Goal: Task Accomplishment & Management: Manage account settings

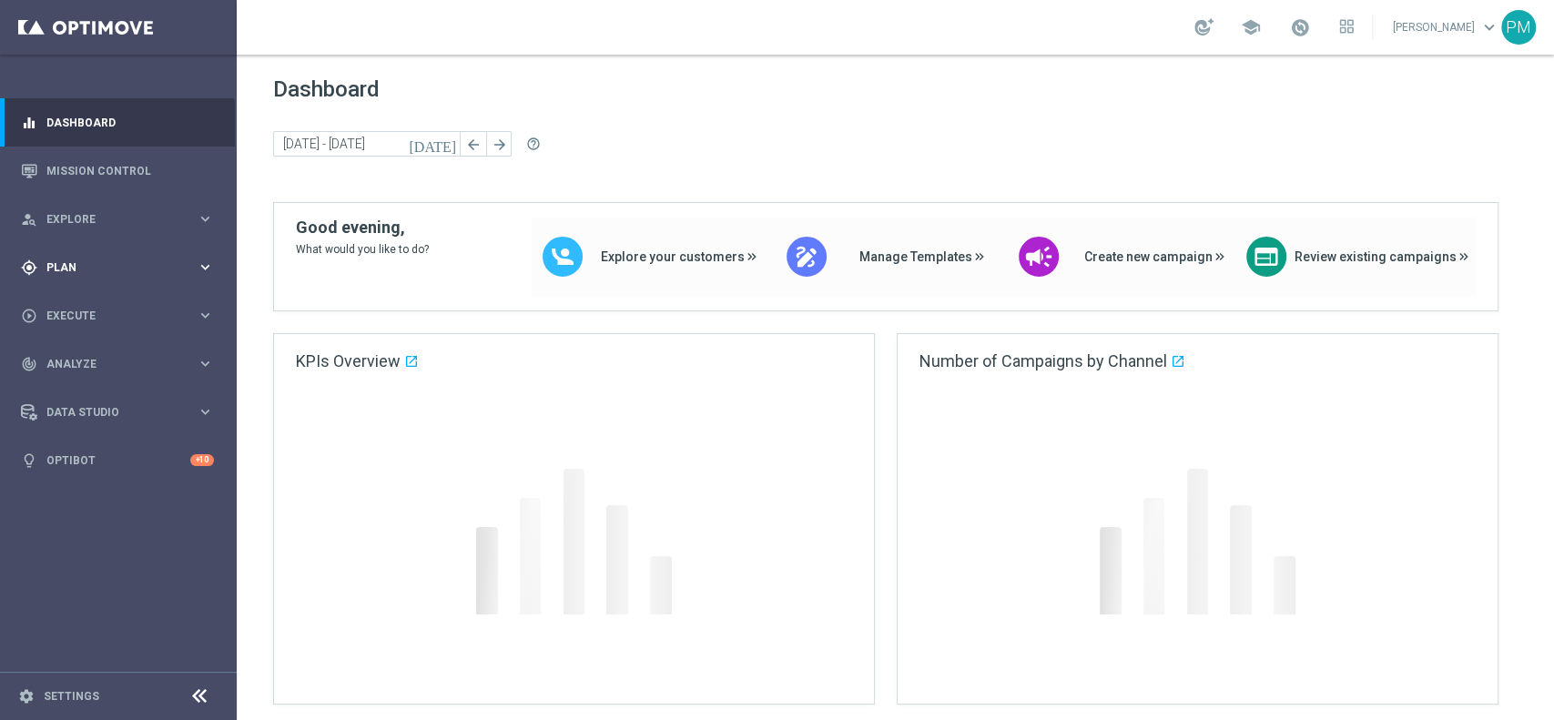
click at [80, 262] on span "Plan" at bounding box center [121, 267] width 150 height 11
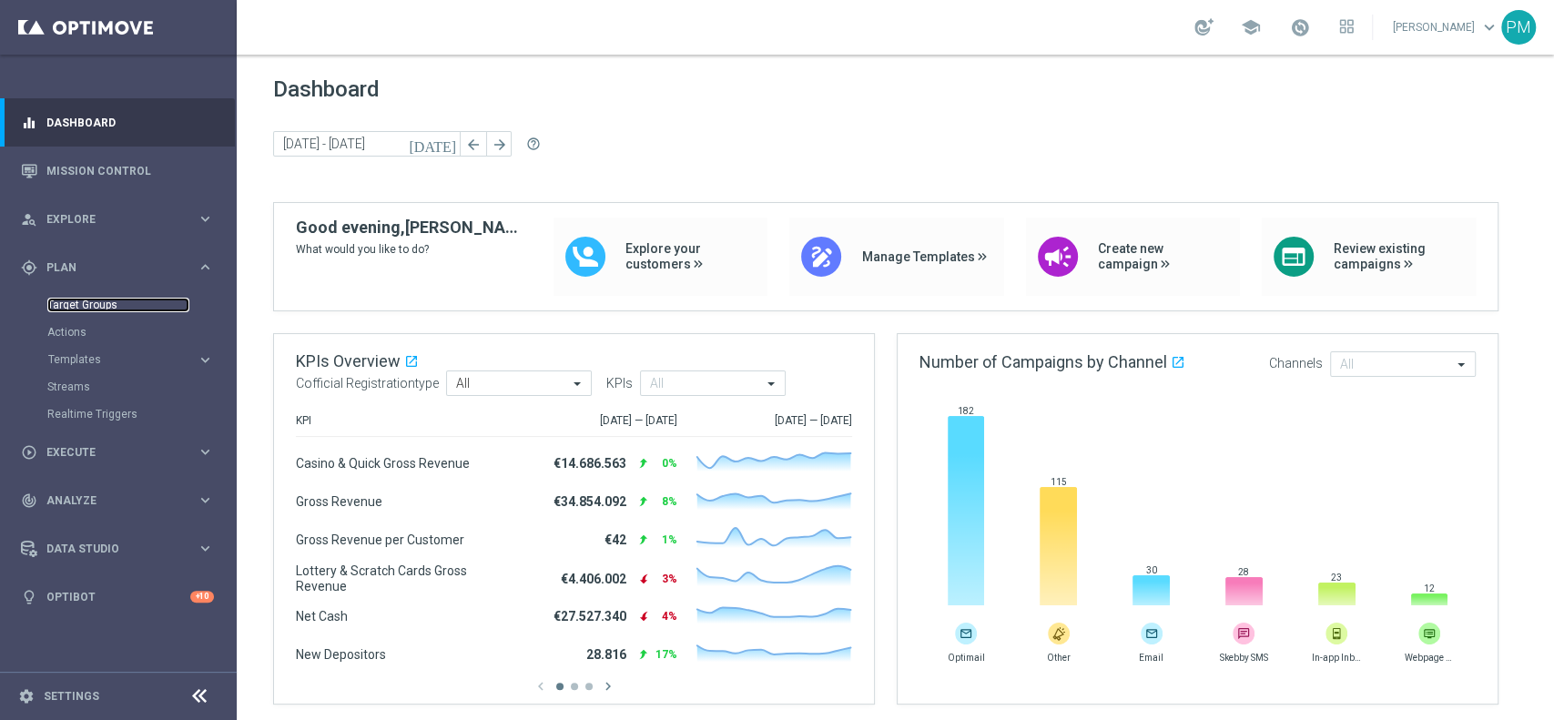
click at [92, 303] on link "Target Groups" at bounding box center [118, 305] width 142 height 15
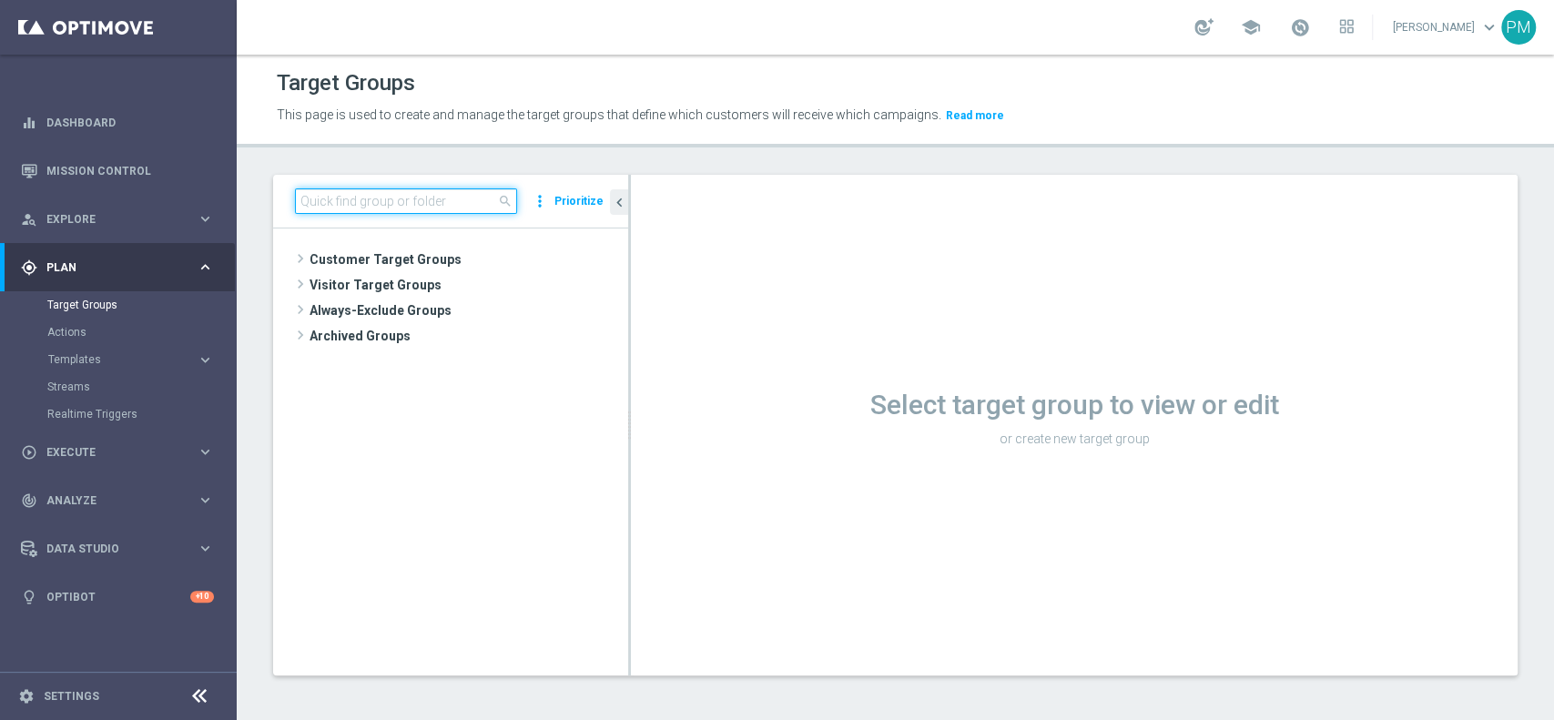
click at [425, 199] on input at bounding box center [406, 200] width 222 height 25
paste input "Multi Master Low 1st NO Sport saldo lm"
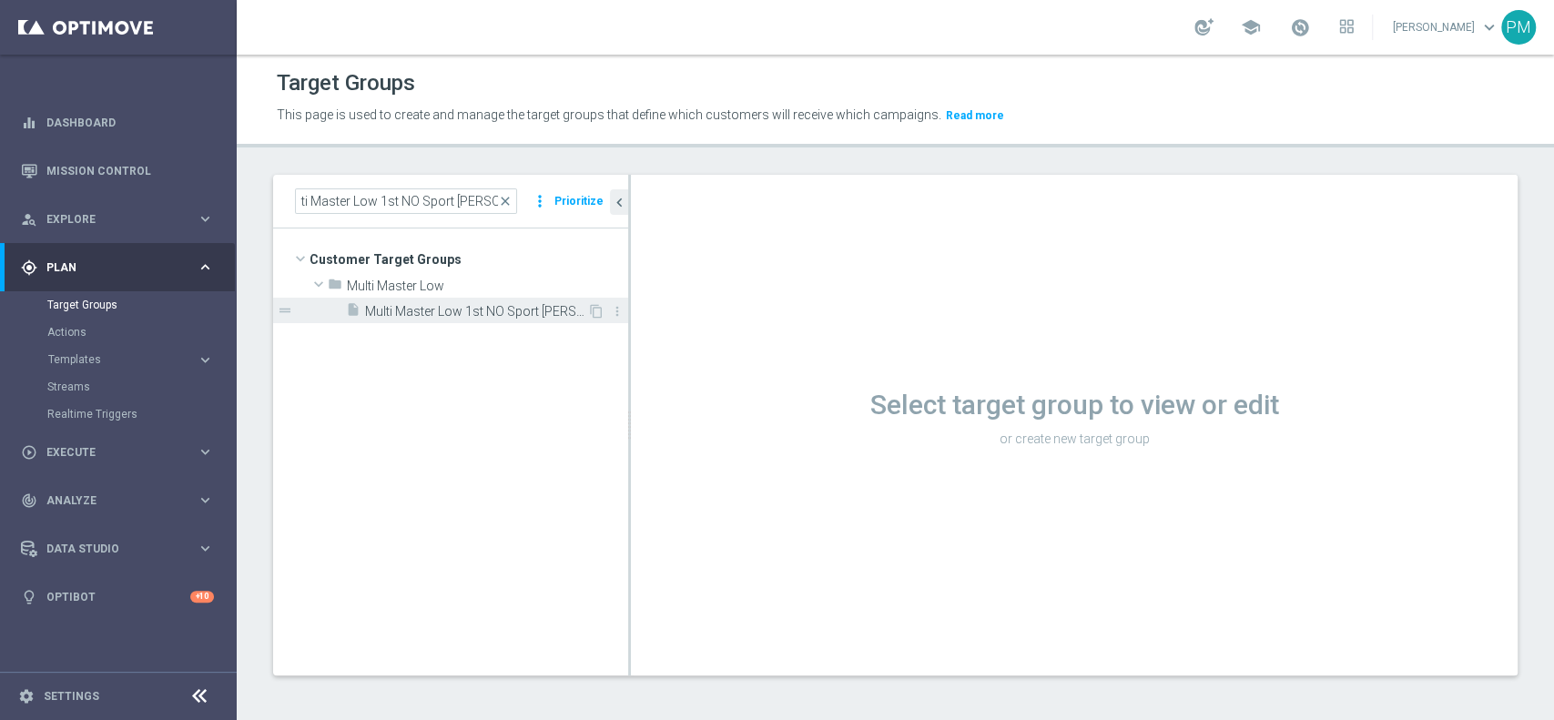
click at [423, 313] on span "Multi Master Low 1st NO Sport saldo lm" at bounding box center [476, 311] width 222 height 15
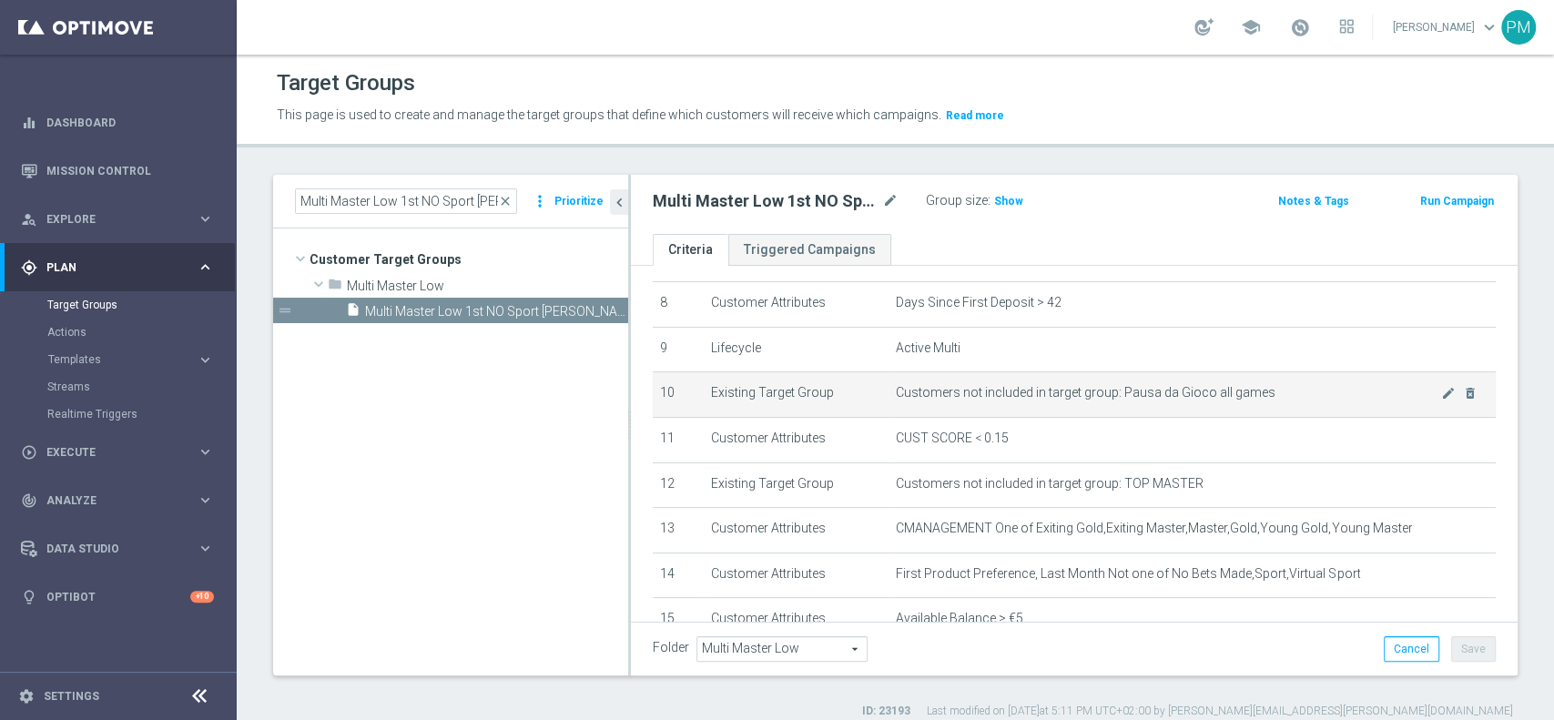
scroll to position [485, 0]
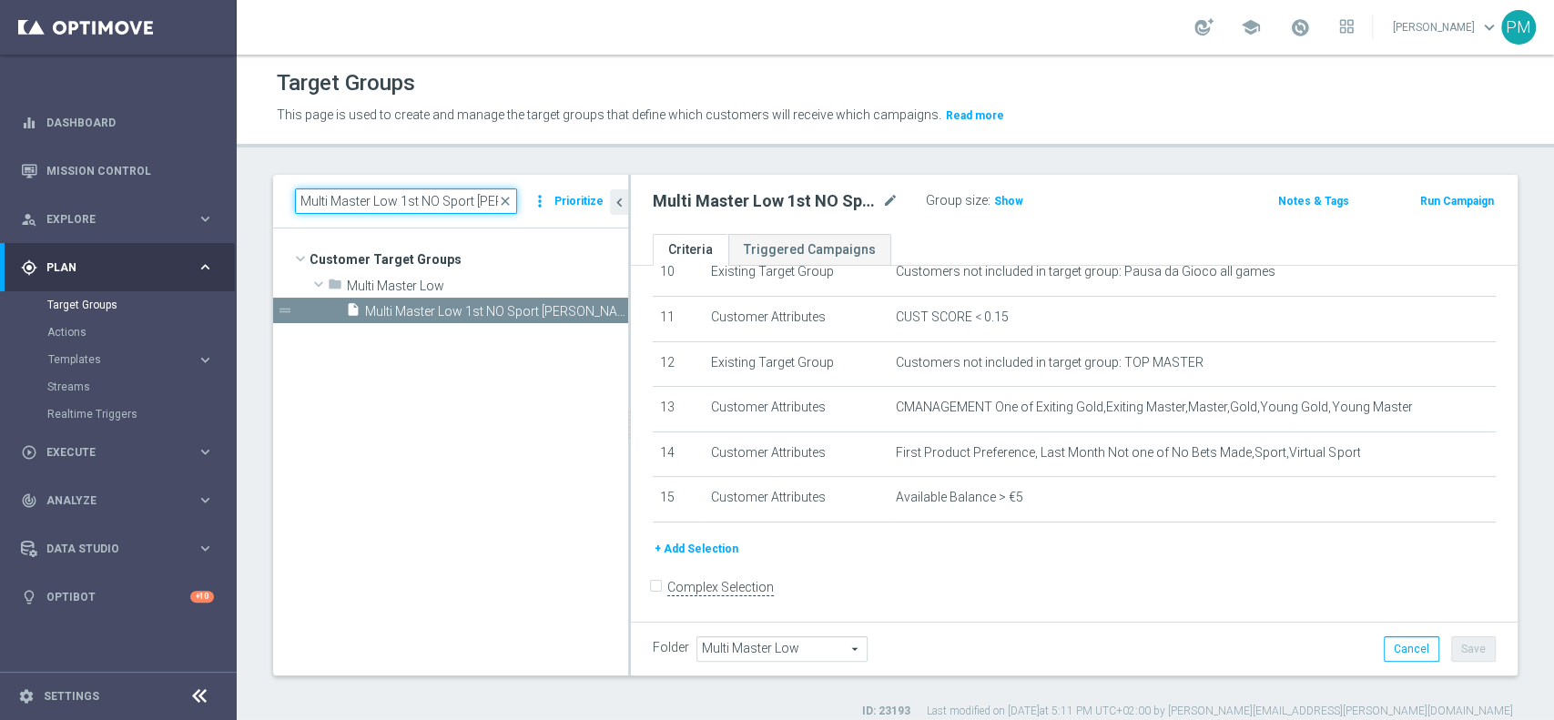
click at [445, 199] on input "Multi Master Low 1st NO Sport saldo lm" at bounding box center [406, 200] width 222 height 25
paste input "Talent ggr nb lm > 0 1st NO Sport lm NO saldo"
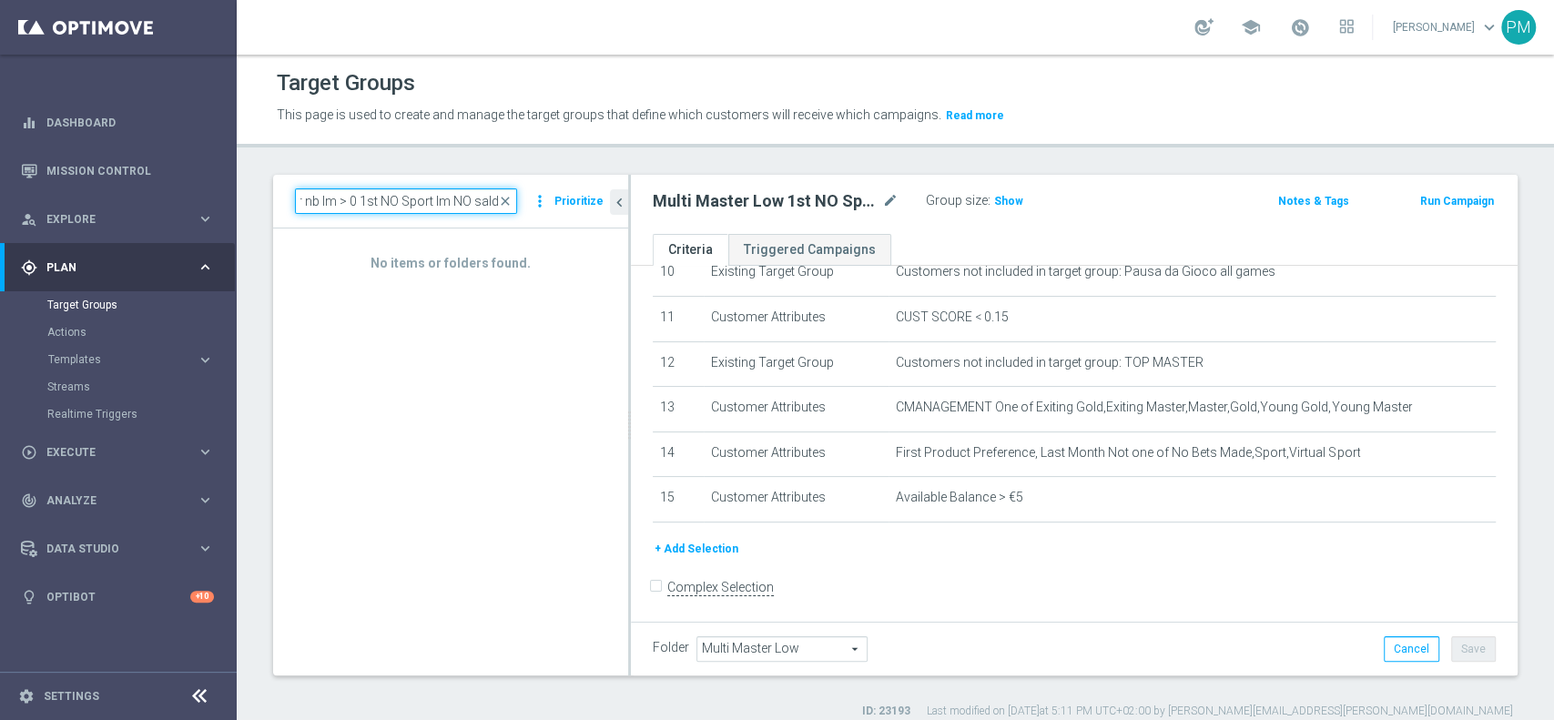
scroll to position [0, 0]
click at [392, 207] on input "Multi Talent ggr nb lm > 0 1st NO Sport lm NO saldo" at bounding box center [406, 200] width 222 height 25
paste input
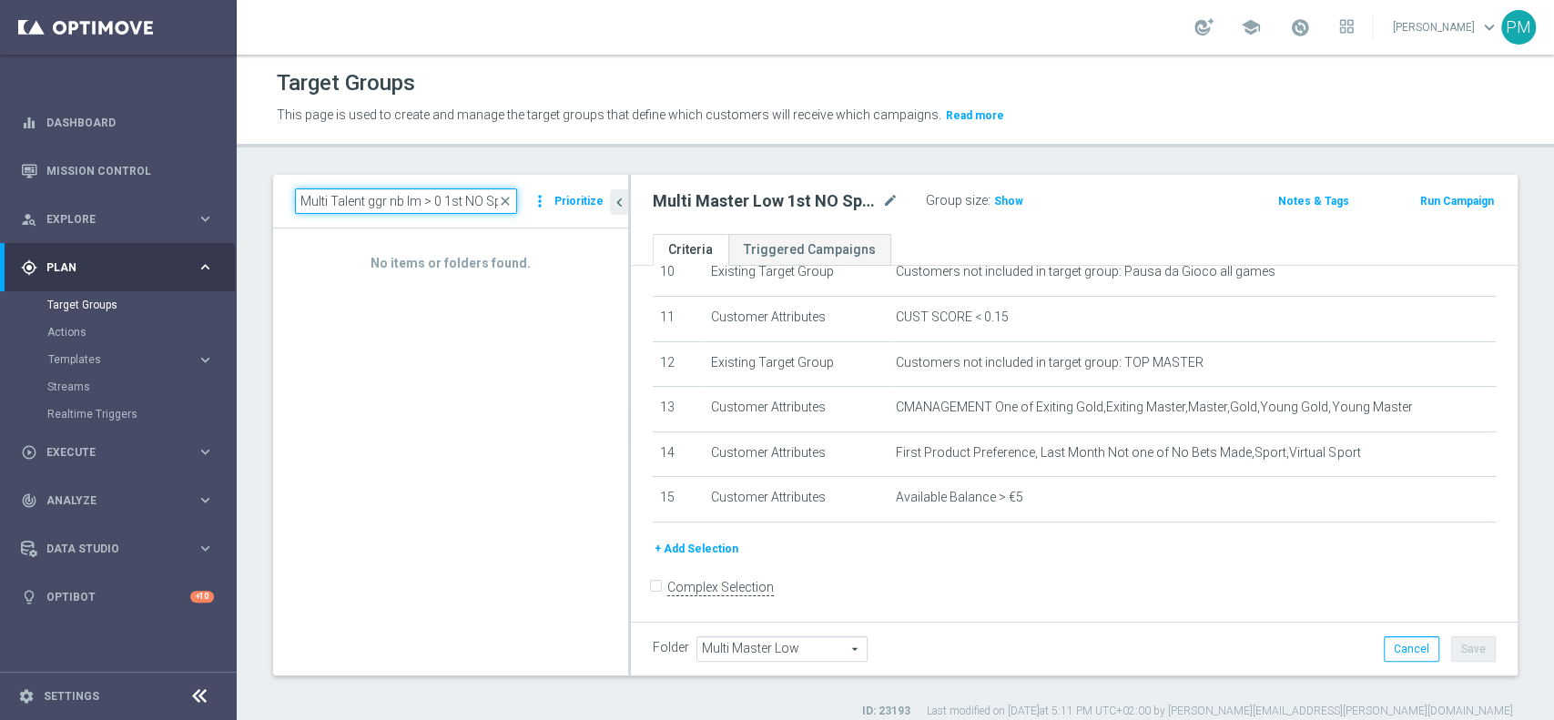
scroll to position [0, 65]
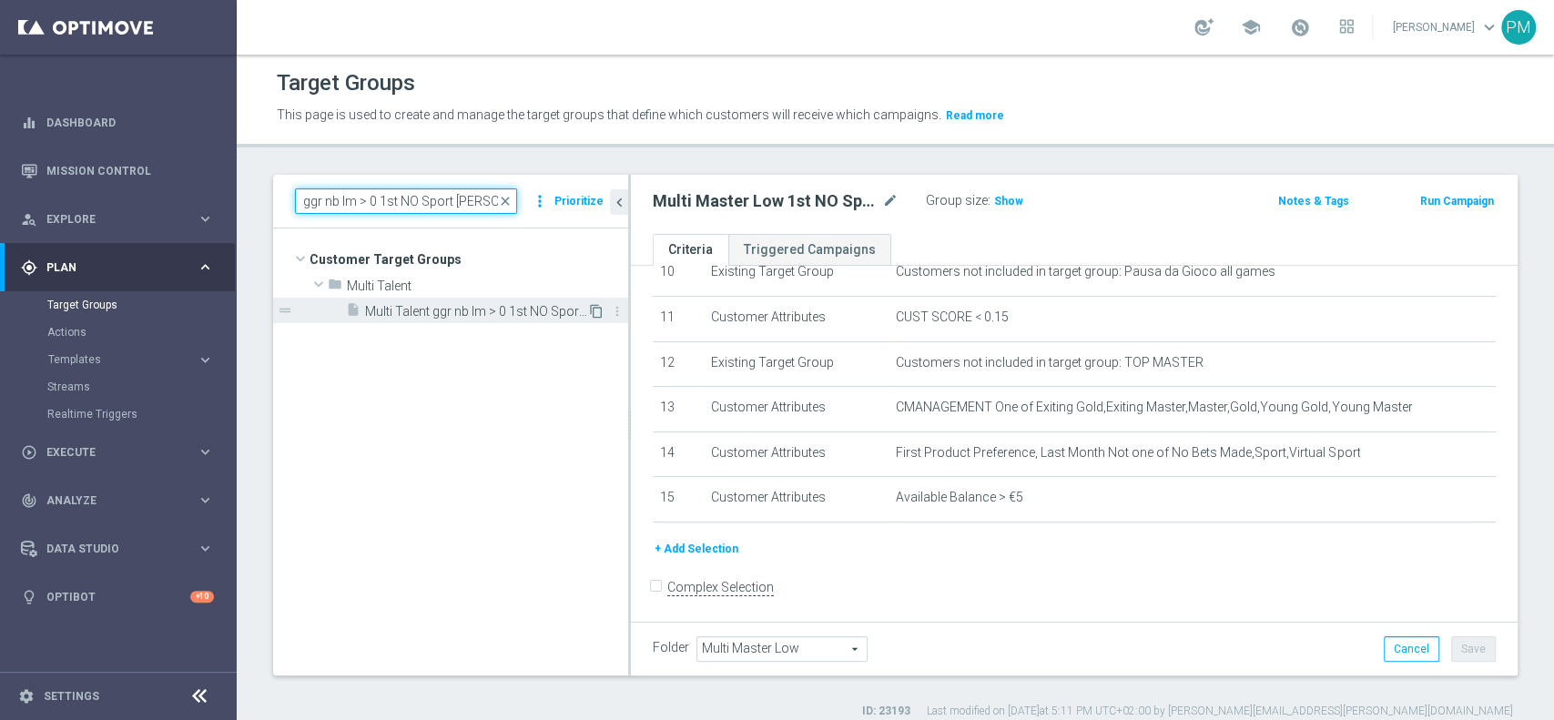
type input "Multi Talent ggr nb lm > 0 1st NO Sport [PERSON_NAME]"
click at [597, 311] on icon "content_copy" at bounding box center [596, 311] width 15 height 15
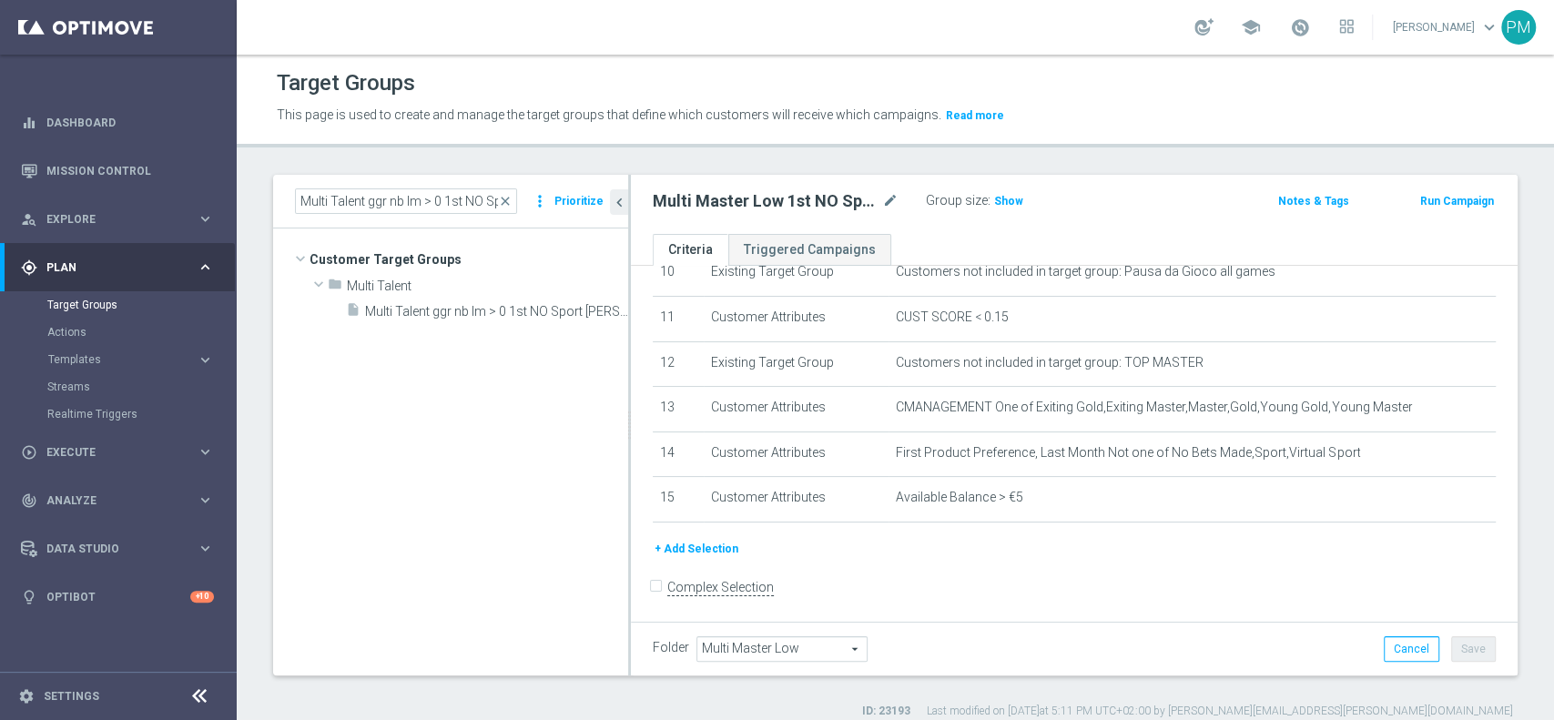
type input "Multi Talent"
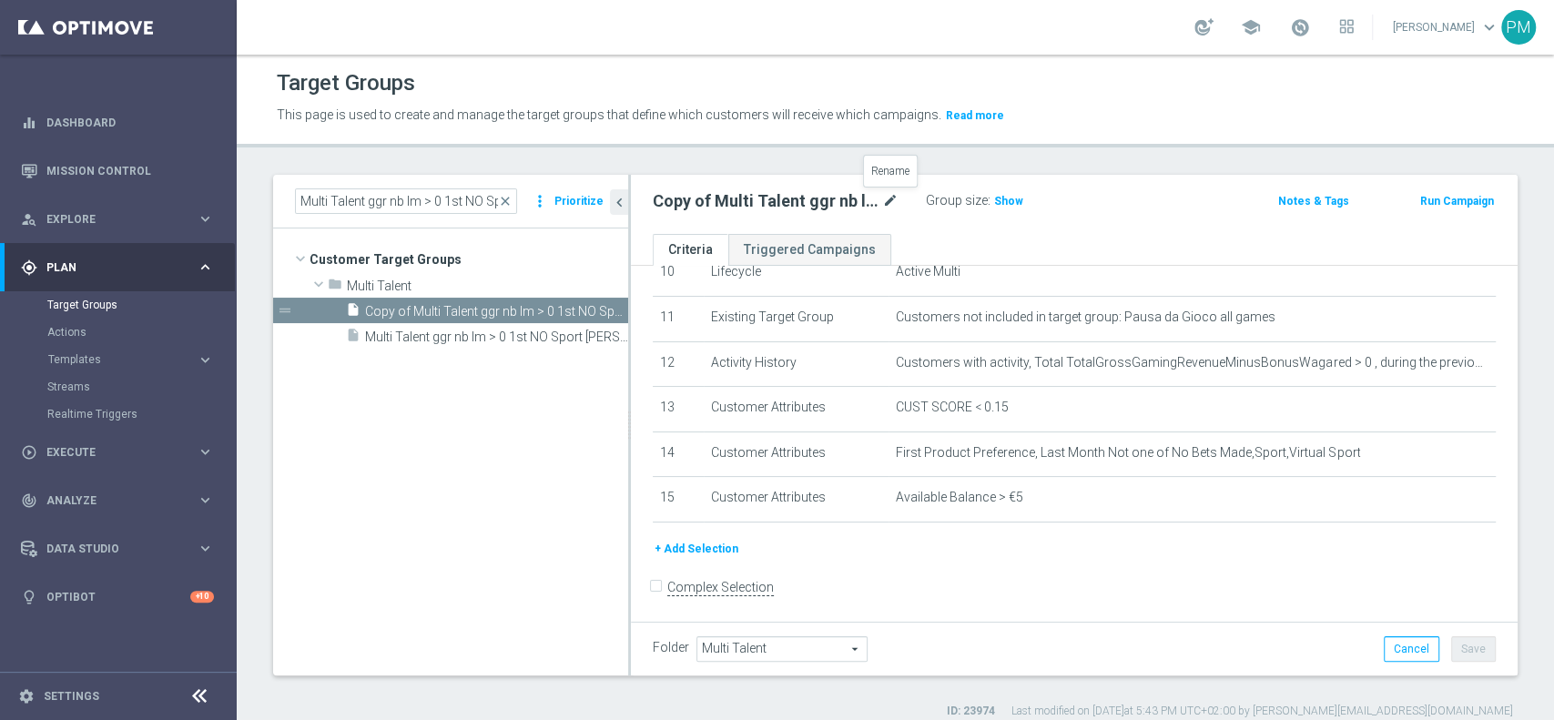
click at [892, 194] on icon "mode_edit" at bounding box center [890, 201] width 16 height 22
type input "Multi Talent ggr nb lm > 0 1st NO Sport lm NO saldo"
click at [1131, 191] on div "Multi Talent ggr nb lm > 0 1st NO Sport lm NO saldo Group size : Show" at bounding box center [929, 201] width 580 height 27
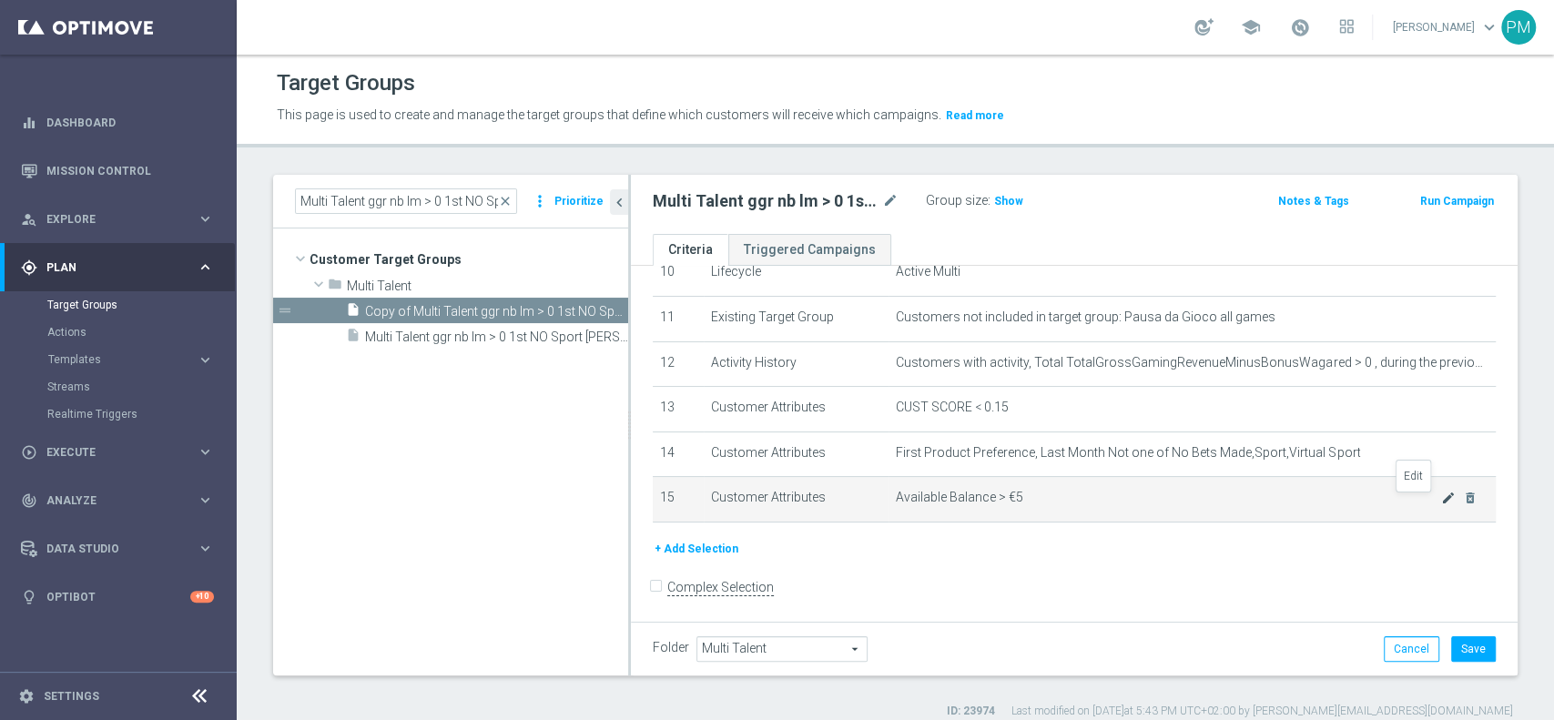
click at [1441, 502] on icon "mode_edit" at bounding box center [1448, 498] width 15 height 15
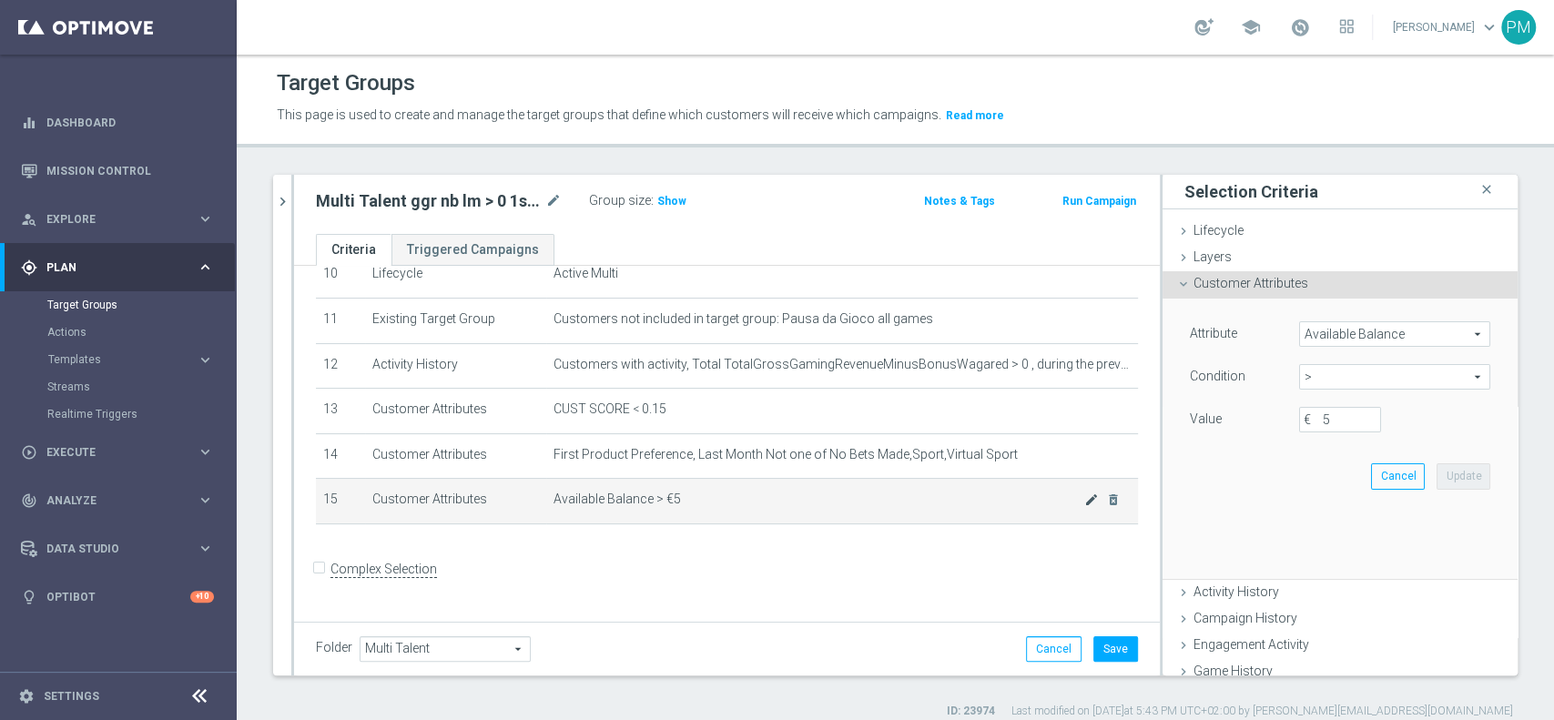
scroll to position [473, 0]
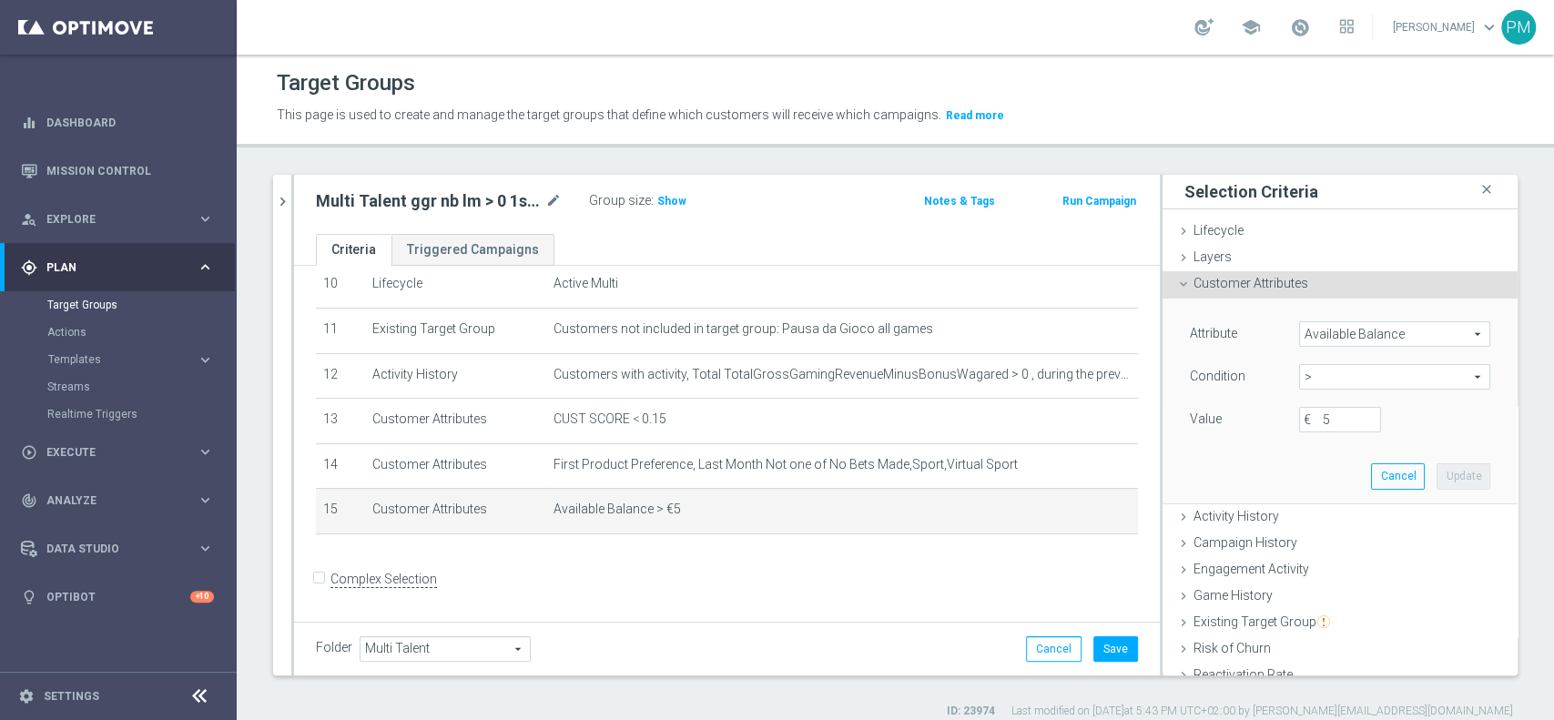
click at [1329, 382] on span ">" at bounding box center [1394, 377] width 189 height 24
click at [1311, 433] on span "<=" at bounding box center [1394, 428] width 173 height 15
type input "<="
click at [1300, 419] on input "€" at bounding box center [1340, 419] width 82 height 25
type input "5"
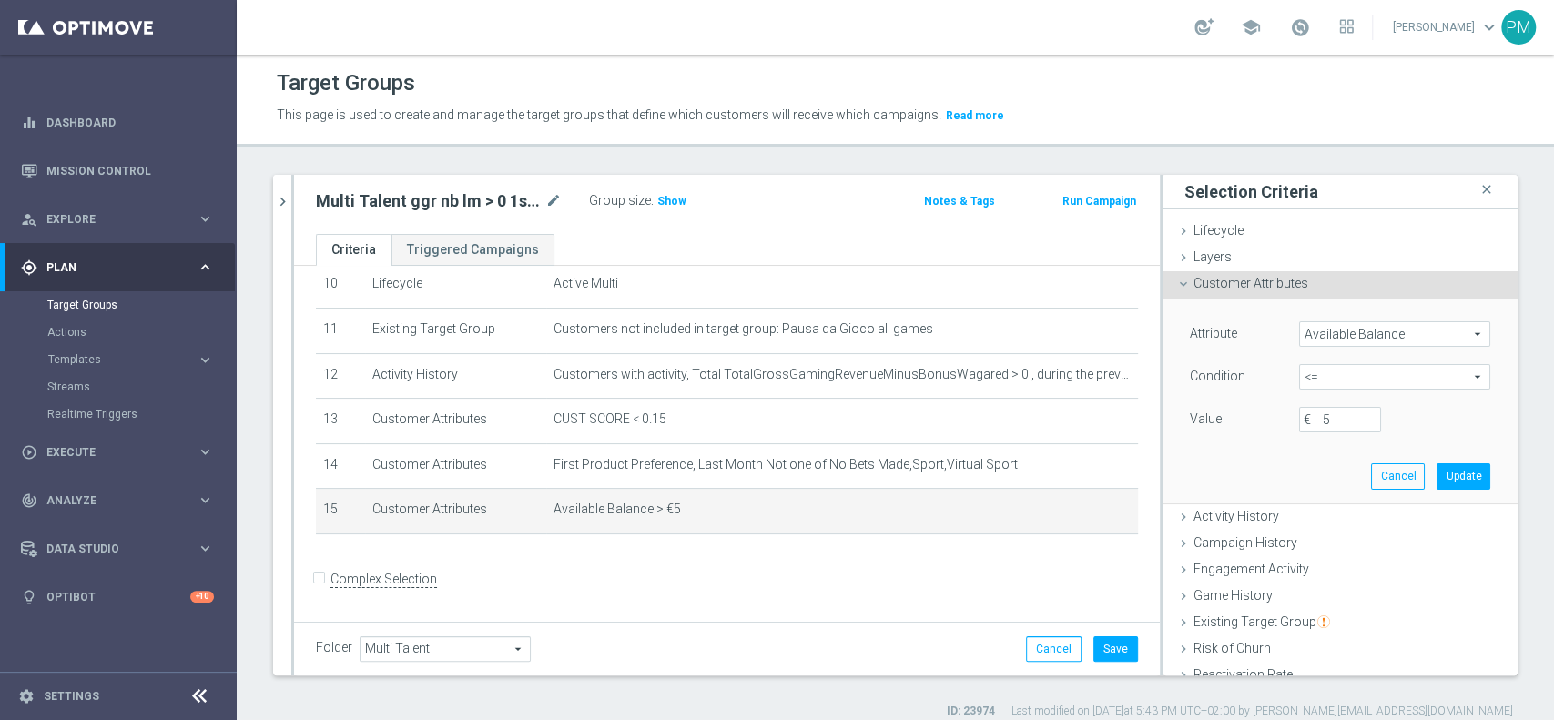
click at [1424, 462] on div "Attribute Available Balance Available Balance arrow_drop_down search Condition …" at bounding box center [1340, 401] width 328 height 204
click at [1437, 463] on button "Update" at bounding box center [1464, 475] width 54 height 25
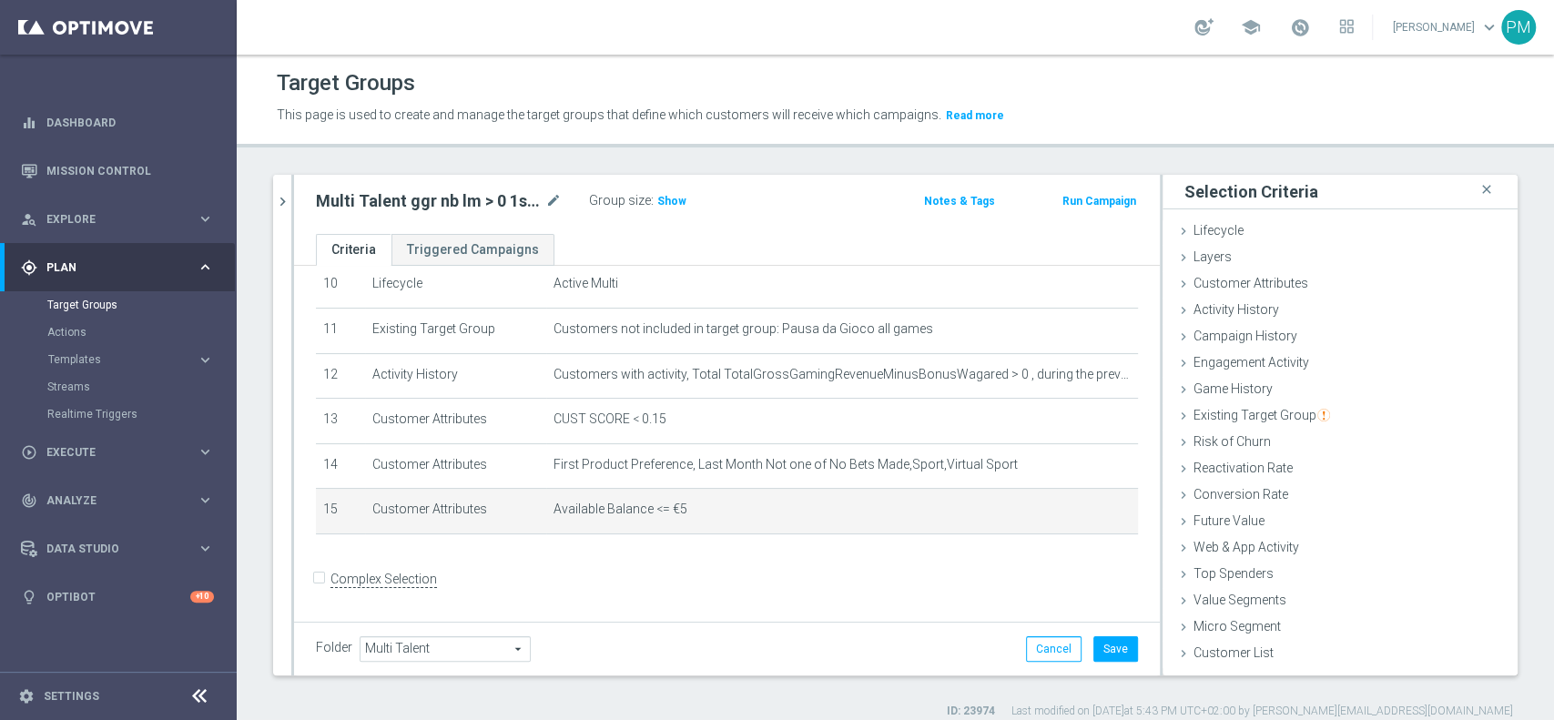
click at [1107, 633] on div "Folder Multi Talent Multi Talent arrow_drop_down search Cancel Save Saving..." at bounding box center [727, 649] width 866 height 54
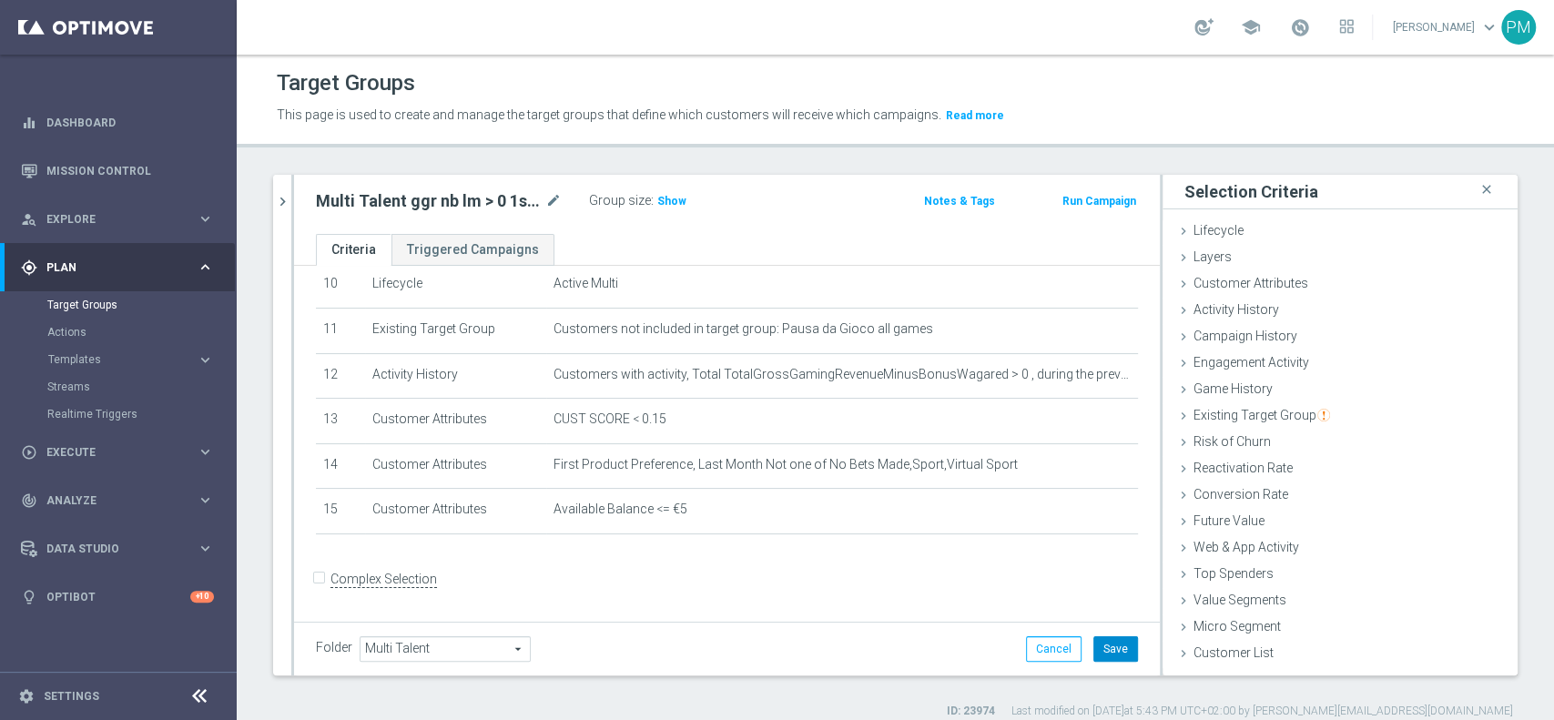
click at [1100, 640] on button "Save" at bounding box center [1116, 648] width 45 height 25
click at [283, 208] on icon "chevron_right" at bounding box center [282, 201] width 17 height 17
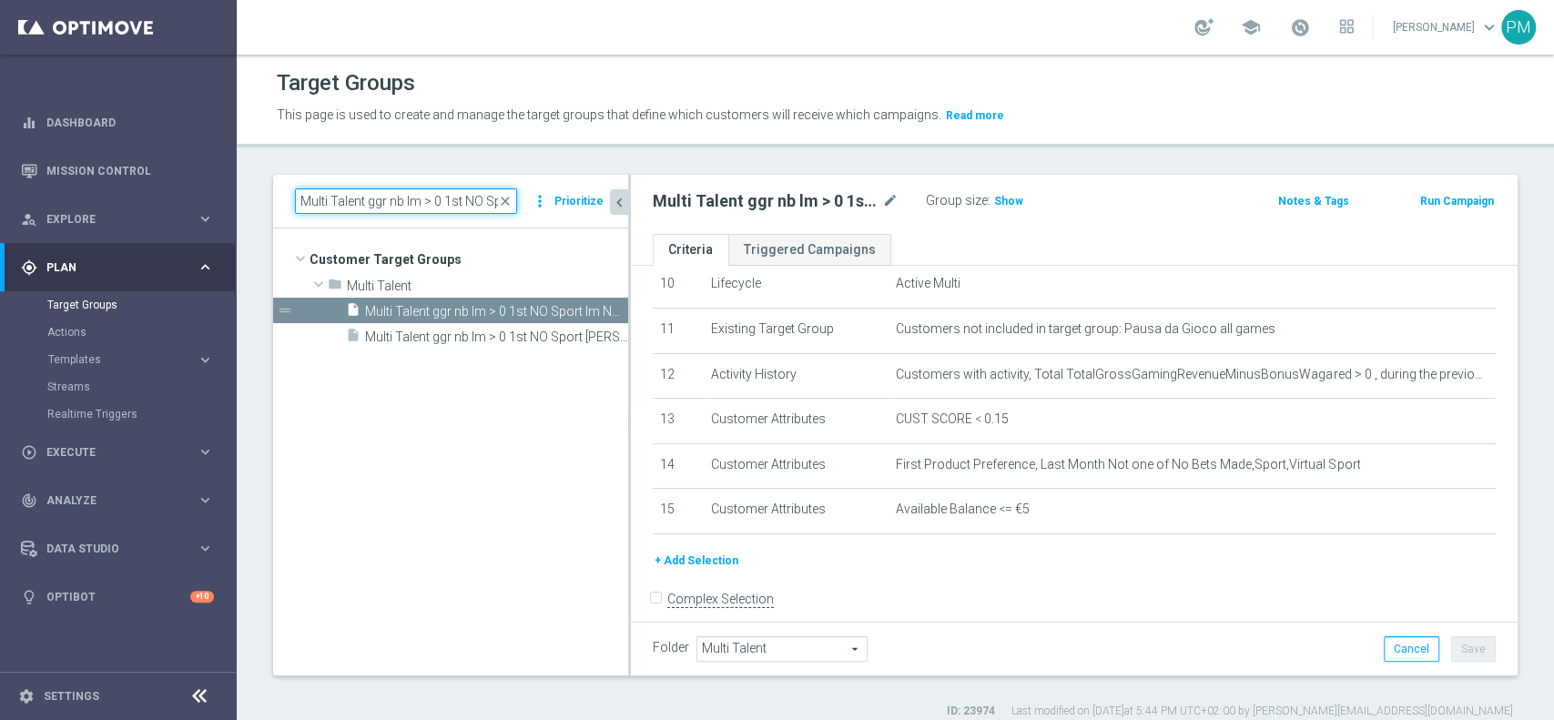
click at [433, 204] on input "Multi Talent ggr nb lm > 0 1st NO Sport [PERSON_NAME]" at bounding box center [406, 200] width 222 height 25
paste input "Master Low 1st NO Sport NO saldo lm"
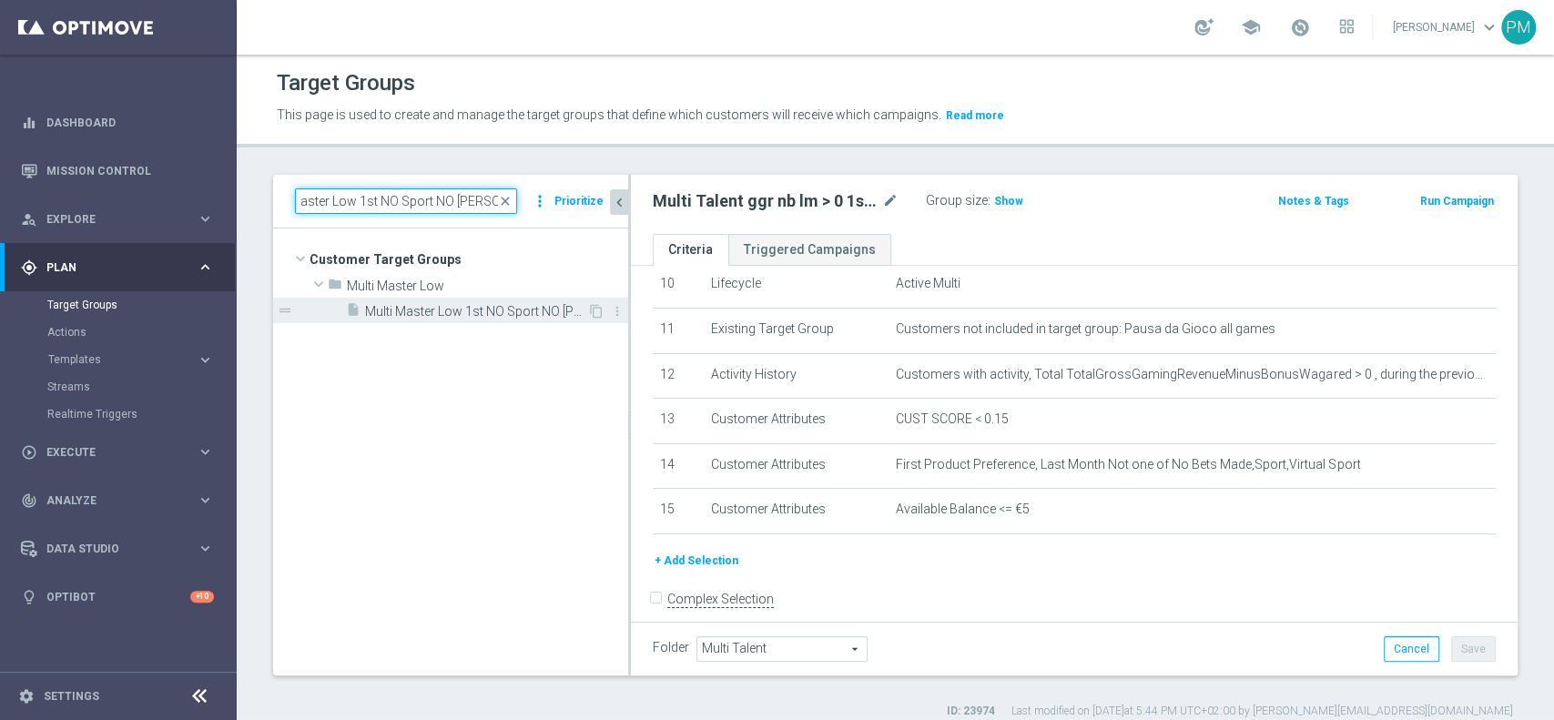
type input "Multi Master Low 1st NO Sport NO saldo lm"
click at [482, 311] on span "Multi Master Low 1st NO Sport NO saldo lm" at bounding box center [476, 311] width 222 height 15
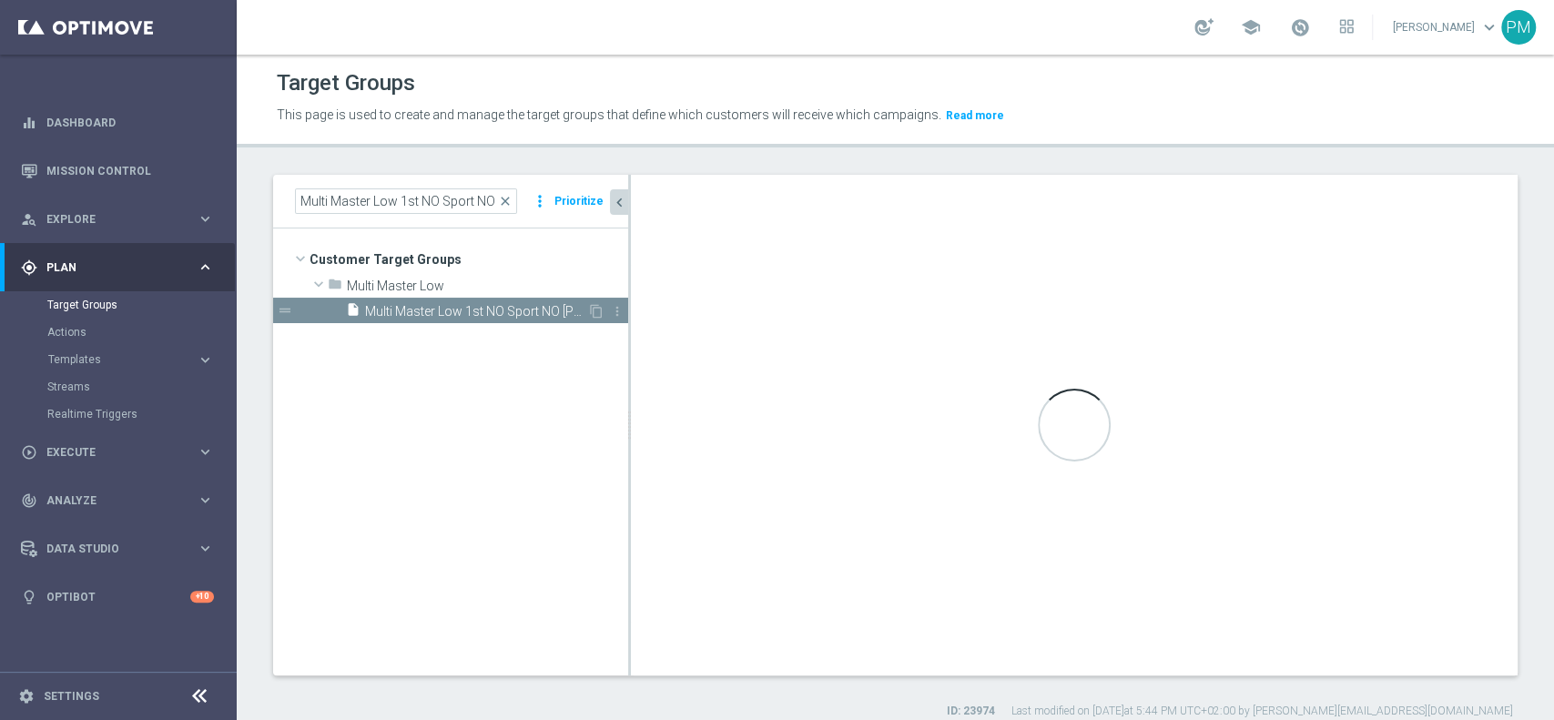
type input "Multi Master Low"
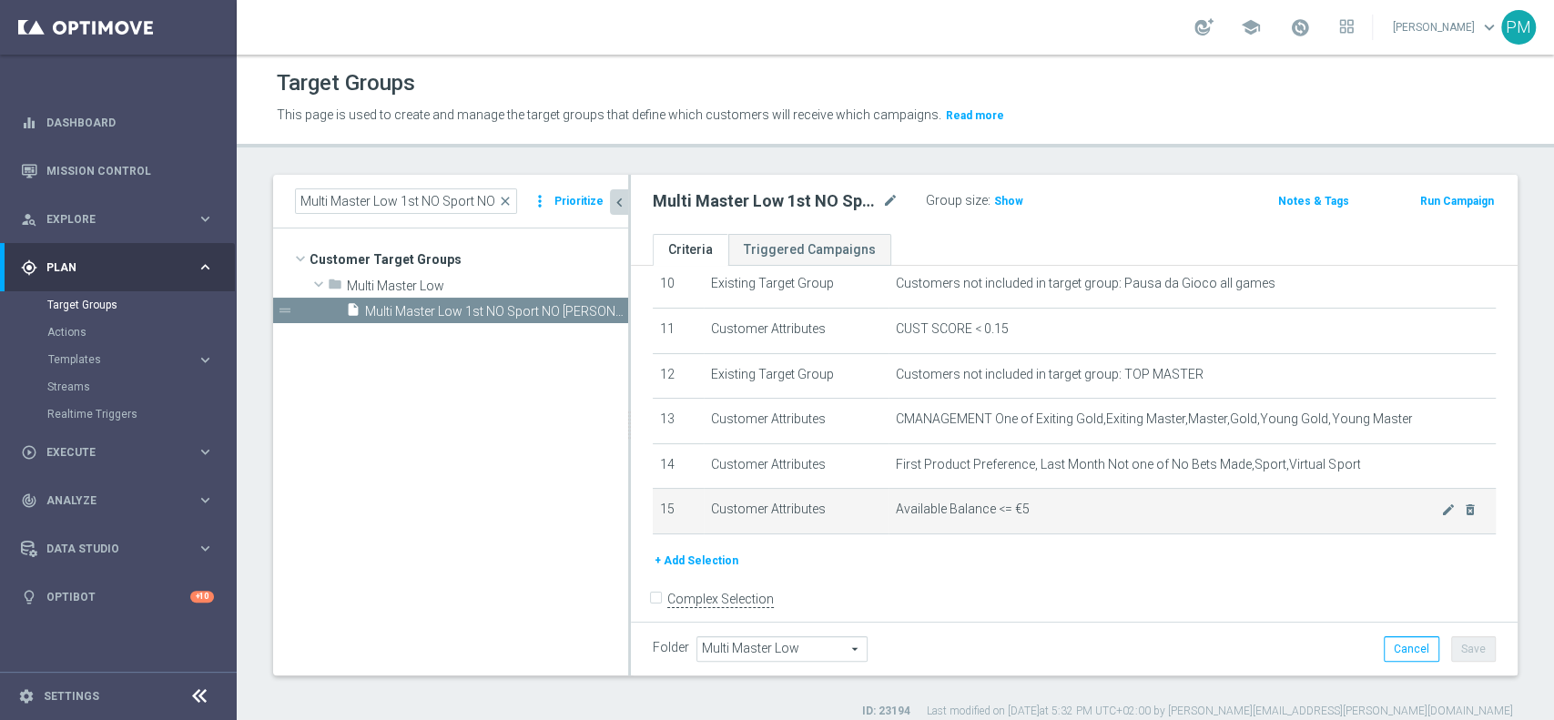
scroll to position [473, 0]
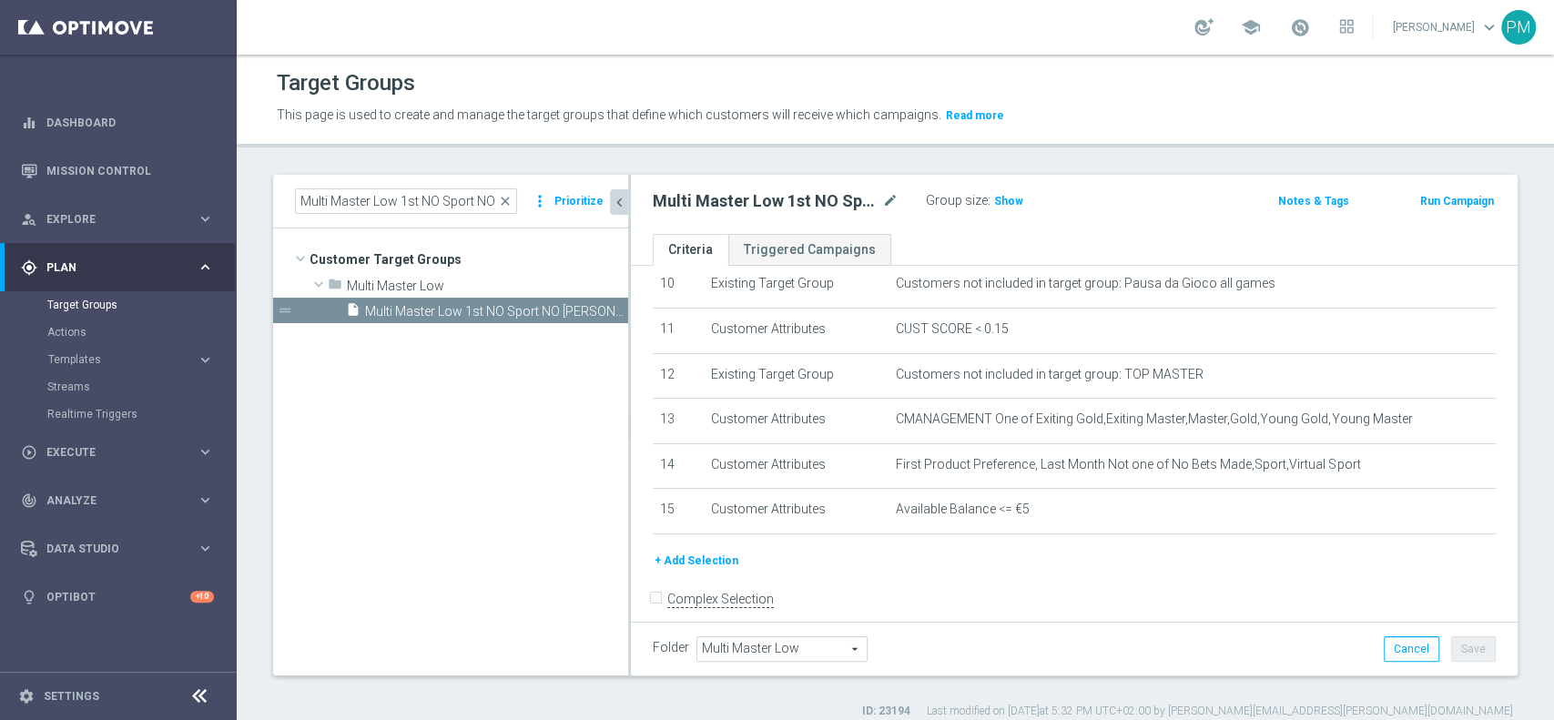
click at [701, 560] on button "+ Add Selection" at bounding box center [696, 561] width 87 height 20
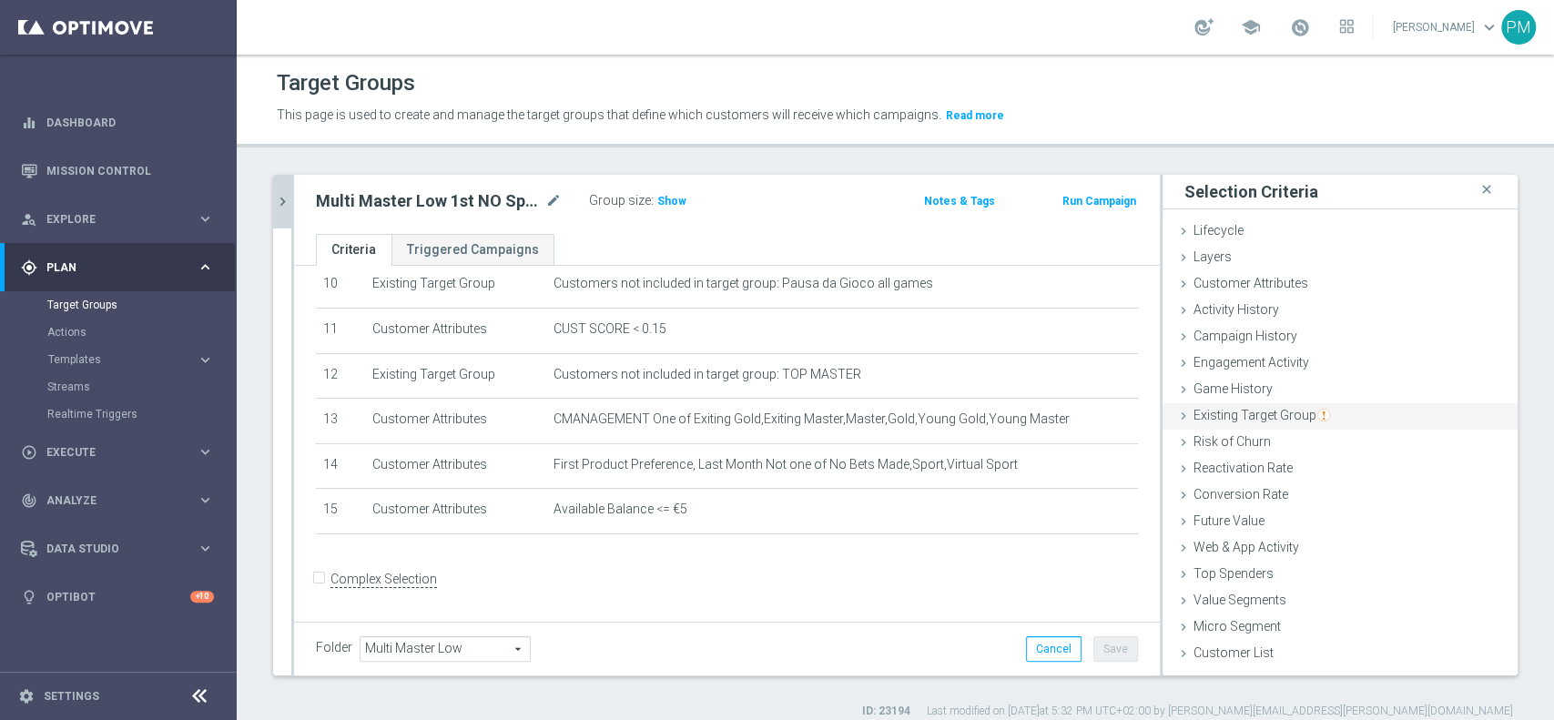
click at [1242, 418] on span "Existing Target Group" at bounding box center [1262, 415] width 137 height 15
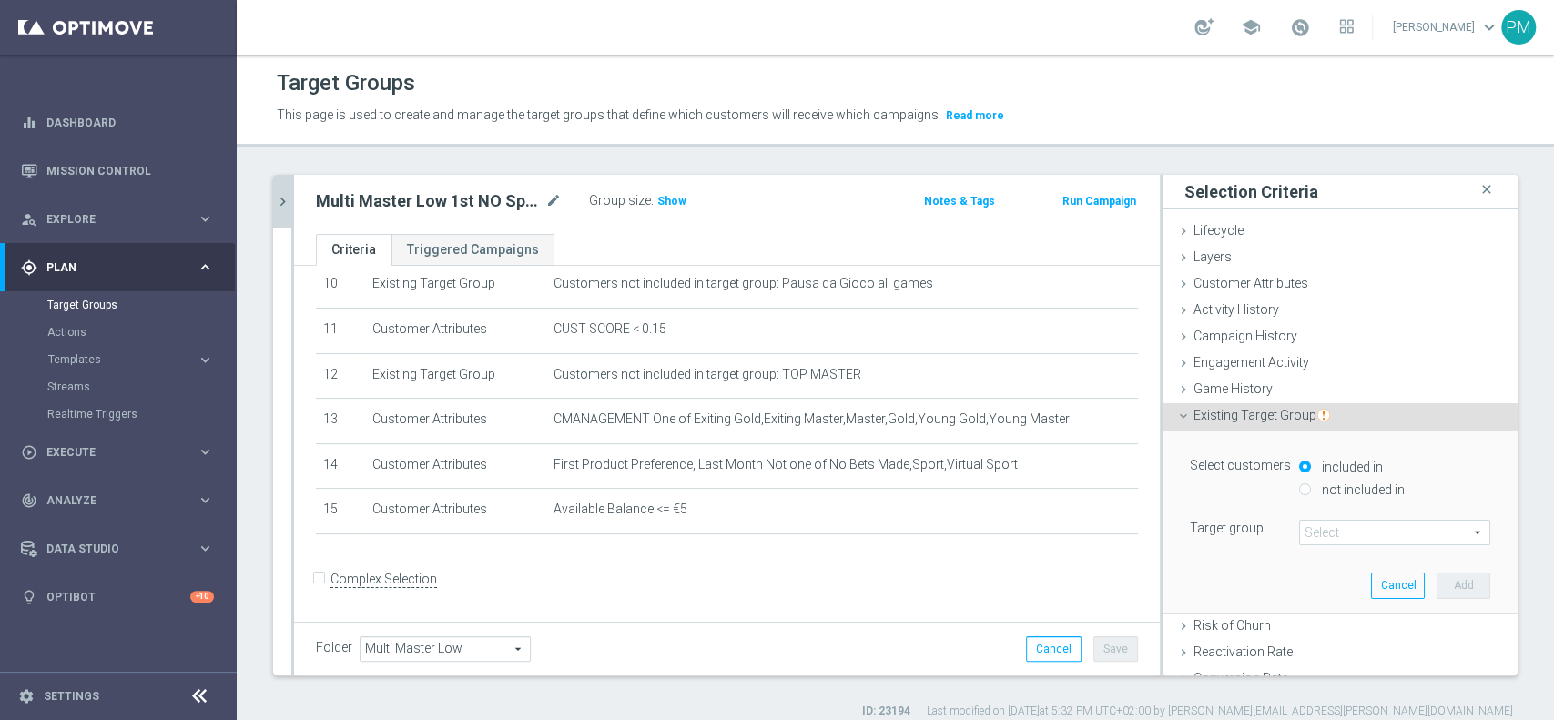
click at [1299, 491] on input "not included in" at bounding box center [1305, 490] width 12 height 12
radio input "true"
click at [1326, 534] on span at bounding box center [1394, 533] width 189 height 24
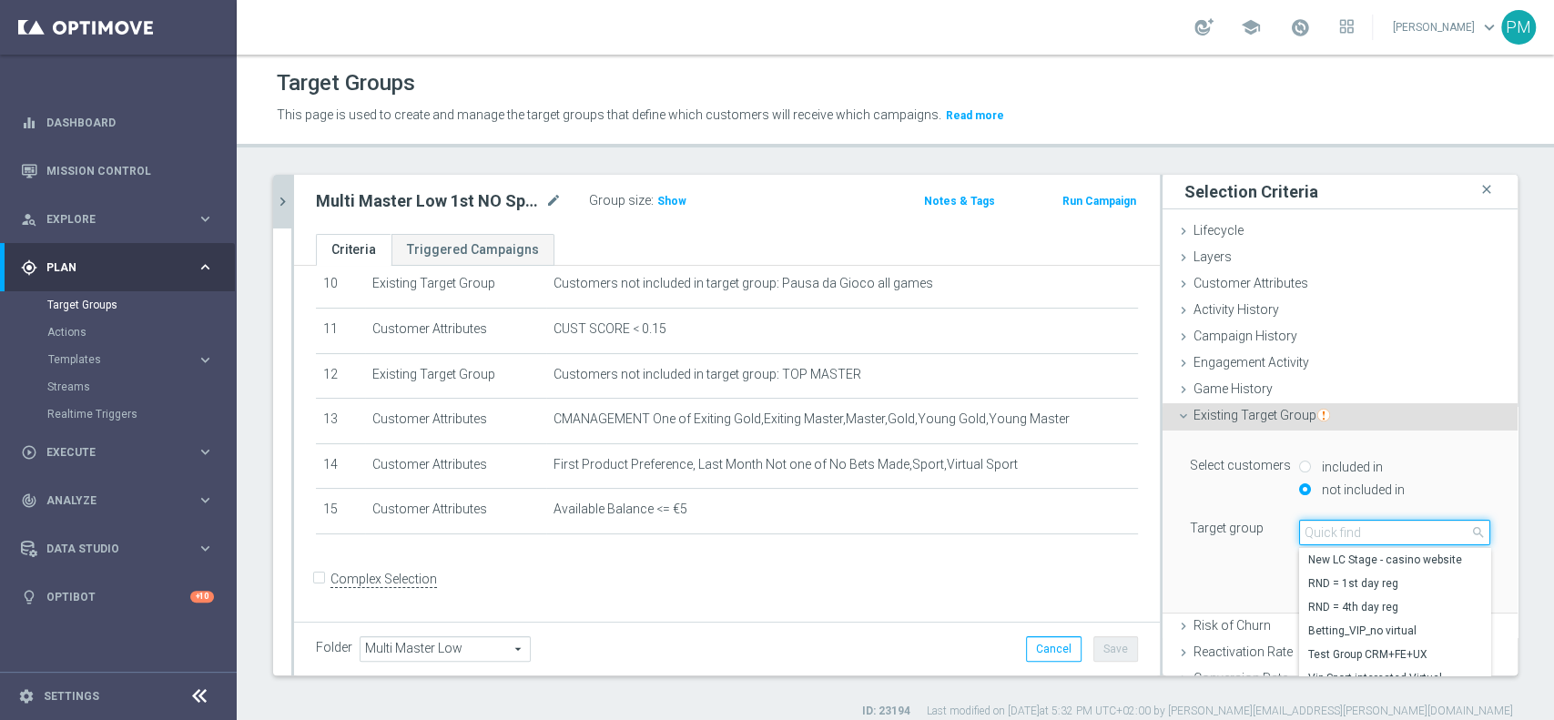
click at [1326, 534] on input "search" at bounding box center [1394, 532] width 191 height 25
type input "black list"
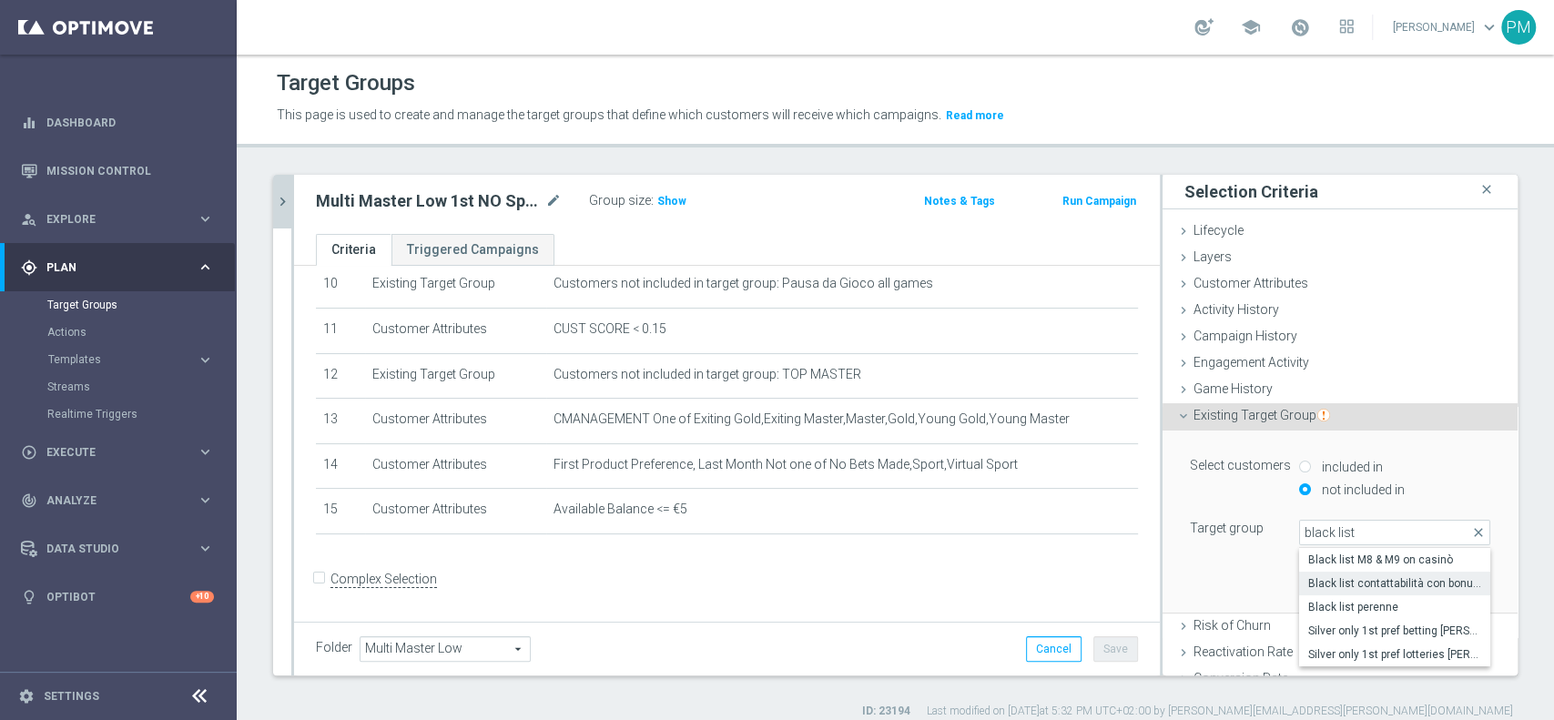
click at [1321, 590] on span "Black list contattabilità con bonus free" at bounding box center [1394, 583] width 173 height 15
type input "Black list contattabilità con bonus free"
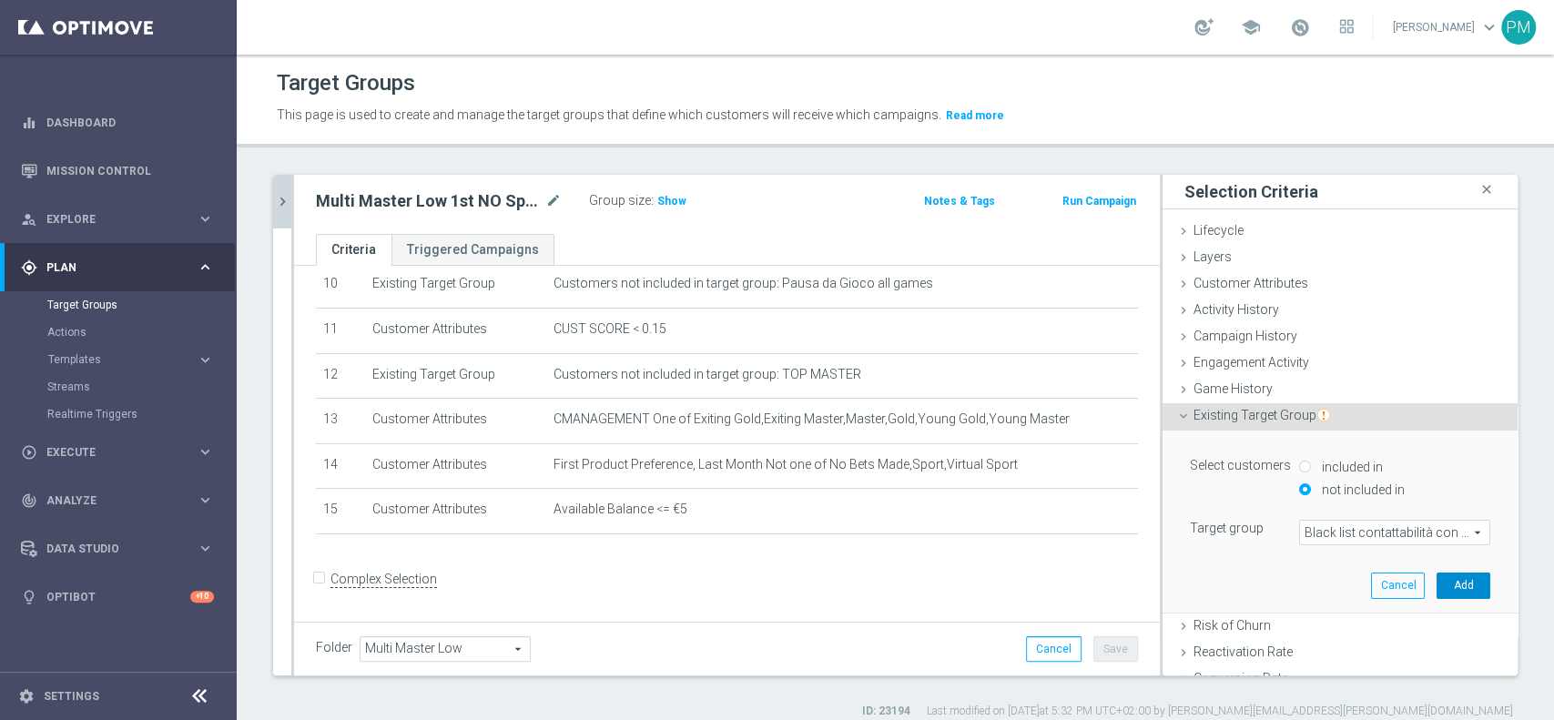
click at [1437, 583] on button "Add" at bounding box center [1464, 585] width 54 height 25
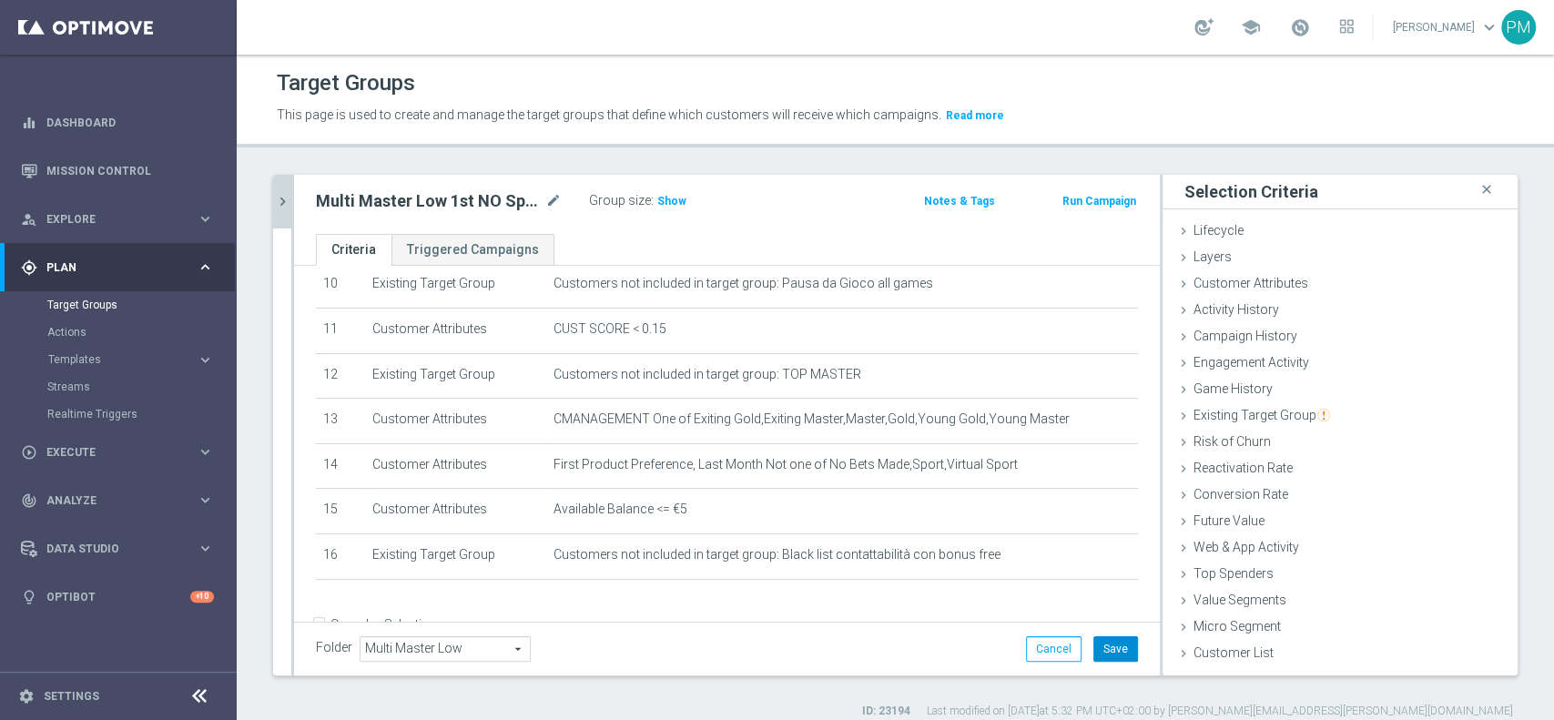
click at [1107, 653] on button "Save" at bounding box center [1116, 648] width 45 height 25
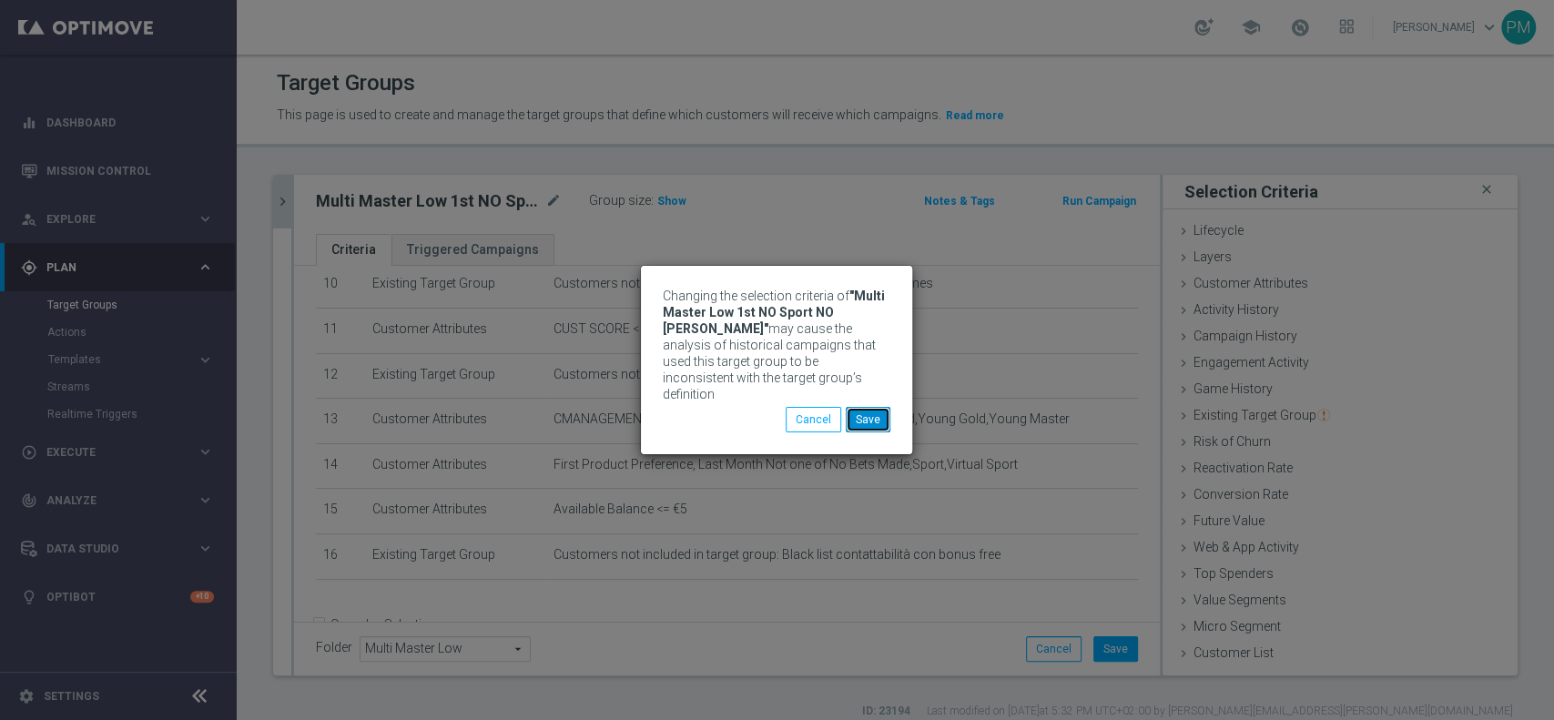
click at [873, 409] on button "Save" at bounding box center [868, 419] width 45 height 25
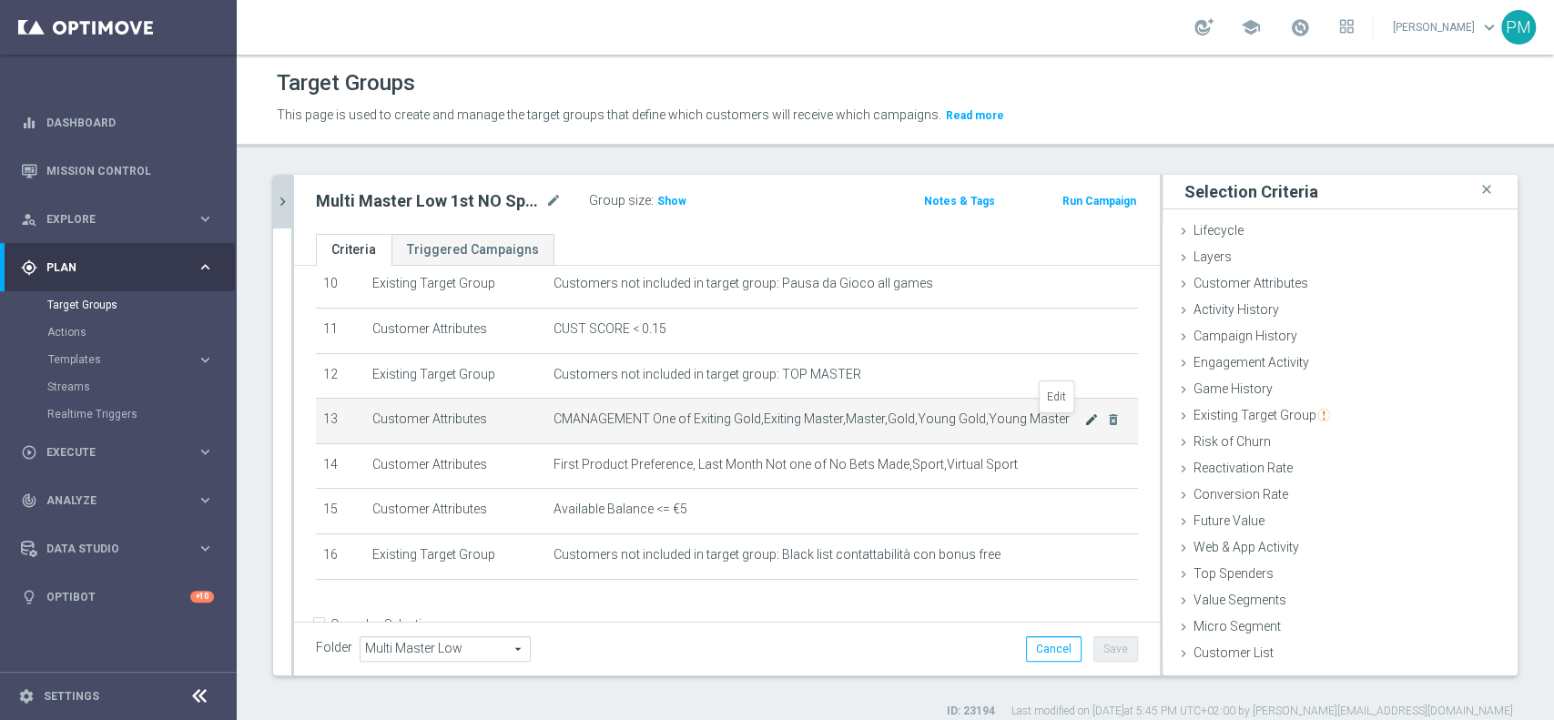
click at [1084, 426] on icon "mode_edit" at bounding box center [1091, 419] width 15 height 15
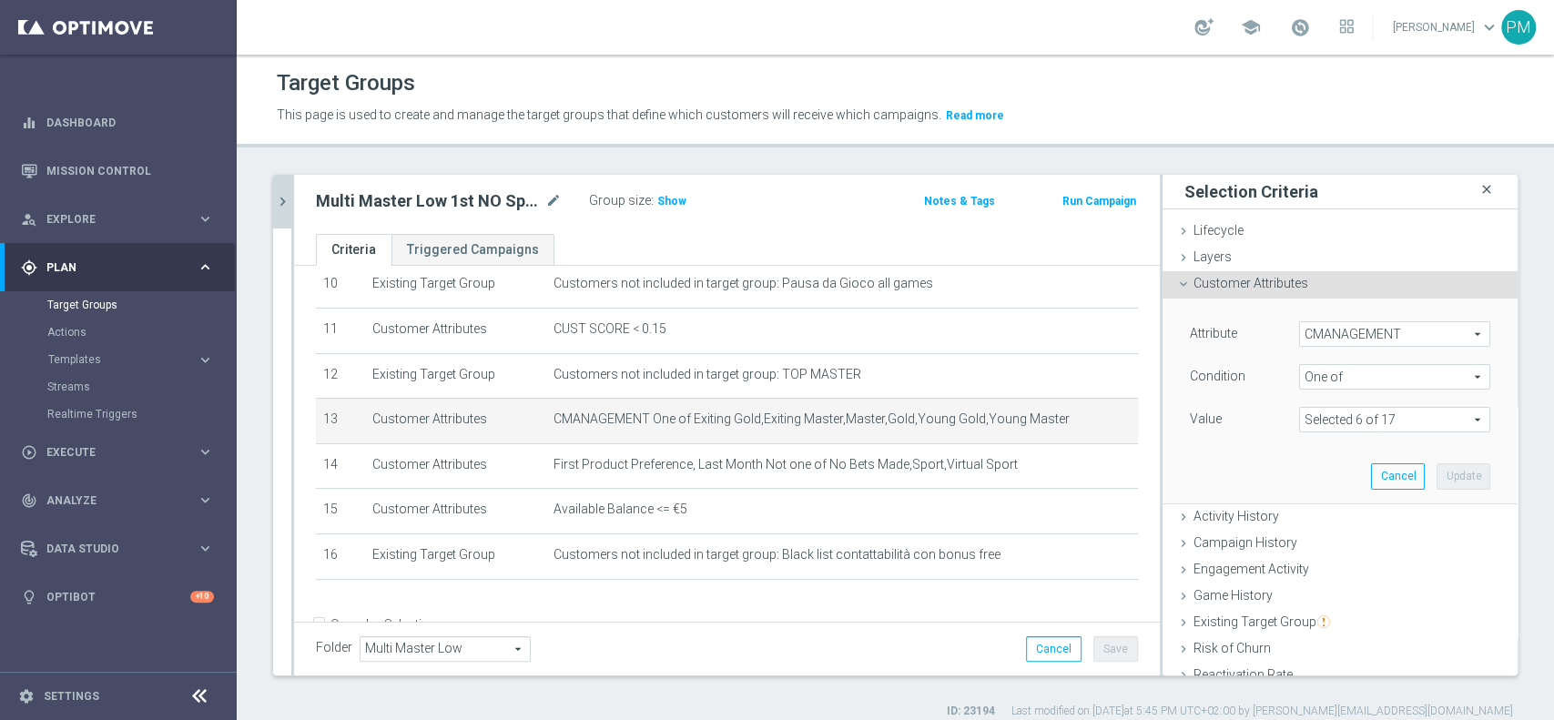
click at [1478, 192] on icon "close" at bounding box center [1487, 190] width 18 height 25
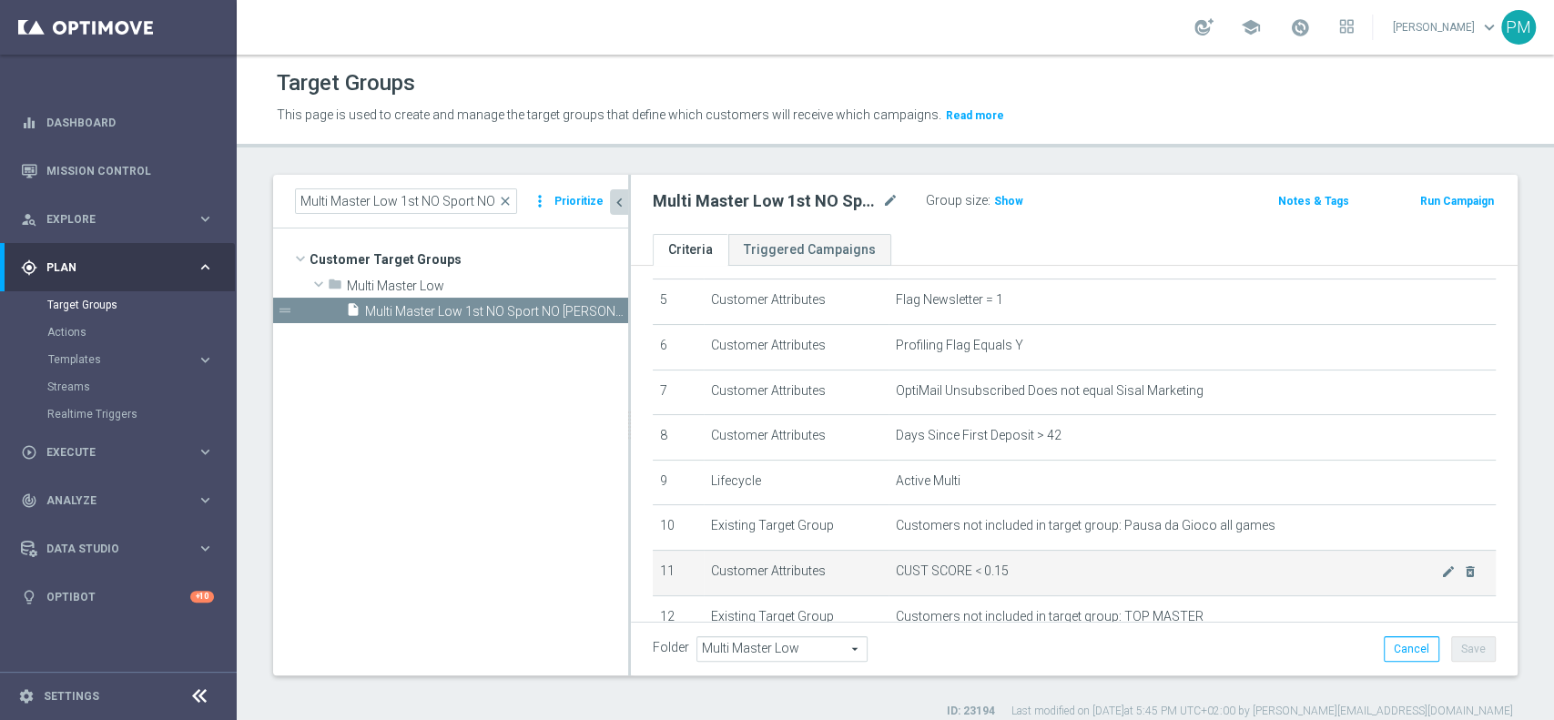
scroll to position [0, 0]
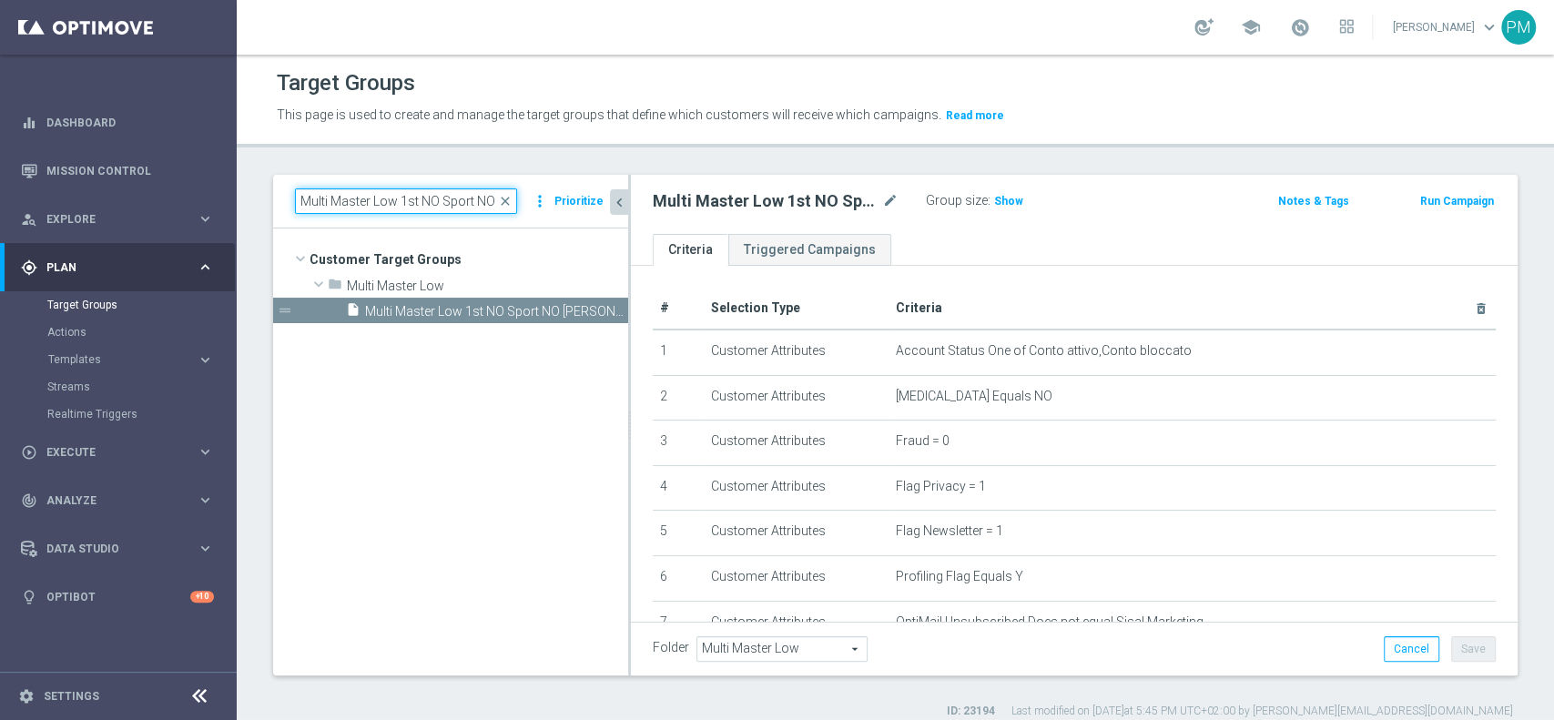
click at [350, 191] on input "Multi Master Low 1st NO Sport NO saldo lm" at bounding box center [406, 200] width 222 height 25
paste input "Reactivated Talent ggr nb lm > 0 1st NO Sport"
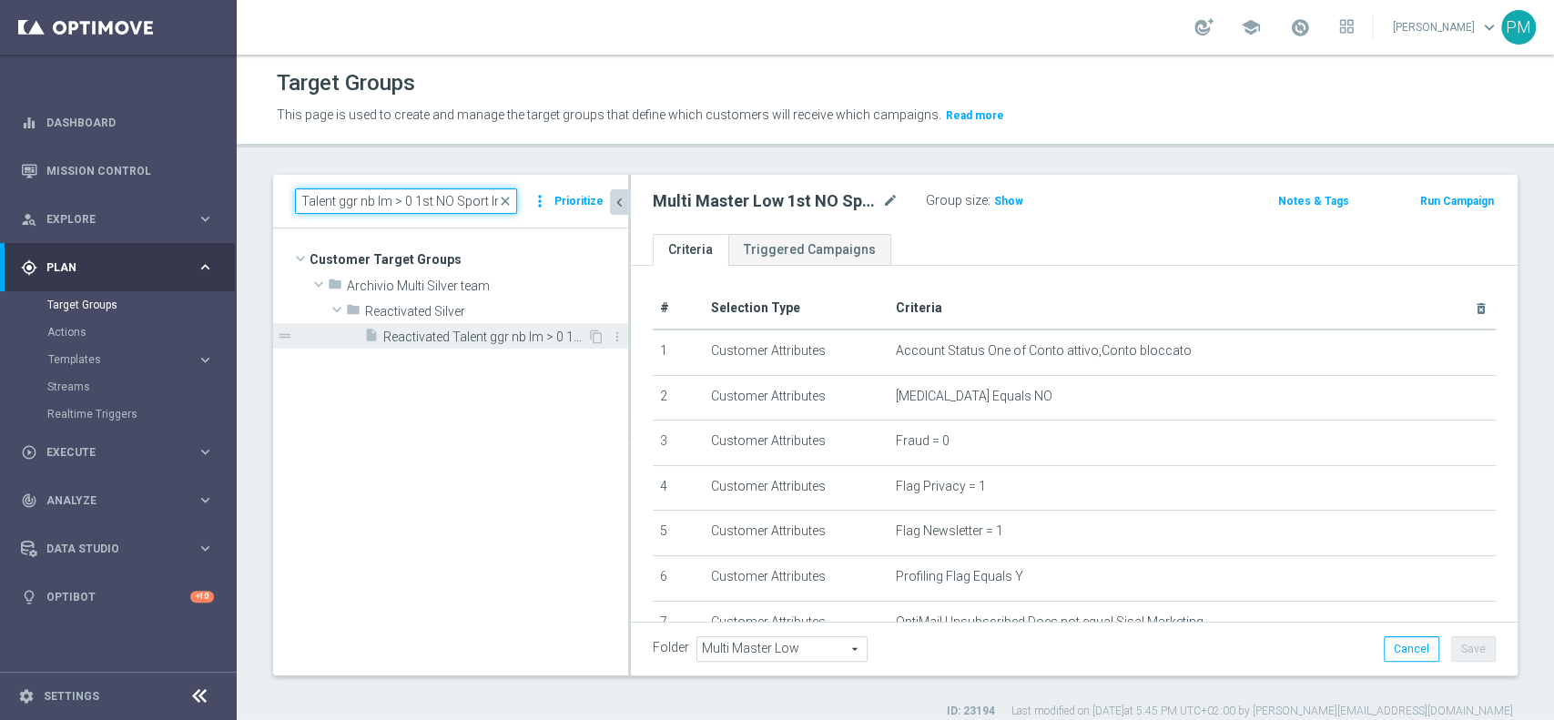
type input "Reactivated Talent ggr nb lm > 0 1st NO Sport lm"
click at [510, 340] on span "Reactivated Talent ggr nb lm > 0 1st NO Sport lm" at bounding box center [485, 337] width 204 height 15
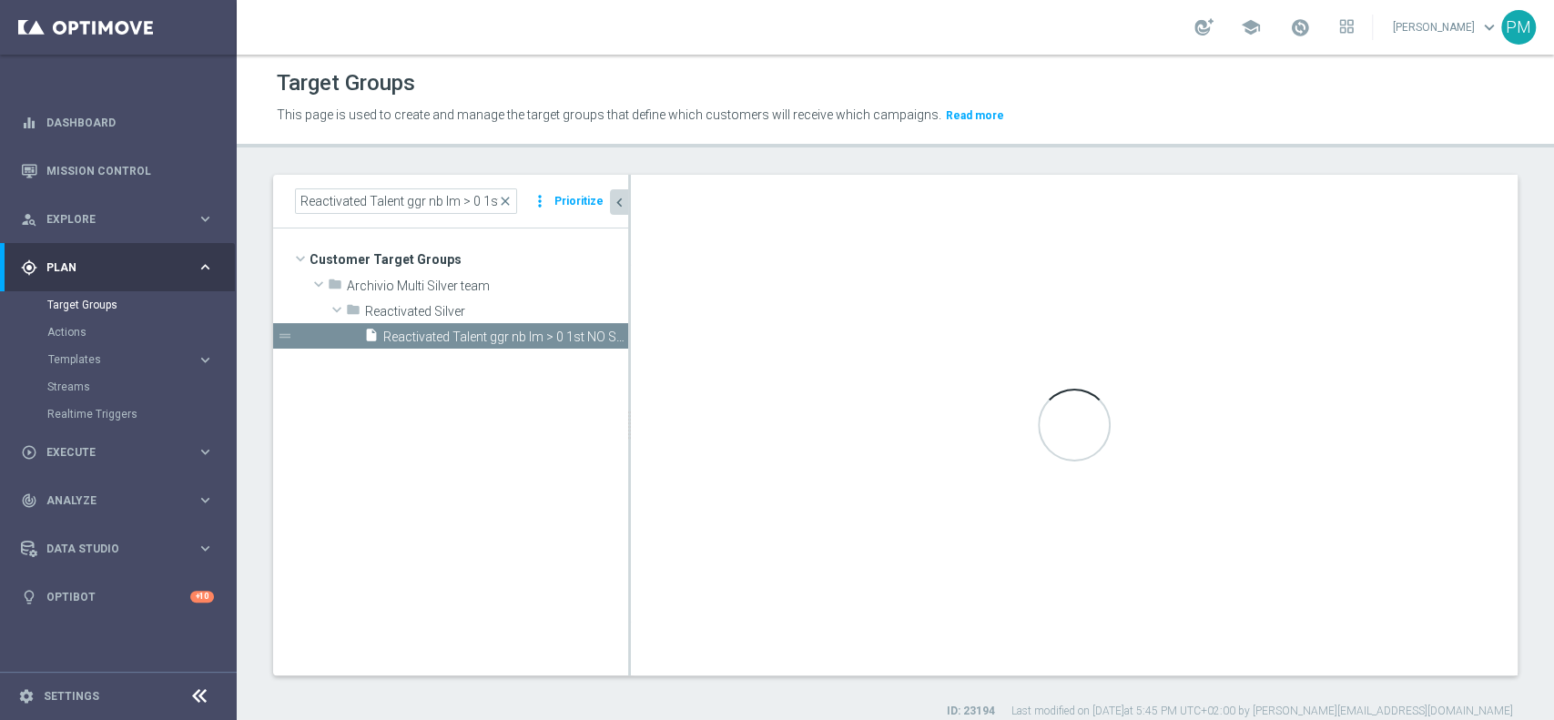
type input "Reactivated Silver"
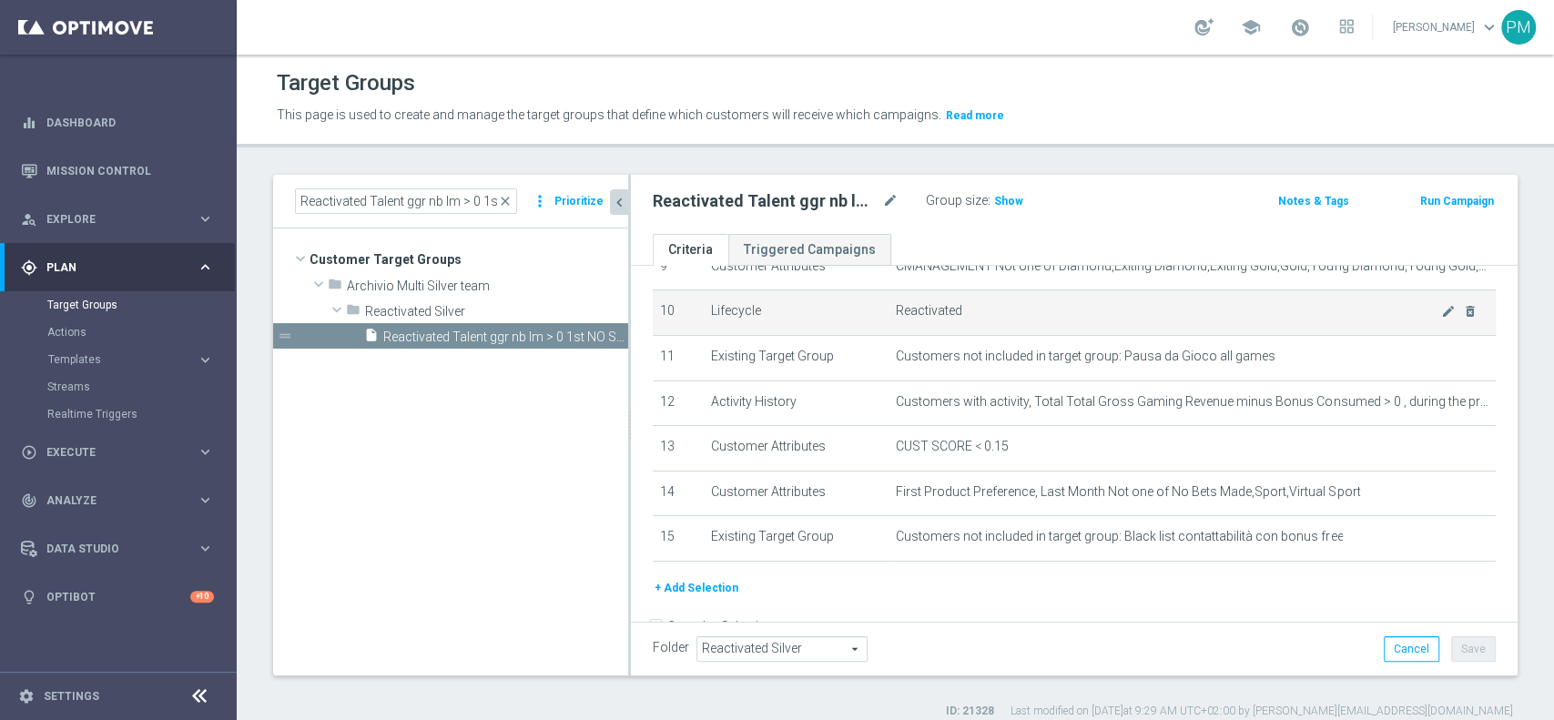
scroll to position [485, 0]
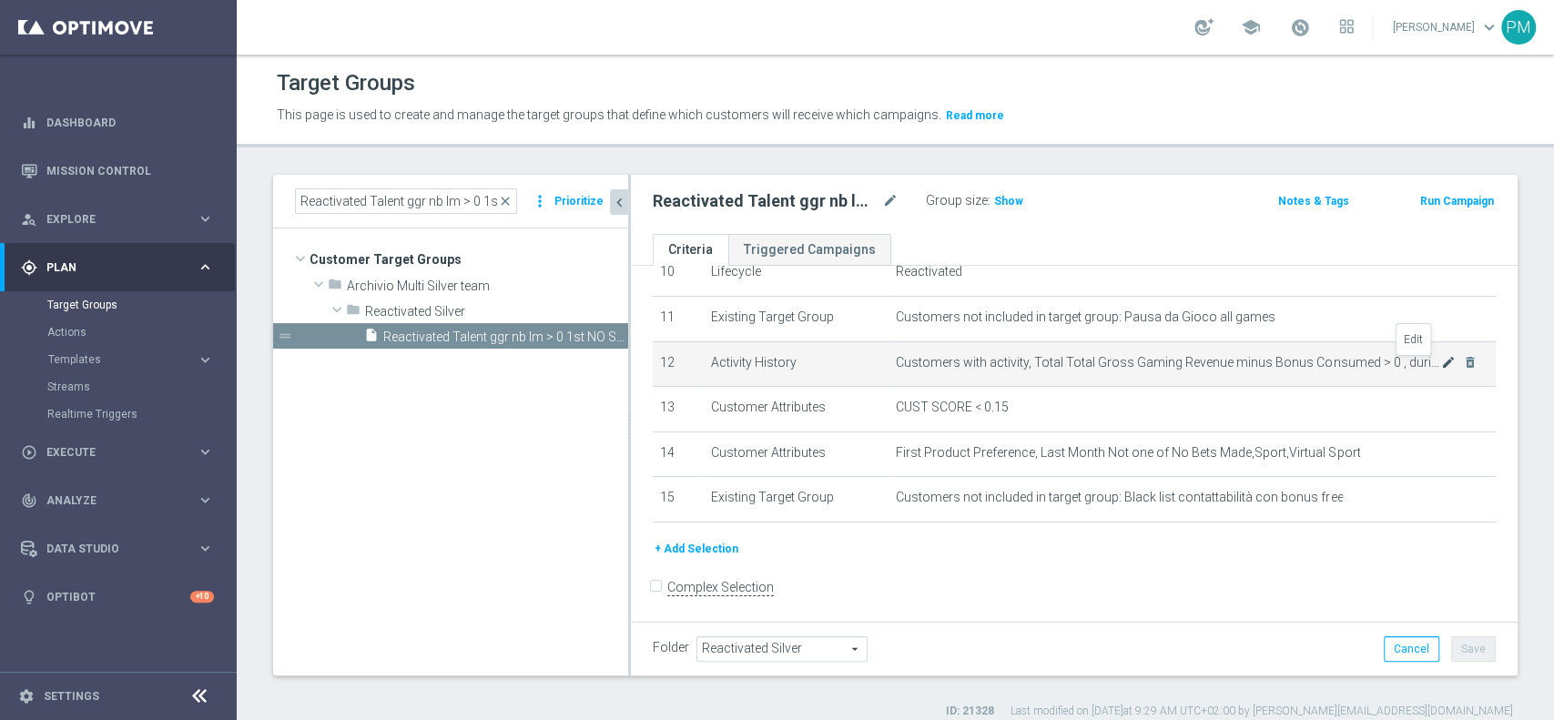
click at [1441, 367] on icon "mode_edit" at bounding box center [1448, 362] width 15 height 15
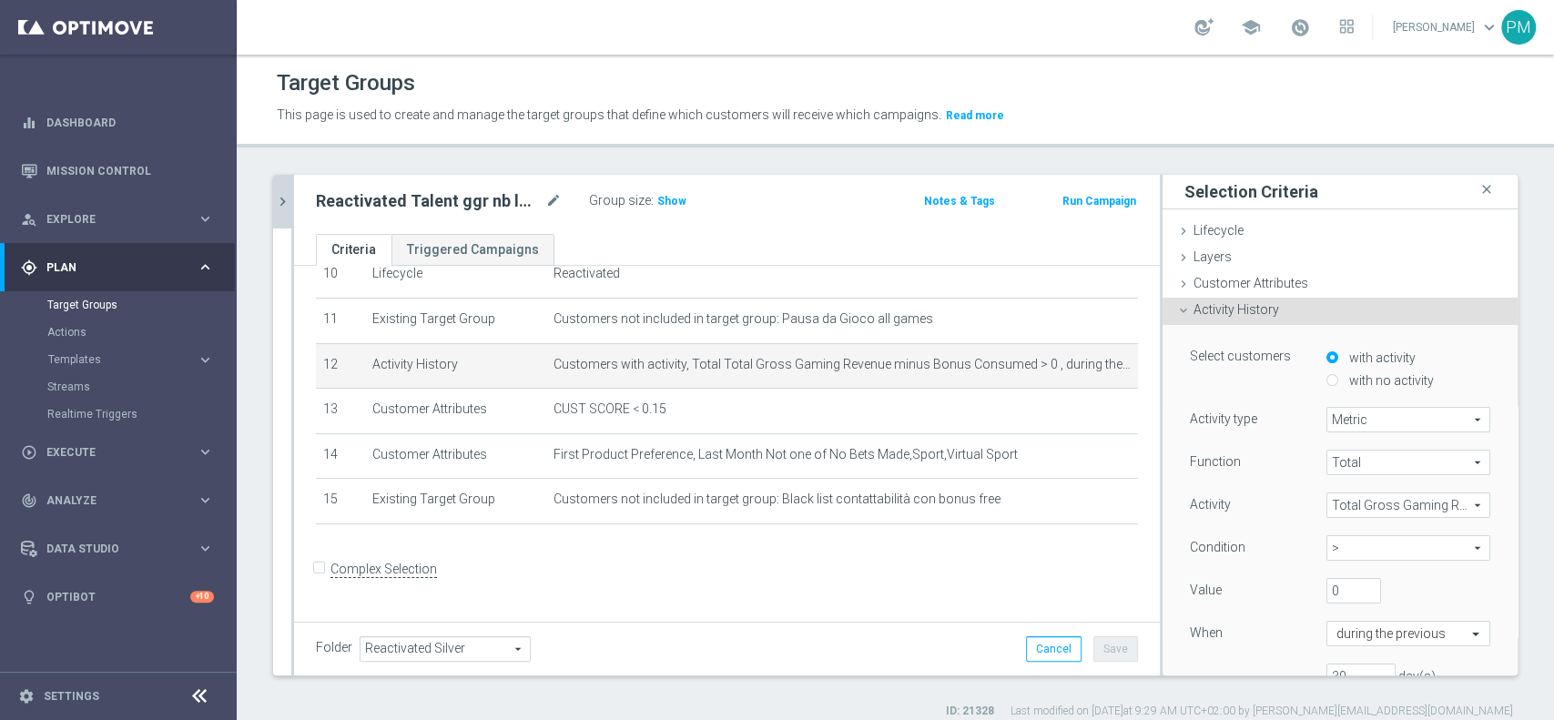
scroll to position [473, 0]
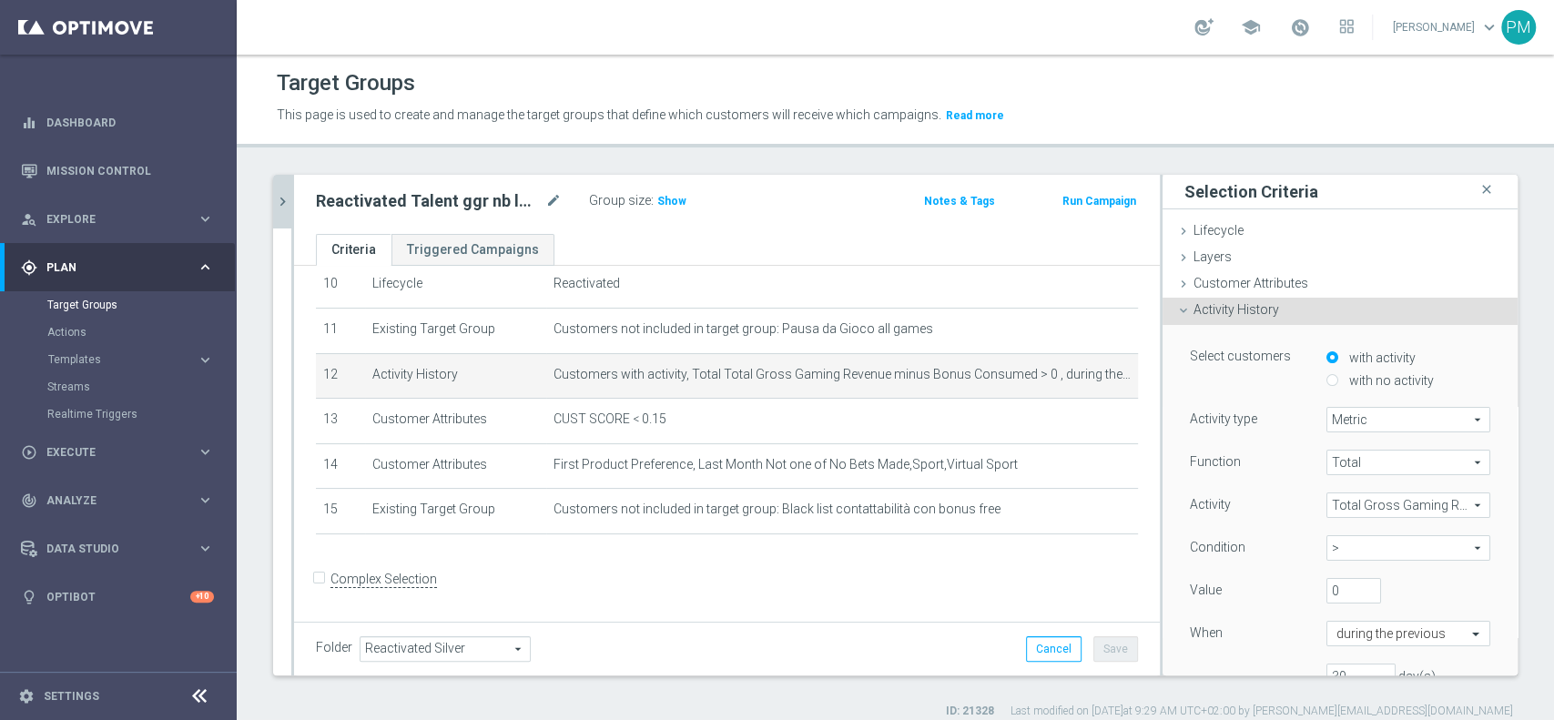
click at [1340, 506] on span "Total Gross Gaming Revenue minus Bonus Consumed" at bounding box center [1409, 506] width 162 height 24
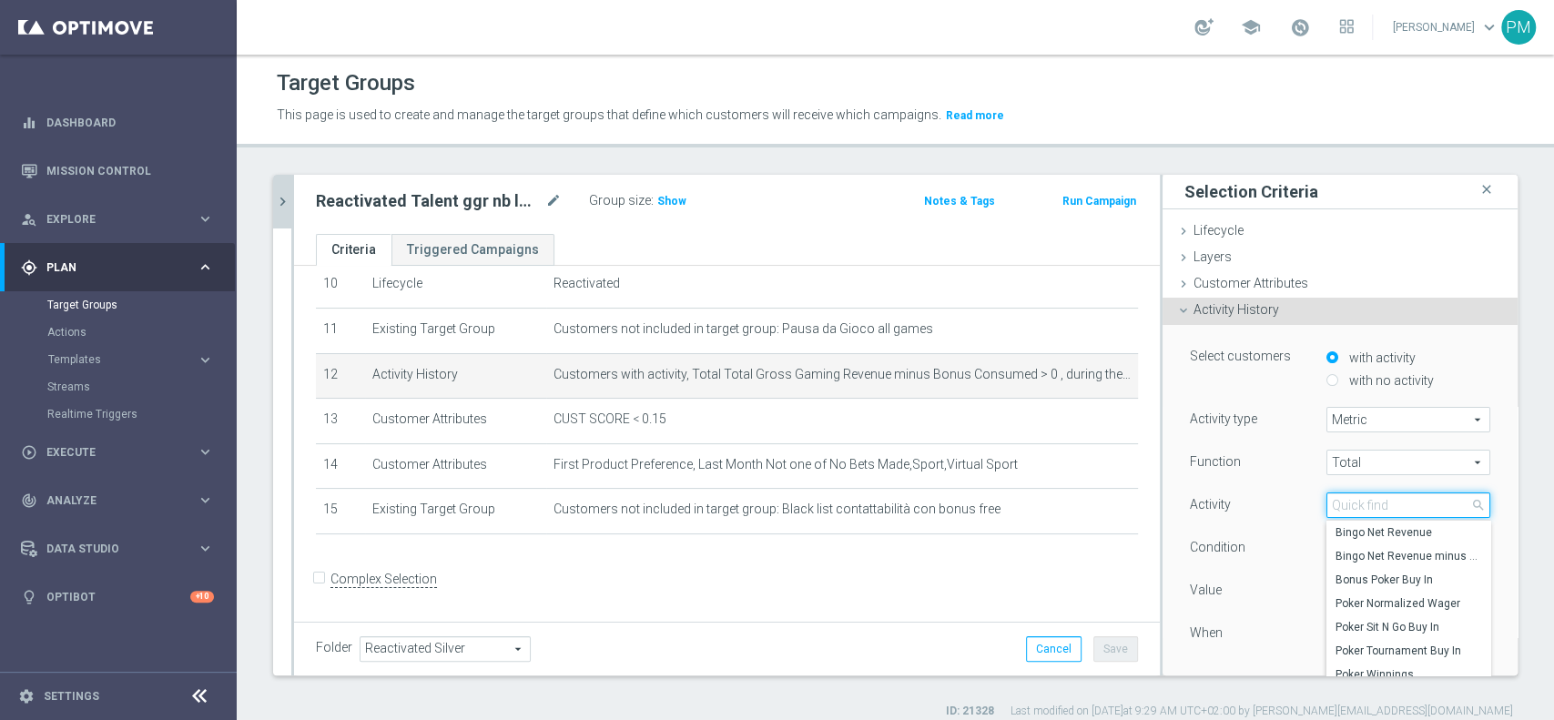
click at [1340, 506] on input "search" at bounding box center [1409, 505] width 164 height 25
paste input "Total Gross Gaming Revenue Minus Bonus Wagared"
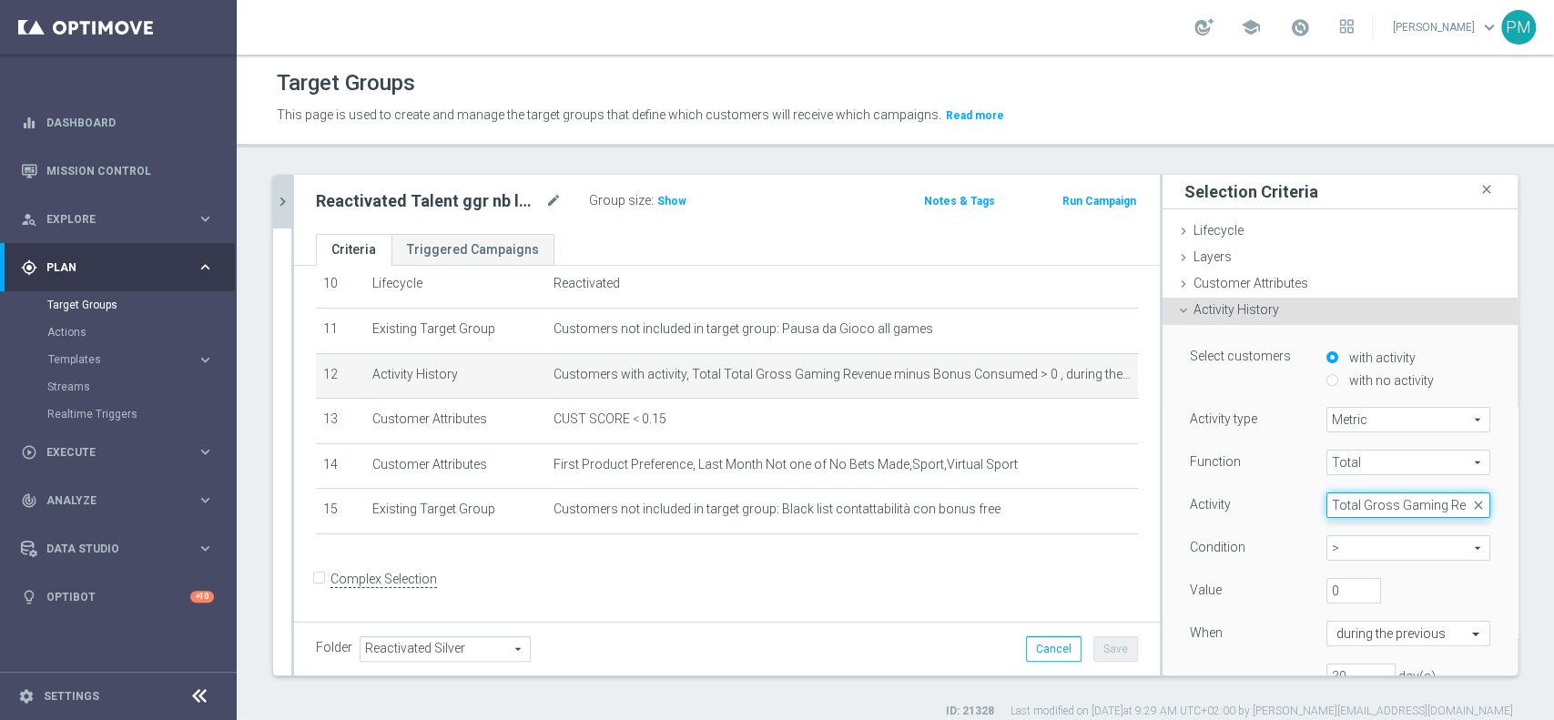
scroll to position [0, 0]
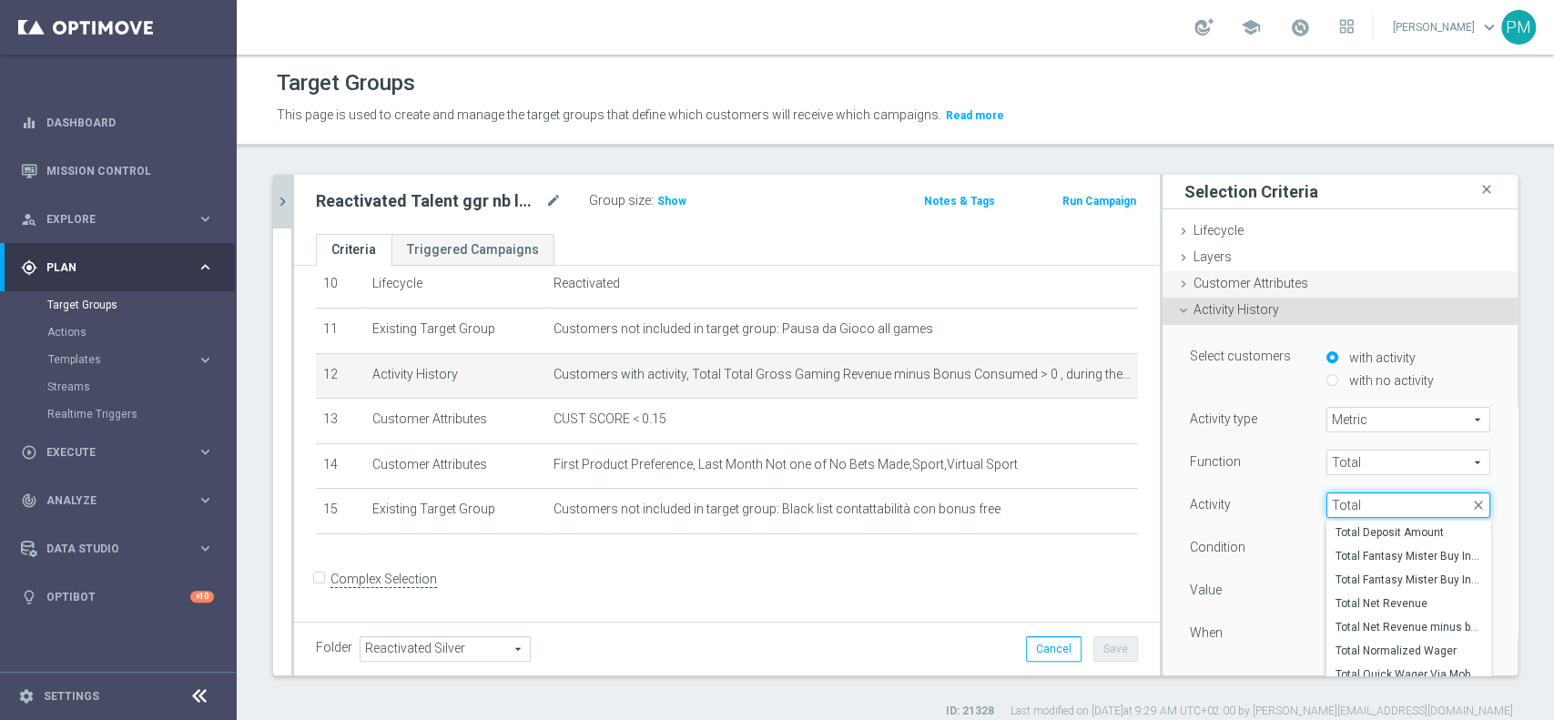
type input "Total"
click at [1166, 273] on div "Customer Attributes done selection updated" at bounding box center [1340, 284] width 355 height 27
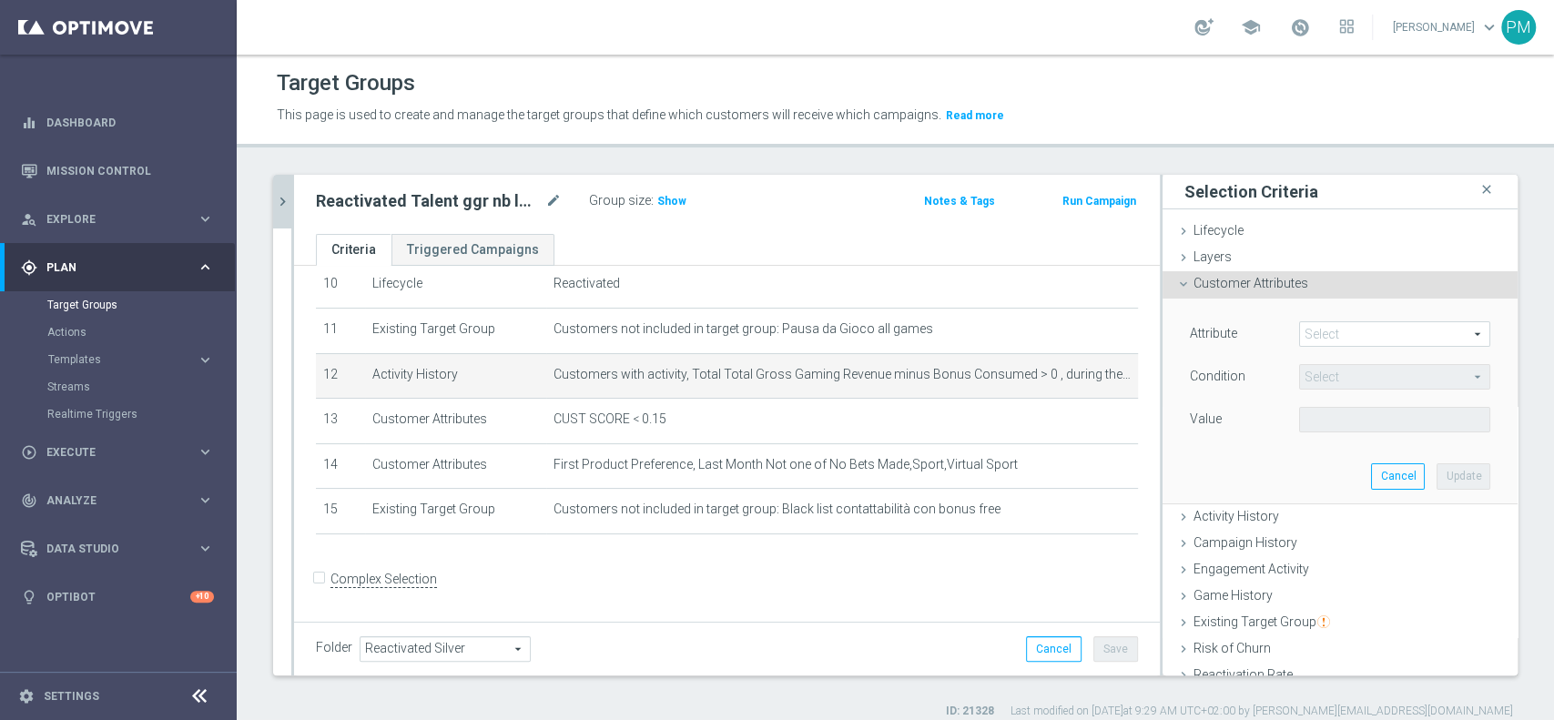
click at [1318, 339] on span at bounding box center [1394, 334] width 189 height 24
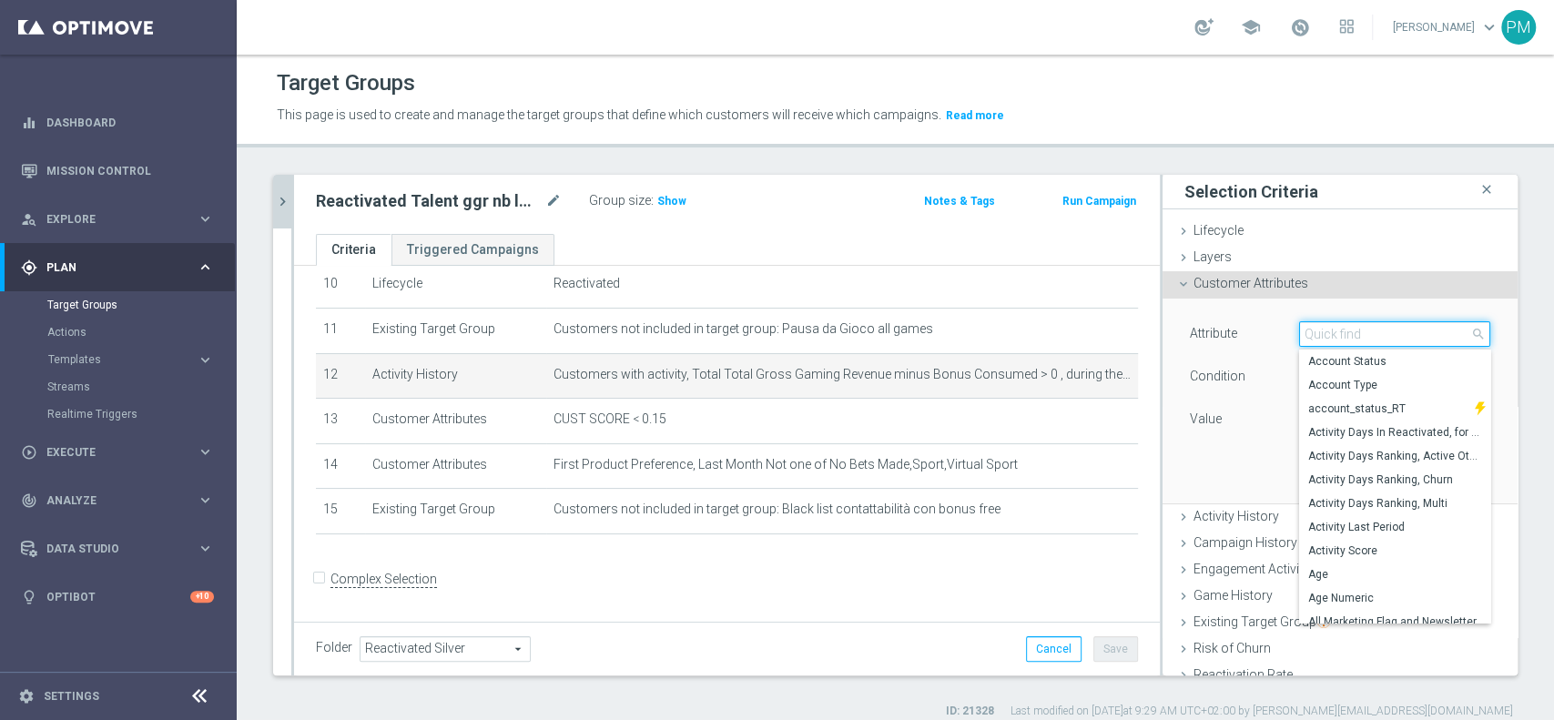
click at [1318, 339] on input "search" at bounding box center [1394, 333] width 191 height 25
paste input "Total Gross Gaming Revenue Minus Bonus Wagared"
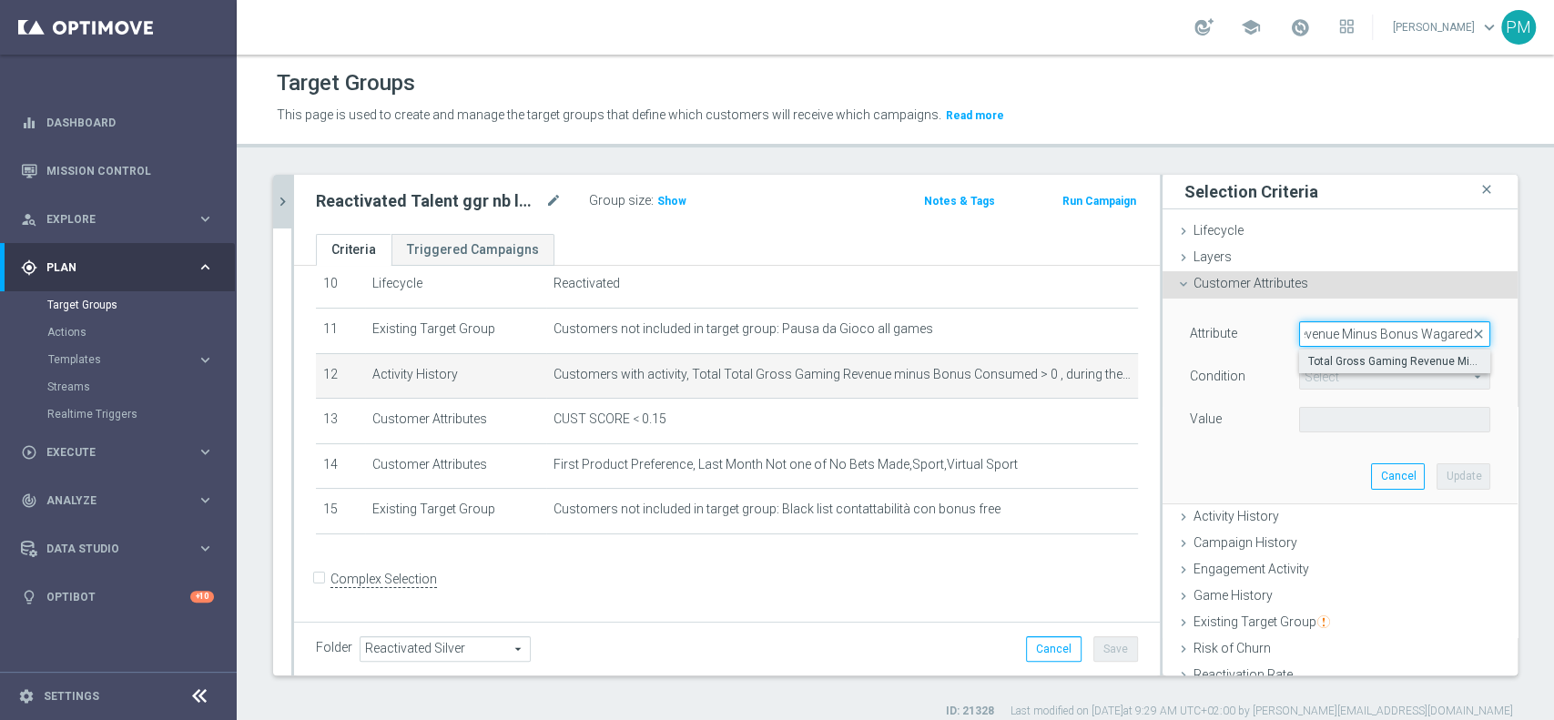
type input "Total Gross Gaming Revenue Minus Bonus Wagared"
click at [1328, 356] on span "Total Gross Gaming Revenue Minus Bonus Wagared" at bounding box center [1394, 361] width 173 height 15
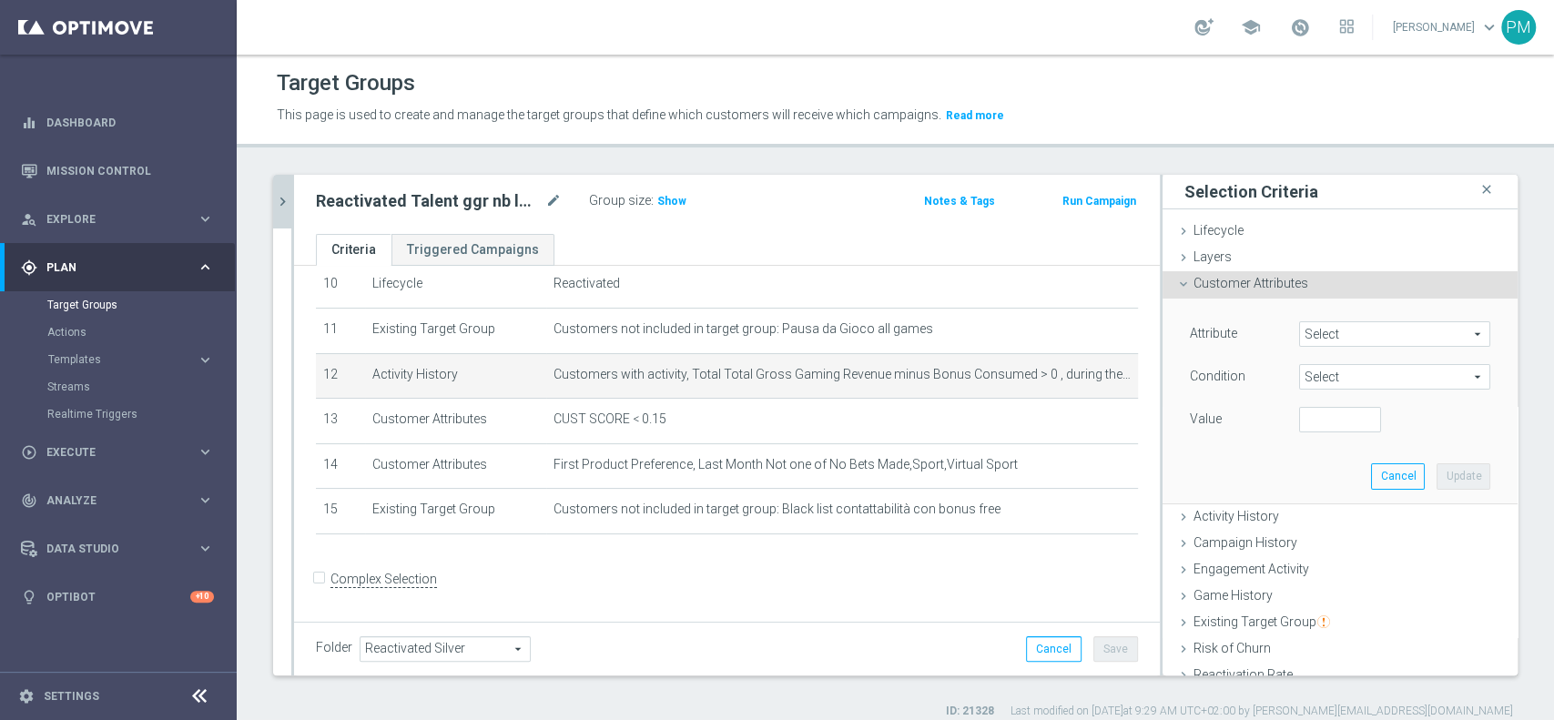
type input "Total Gross Gaming Revenue Minus Bonus Wagared"
click at [1328, 376] on span "=" at bounding box center [1394, 377] width 189 height 24
click at [1326, 498] on span ">" at bounding box center [1394, 499] width 173 height 15
type input ">"
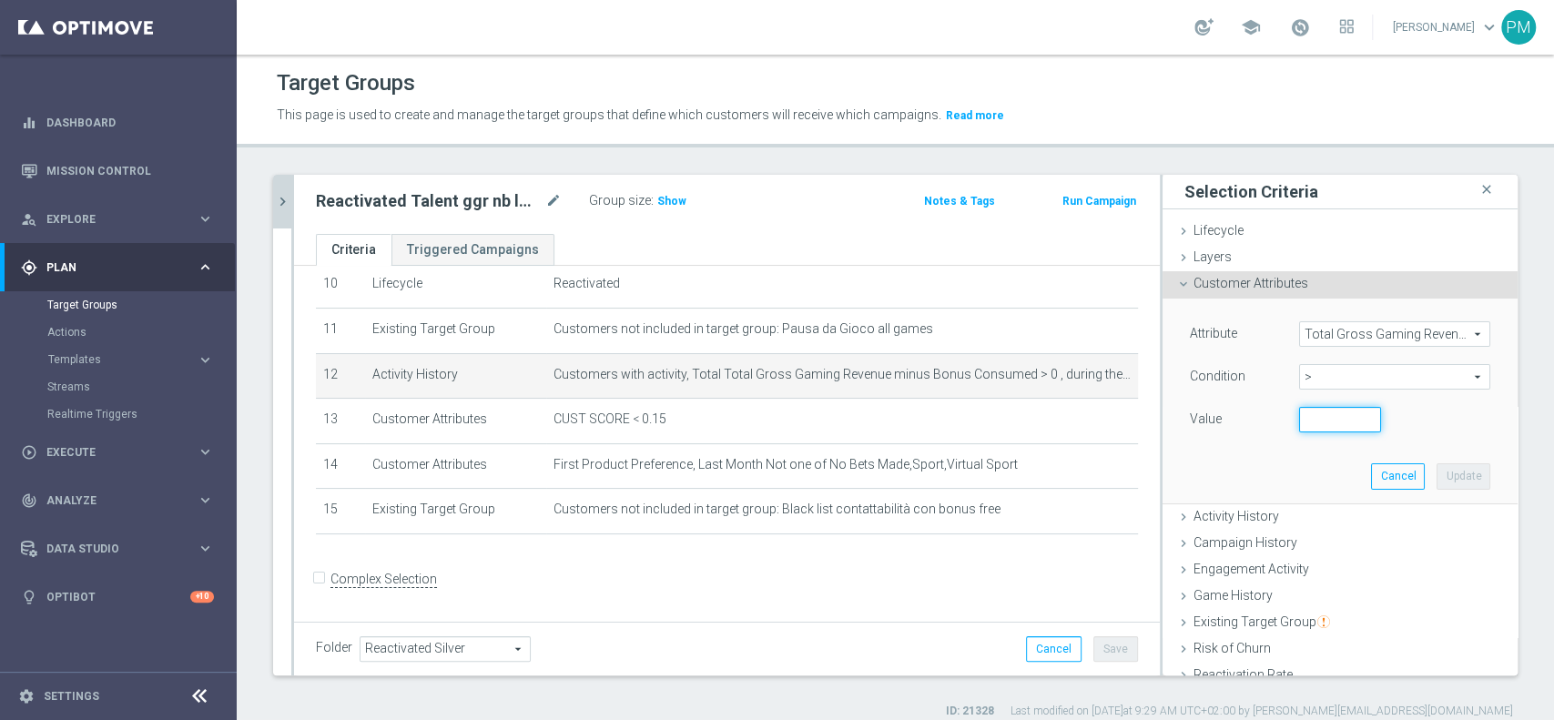
click at [1315, 422] on input "number" at bounding box center [1340, 419] width 82 height 25
type input "0"
click at [1437, 475] on button "Update" at bounding box center [1464, 475] width 54 height 25
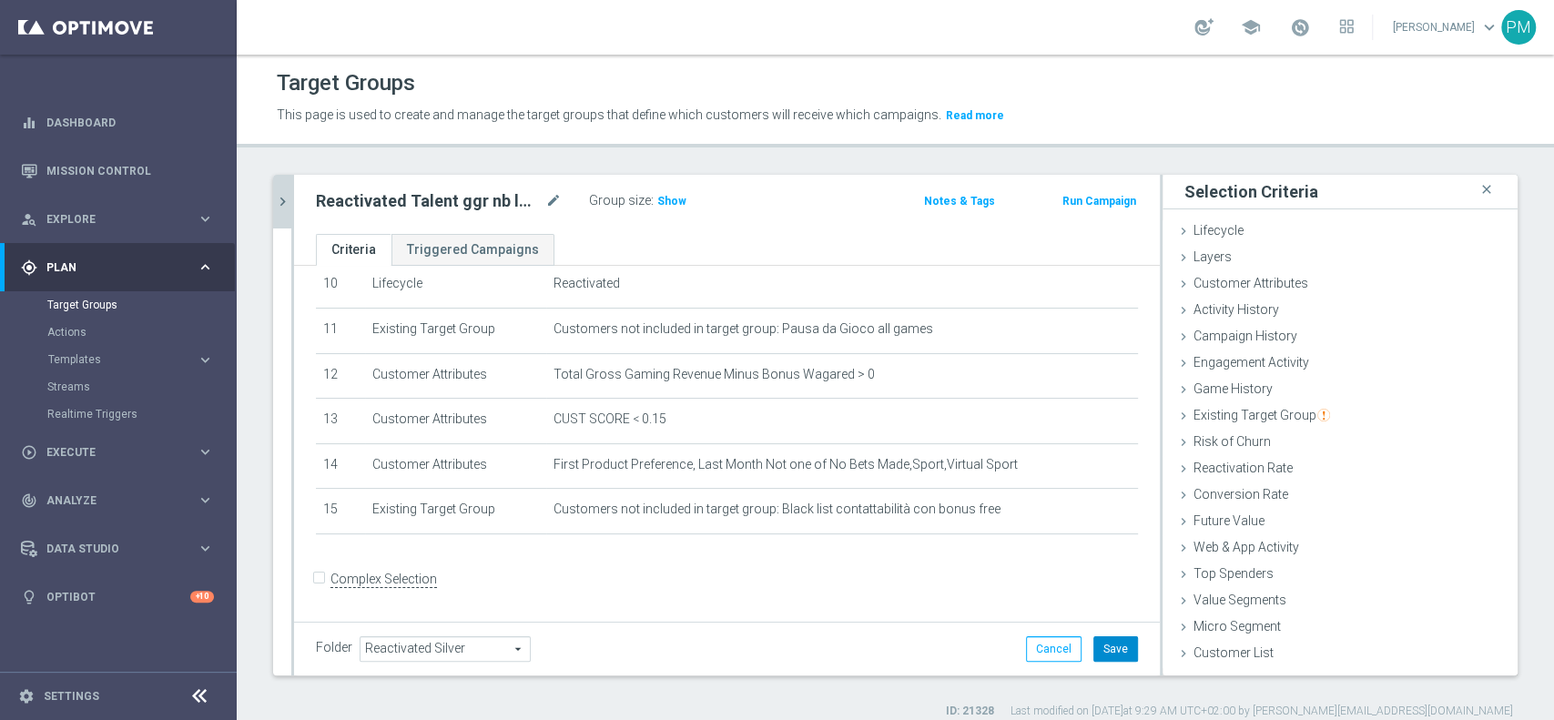
click at [1094, 649] on button "Save" at bounding box center [1116, 648] width 45 height 25
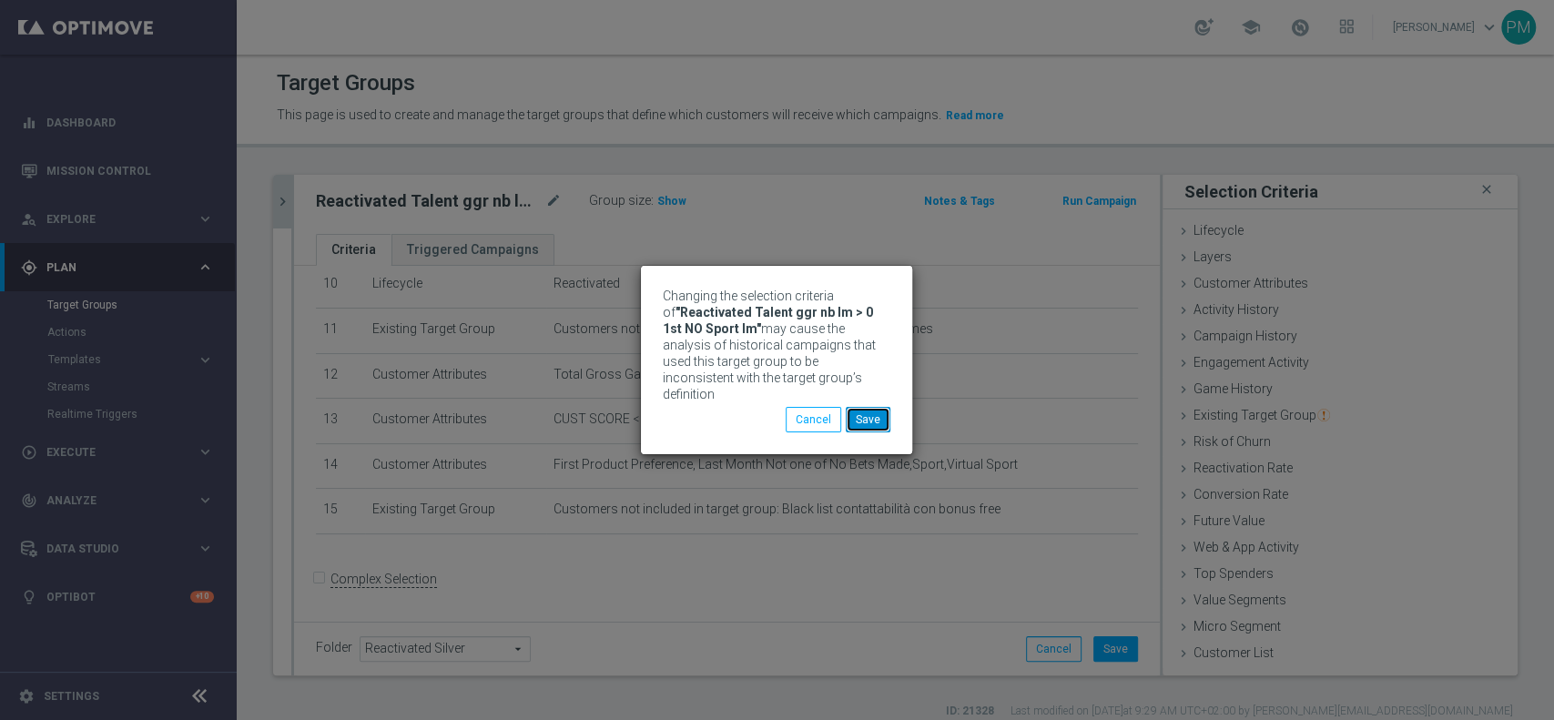
click at [871, 411] on button "Save" at bounding box center [868, 419] width 45 height 25
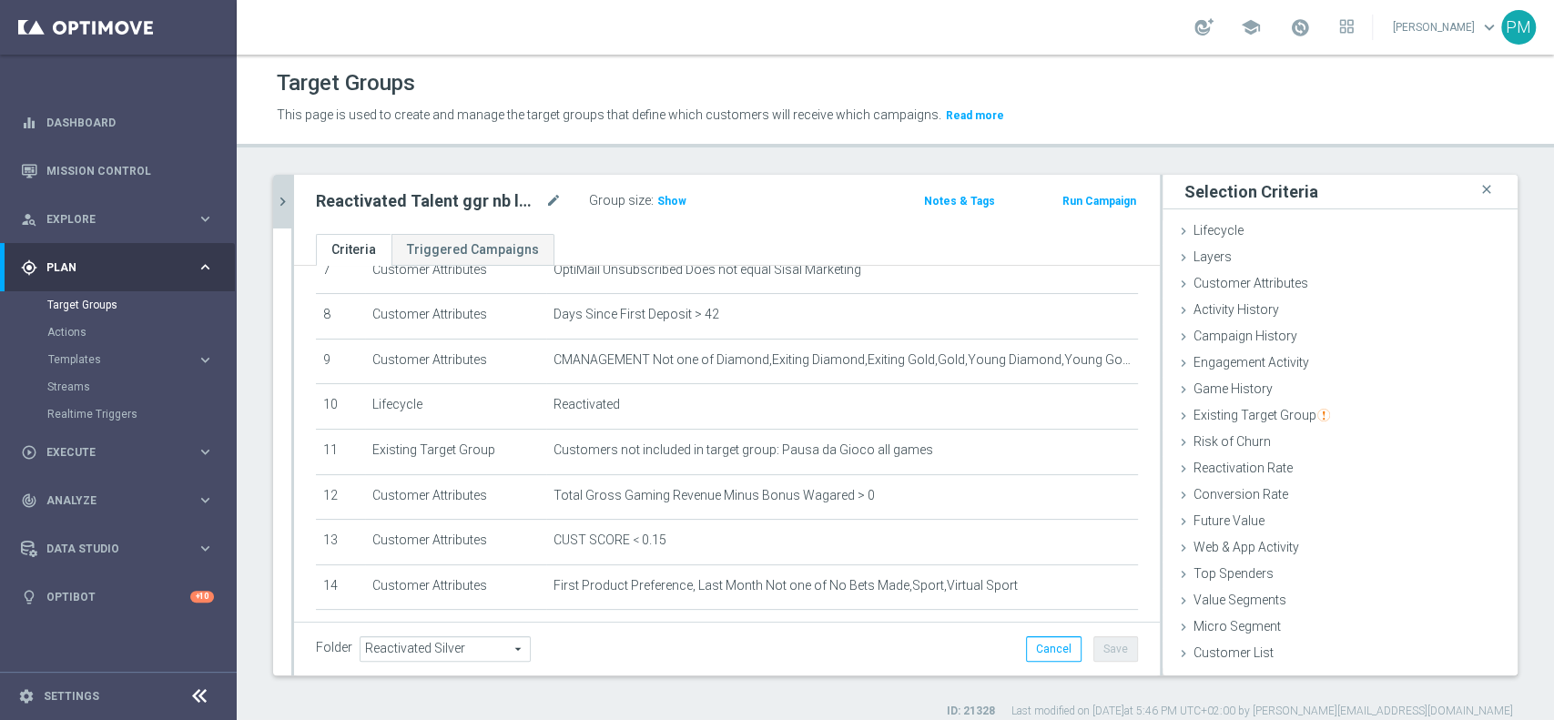
scroll to position [473, 0]
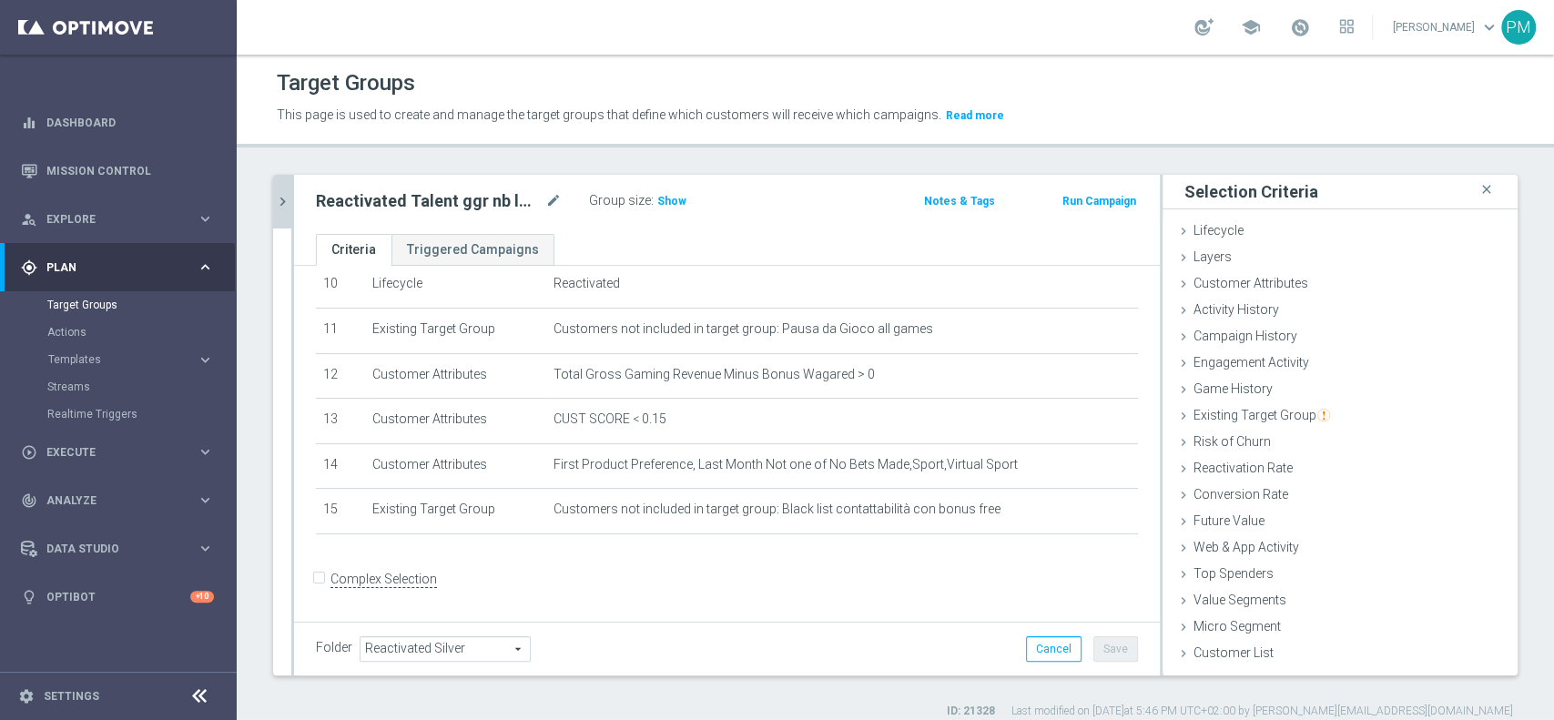
click at [274, 200] on icon "chevron_right" at bounding box center [282, 201] width 17 height 17
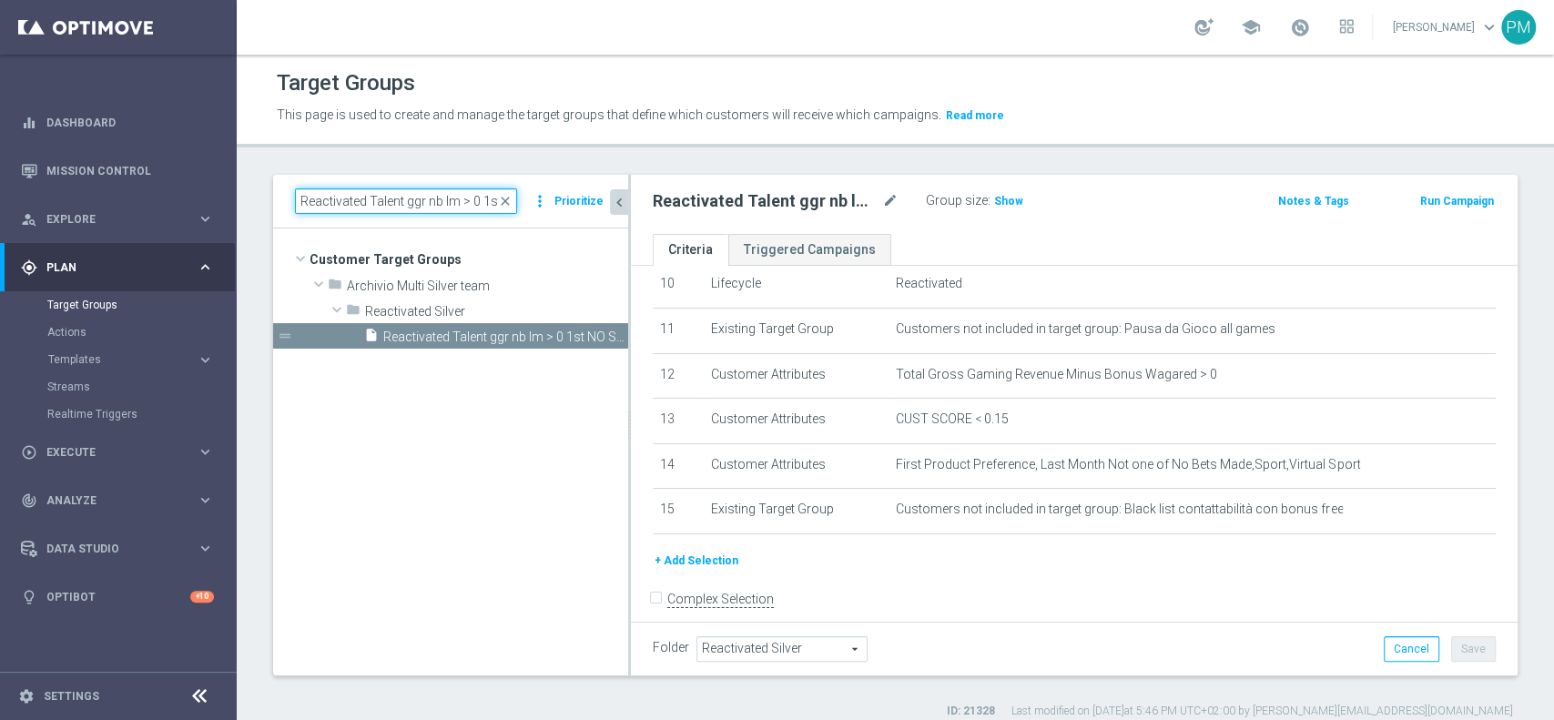
click at [408, 202] on input "Reactivated Talent ggr nb lm > 0 1st NO Sport lm" at bounding box center [406, 200] width 222 height 25
paste input "Master Low 1st NO Sport"
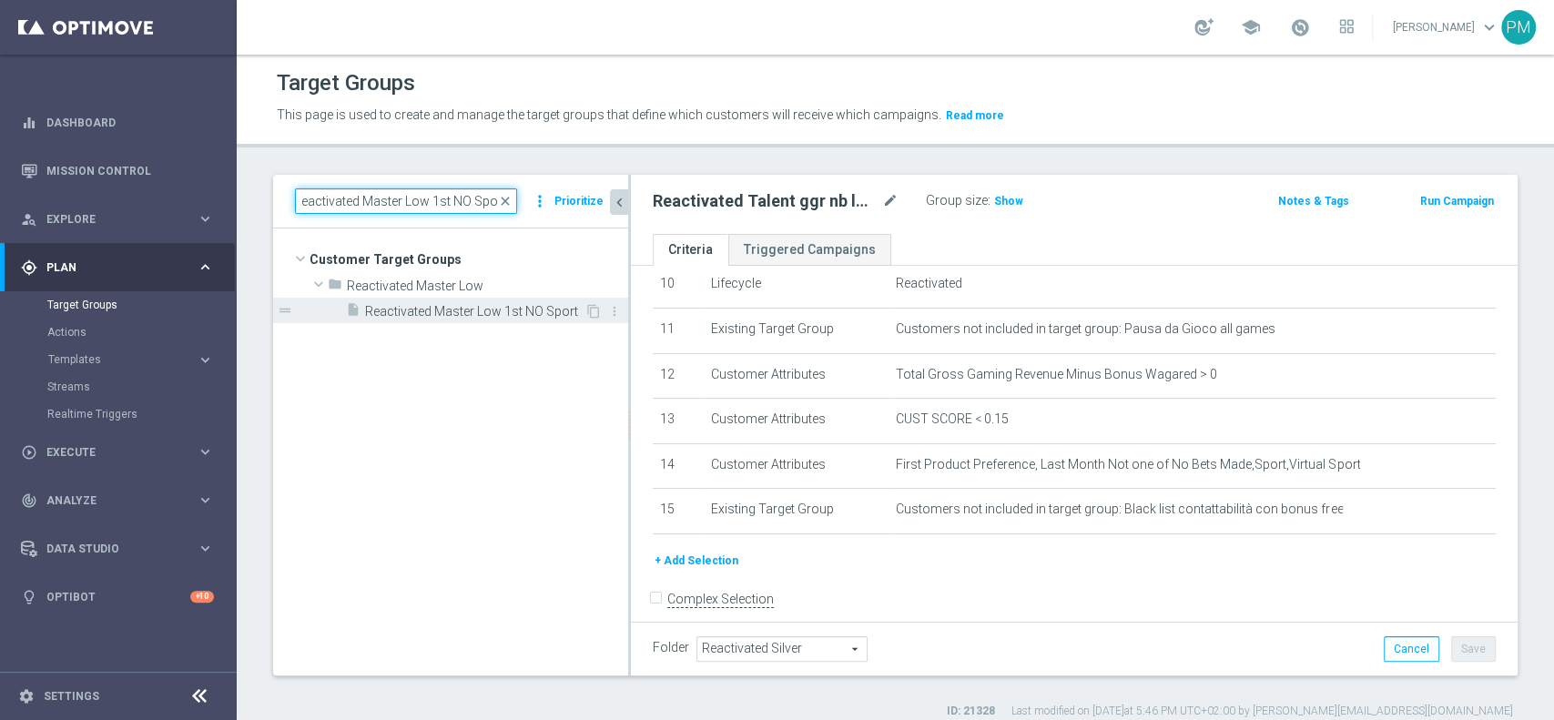
type input "Reactivated Master Low 1st NO Sport"
click at [477, 307] on span "Reactivated Master Low 1st NO Sport" at bounding box center [474, 311] width 219 height 15
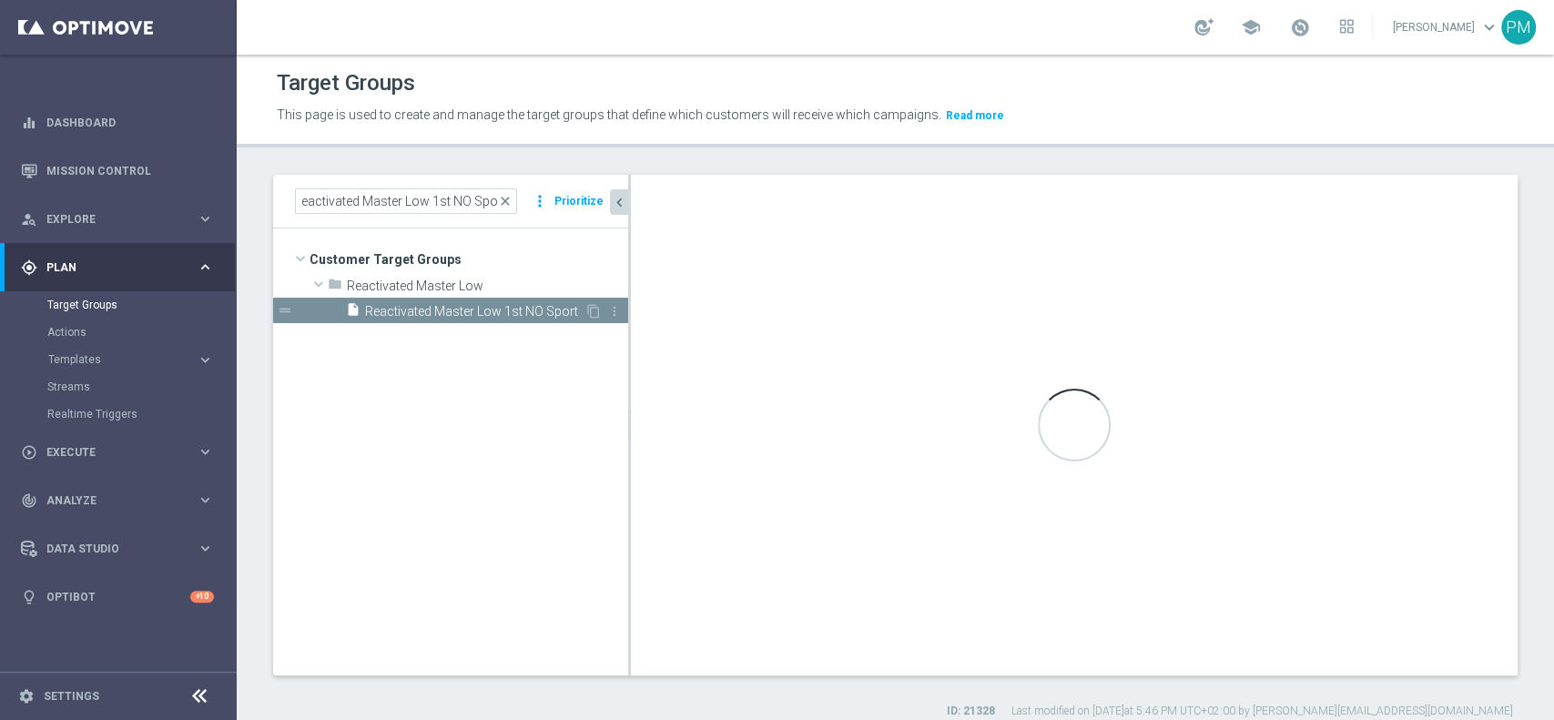
scroll to position [0, 0]
type input "Reactivated Master Low"
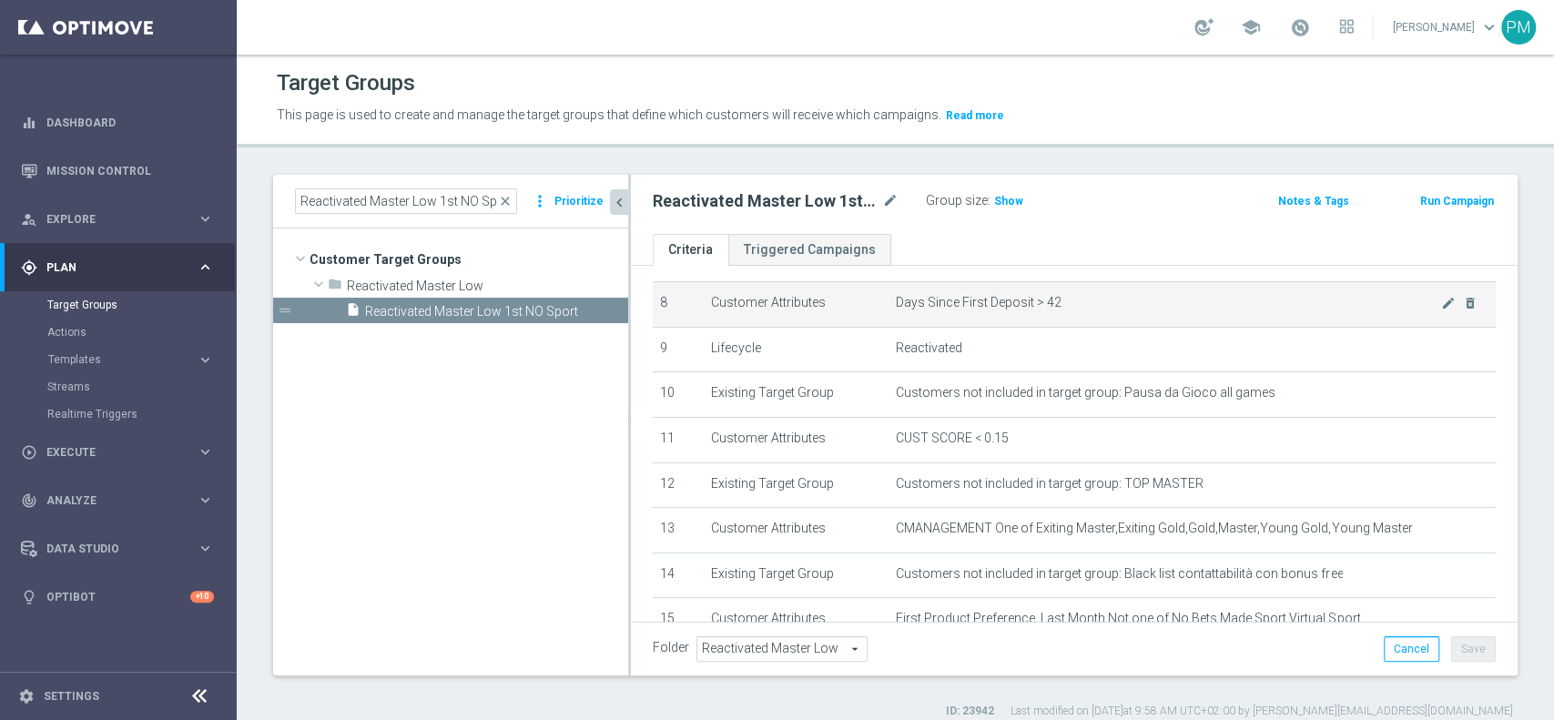
scroll to position [485, 0]
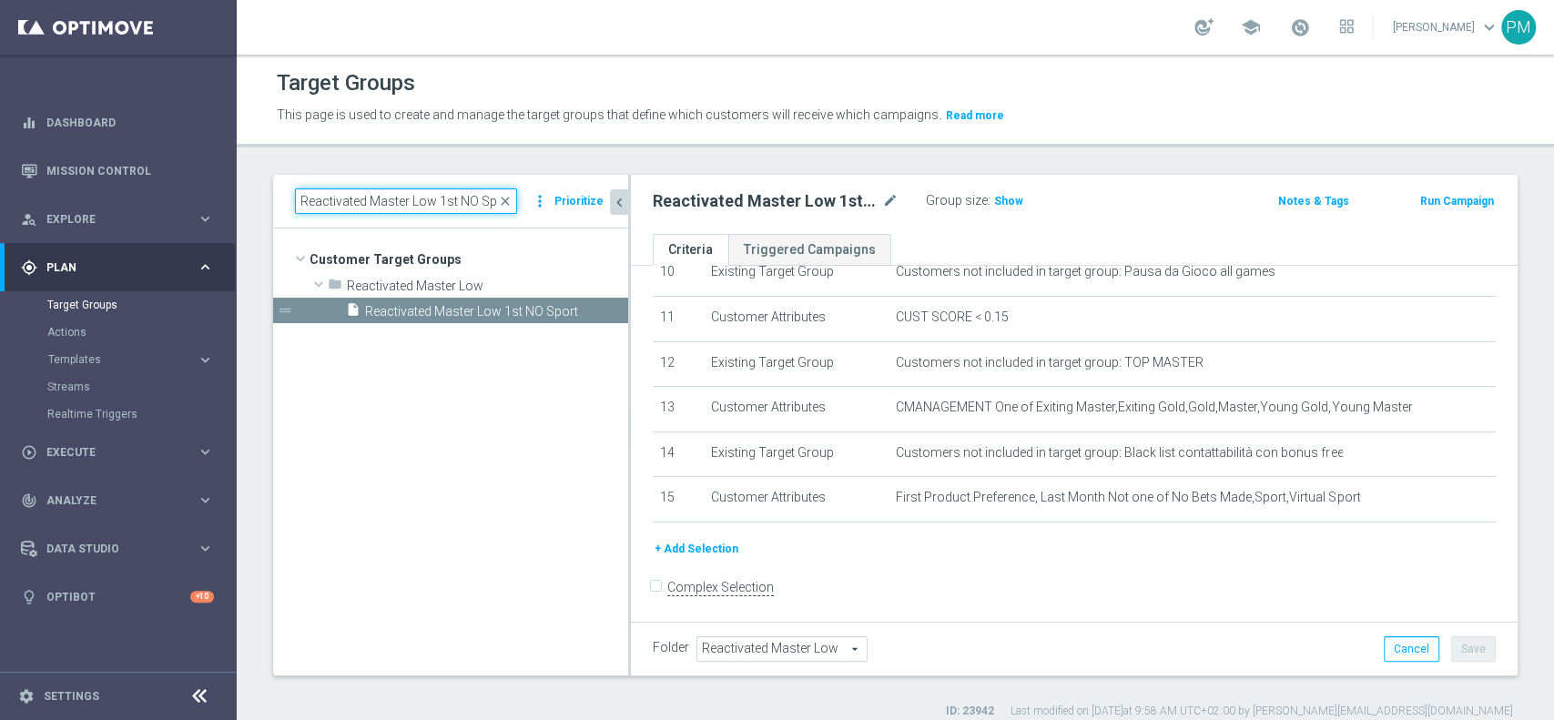
click at [387, 200] on input "Reactivated Master Low 1st NO Sport" at bounding box center [406, 200] width 222 height 25
paste input "Multi Master Low 1st NO Sport NO saldo lm"
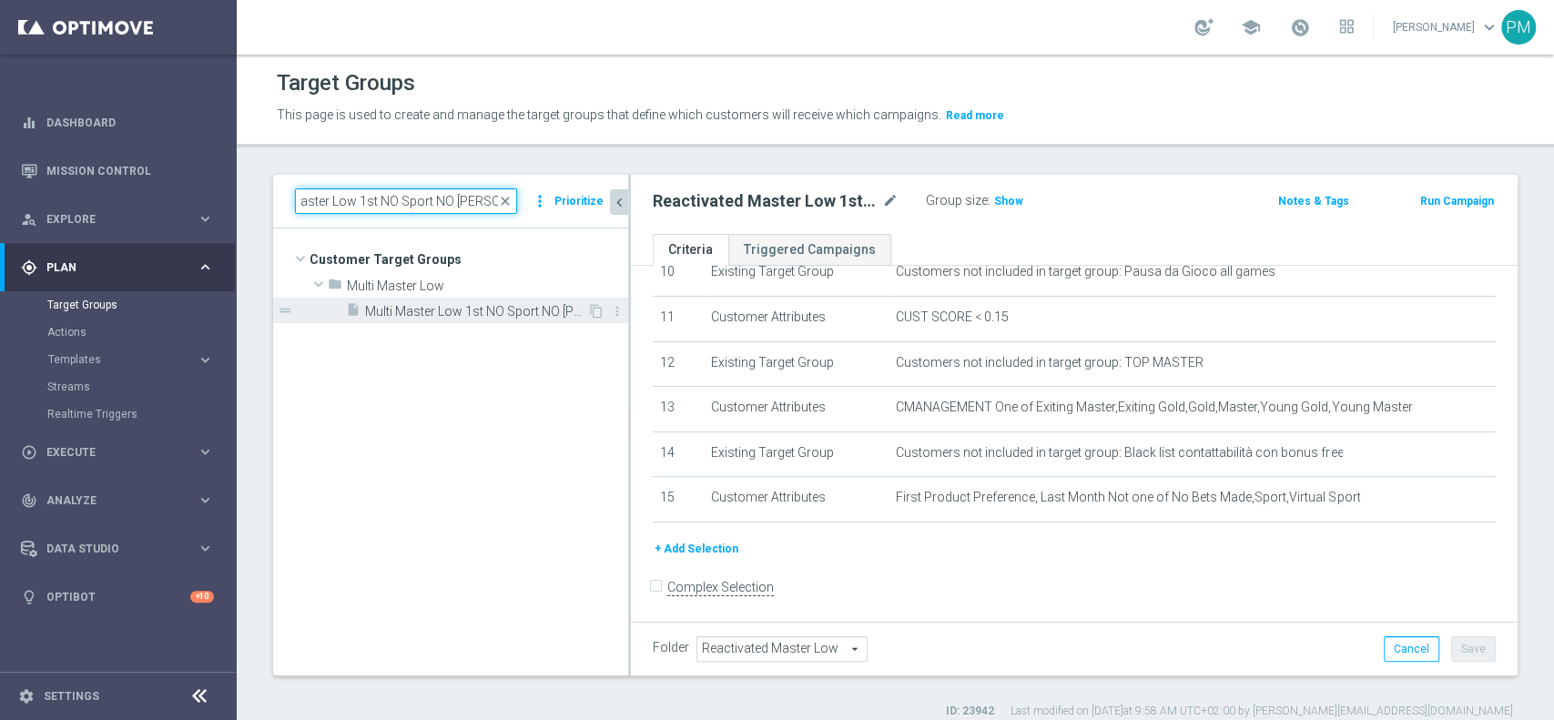
type input "Multi Master Low 1st NO Sport NO saldo lm"
click at [436, 305] on span "Multi Master Low 1st NO Sport NO saldo lm" at bounding box center [476, 311] width 222 height 15
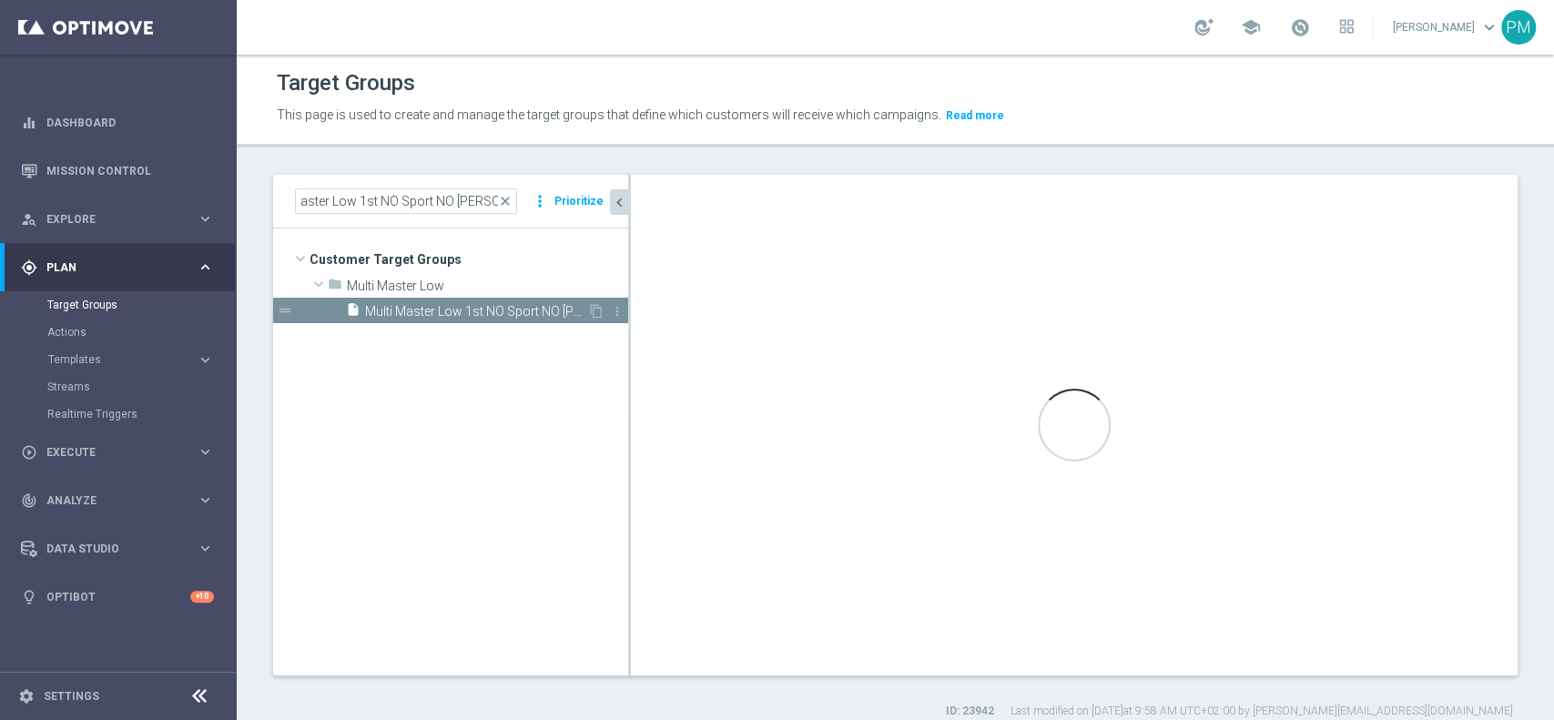
scroll to position [0, 0]
type input "Multi Master Low"
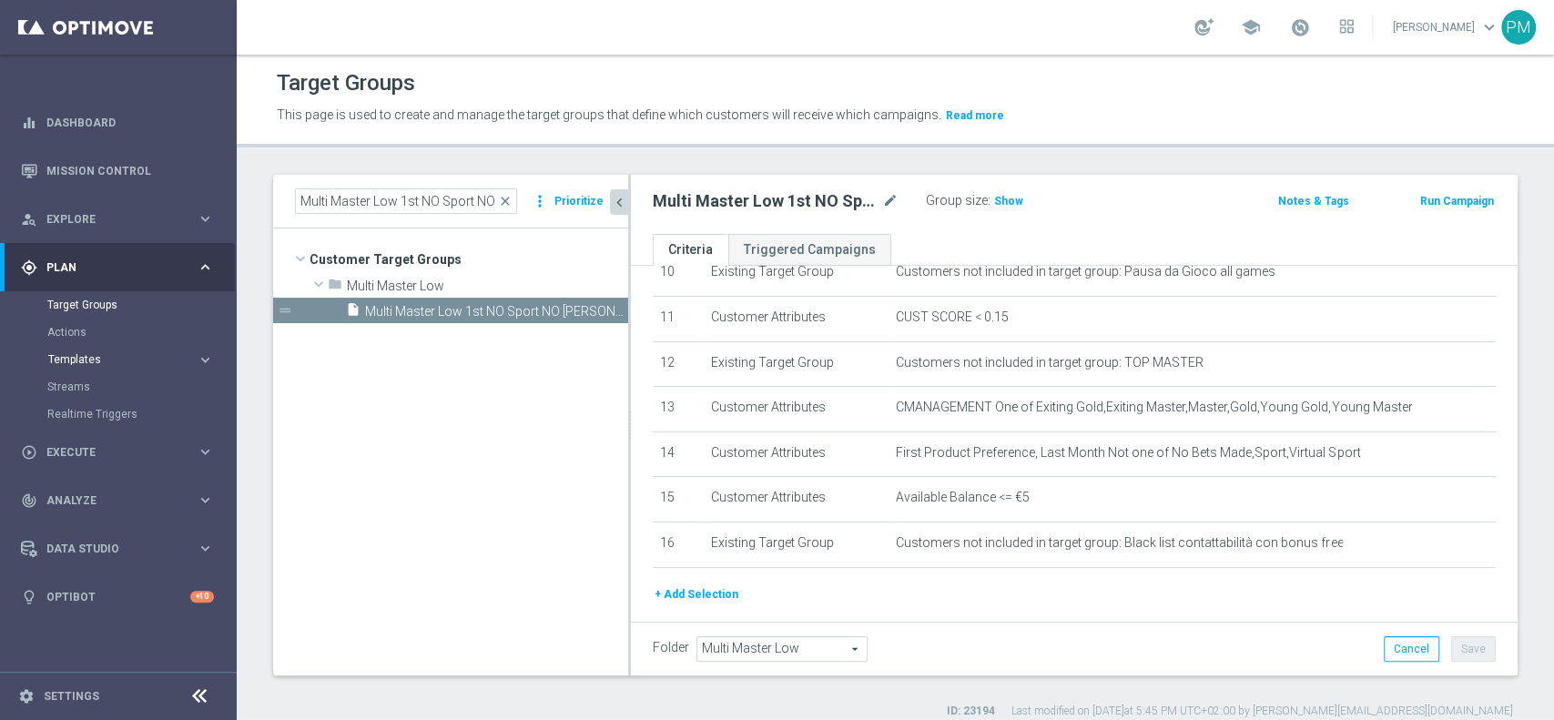
click at [97, 361] on span "Templates" at bounding box center [113, 359] width 130 height 11
click at [95, 390] on link "Optimail" at bounding box center [122, 387] width 133 height 15
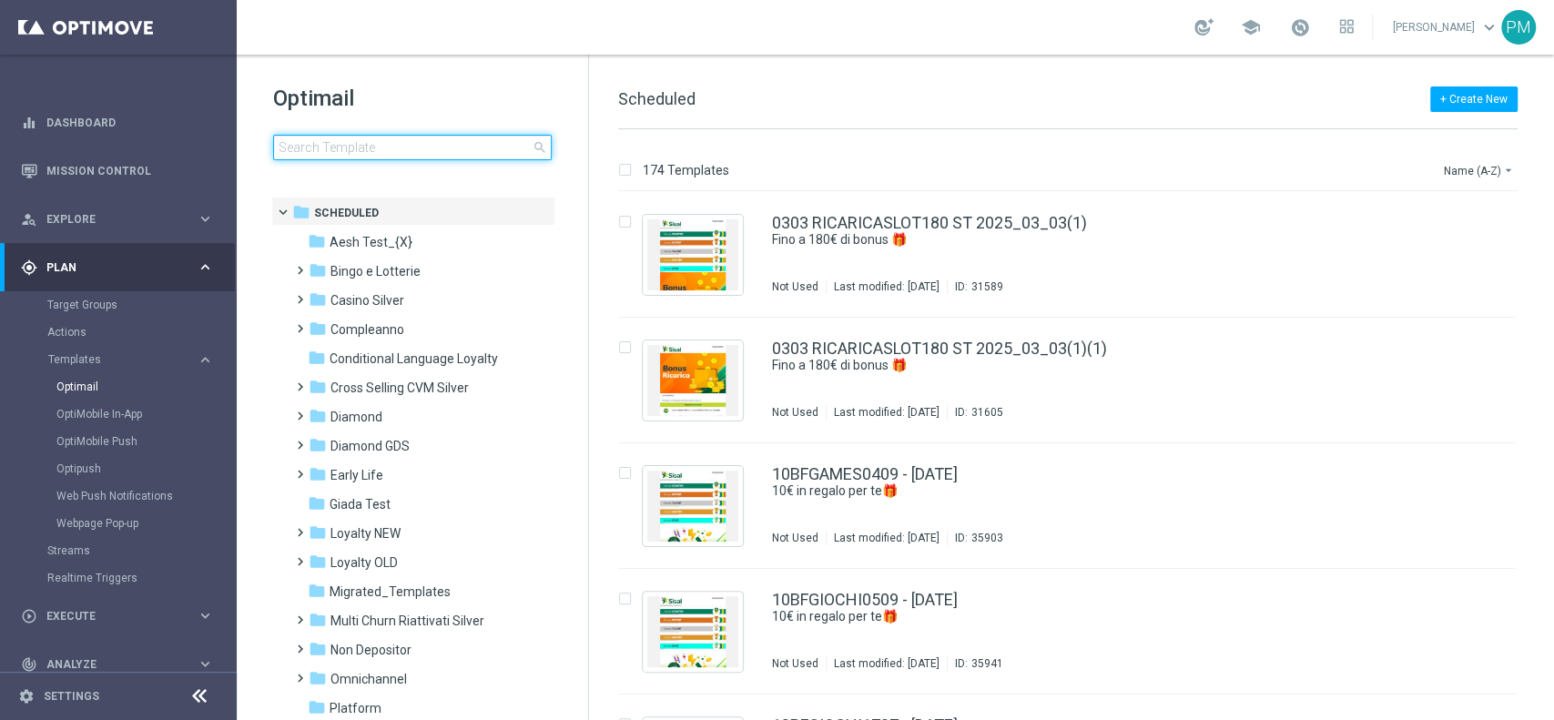
click at [431, 145] on input at bounding box center [412, 147] width 279 height 25
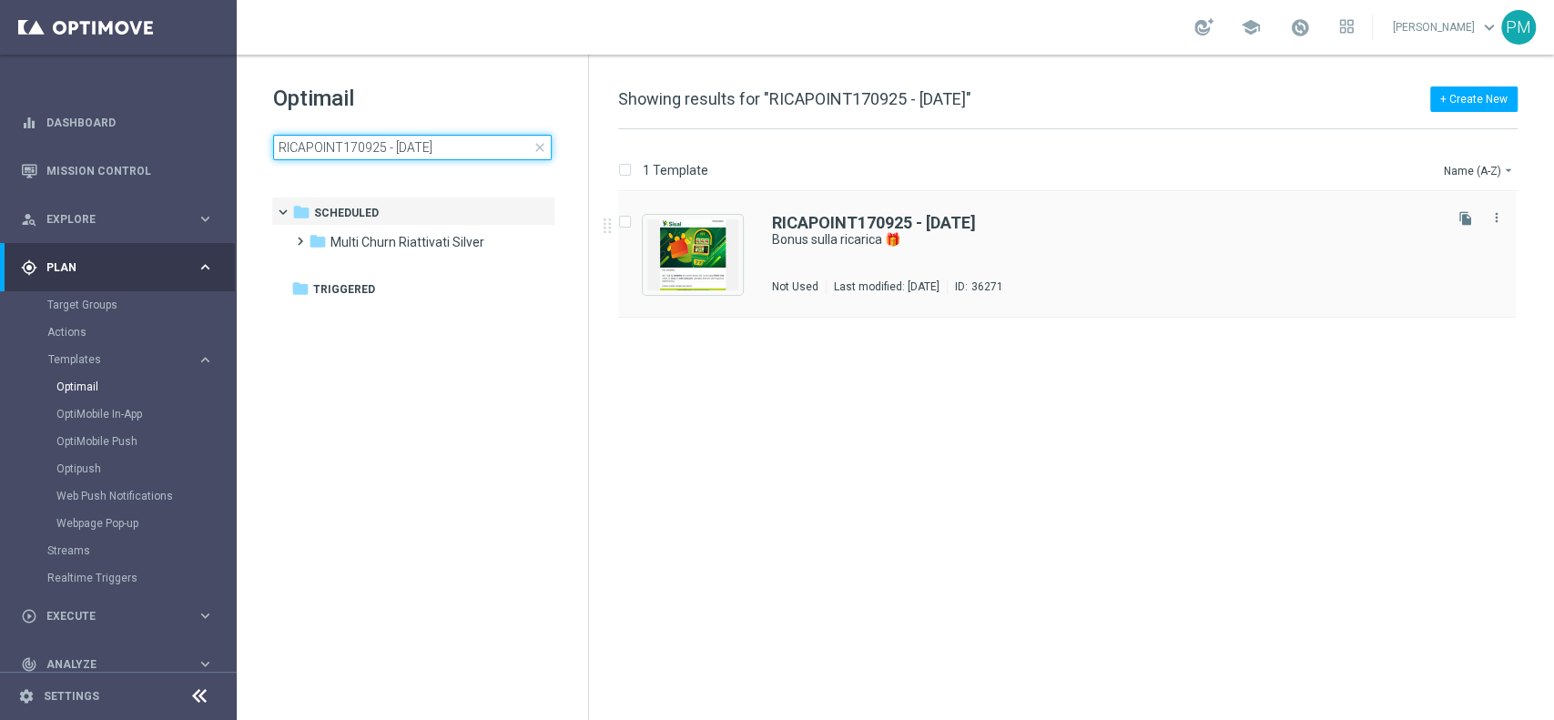
type input "RICAPOINT170925 - 2025-09-17"
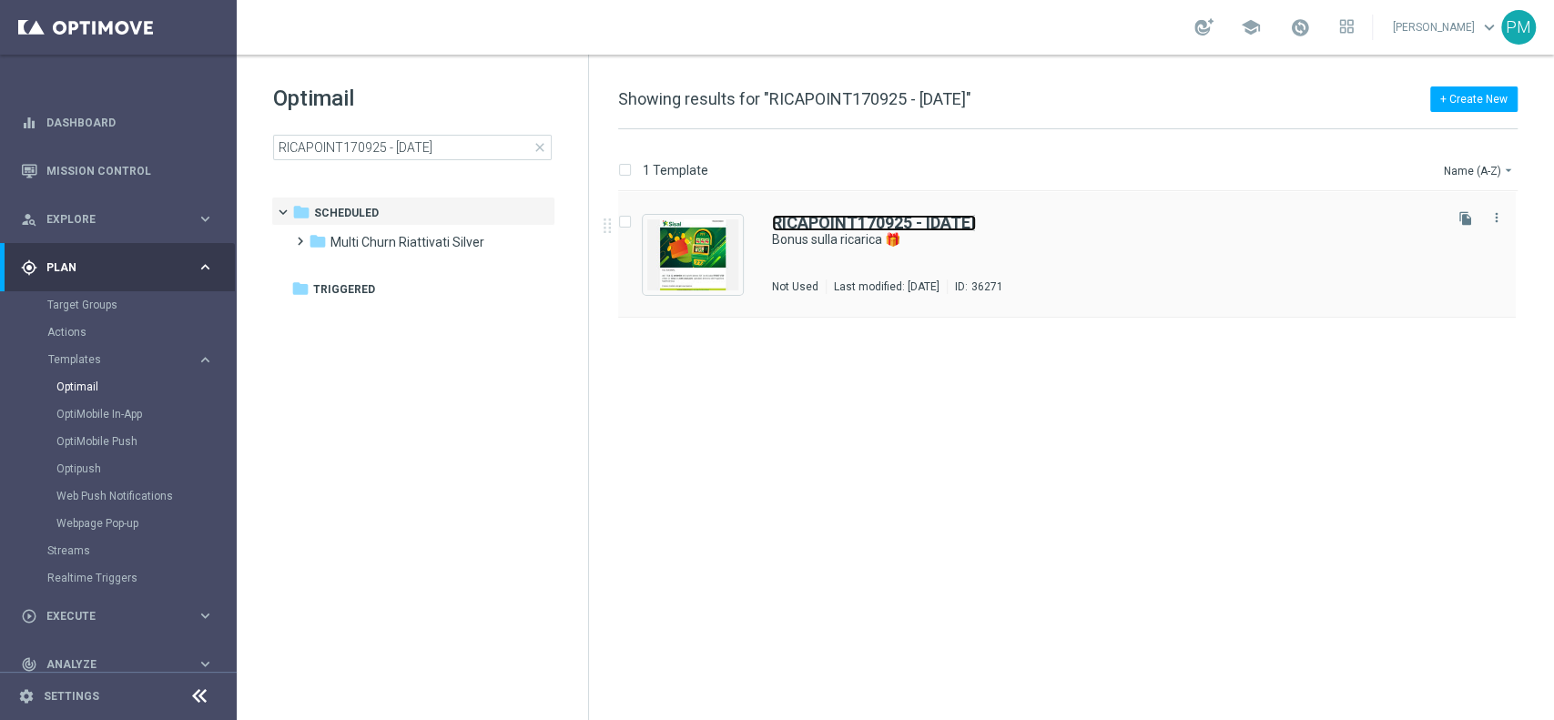
click at [799, 216] on b "RICAPOINT170925 - 2025-09-17" at bounding box center [874, 222] width 204 height 19
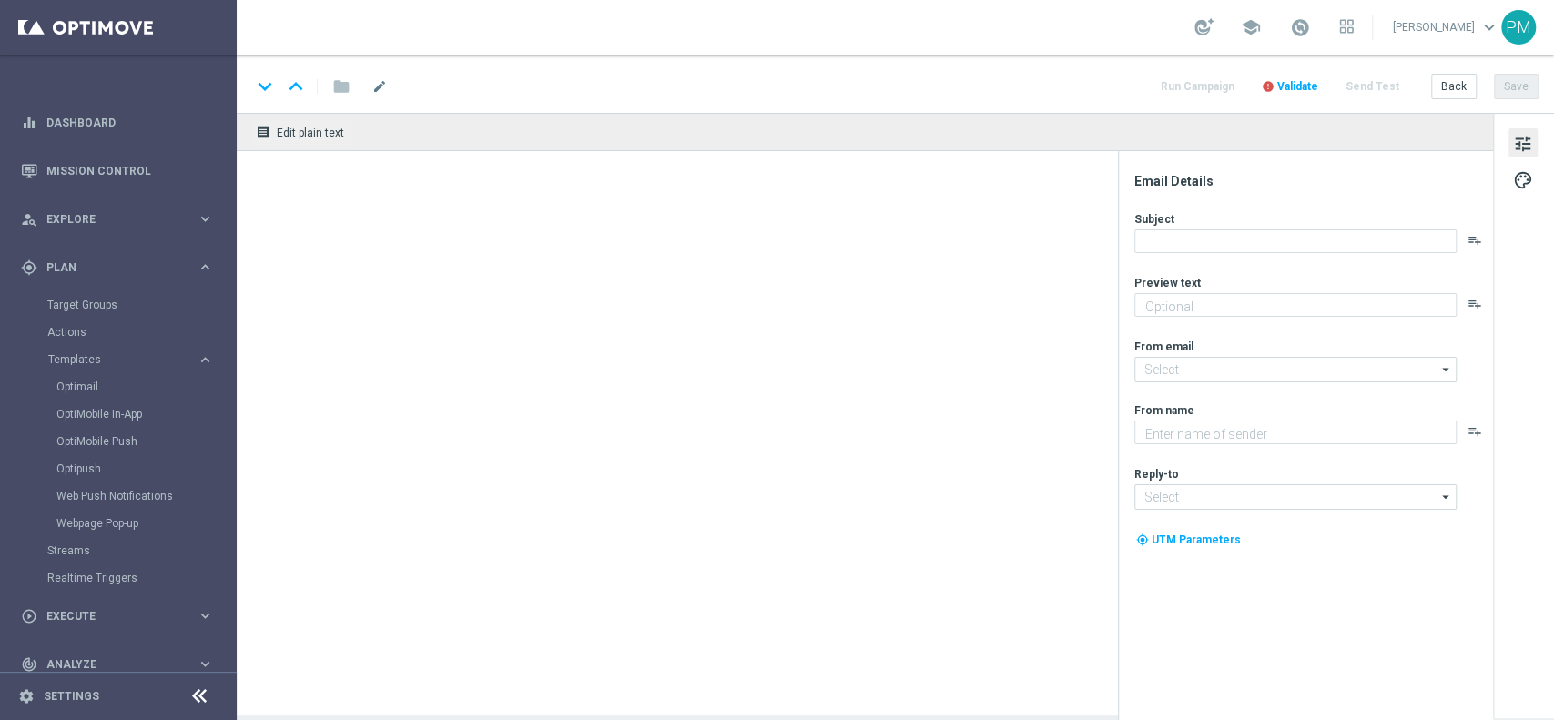
type textarea "Scopri la nuova promozione 🎯"
type input "newsletter@comunicazioni.sisal.it"
type textarea "Sisal"
type input "info@sisal.it"
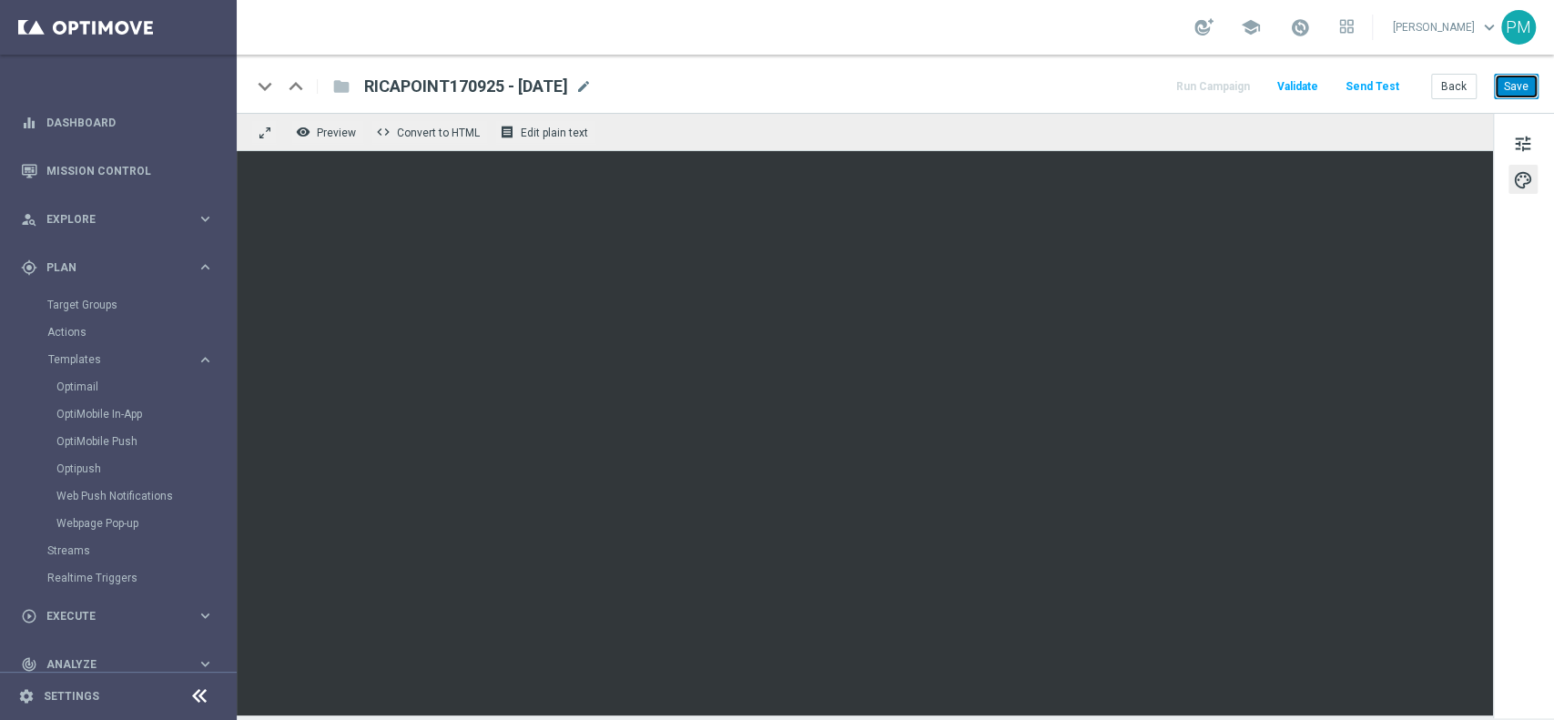
click at [1522, 80] on button "Save" at bounding box center [1516, 86] width 45 height 25
click at [1443, 86] on button "Back" at bounding box center [1454, 86] width 46 height 25
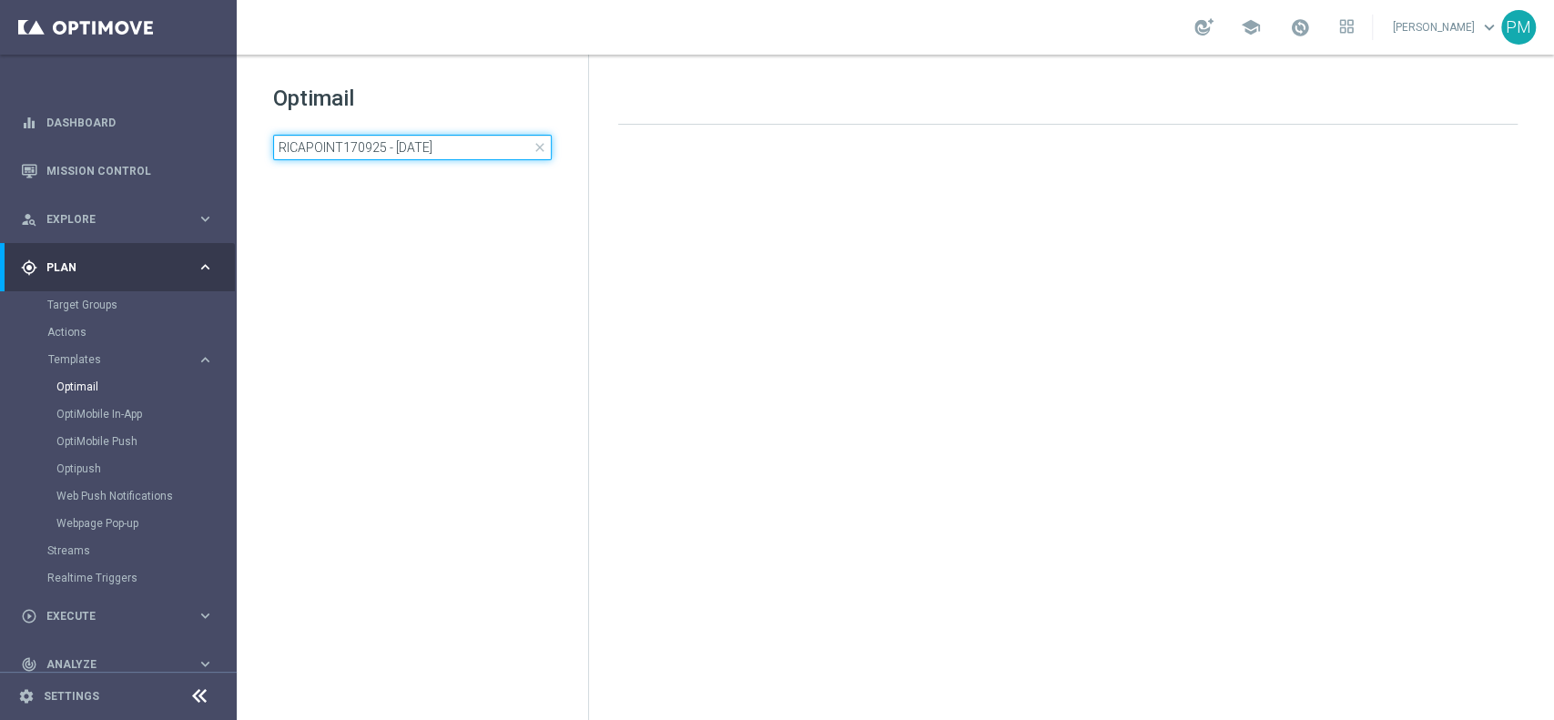
click at [444, 158] on input "RICAPOINT170925 - 2025-09-17" at bounding box center [412, 147] width 279 height 25
click at [443, 158] on input "RICAPOINT170925 - 2025-09-17" at bounding box center [412, 147] width 279 height 25
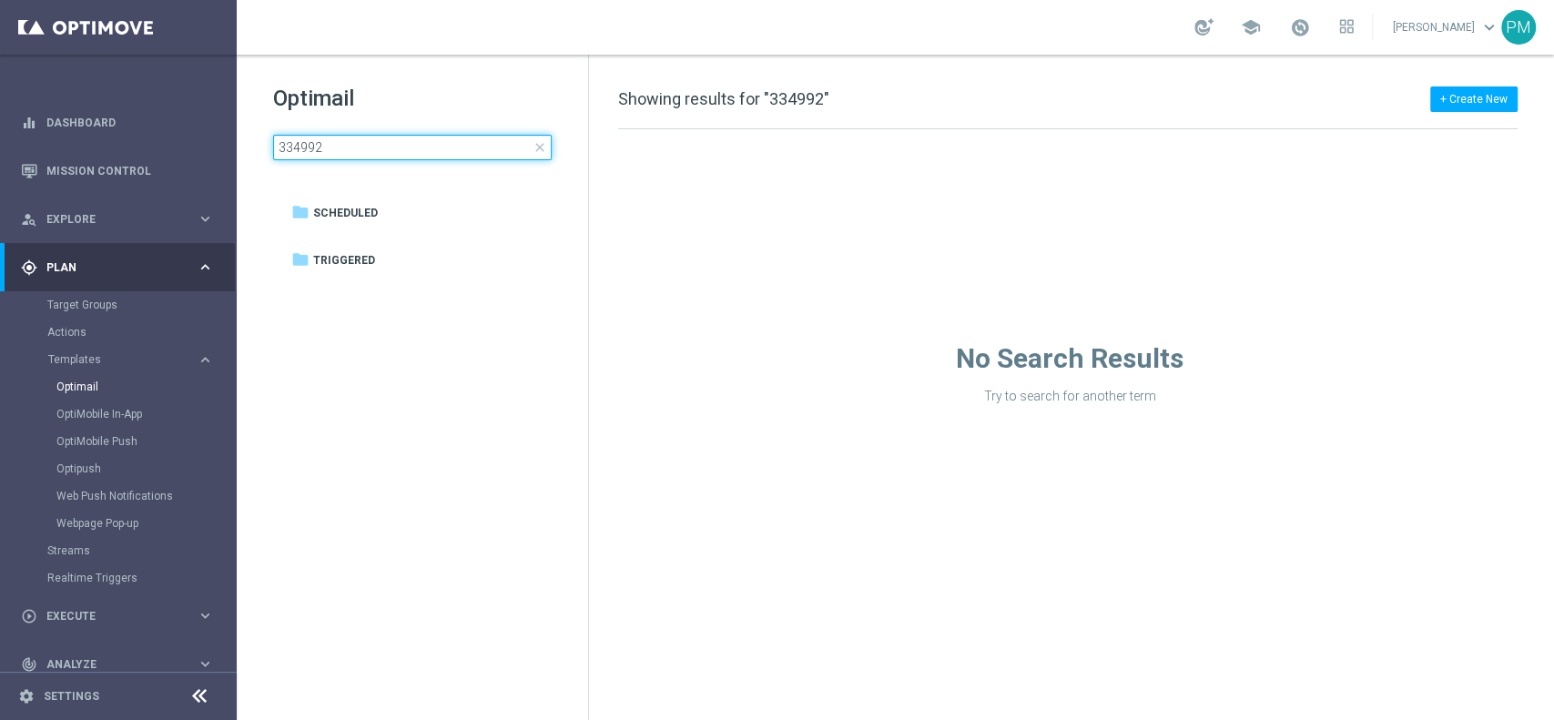
click at [488, 144] on input "334992" at bounding box center [412, 147] width 279 height 25
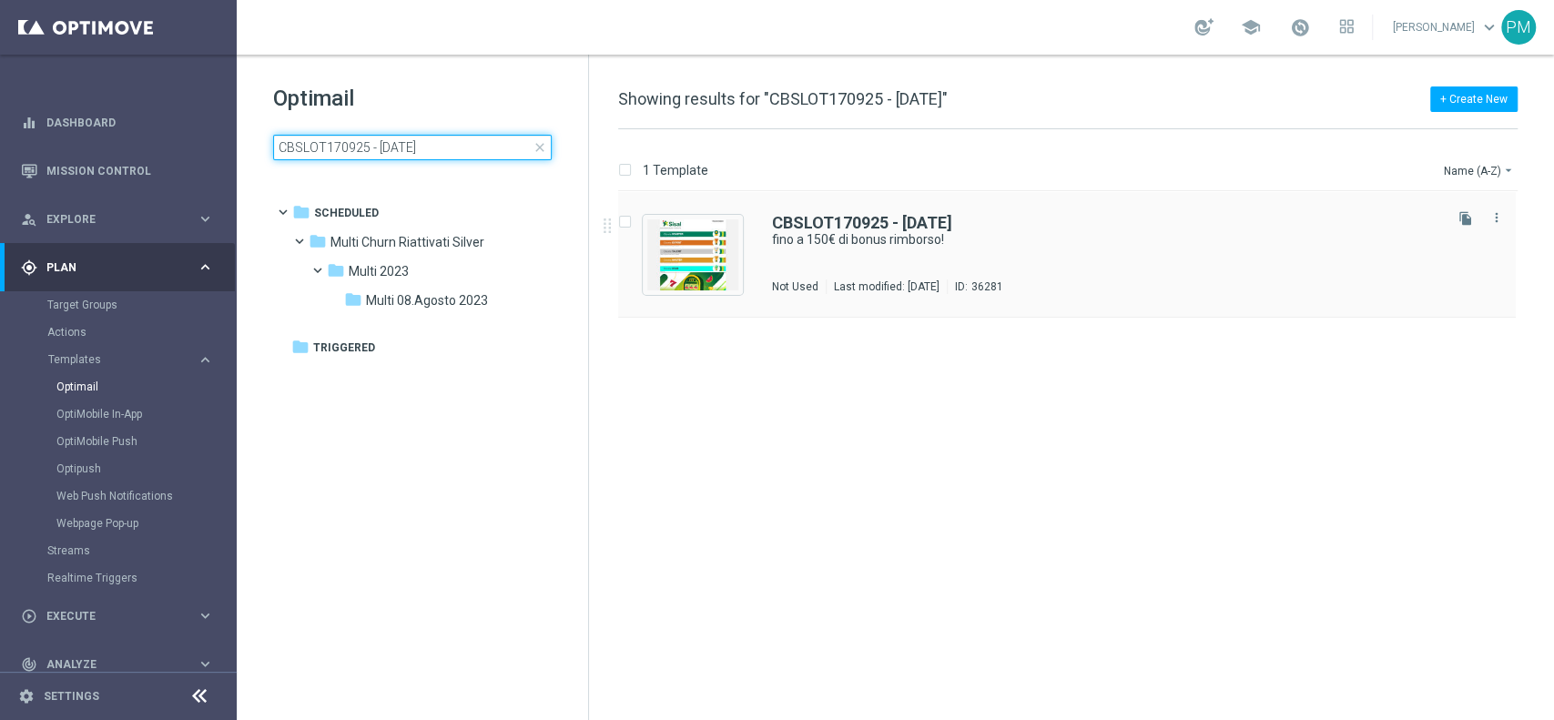
type input "CBSLOT170925 - 2025-09-17"
click at [832, 229] on b "CBSLOT170925 - 2025-09-17" at bounding box center [862, 222] width 180 height 19
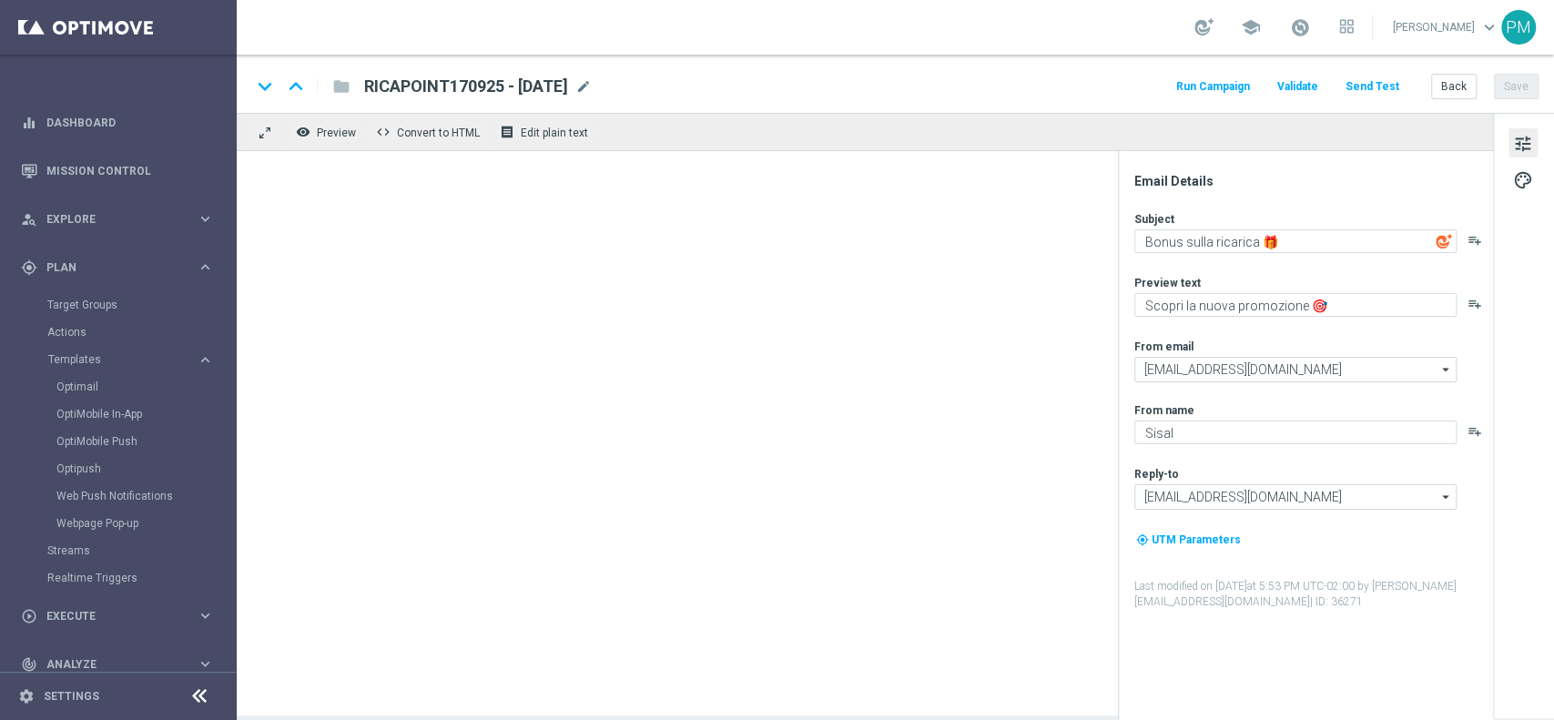
type textarea "fino a 150€ di bonus rimborso!"
type textarea "su Slot e/o Gratta e Vinci 🎰🍀"
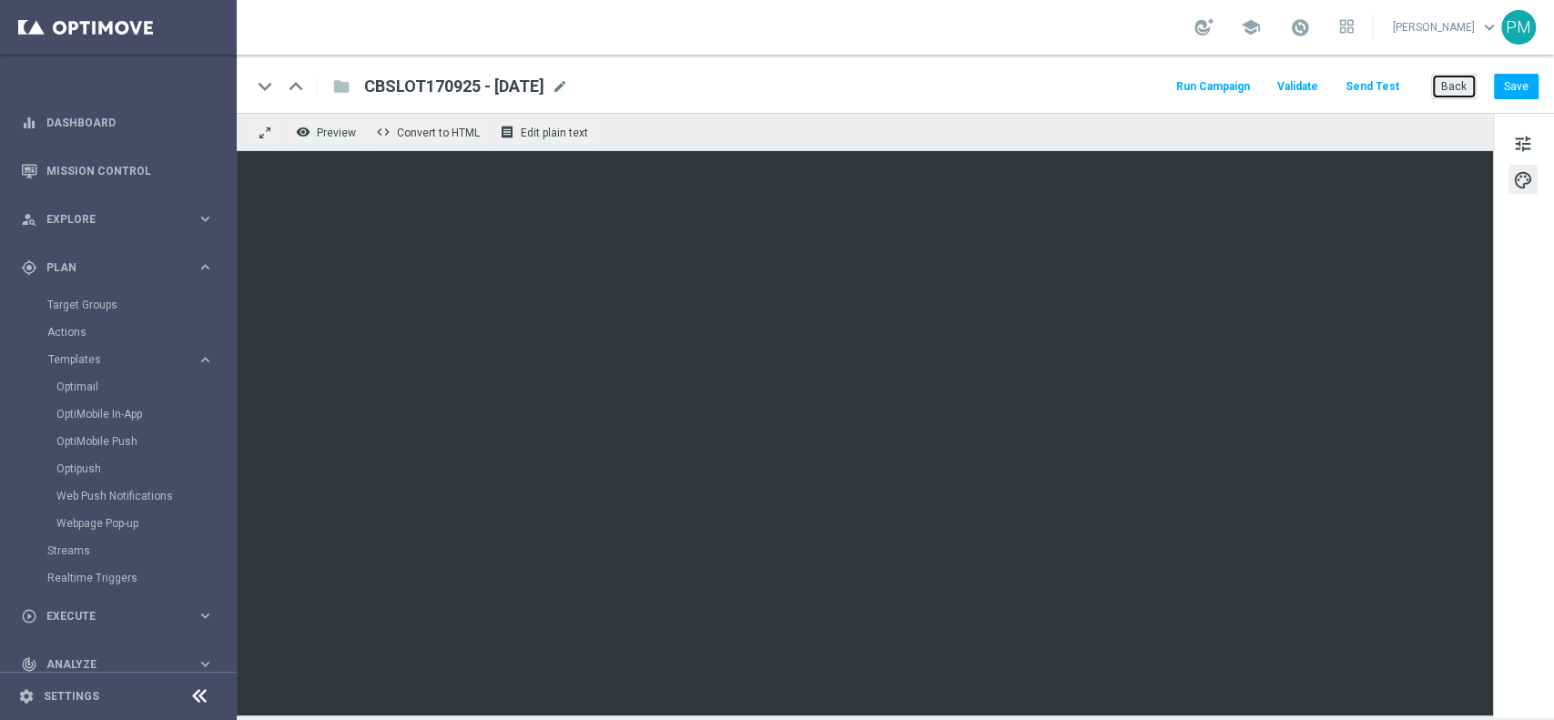
click at [1462, 88] on button "Back" at bounding box center [1454, 86] width 46 height 25
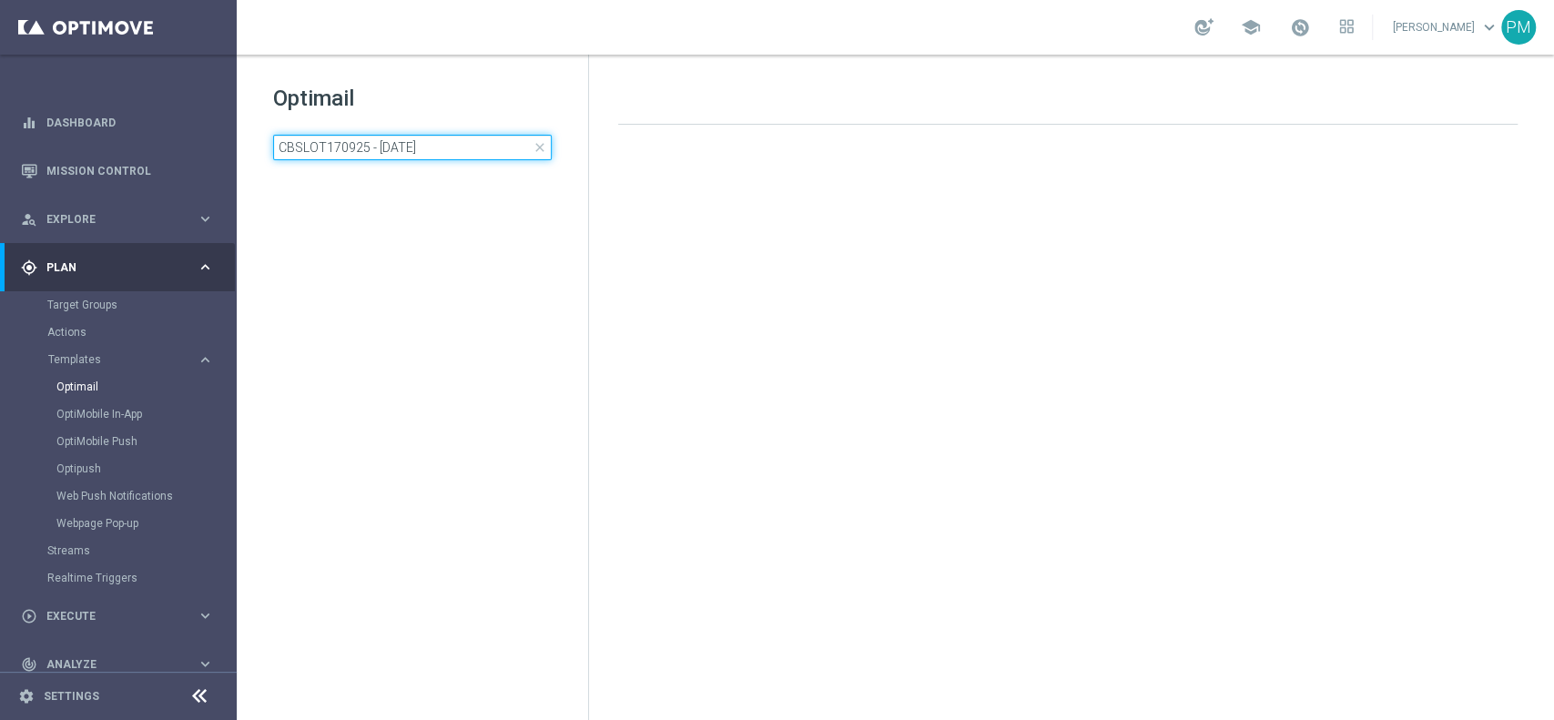
click at [451, 137] on input "CBSLOT170925 - 2025-09-17" at bounding box center [412, 147] width 279 height 25
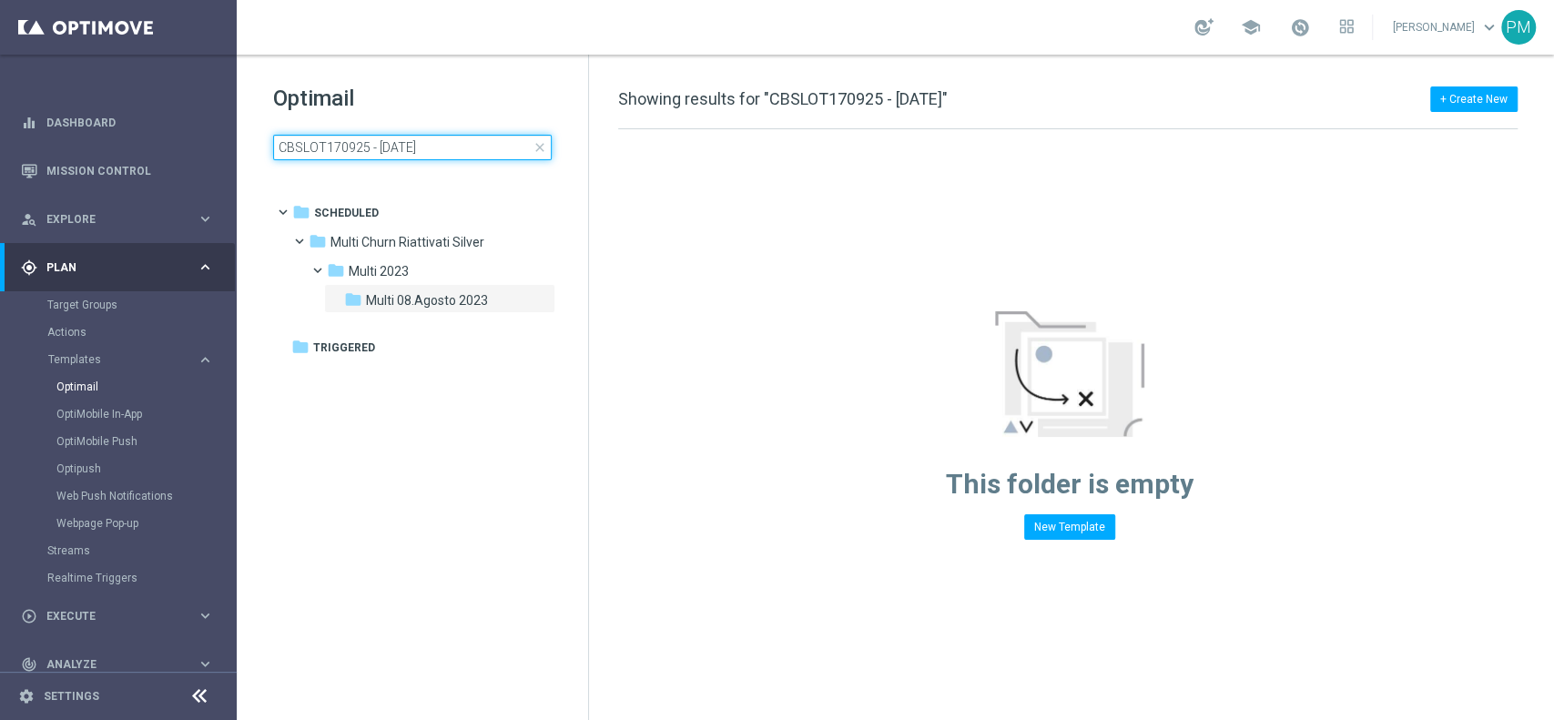
click at [451, 137] on input "CBSLOT170925 - 2025-09-17" at bounding box center [412, 147] width 279 height 25
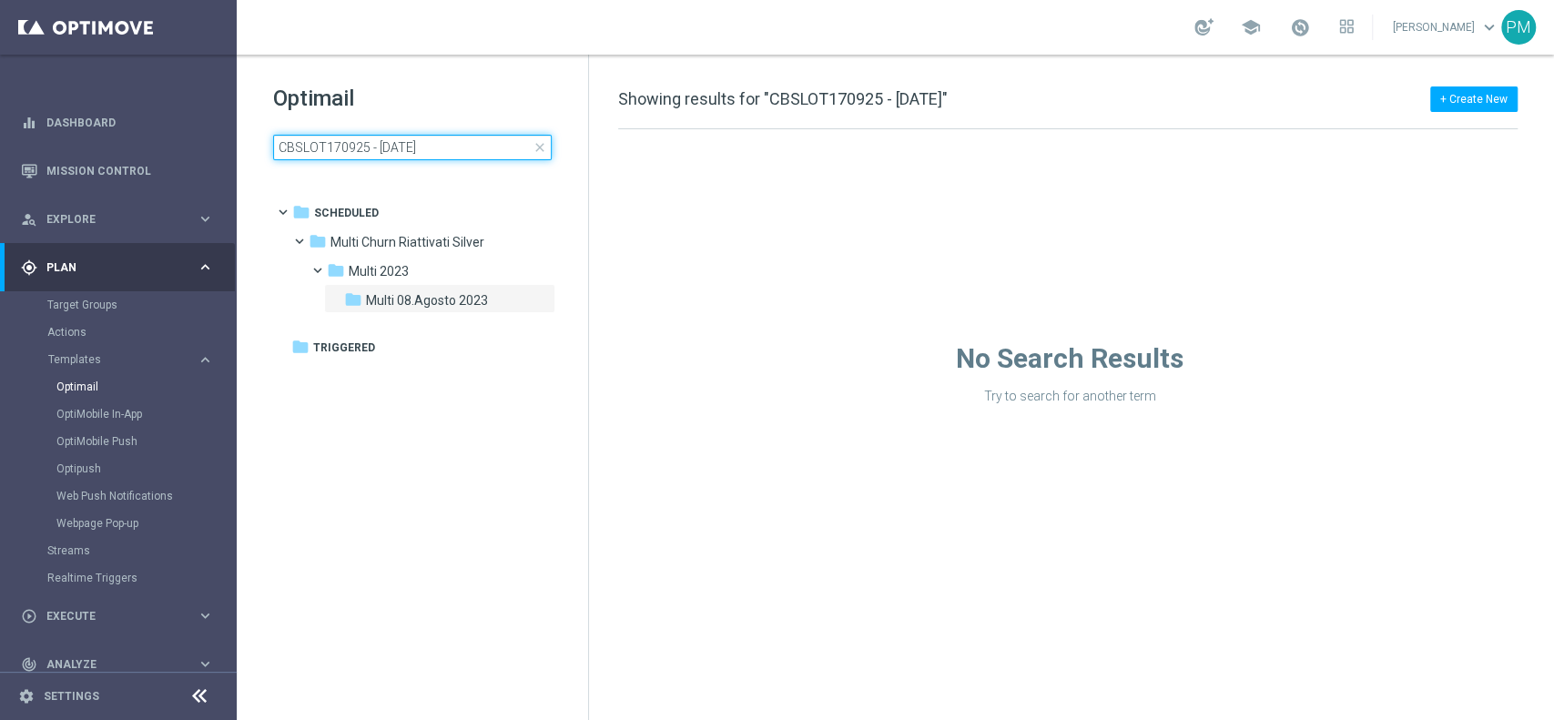
click at [451, 137] on input "CBSLOT170925 - 2025-09-17" at bounding box center [412, 147] width 279 height 25
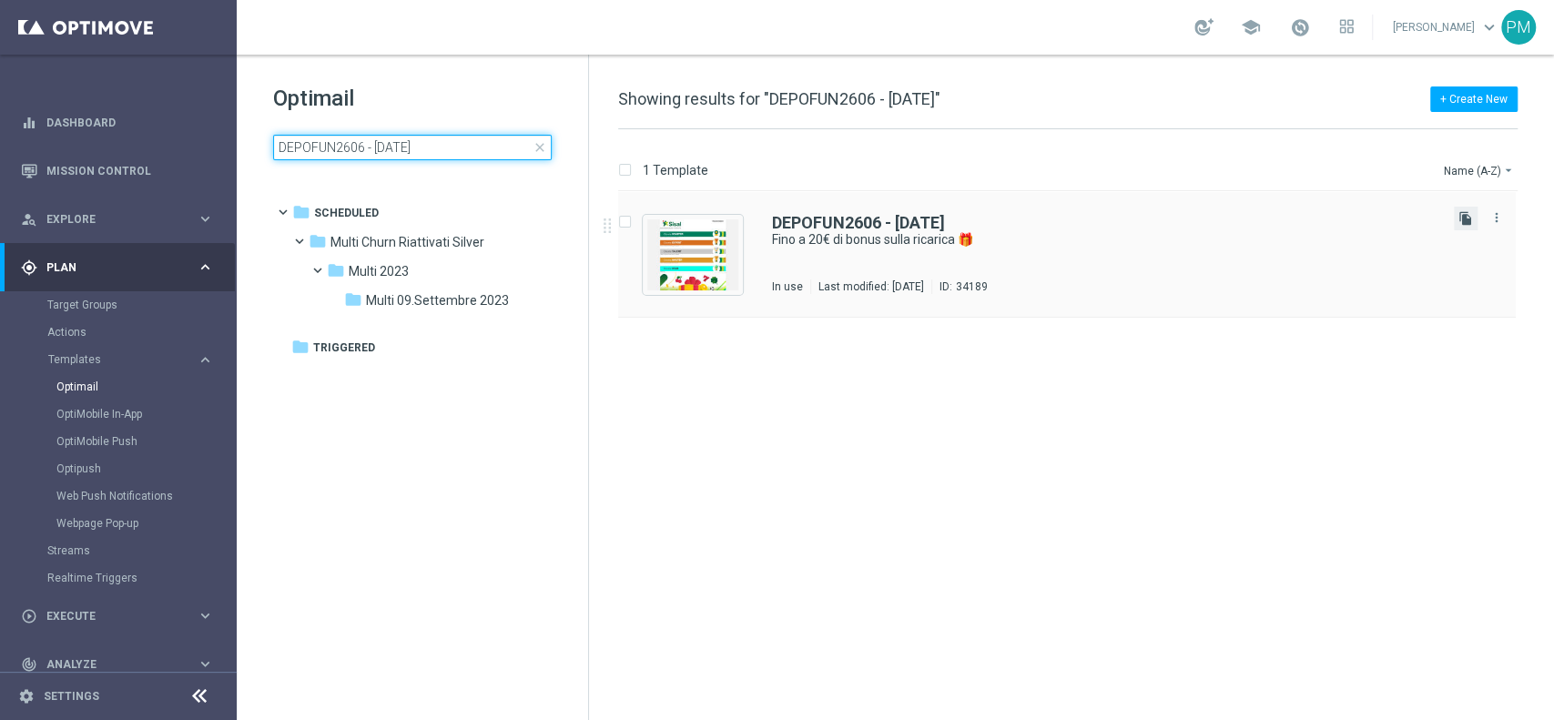
type input "DEPOFUN2606 - 2025-06-26"
click at [1468, 222] on icon "file_copy" at bounding box center [1466, 218] width 15 height 15
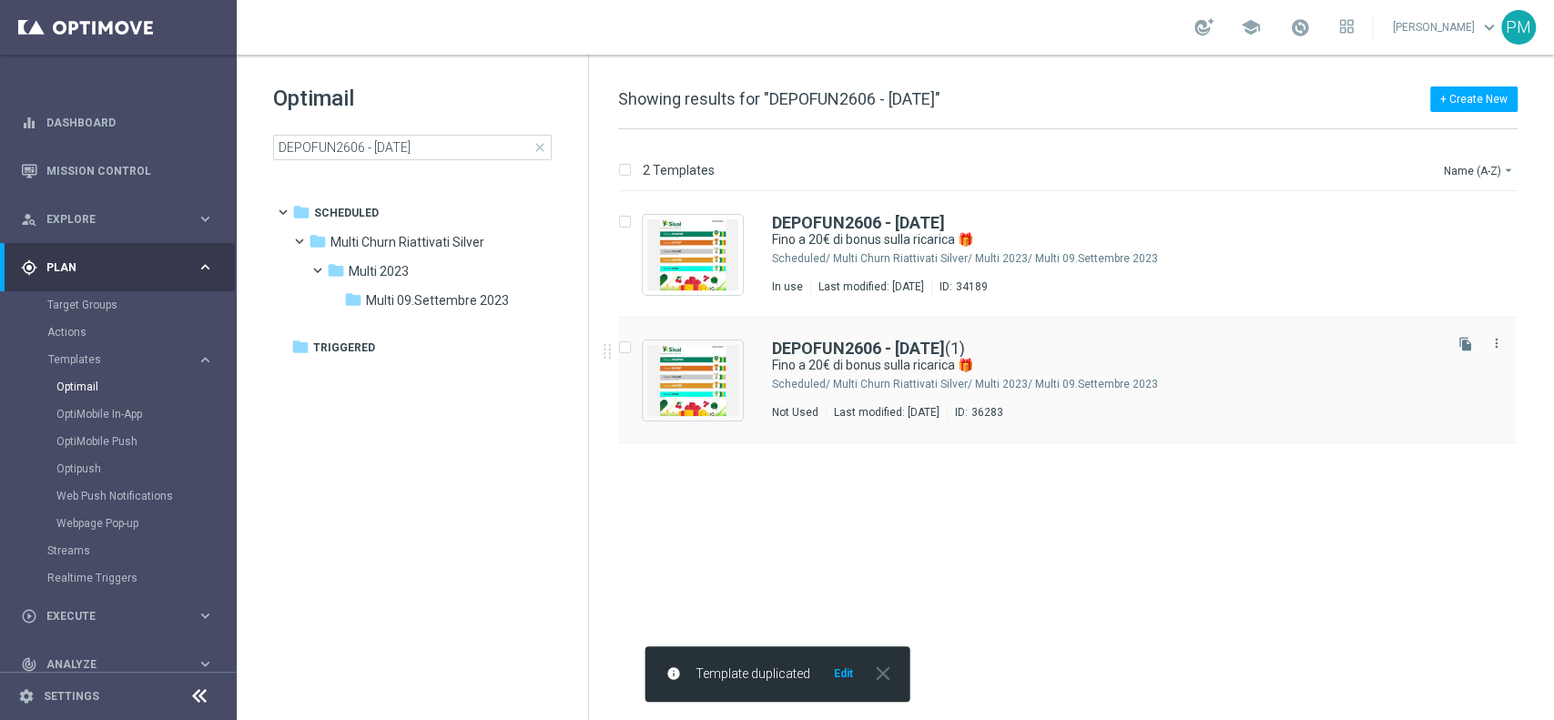
click at [857, 339] on div "DEPOFUN2606 - 2025-06-26 (1) Fino a 20€ di bonus sulla ricarica 🎁 Scheduled/ Mu…" at bounding box center [1067, 381] width 898 height 126
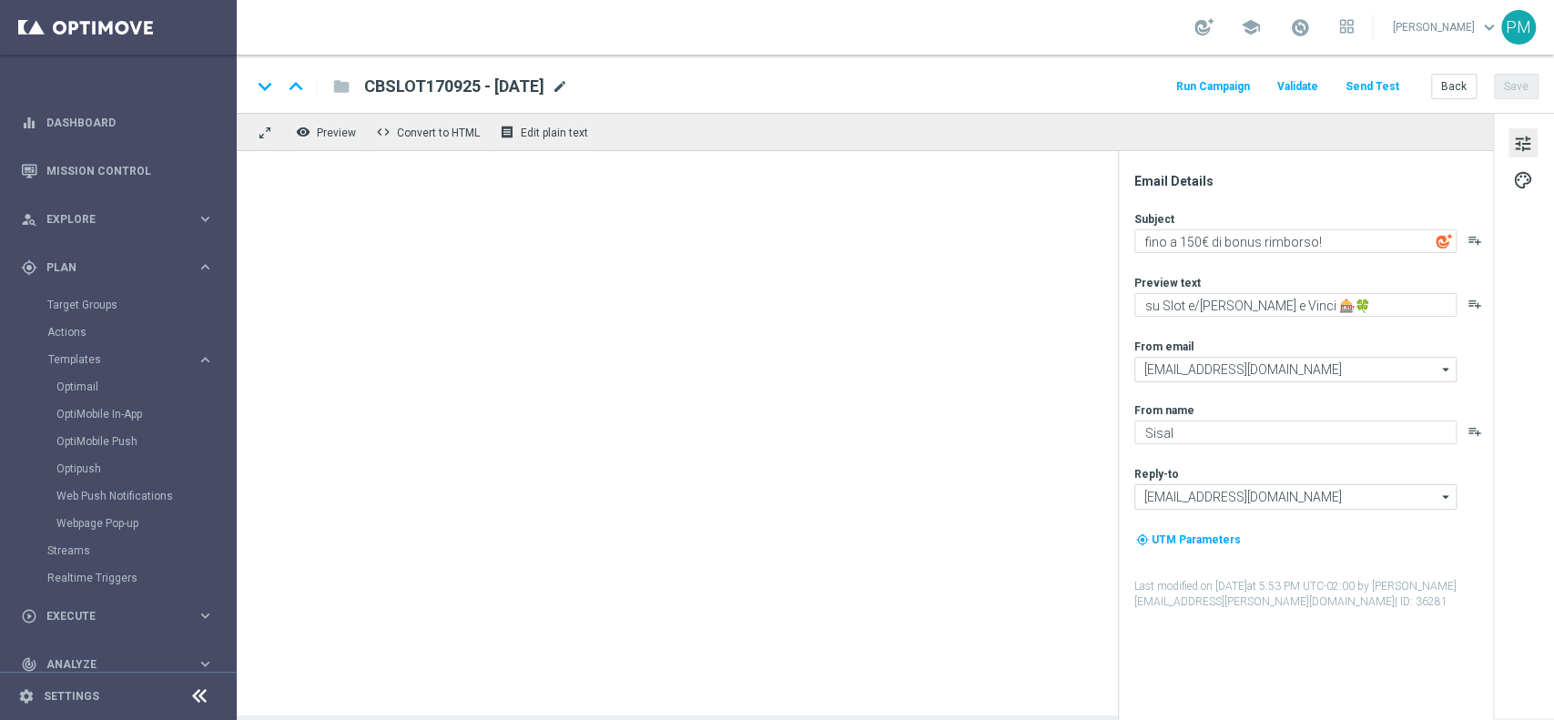
type input "DEPOFUN2606 - 2025-06-26(1)"
type textarea "Fino a 20€ di bonus sulla ricarica 🎁"
type textarea "Scopri la nuova promozione 🎯"
click at [583, 85] on span "mode_edit" at bounding box center [574, 86] width 16 height 16
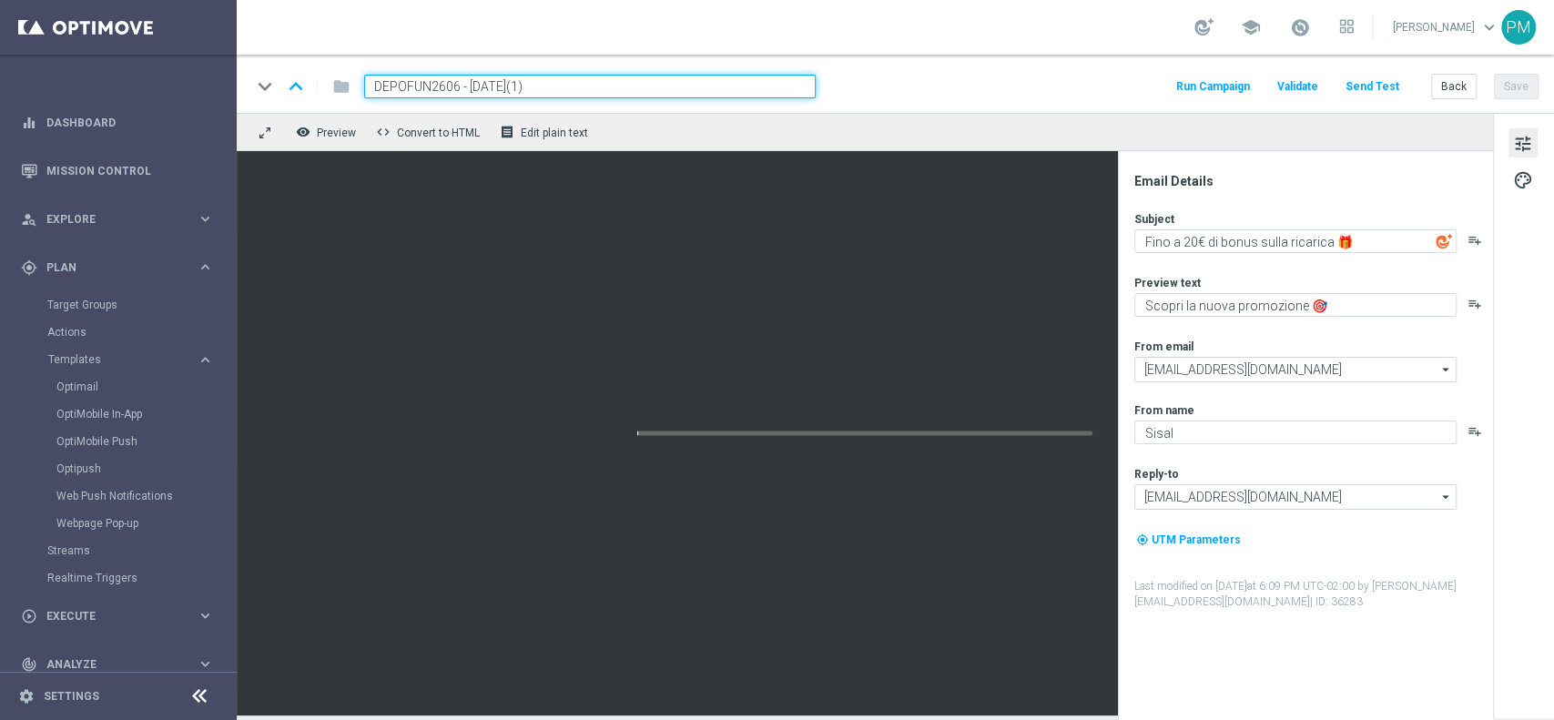
click at [456, 93] on input "DEPOFUN2606 - 2025-06-26(1)" at bounding box center [590, 87] width 452 height 24
click at [439, 87] on input "DEPOFUN2606 - 2025-06-26(1)" at bounding box center [590, 87] width 452 height 24
paste input "FUNBONUS170925"
click at [610, 94] on input "FUNBONUS170925 - 2025-06-26(1)" at bounding box center [590, 87] width 452 height 24
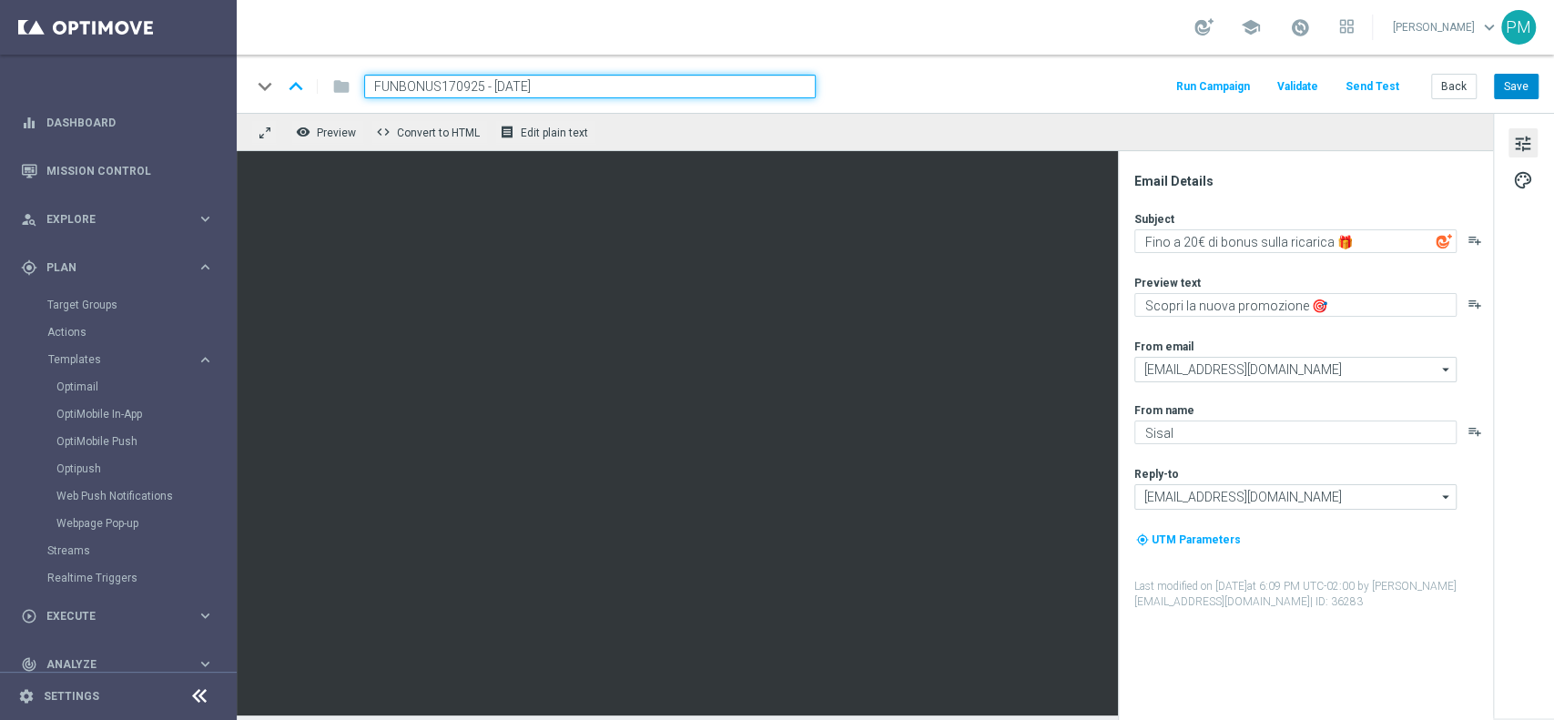
type input "FUNBONUS170925 - 2025-09-17"
click at [1504, 76] on button "Save" at bounding box center [1516, 86] width 45 height 25
drag, startPoint x: 458, startPoint y: 87, endPoint x: 331, endPoint y: 87, distance: 126.6
click at [331, 87] on div "keyboard_arrow_down keyboard_arrow_up folder FUNBONUS170925 - 2025-09-17" at bounding box center [533, 87] width 565 height 24
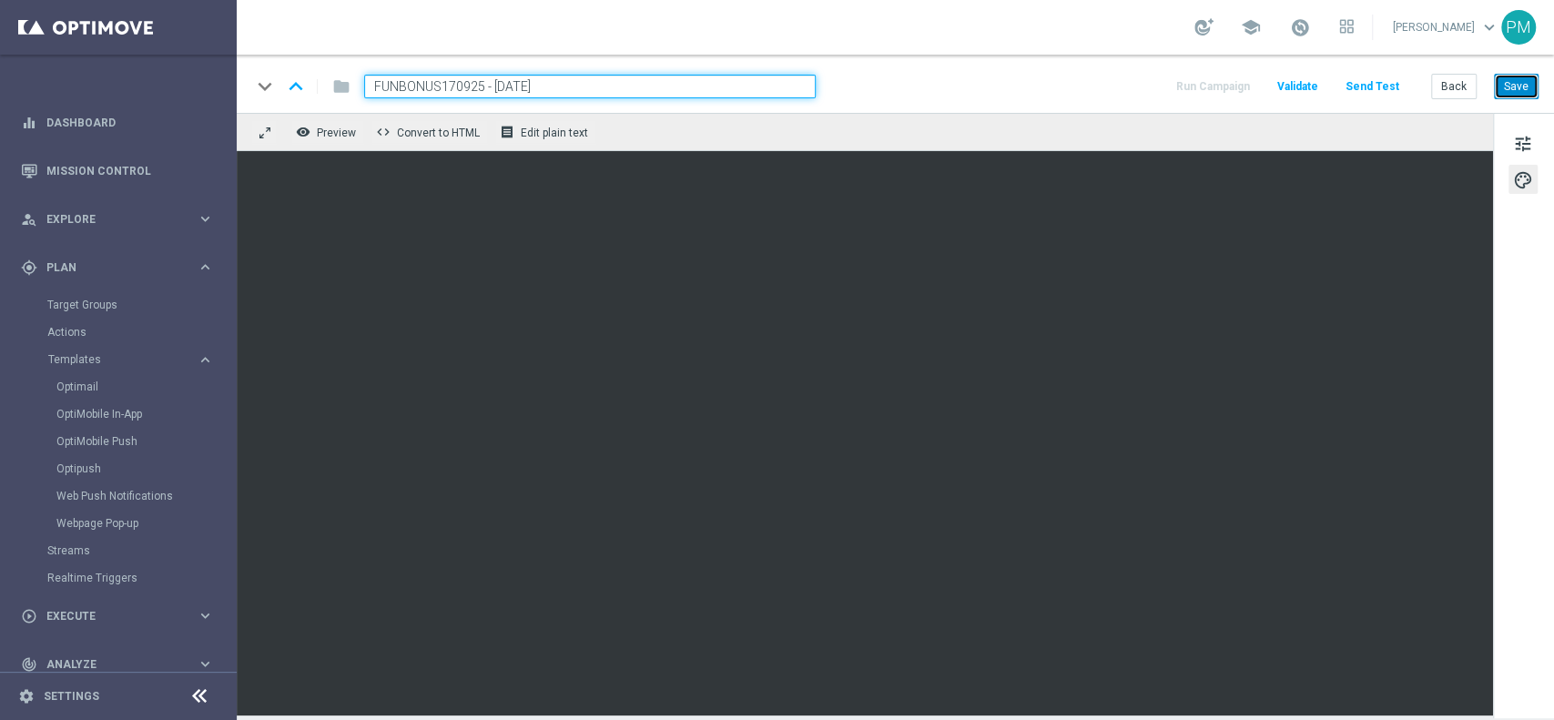
click at [1521, 91] on button "Save" at bounding box center [1516, 86] width 45 height 25
click at [1513, 76] on button "Save" at bounding box center [1516, 86] width 45 height 25
click at [1290, 20] on span at bounding box center [1300, 27] width 20 height 20
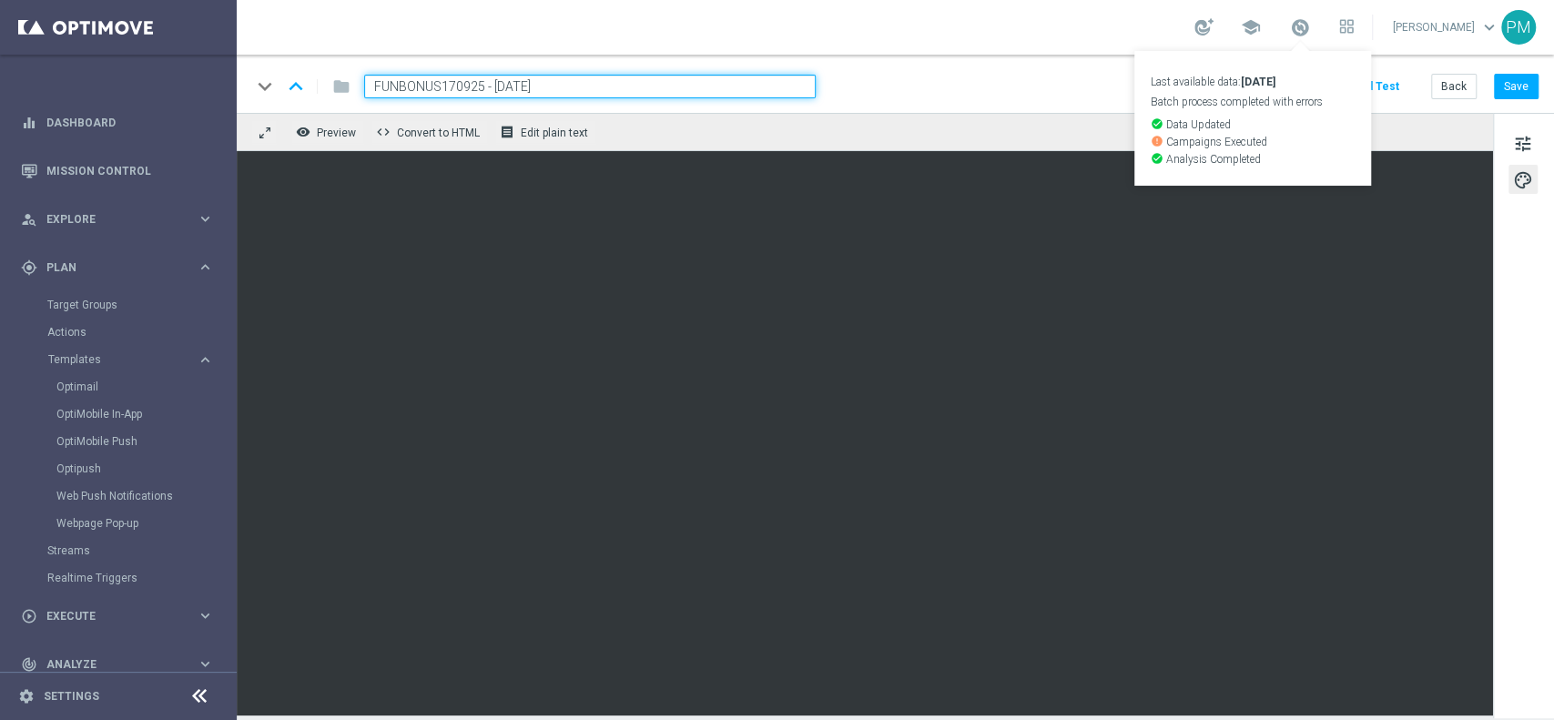
click at [1513, 99] on div "keyboard_arrow_down keyboard_arrow_up folder FUNBONUS170925 - 2025-09-17 Run Ca…" at bounding box center [896, 84] width 1318 height 58
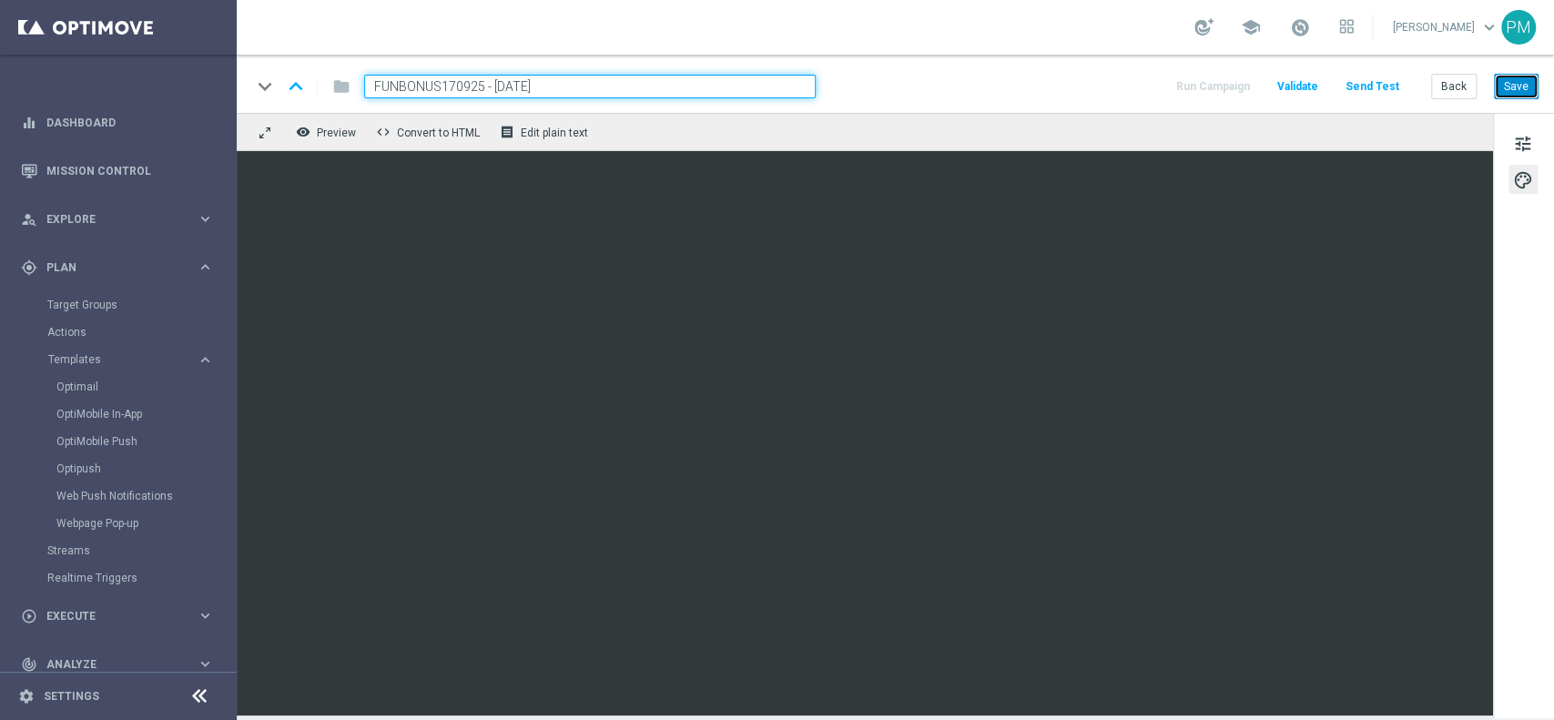
click at [1513, 91] on button "Save" at bounding box center [1516, 86] width 45 height 25
click at [1509, 87] on button "Save" at bounding box center [1516, 86] width 45 height 25
click at [82, 305] on link "Target Groups" at bounding box center [118, 305] width 142 height 15
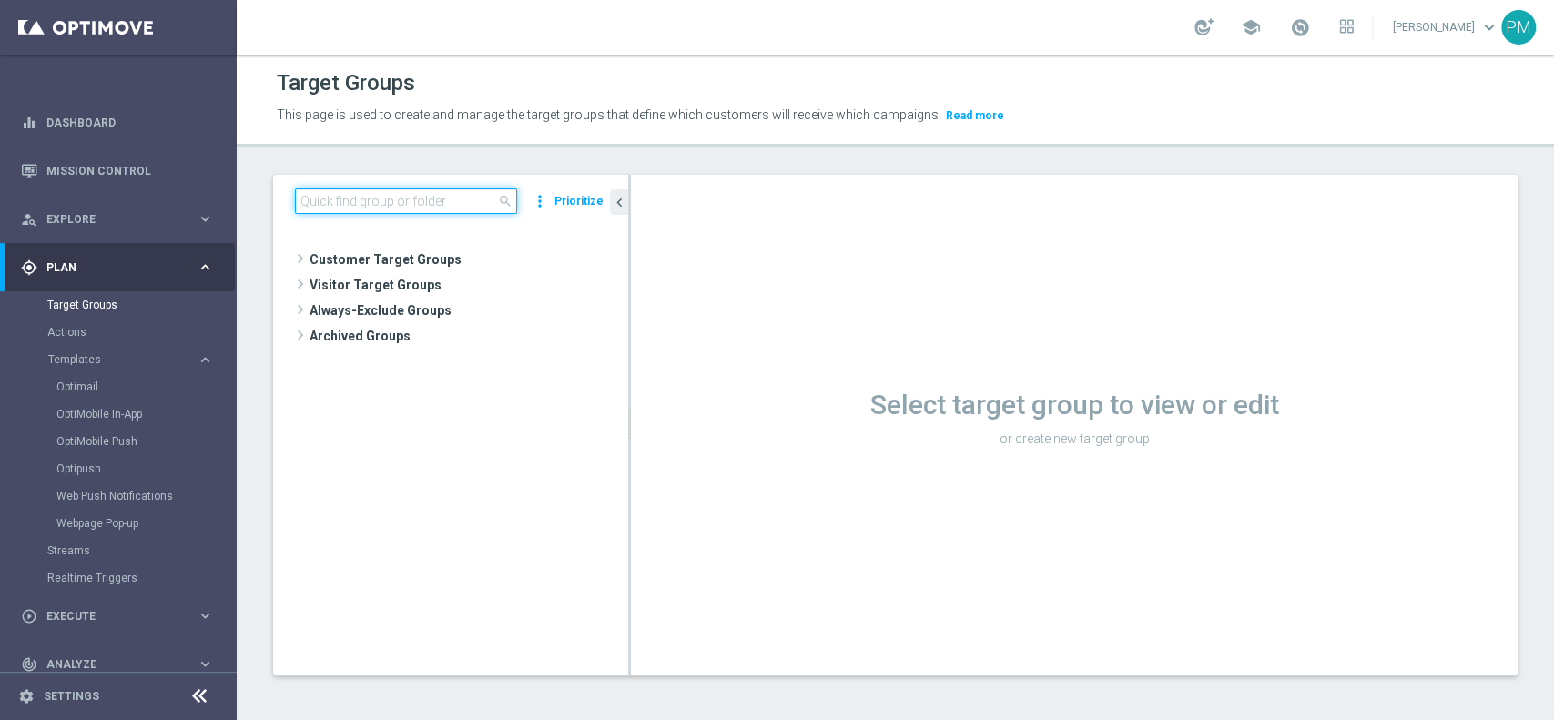
click at [445, 200] on input at bounding box center [406, 200] width 222 height 25
paste input "Ricarica 30€ ricevi 20€ Fun Bonus wagering x20 cap 1"
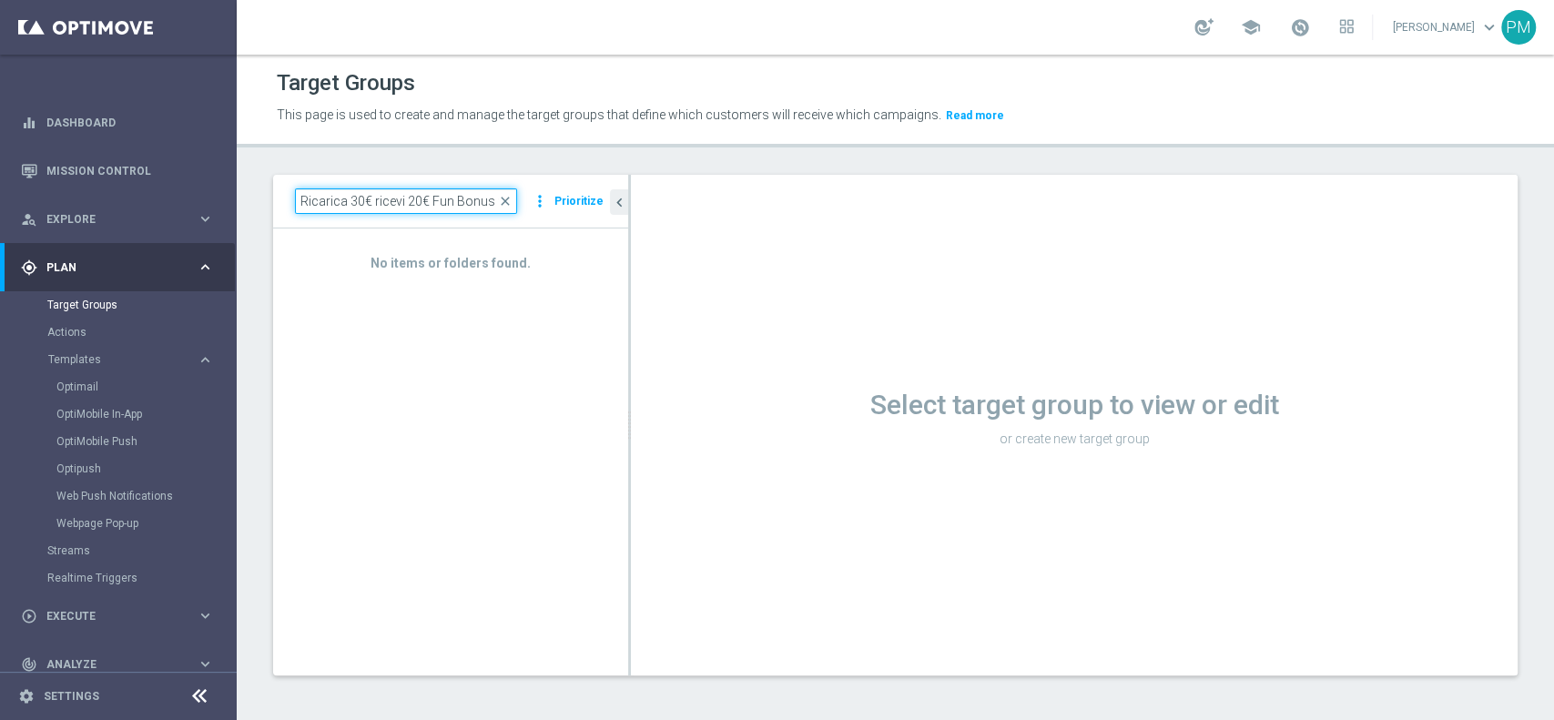
click at [439, 200] on input "Ricarica 30€ ricevi 20€ Fun Bonus wagering x20 cap 1" at bounding box center [406, 200] width 222 height 25
paste input "Multi Talent ggr nb lm > 0 1st NO Sport lm NO saldo"
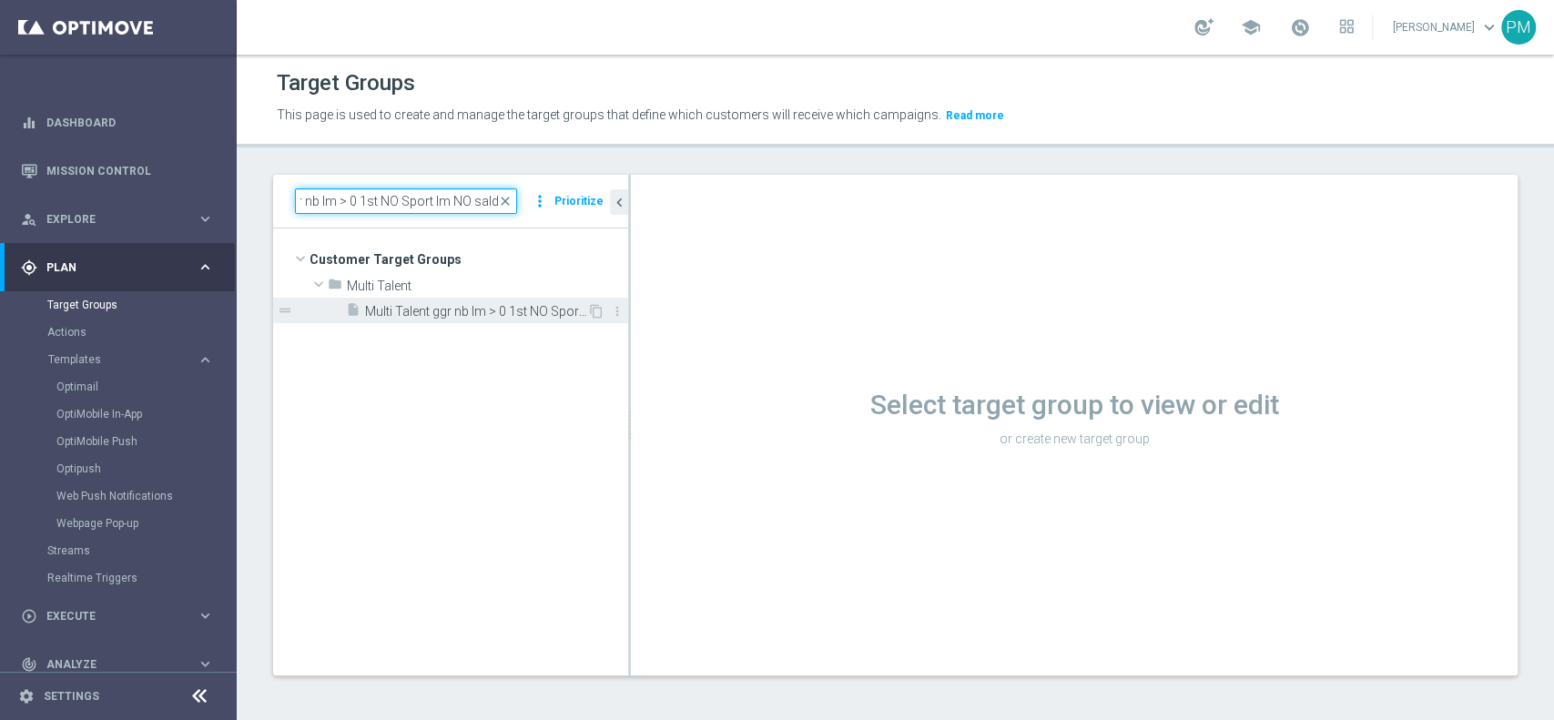
type input "Multi Talent ggr nb lm > 0 1st NO Sport lm NO saldo"
click at [510, 314] on span "Multi Talent ggr nb lm > 0 1st NO Sport lm NO saldo" at bounding box center [476, 311] width 222 height 15
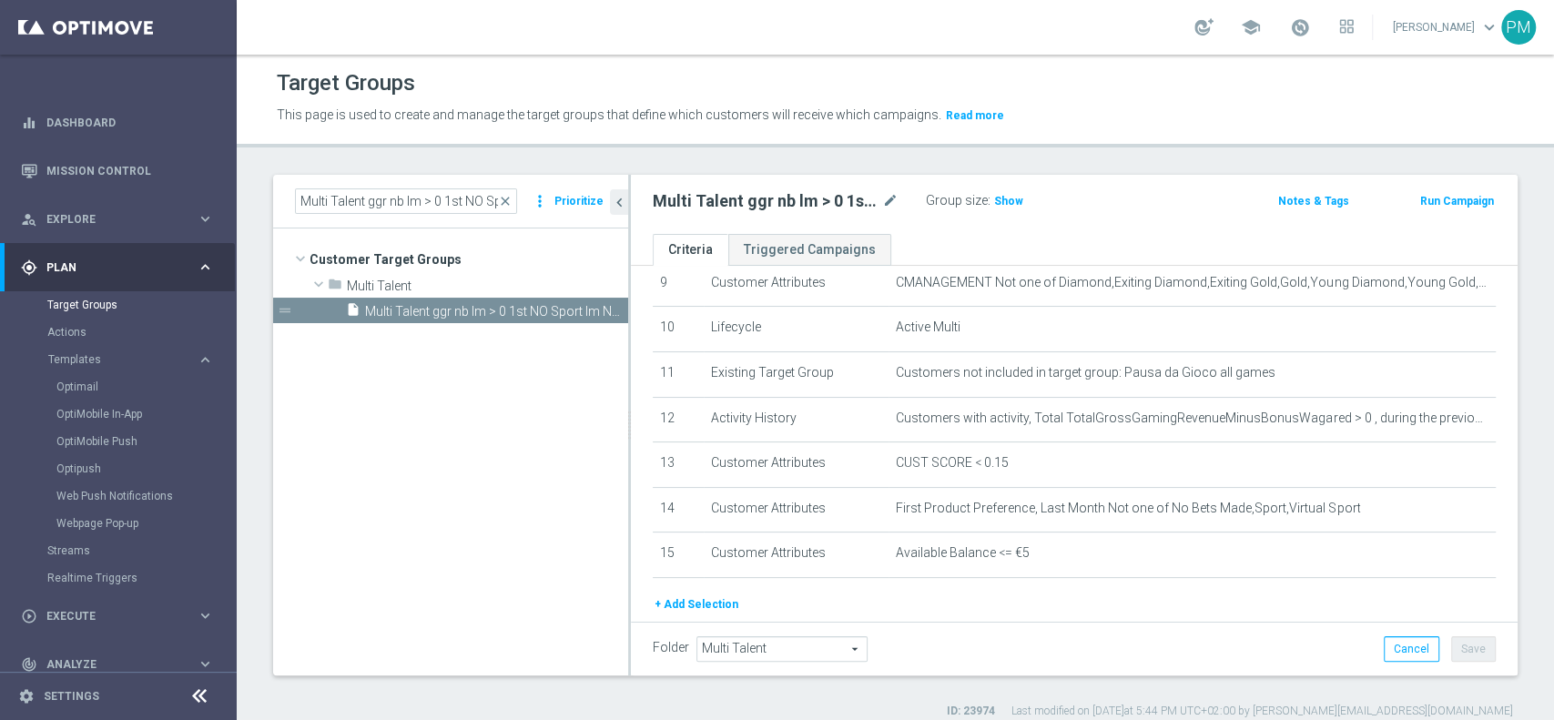
scroll to position [485, 0]
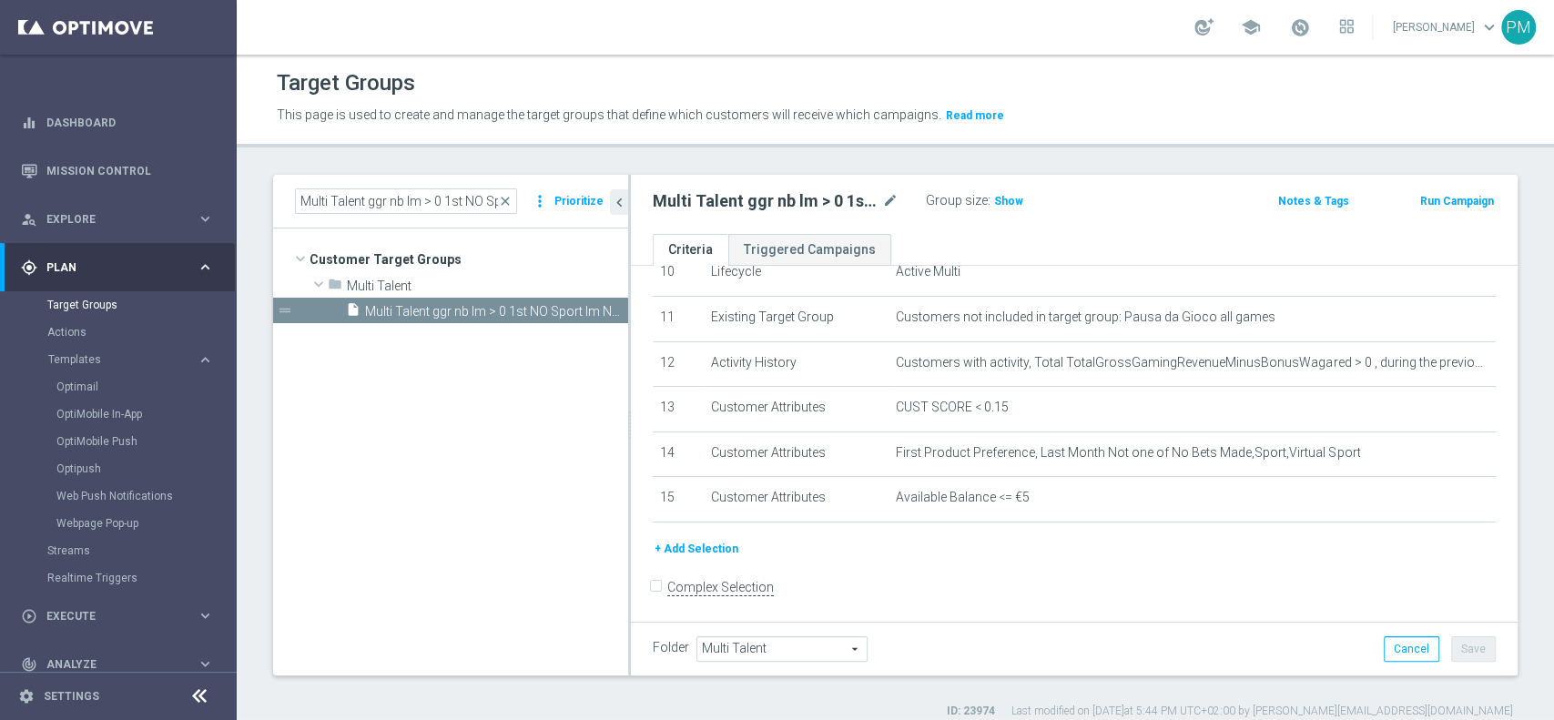
click at [702, 550] on button "+ Add Selection" at bounding box center [696, 549] width 87 height 20
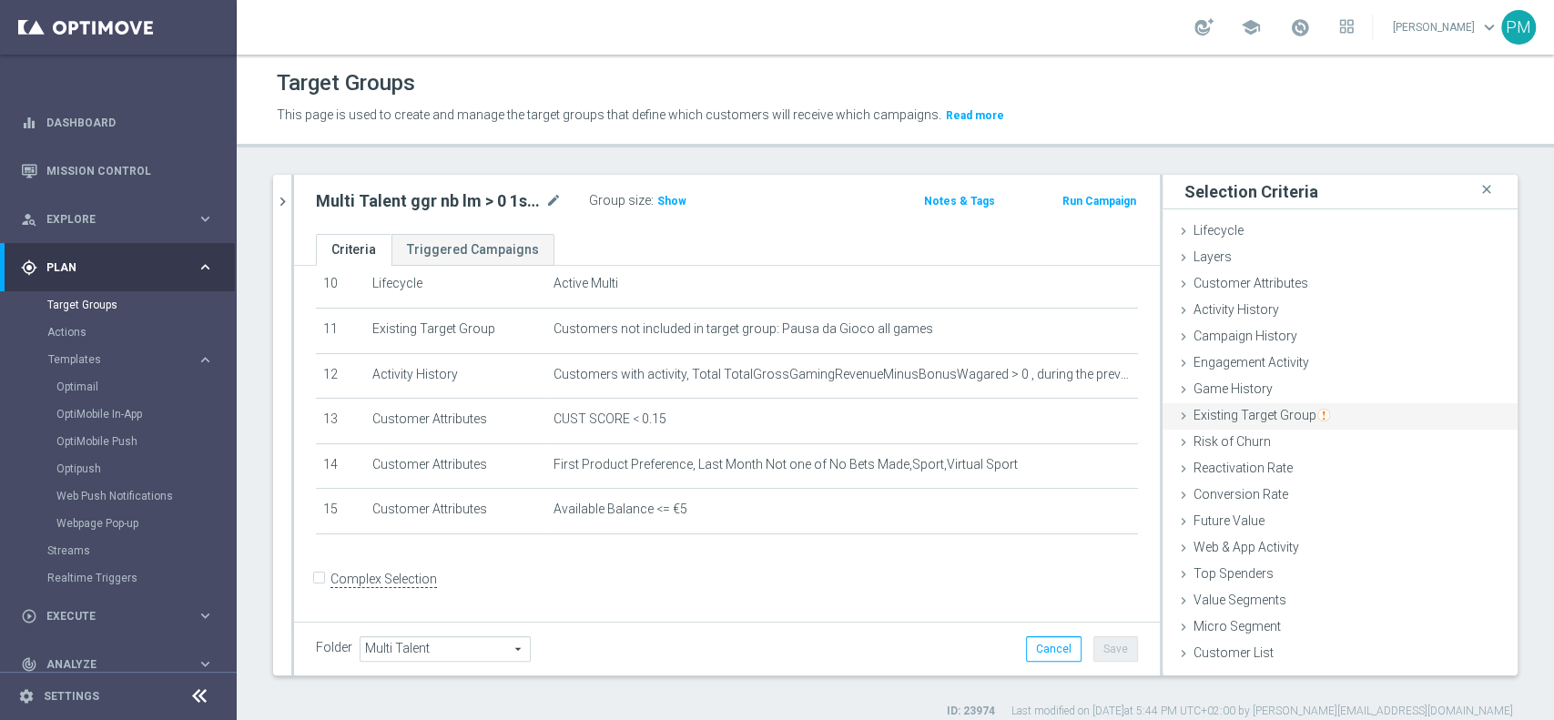
click at [1246, 413] on span "Existing Target Group" at bounding box center [1262, 415] width 137 height 15
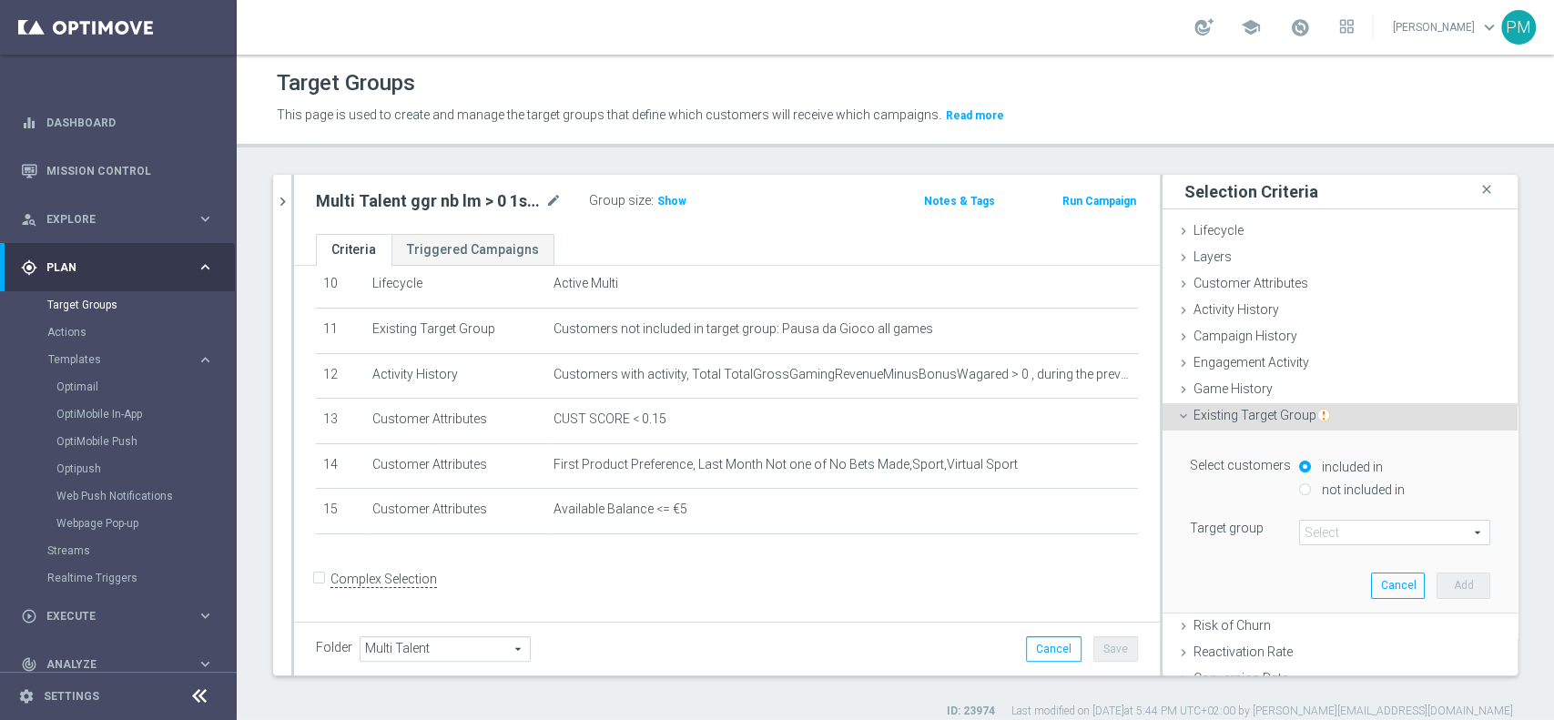
click at [1299, 485] on input "not included in" at bounding box center [1305, 490] width 12 height 12
radio input "true"
click at [1305, 534] on span at bounding box center [1394, 533] width 189 height 24
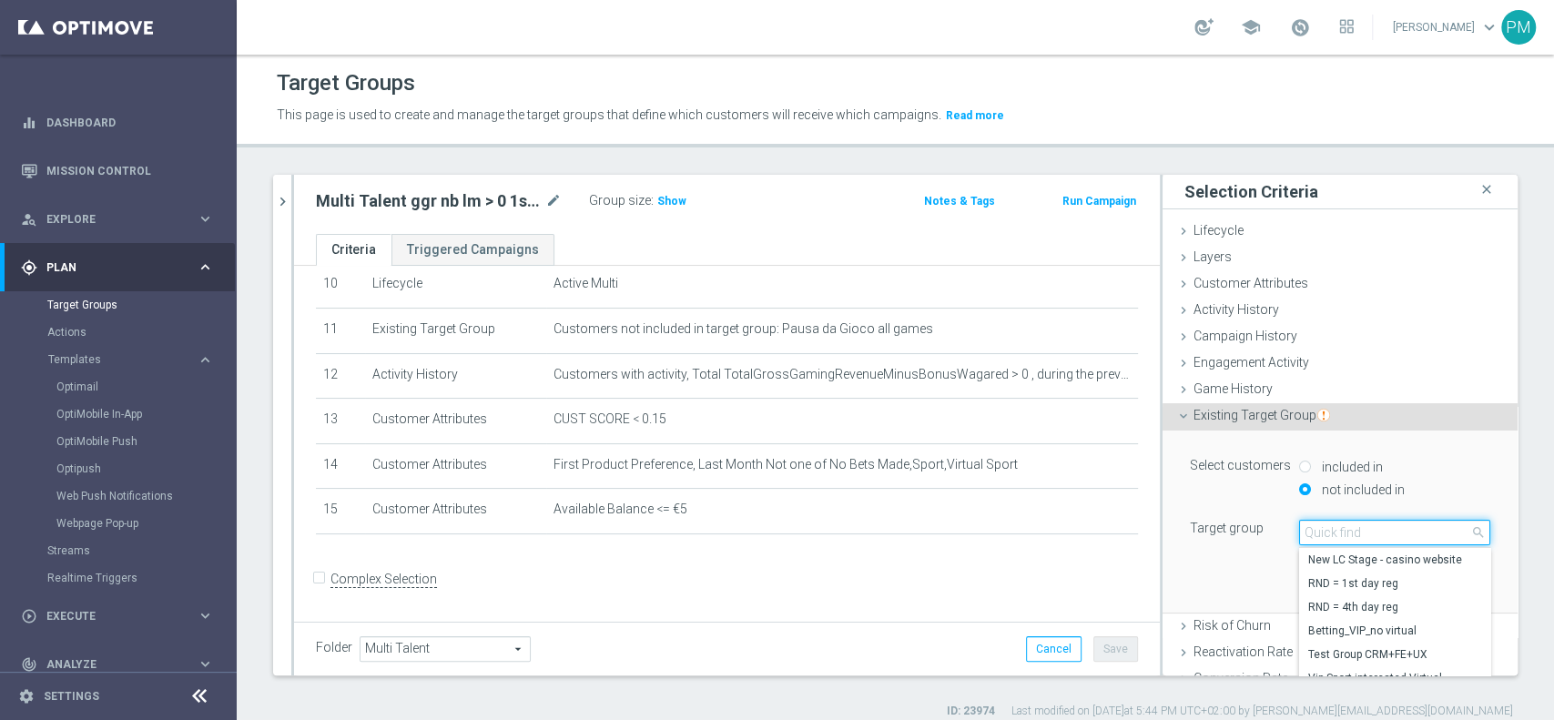
click at [1305, 534] on input "search" at bounding box center [1394, 532] width 191 height 25
type input "black lis"
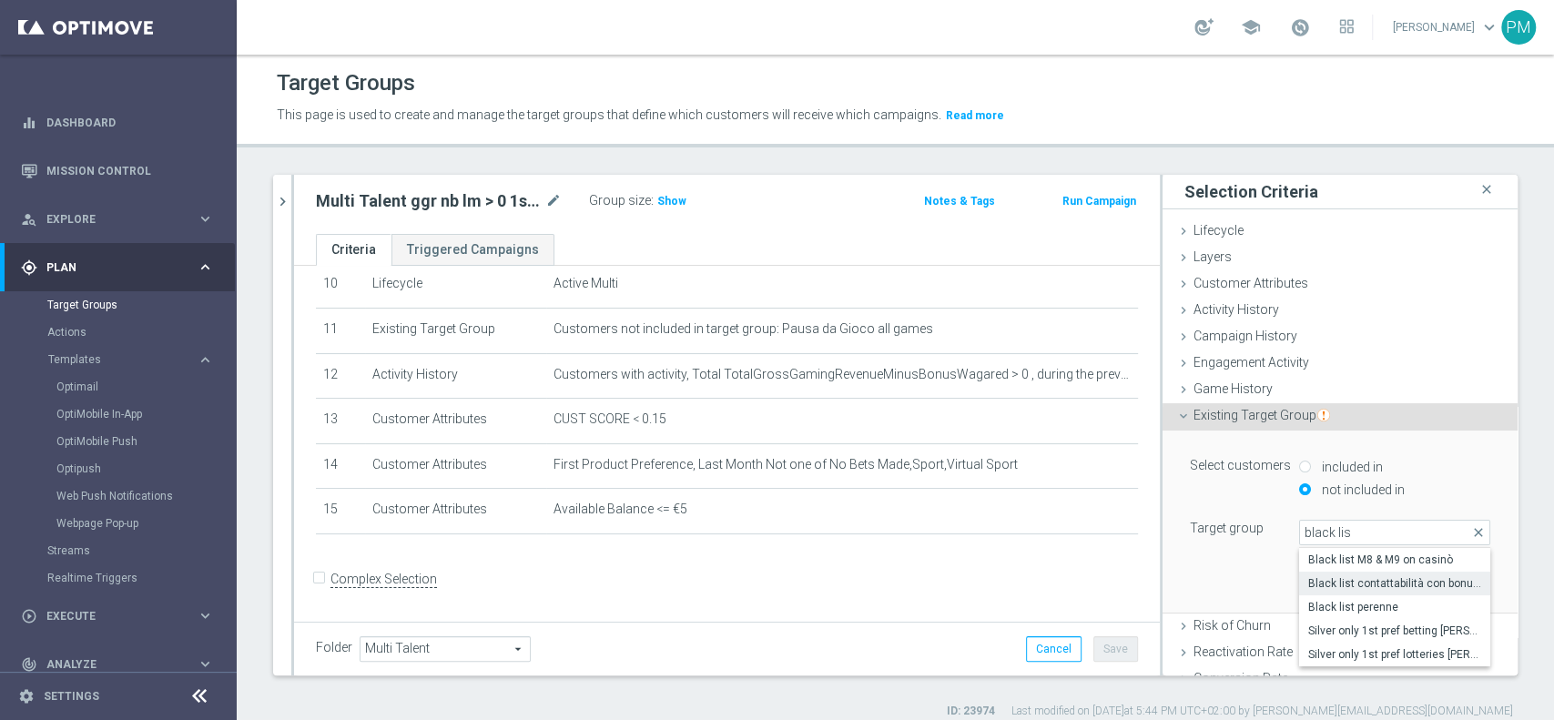
click at [1339, 578] on span "Black list contattabilità con bonus free" at bounding box center [1394, 583] width 173 height 15
type input "Black list contattabilità con bonus free"
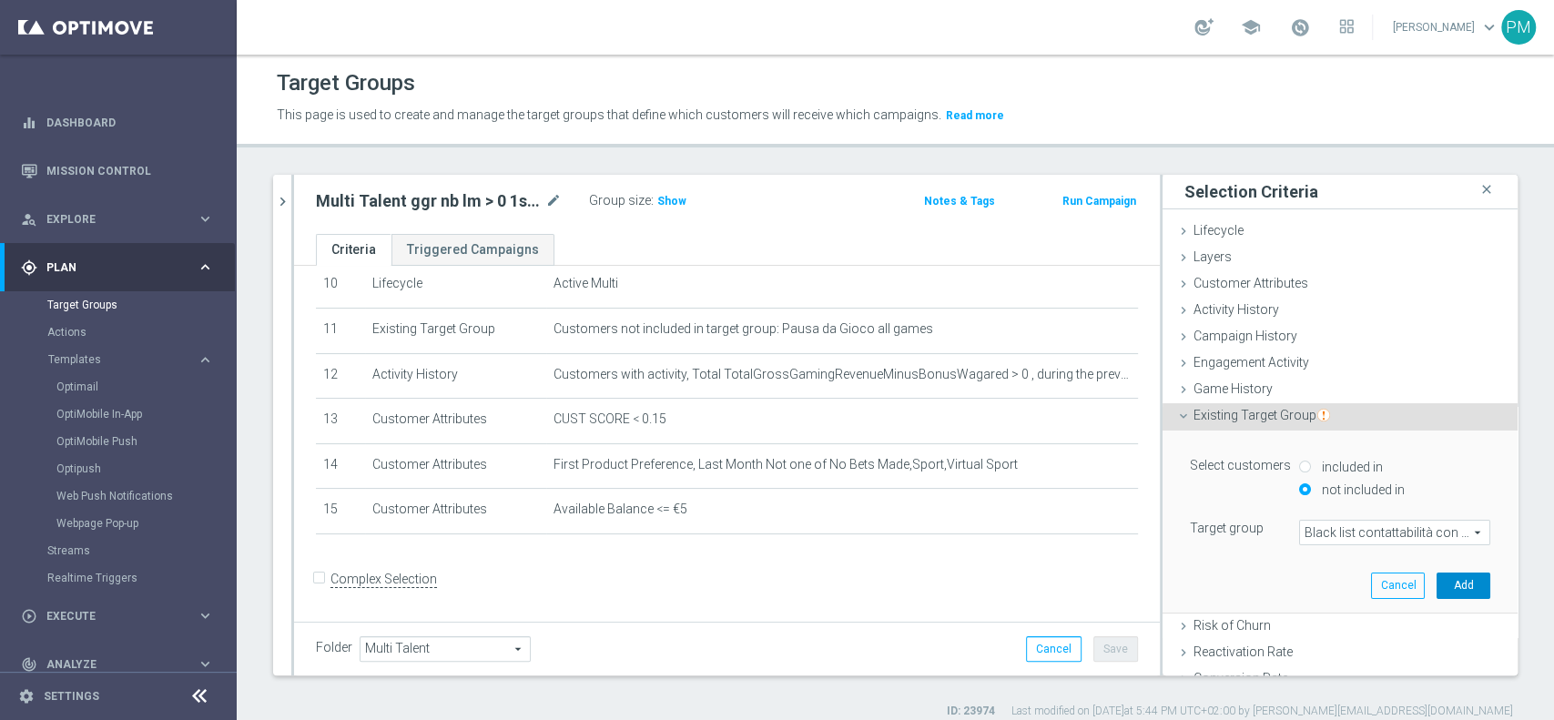
click at [1437, 580] on button "Add" at bounding box center [1464, 585] width 54 height 25
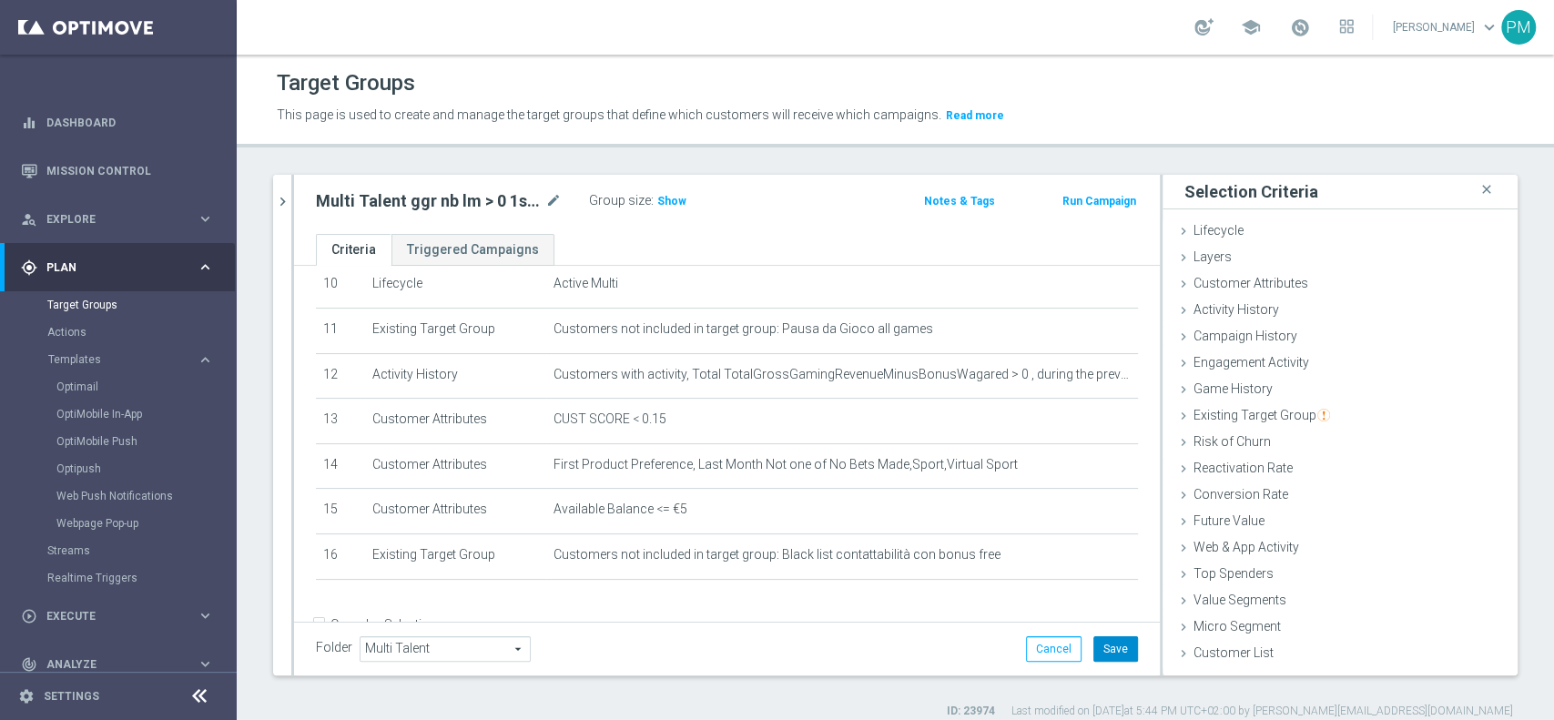
click at [1105, 657] on button "Save" at bounding box center [1116, 648] width 45 height 25
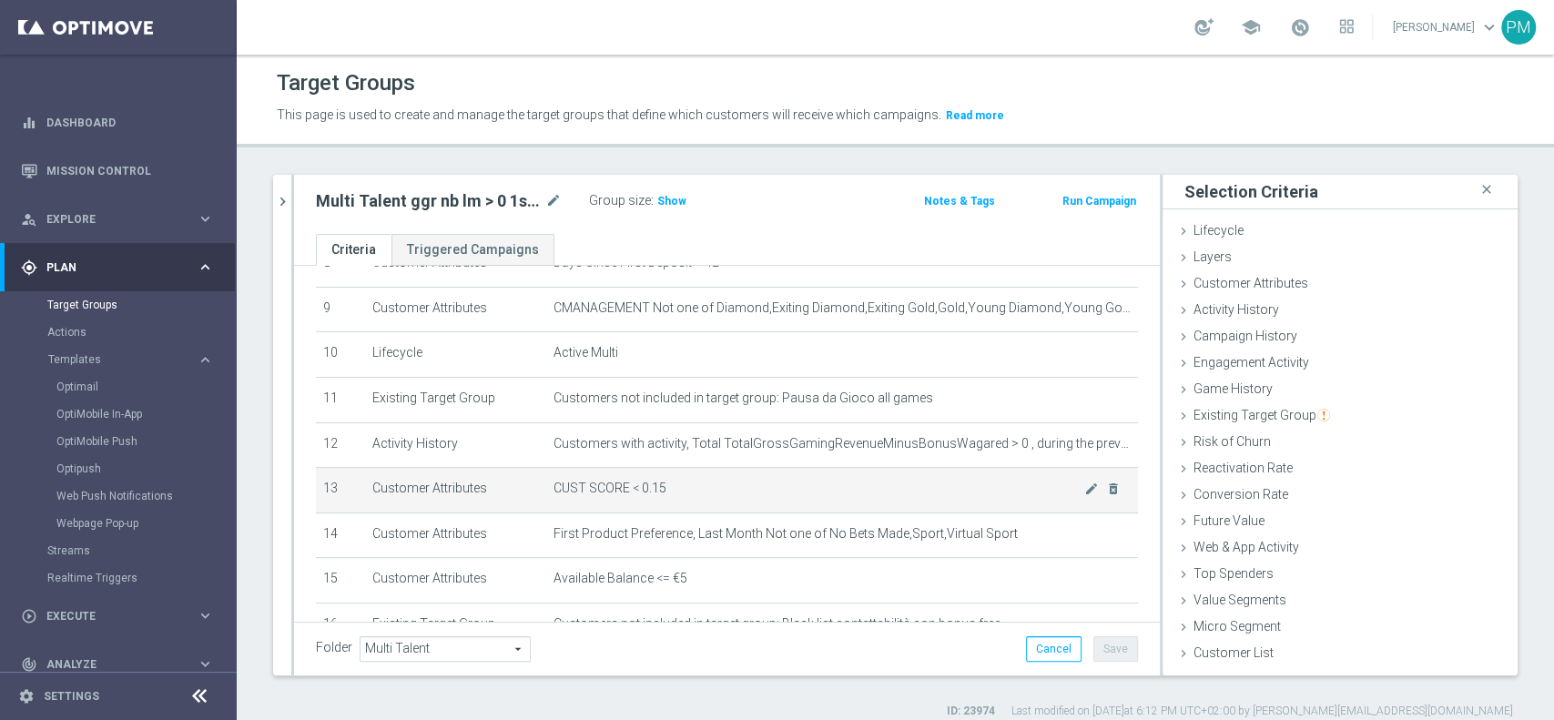
scroll to position [352, 0]
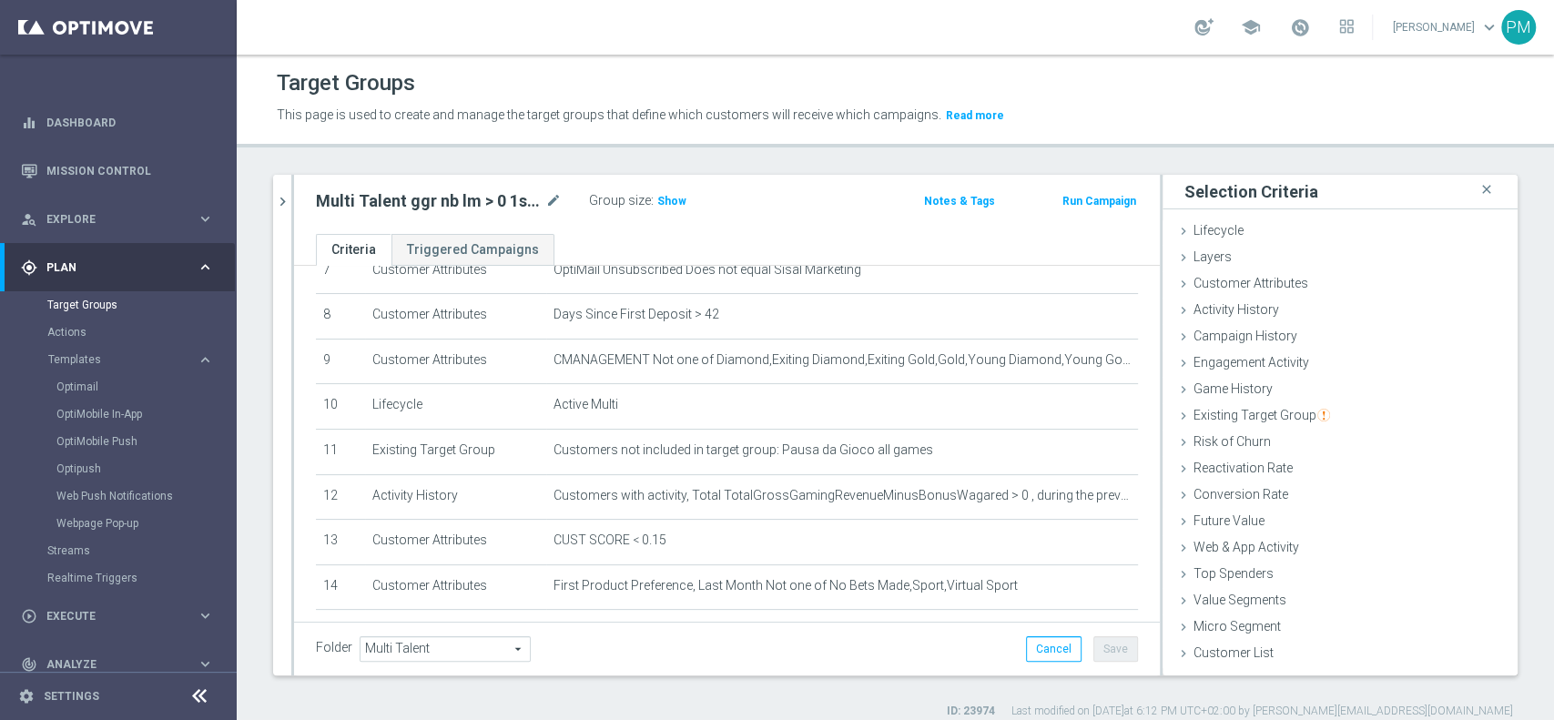
click at [1085, 195] on button "Run Campaign" at bounding box center [1099, 201] width 77 height 20
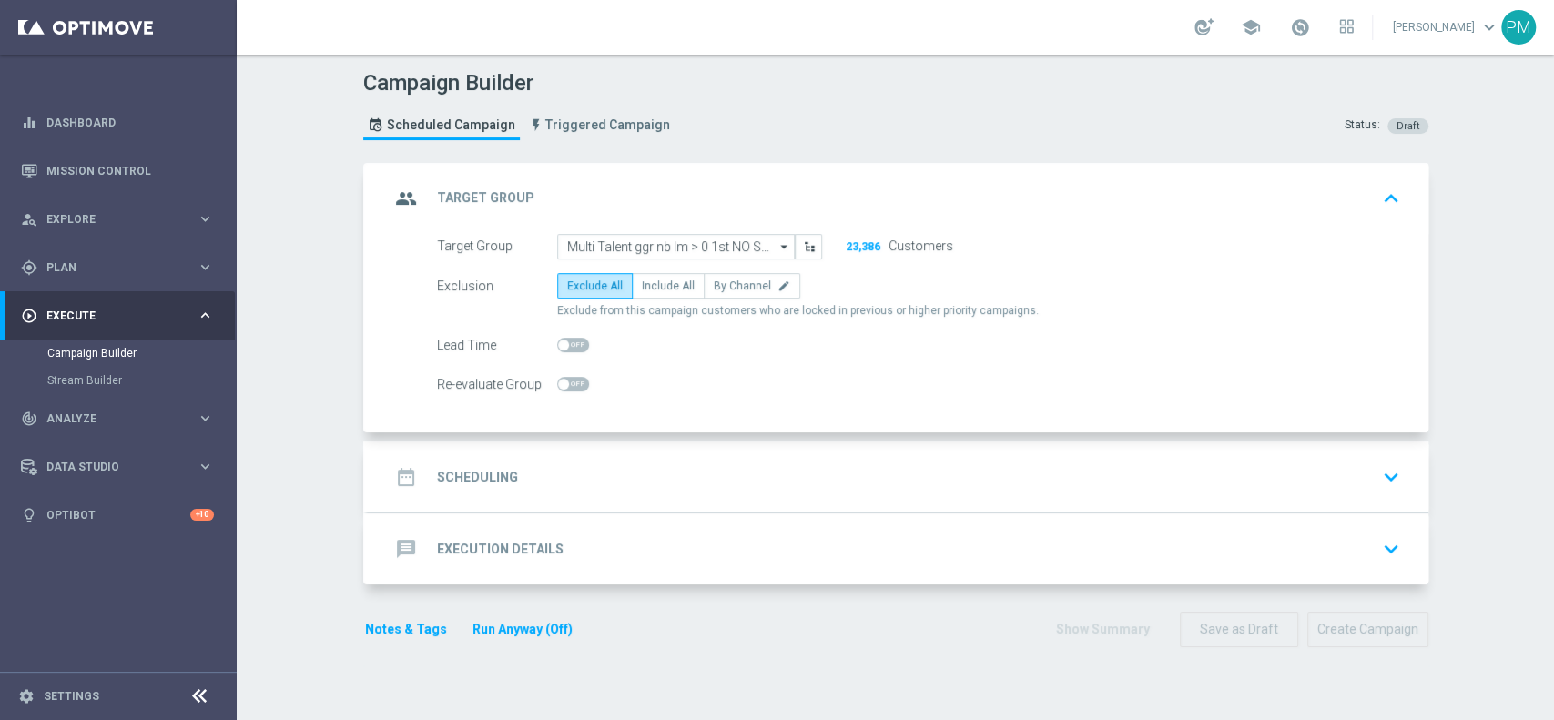
click at [611, 488] on div "date_range Scheduling keyboard_arrow_down" at bounding box center [898, 477] width 1017 height 35
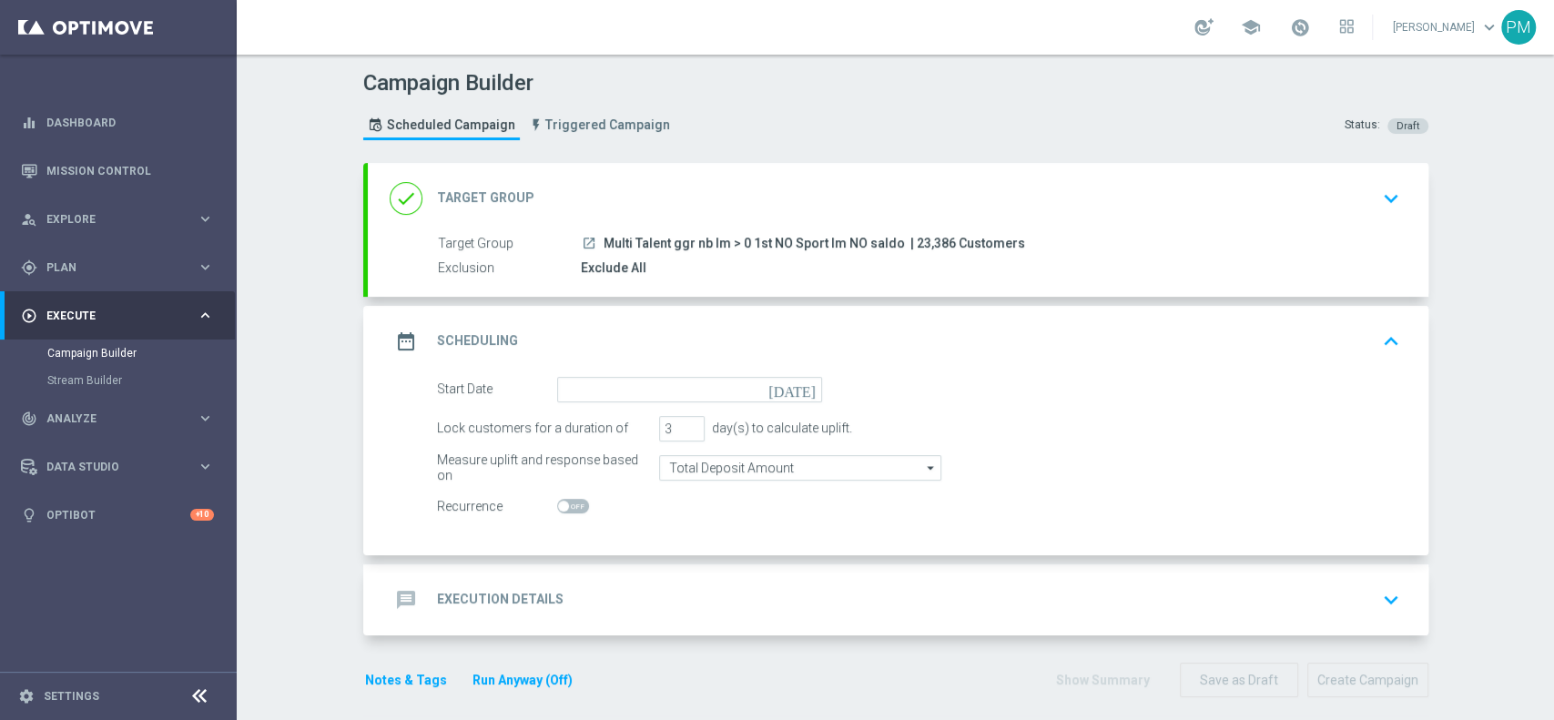
scroll to position [12, 0]
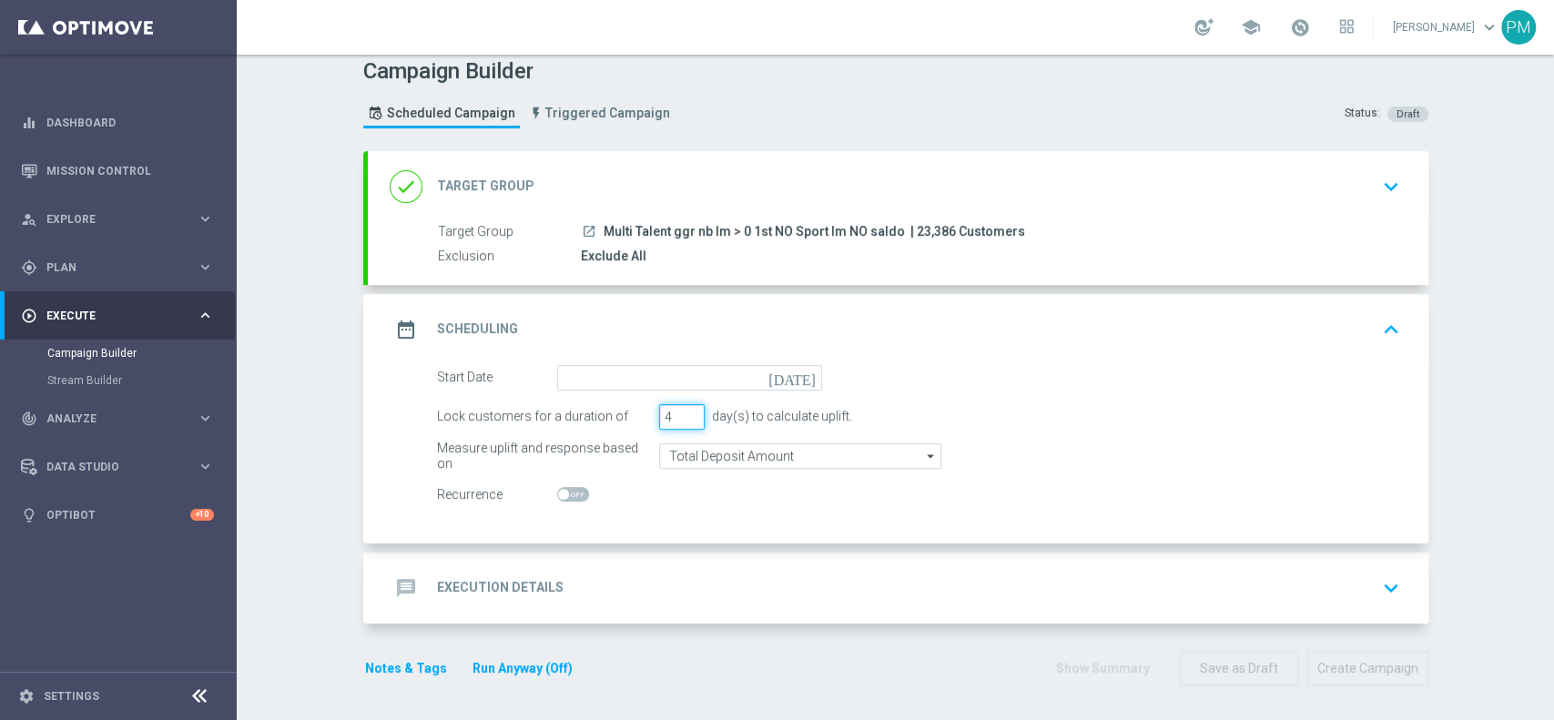
click at [679, 412] on input "4" at bounding box center [682, 416] width 46 height 25
type input "5"
click at [679, 412] on input "5" at bounding box center [682, 416] width 46 height 25
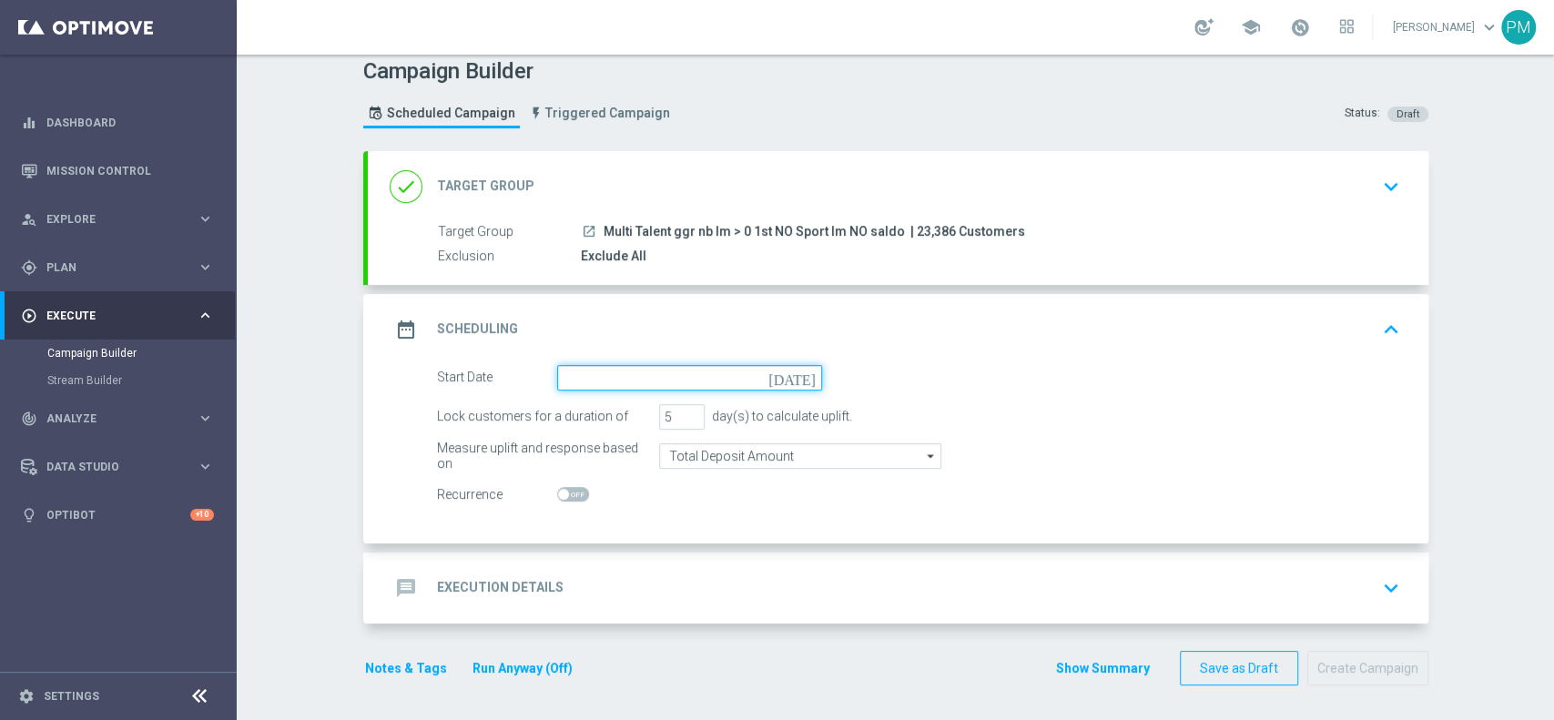
click at [749, 373] on input at bounding box center [689, 377] width 265 height 25
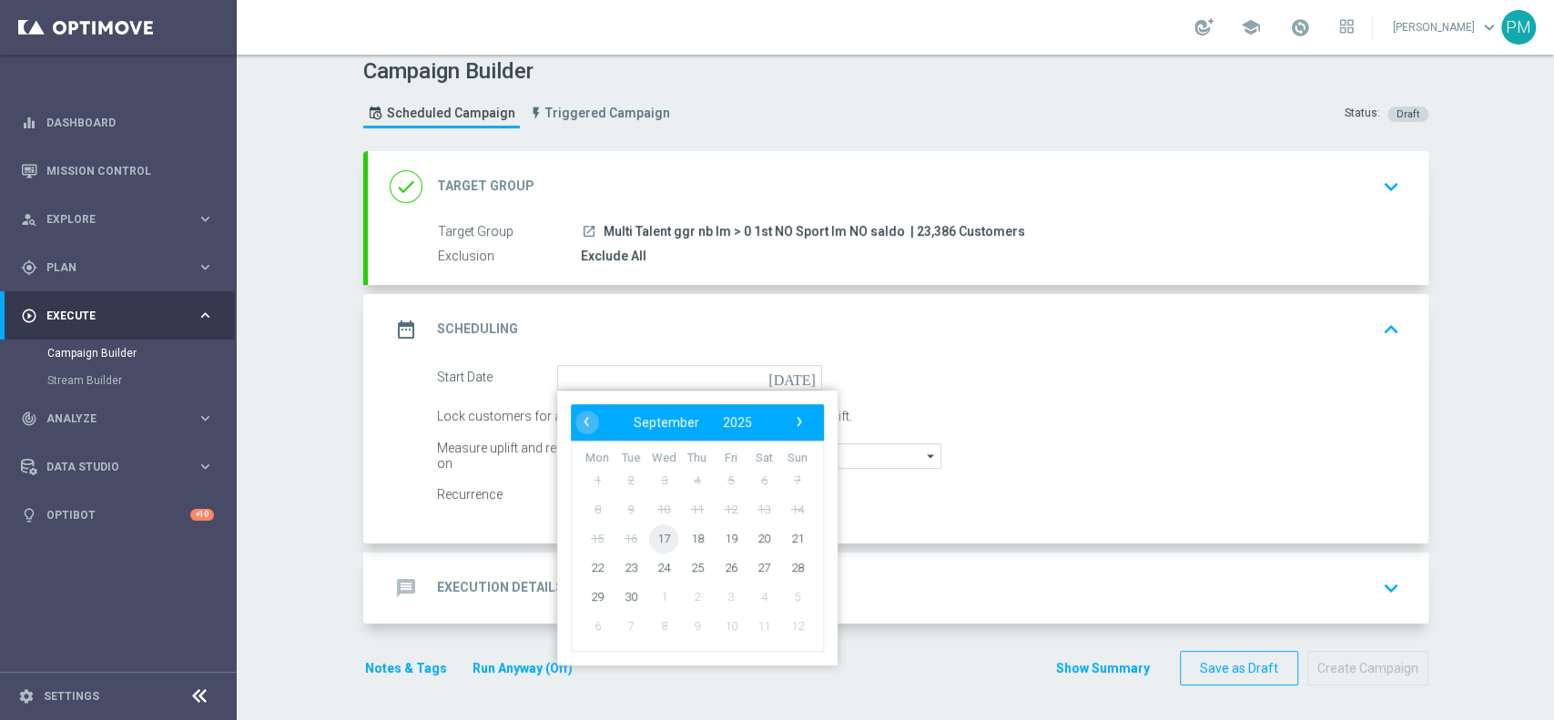
click at [659, 540] on span "17" at bounding box center [663, 538] width 29 height 29
type input "17 Sep 2025"
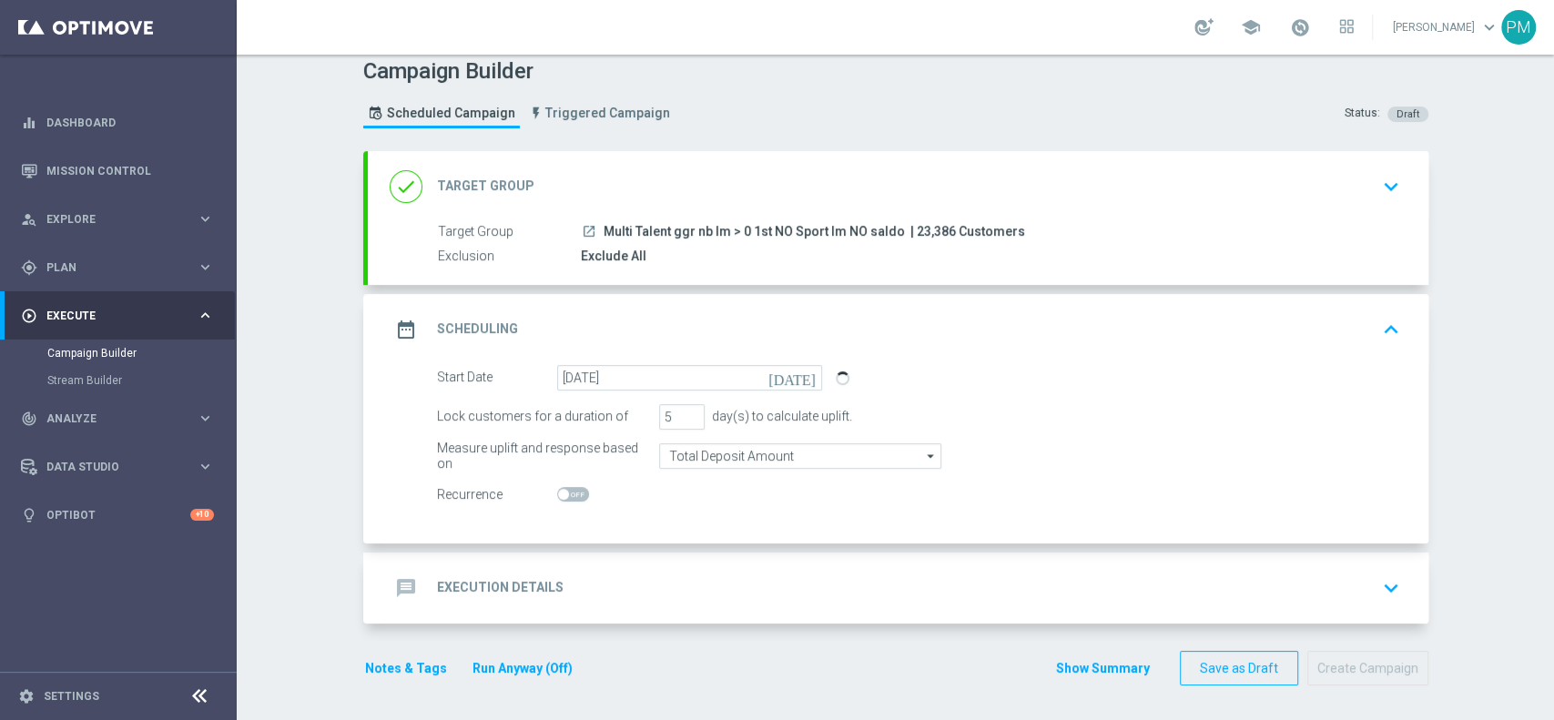
click at [659, 582] on div "message Execution Details keyboard_arrow_down" at bounding box center [898, 588] width 1017 height 35
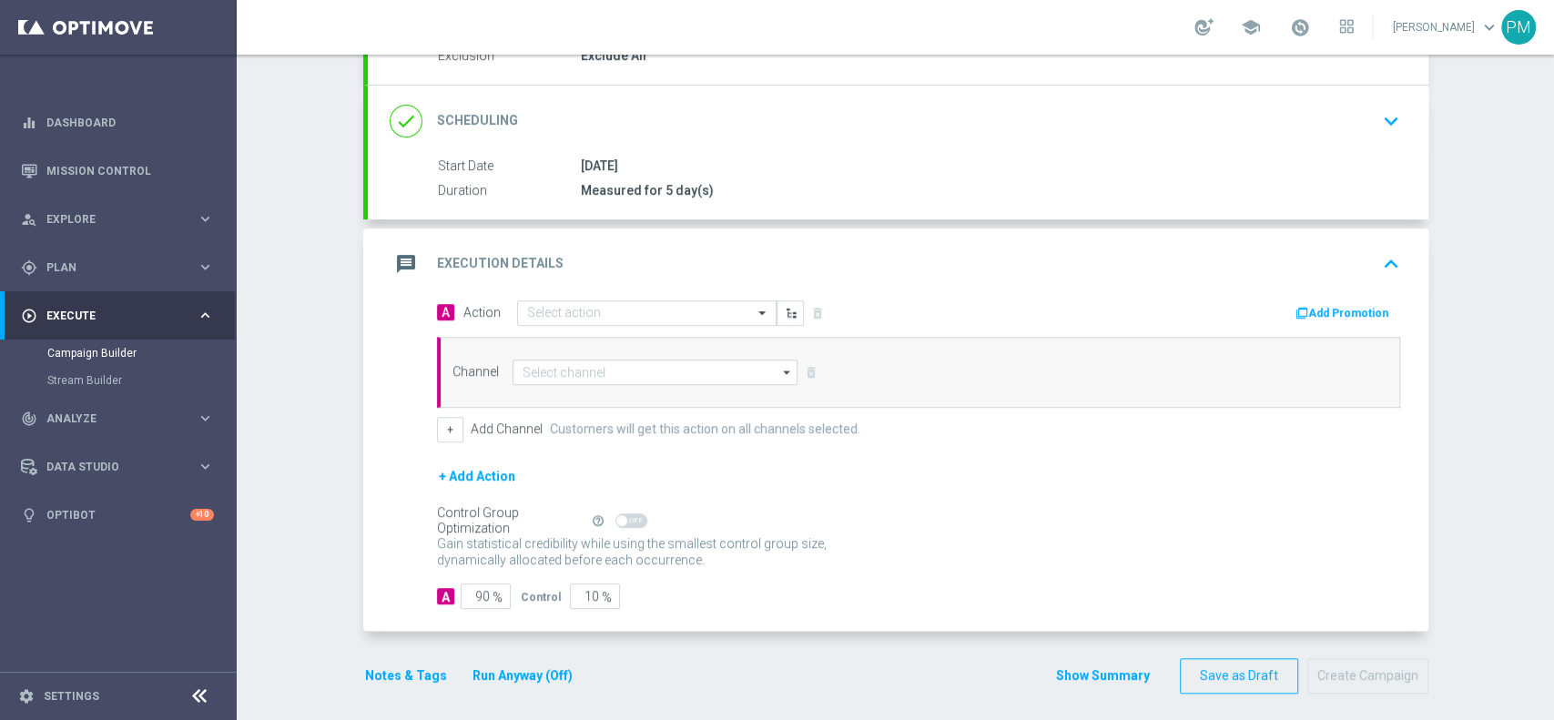
scroll to position [219, 0]
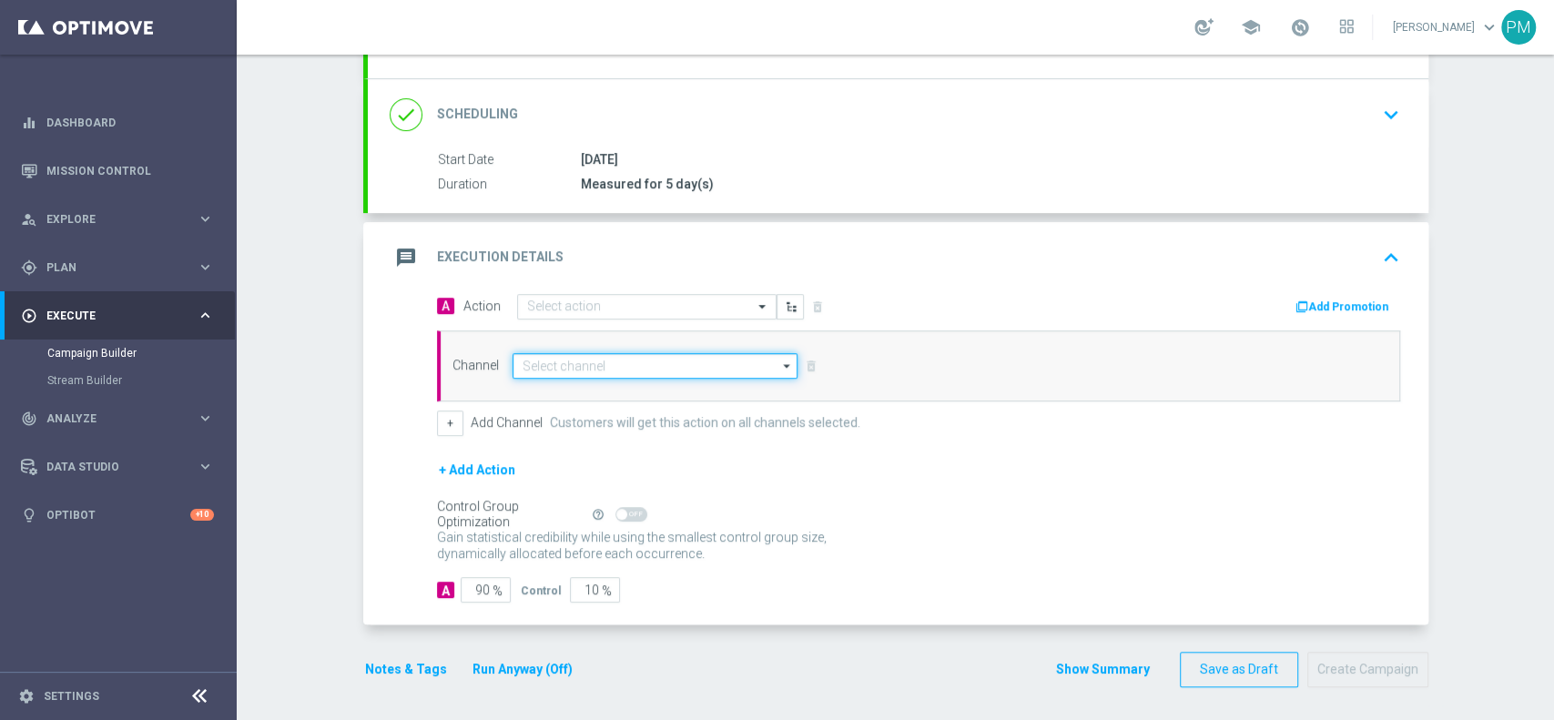
click at [528, 363] on input at bounding box center [656, 365] width 286 height 25
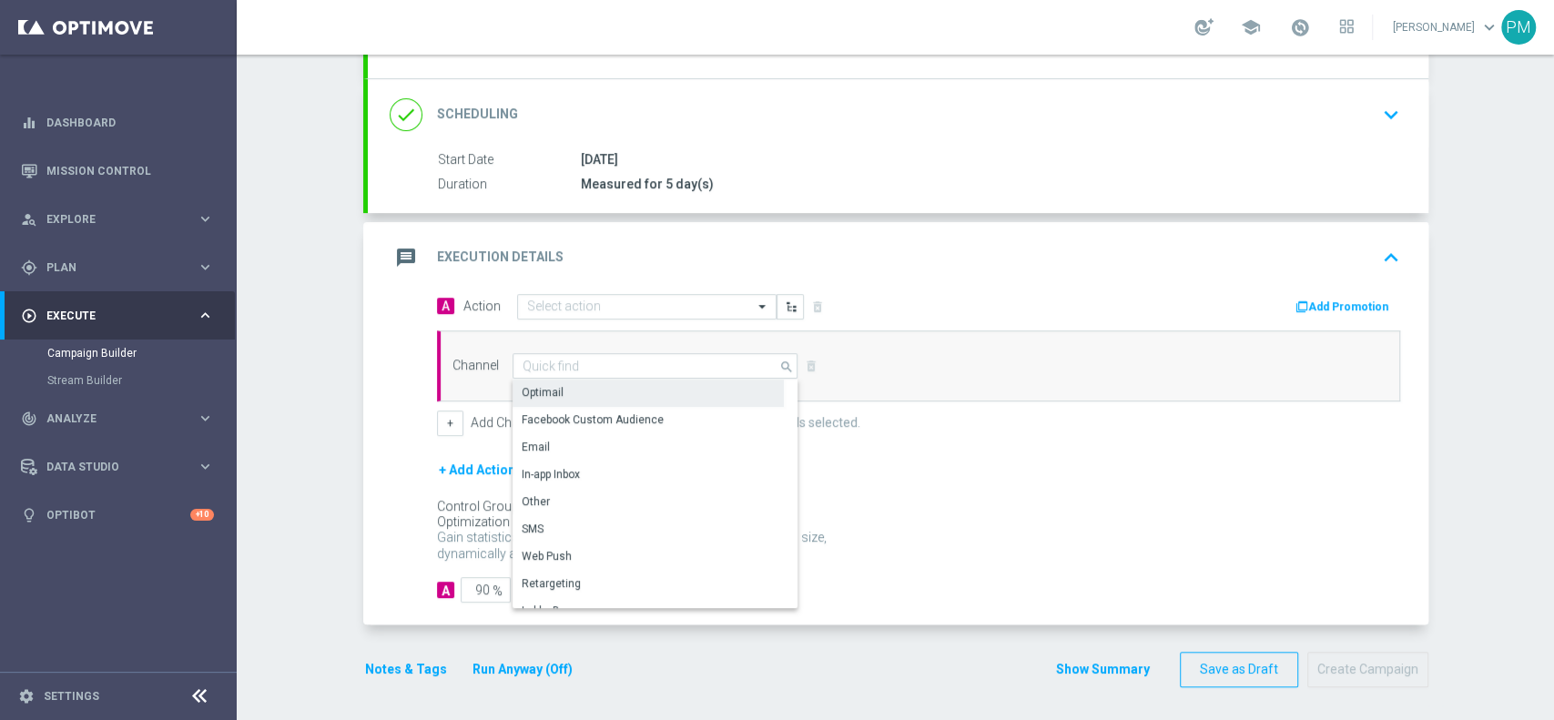
click at [546, 388] on div "Optimail" at bounding box center [543, 392] width 42 height 16
type input "Optimail"
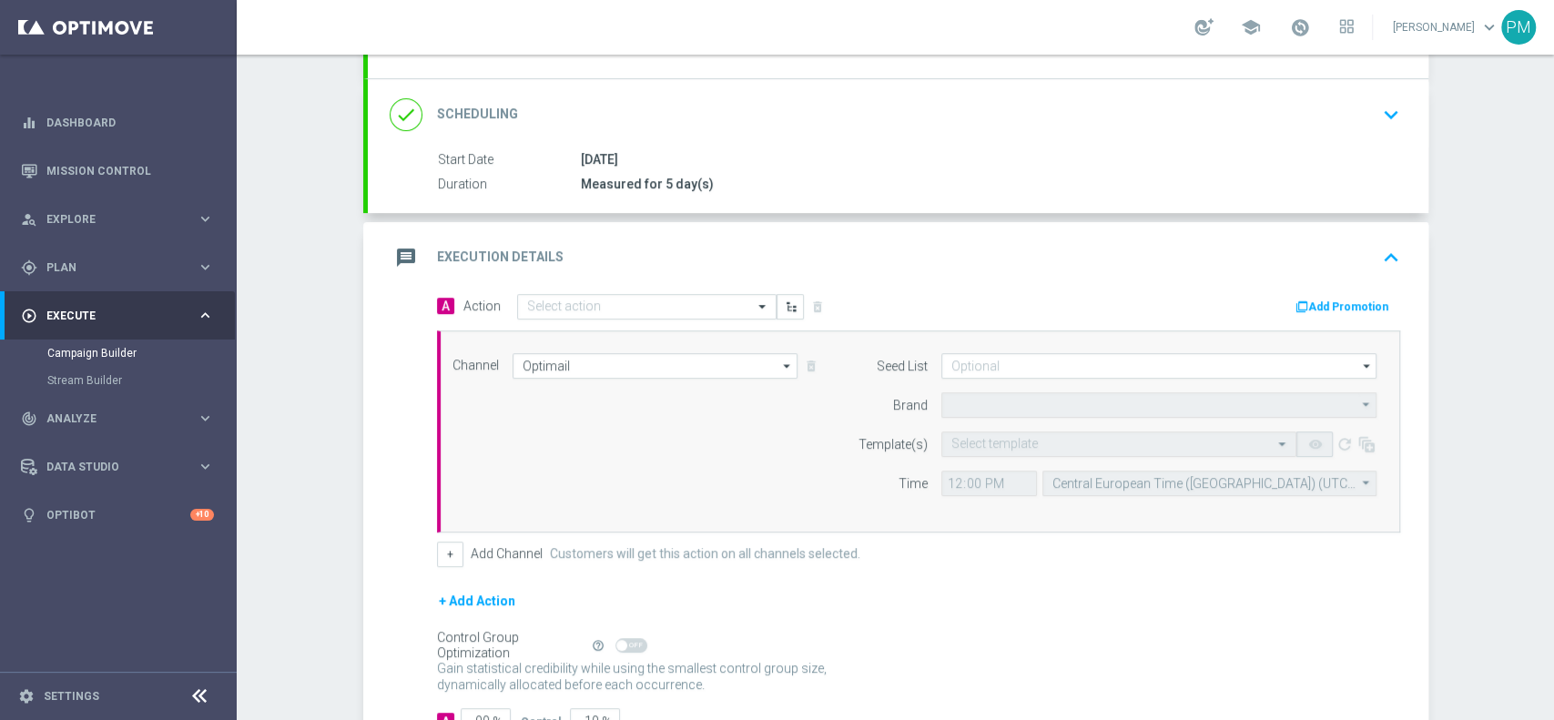
type input "Sisal Marketing"
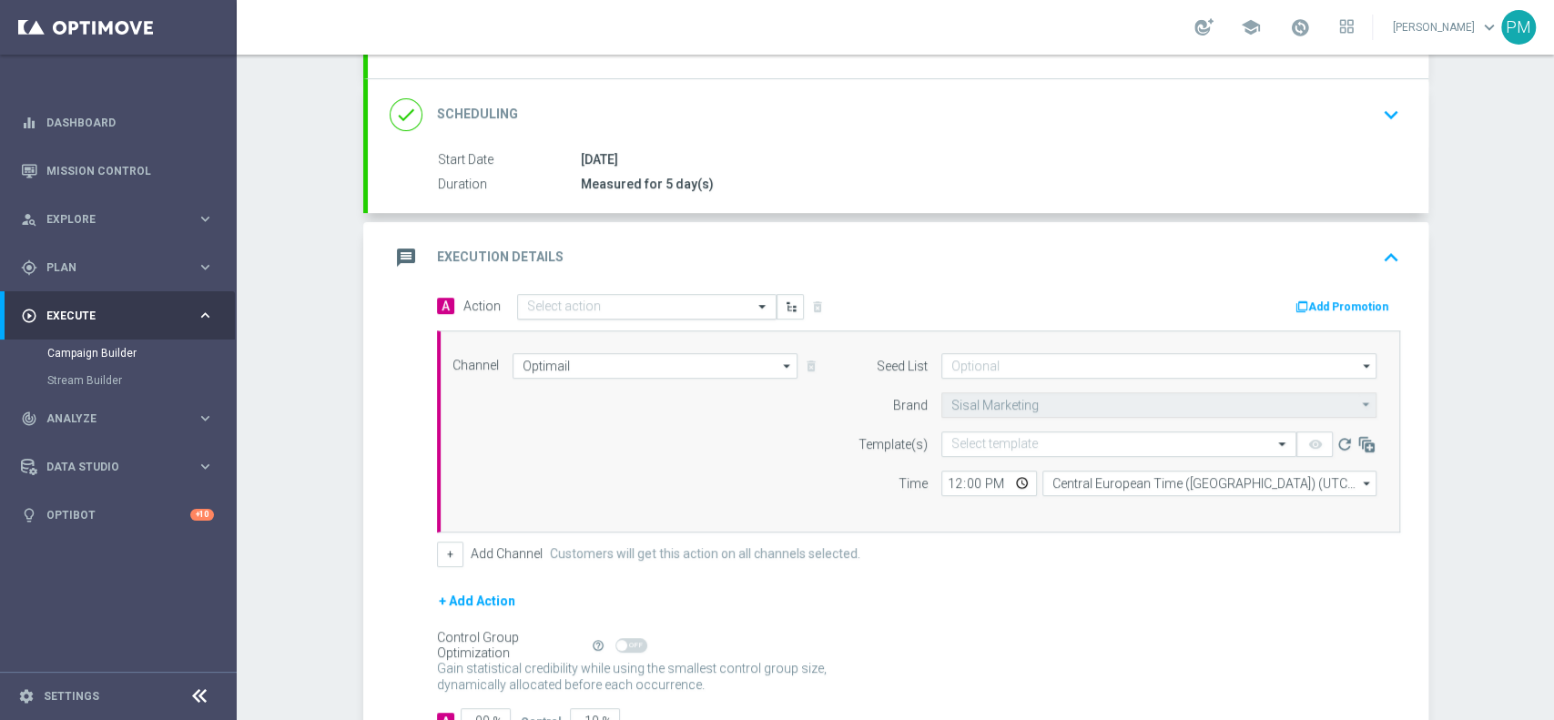
click at [615, 305] on input "text" at bounding box center [628, 307] width 203 height 15
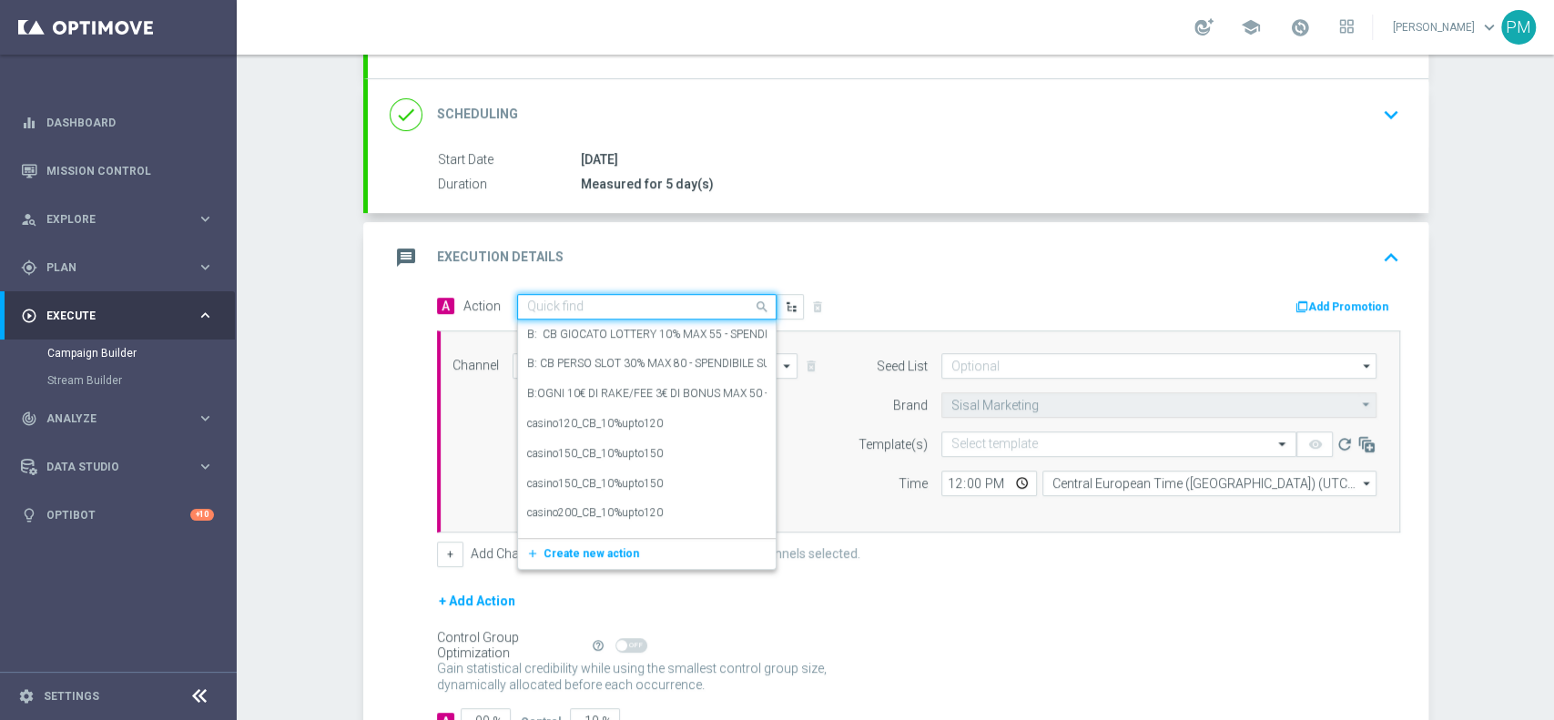
paste input "Ricarica 30€ ricevi 20€ Fun Bonus wagering x20 cap 1"
type input "Ricarica 30€ ricevi 20€ Fun Bonus wagering x20 cap 1"
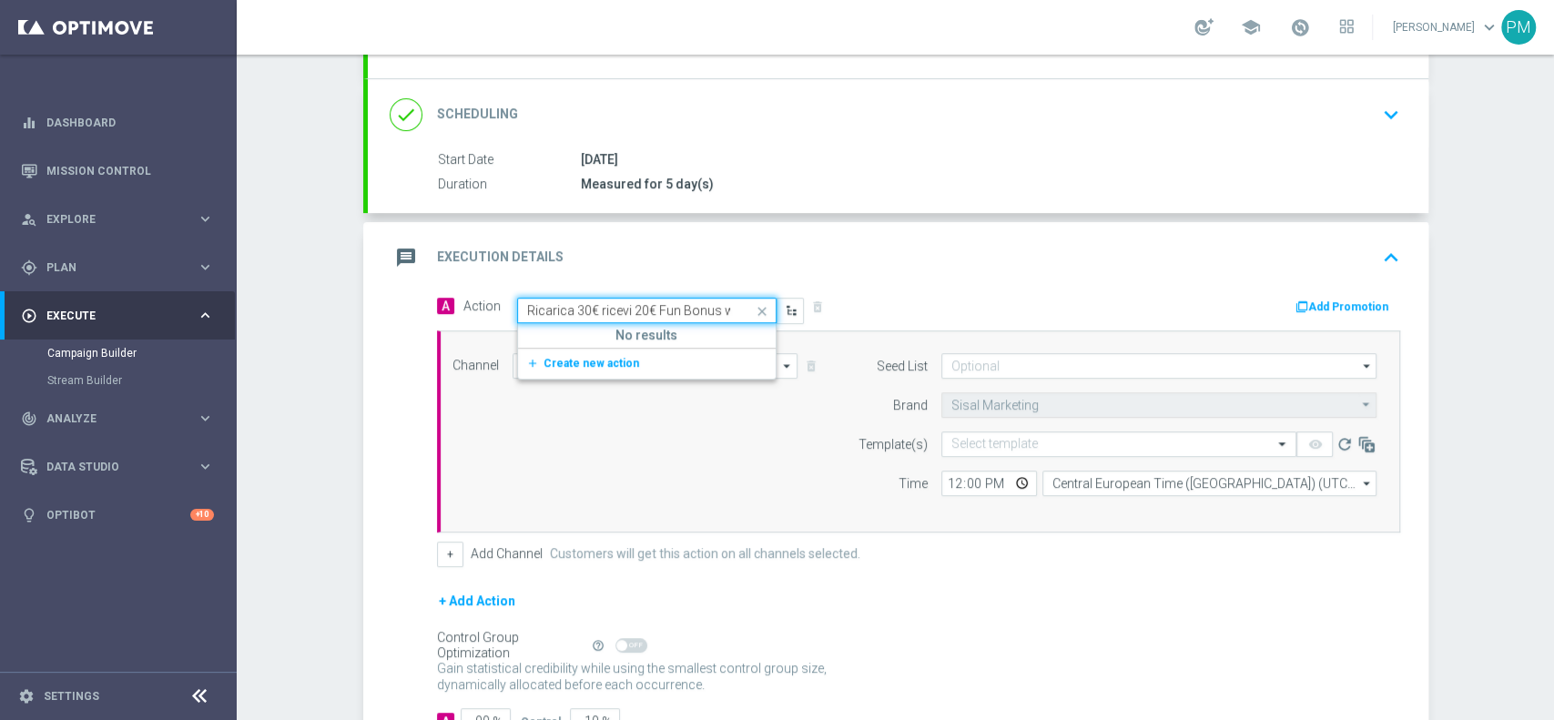
scroll to position [0, 97]
click at [568, 362] on span "Create new action" at bounding box center [592, 363] width 96 height 13
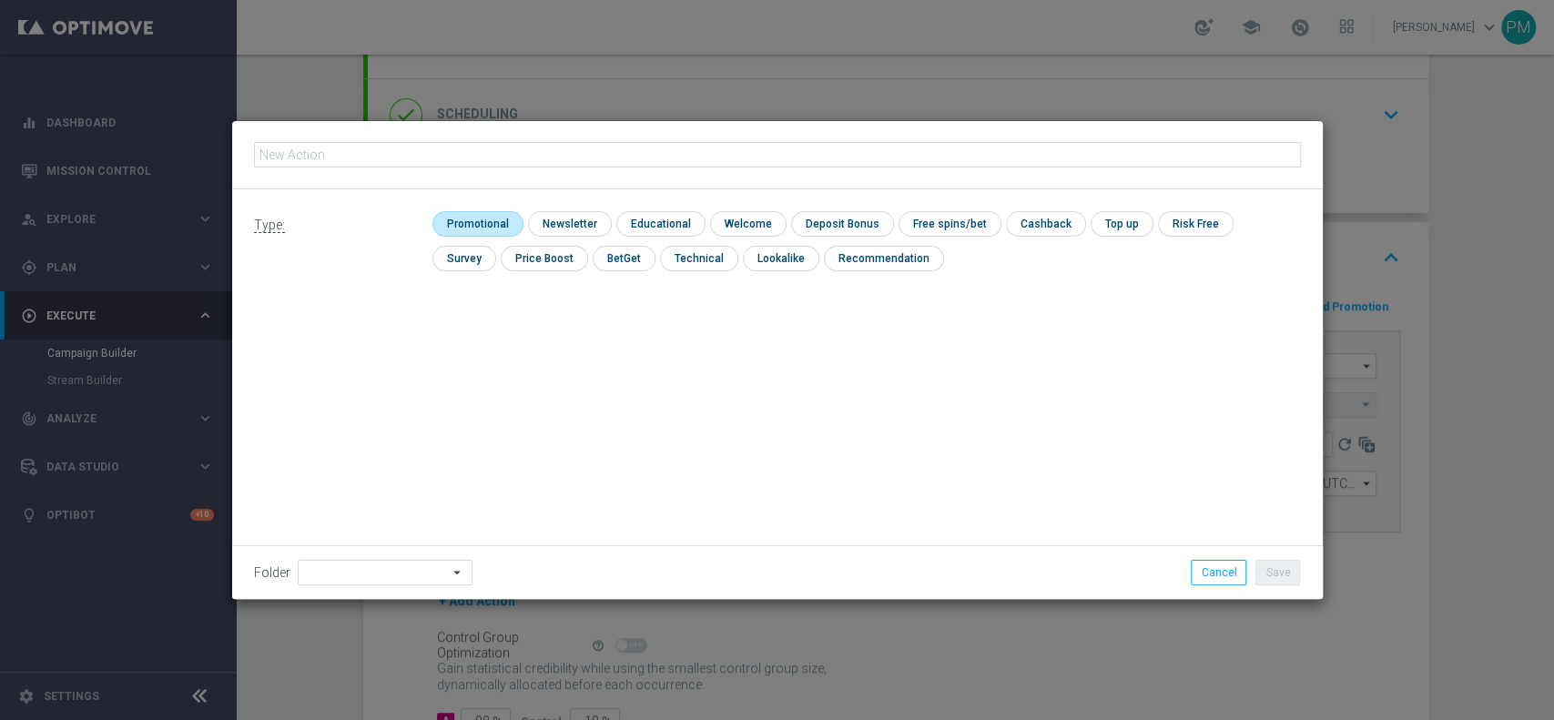
click at [478, 225] on input "checkbox" at bounding box center [476, 223] width 87 height 25
checkbox input "true"
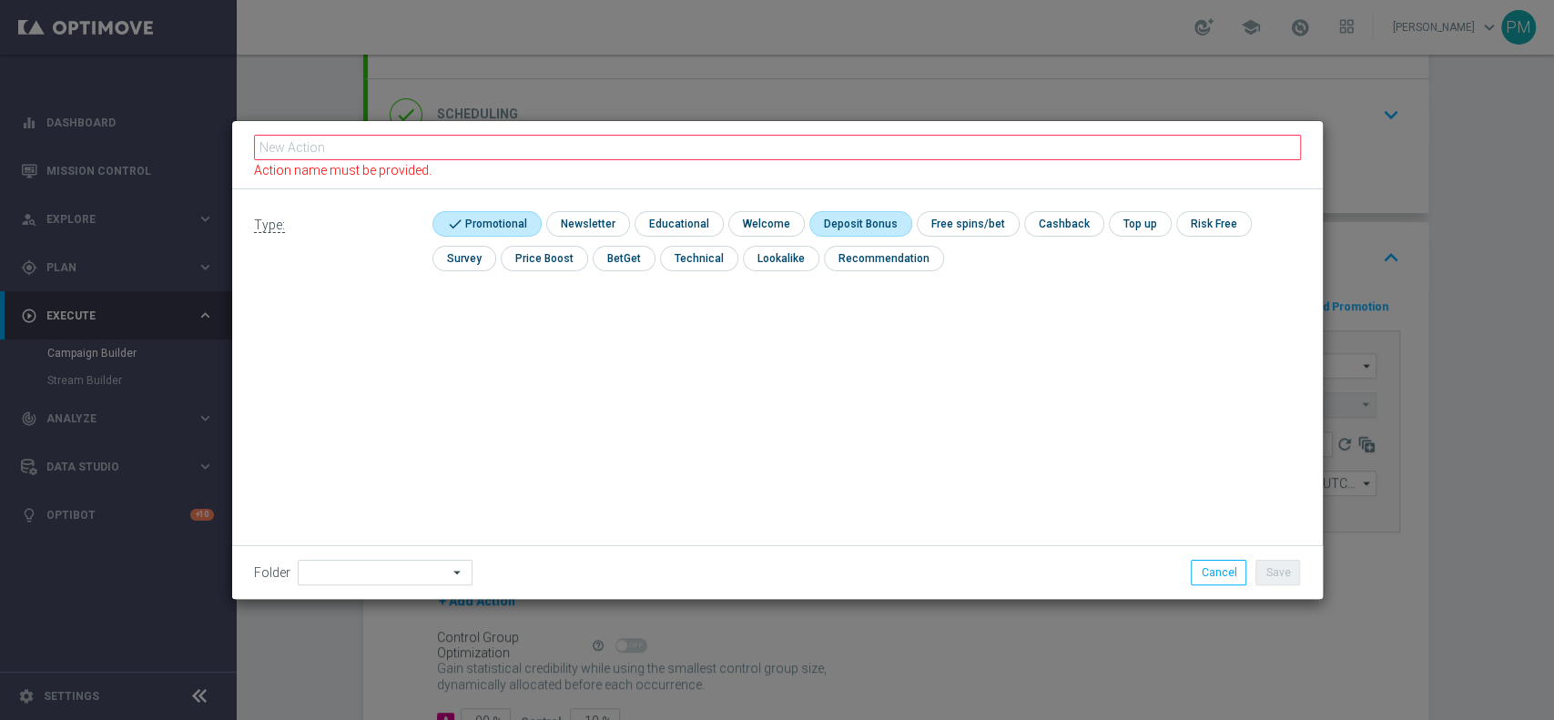
click at [887, 222] on input "checkbox" at bounding box center [857, 223] width 97 height 25
checkbox input "true"
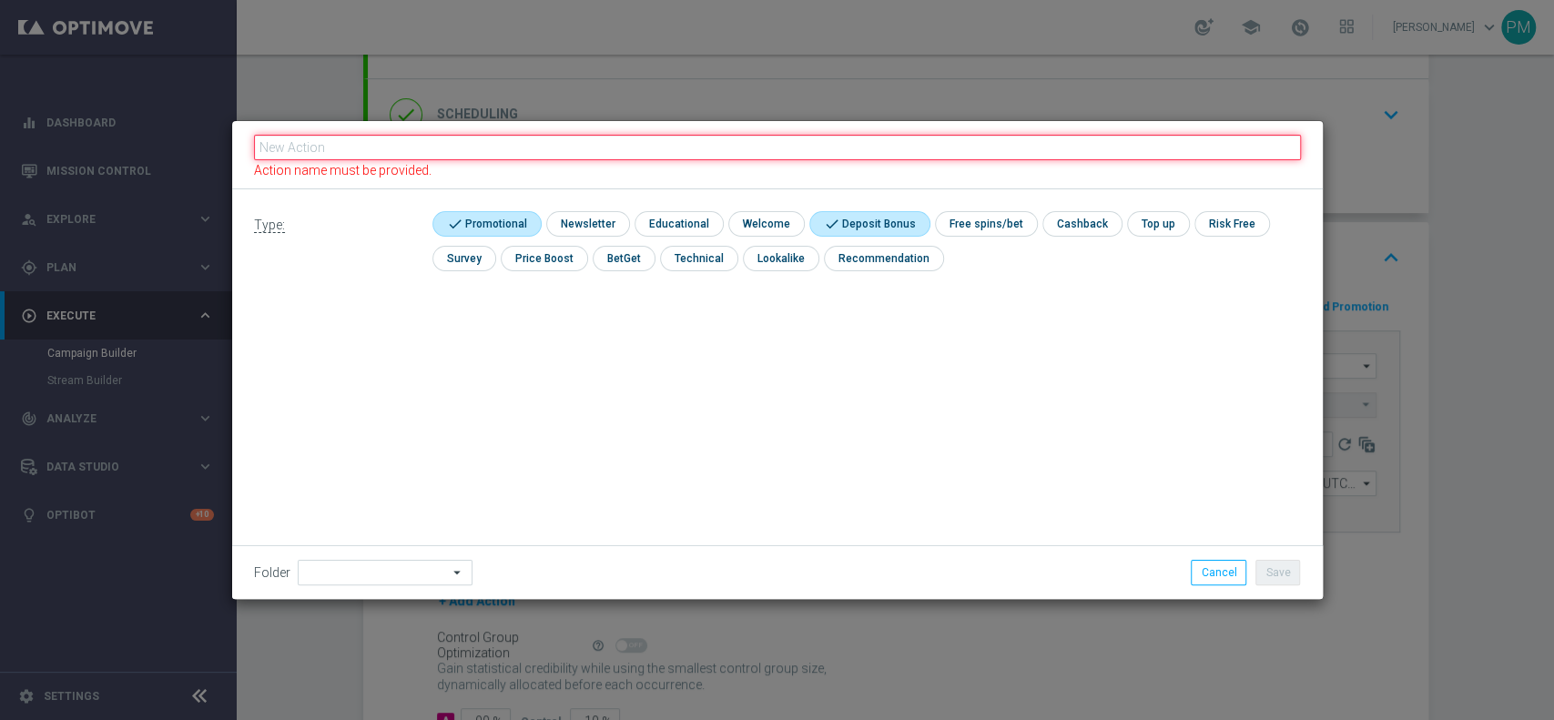
click at [889, 140] on fieldset "Action name must be provided." at bounding box center [777, 155] width 1047 height 46
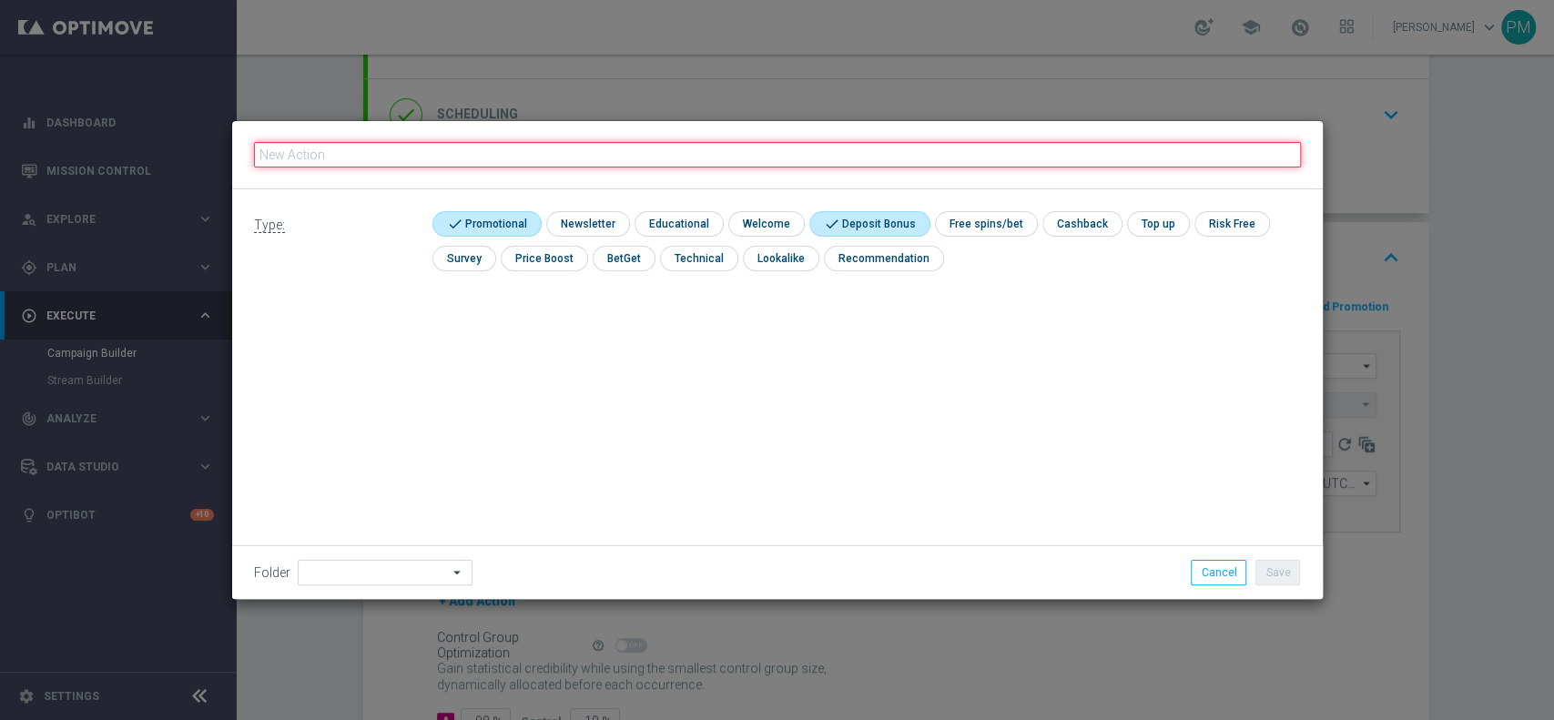
paste input "Ricarica 30€ ricevi 20€ Fun Bonus wagering x20 cap 1"
type input "Ricarica 30€ ricevi 20€ Fun Bonus wagering x20 cap 1"
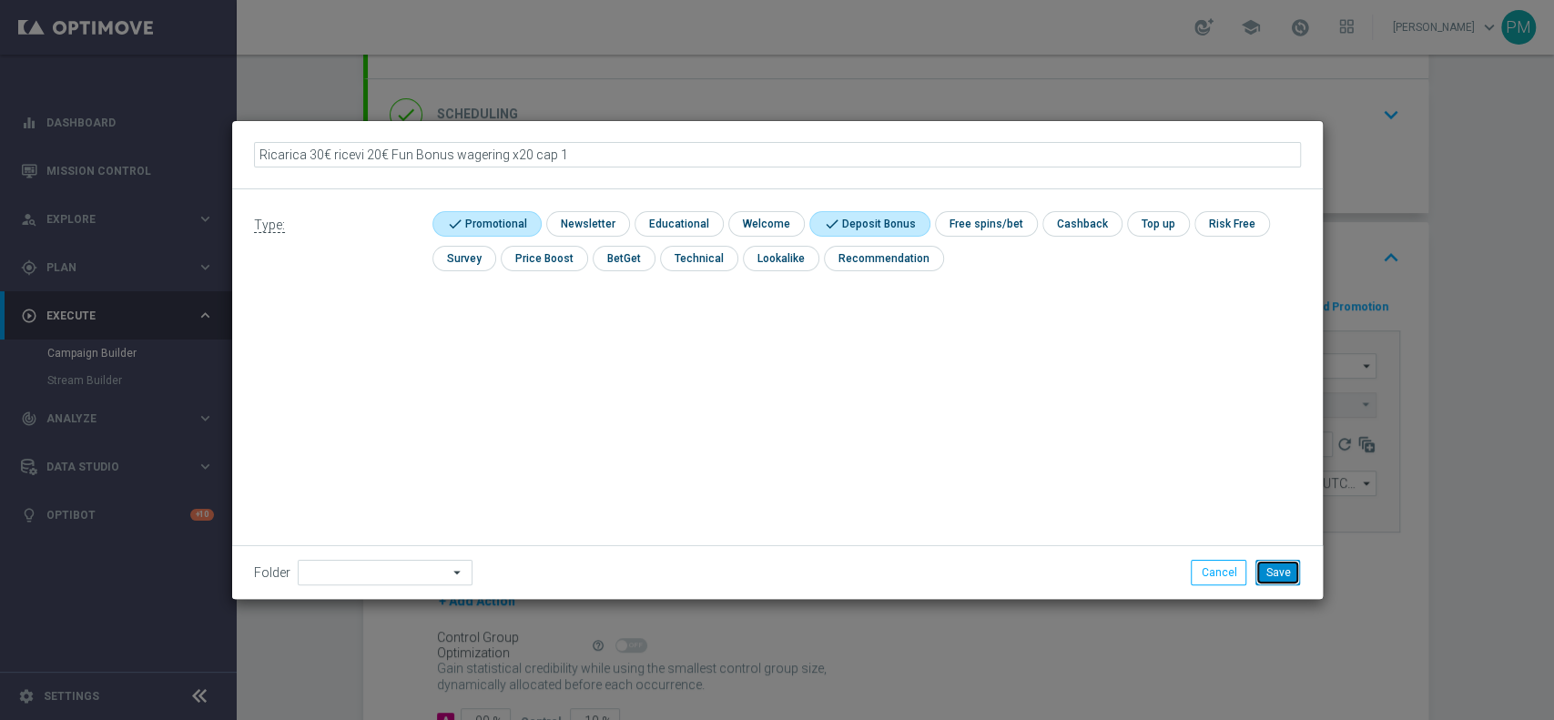
click at [1272, 567] on button "Save" at bounding box center [1278, 572] width 45 height 25
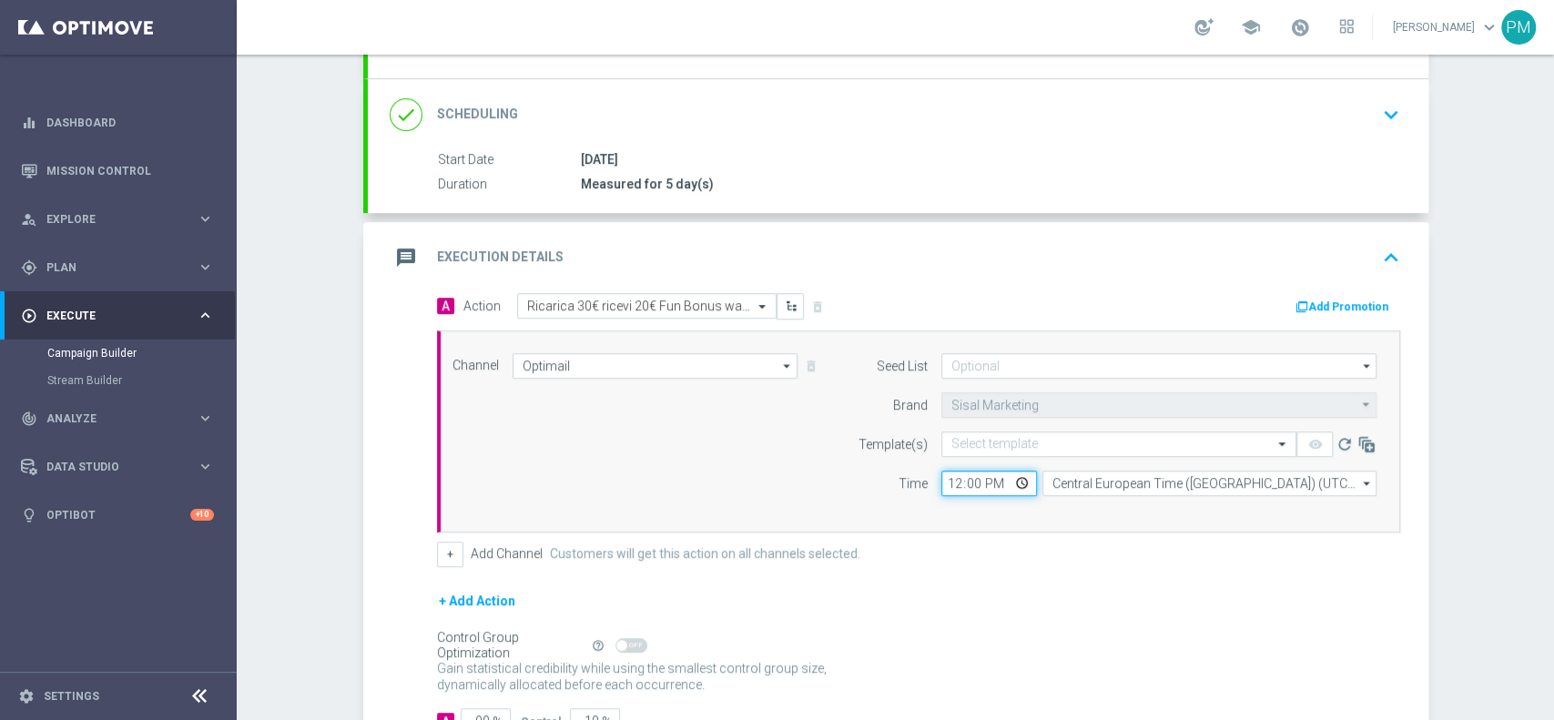
click at [942, 484] on input "12:00" at bounding box center [990, 483] width 96 height 25
type input "19:30"
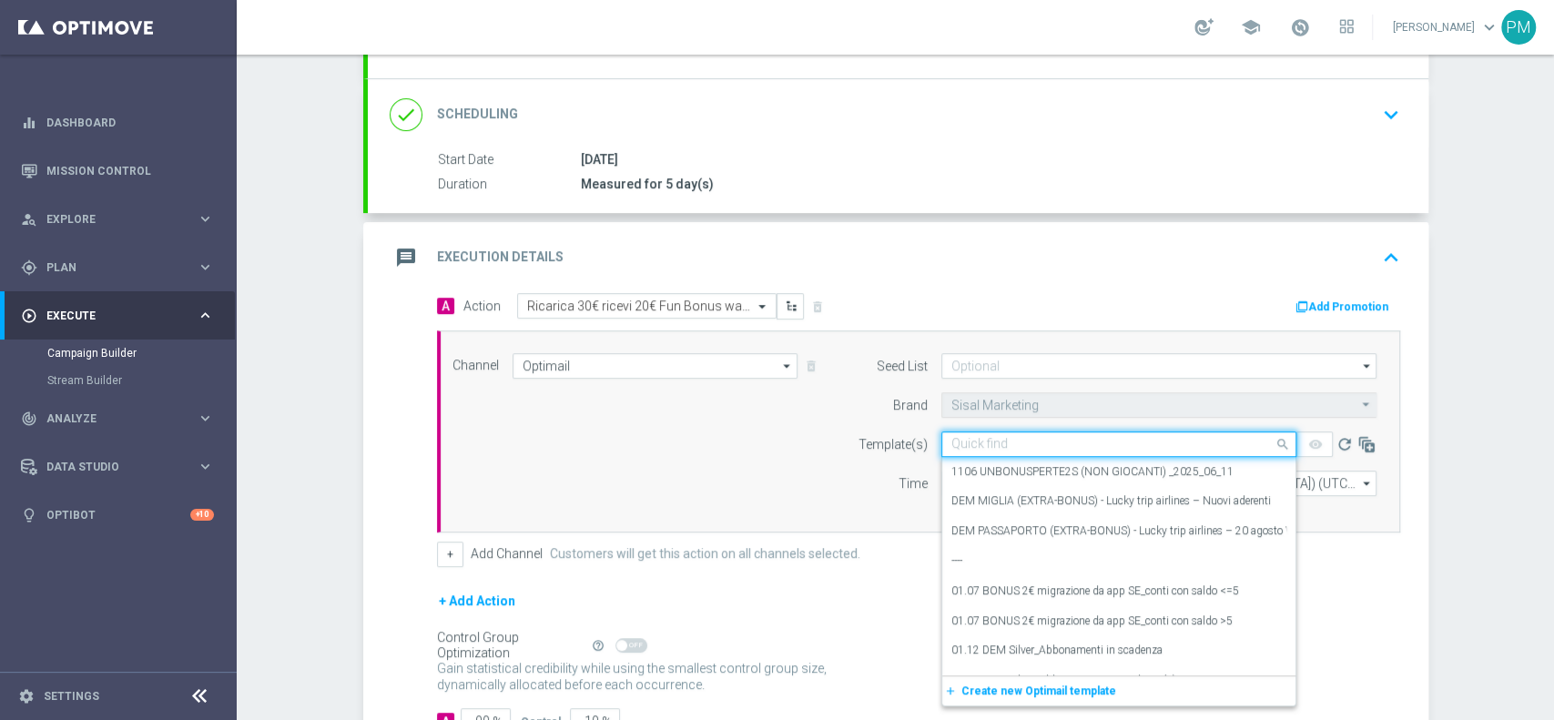
click at [997, 437] on input "text" at bounding box center [1101, 444] width 299 height 15
paste input "FUNBONUS170925"
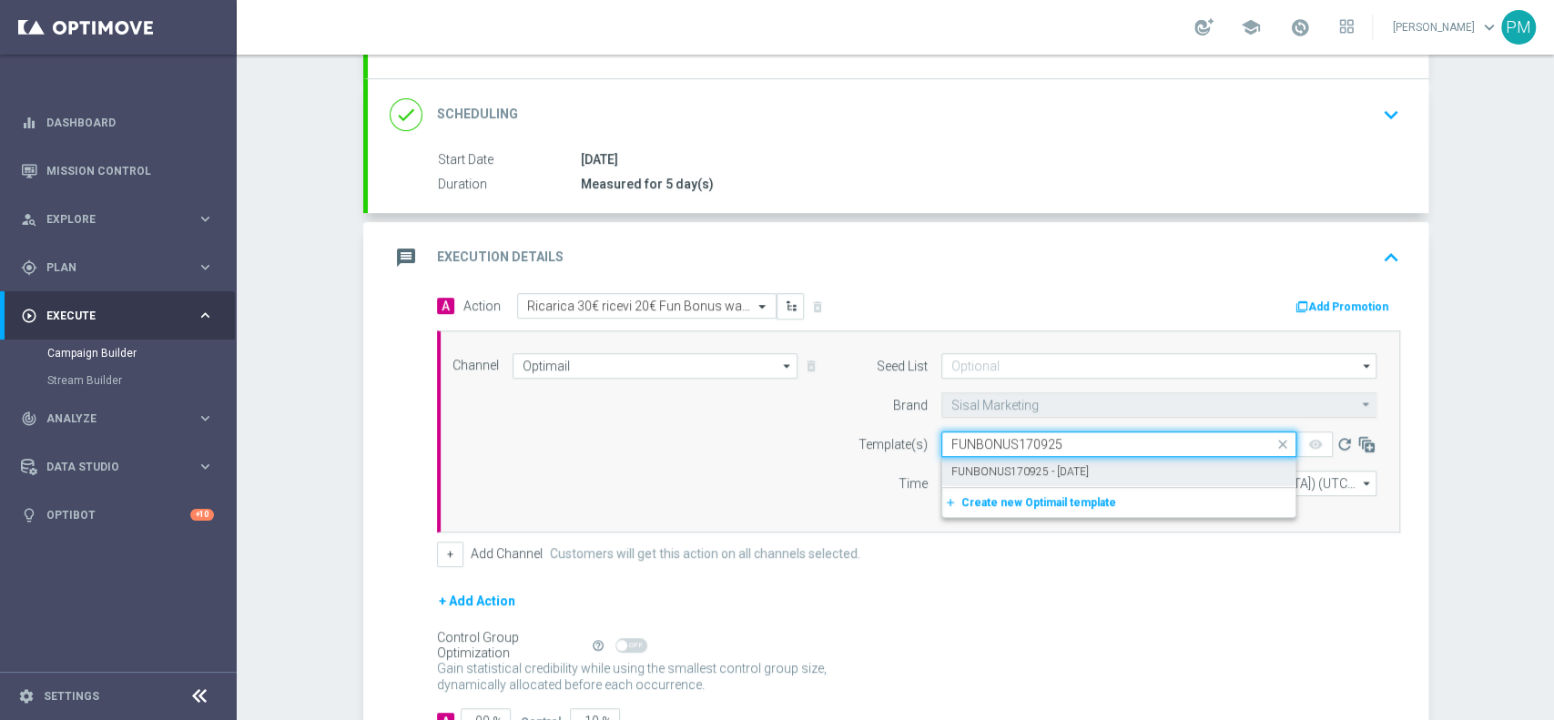
click at [1003, 470] on label "FUNBONUS170925 - 2025-09-17" at bounding box center [1020, 471] width 137 height 15
type input "FUNBONUS170925"
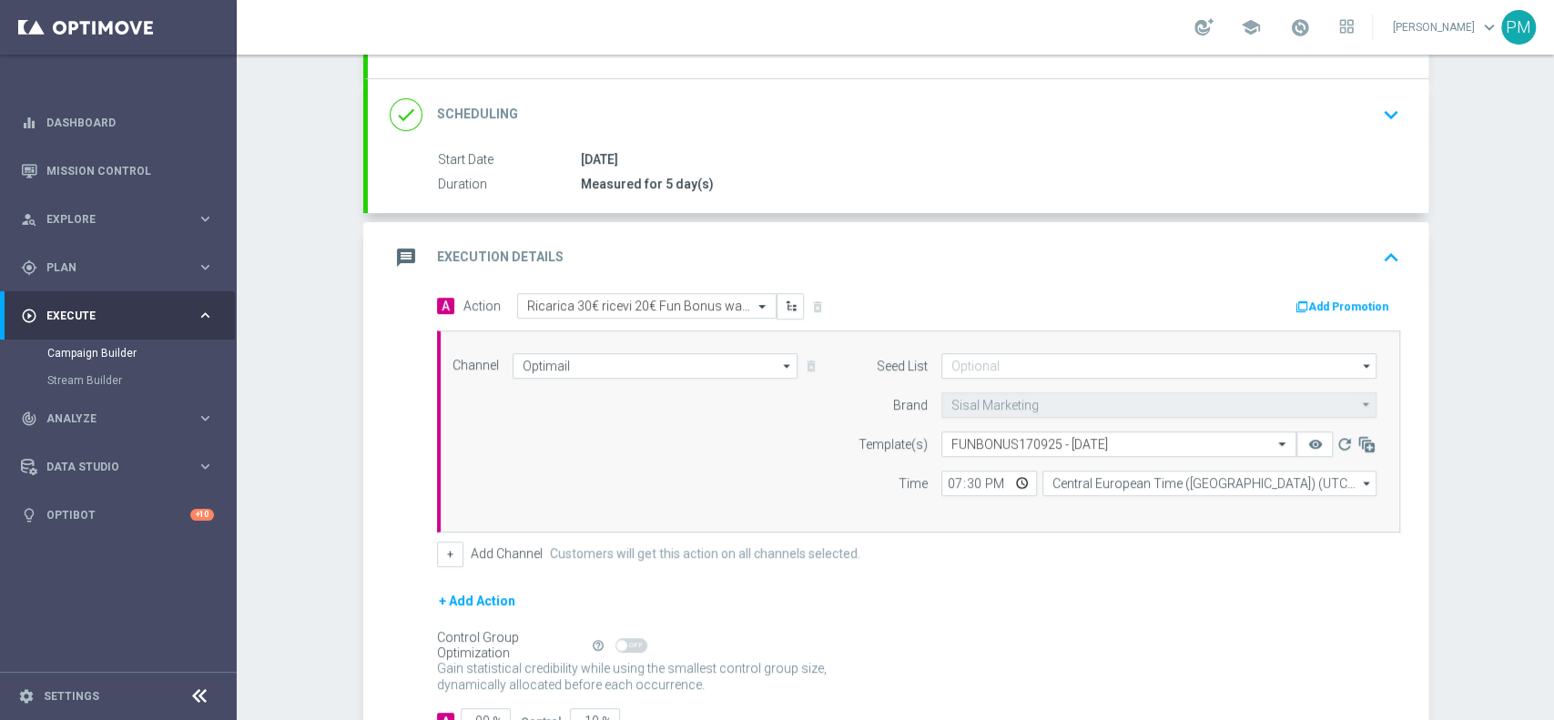
click at [1341, 299] on button "Add Promotion" at bounding box center [1344, 307] width 101 height 20
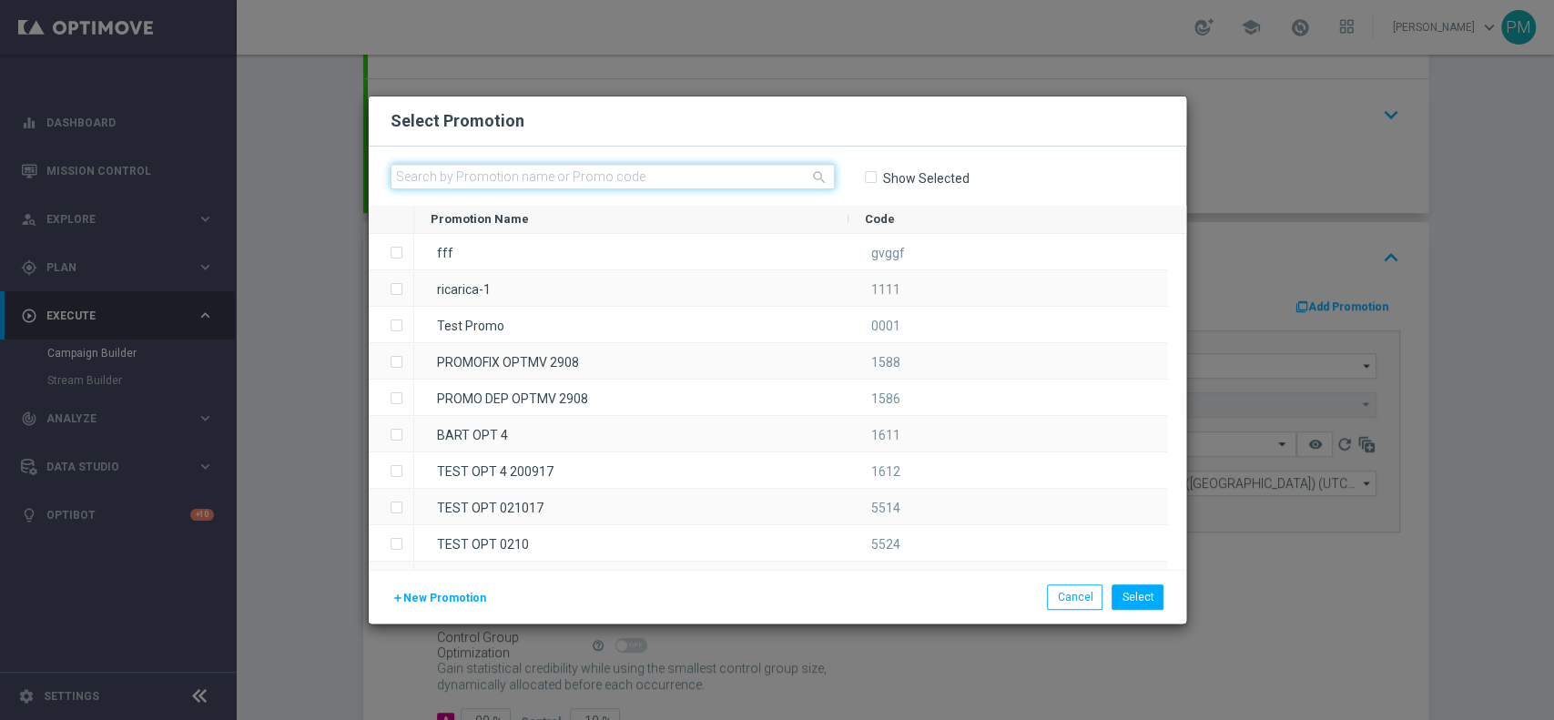
click at [705, 178] on input "text" at bounding box center [613, 176] width 444 height 25
paste input "FUNBONUS170925"
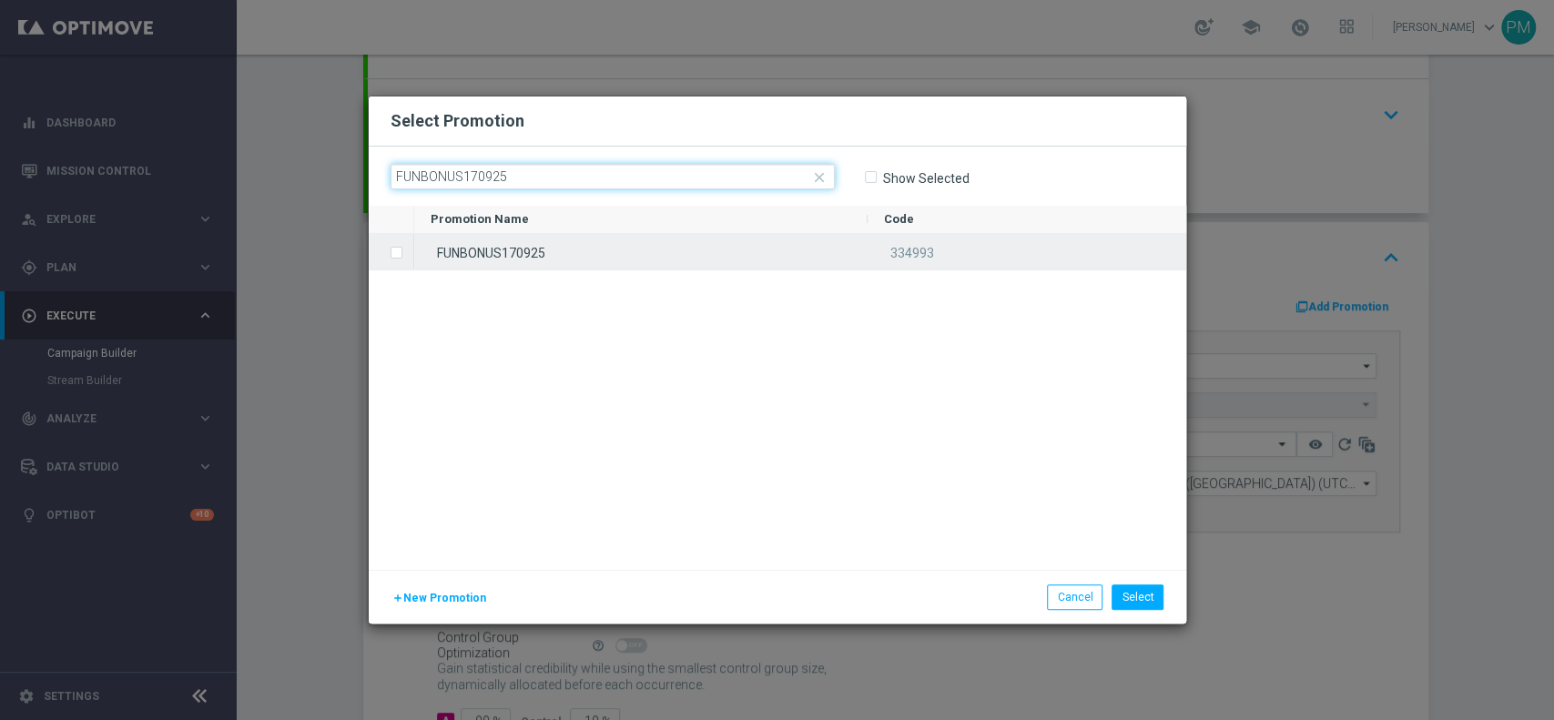
type input "FUNBONUS170925"
click at [670, 240] on div "FUNBONUS170925" at bounding box center [640, 252] width 453 height 36
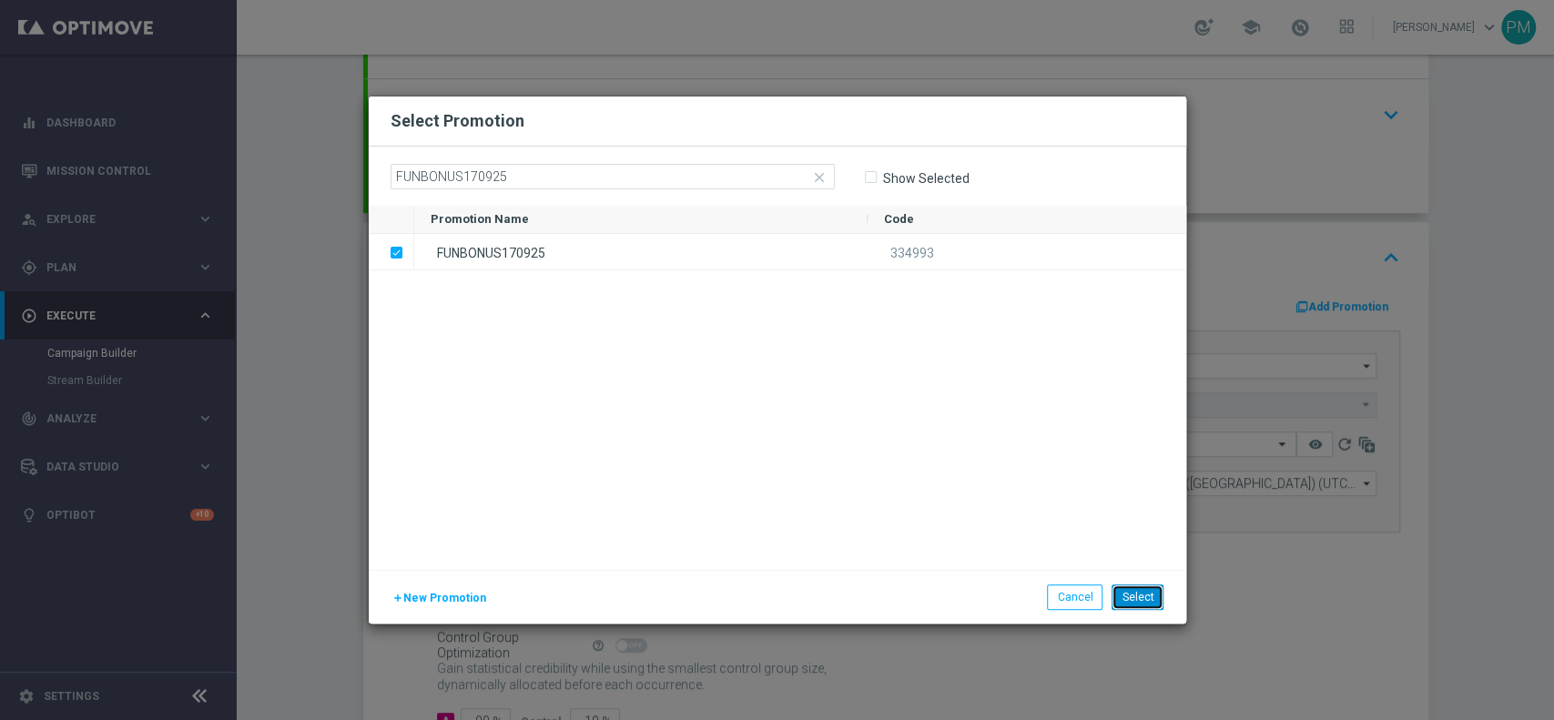
click at [1161, 591] on button "Select" at bounding box center [1138, 597] width 52 height 25
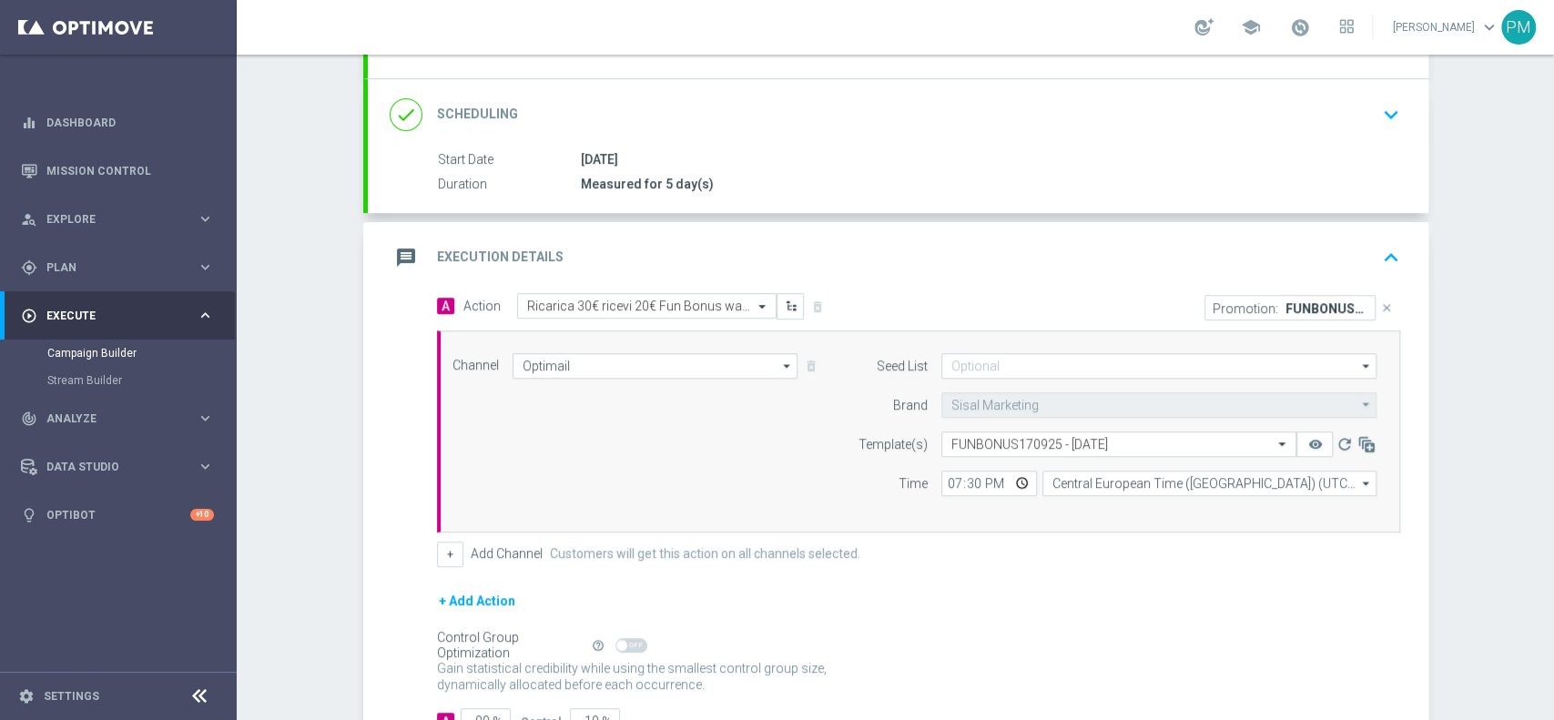
click at [1268, 249] on div "message Execution Details keyboard_arrow_up" at bounding box center [898, 257] width 1017 height 35
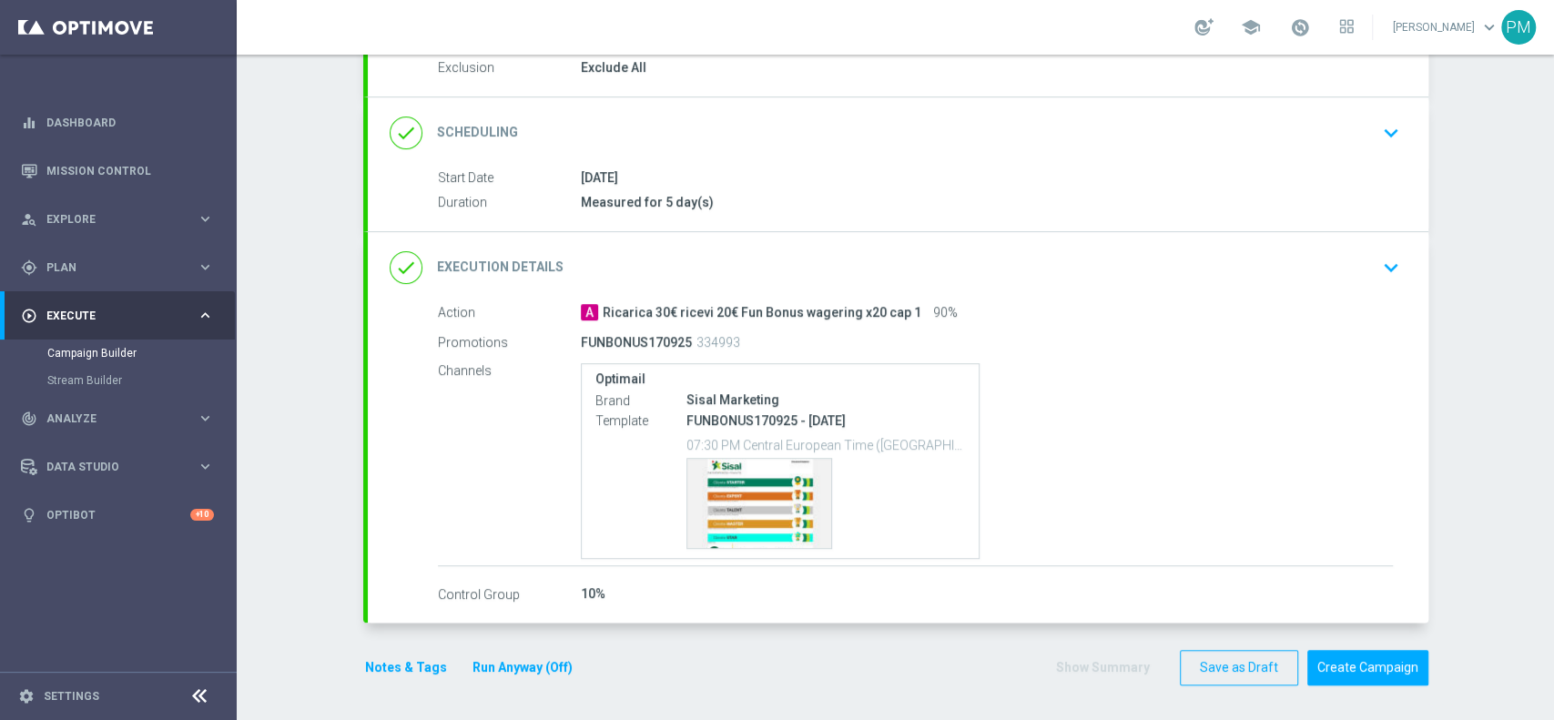
scroll to position [199, 0]
click at [401, 668] on button "Notes & Tags" at bounding box center [406, 668] width 86 height 23
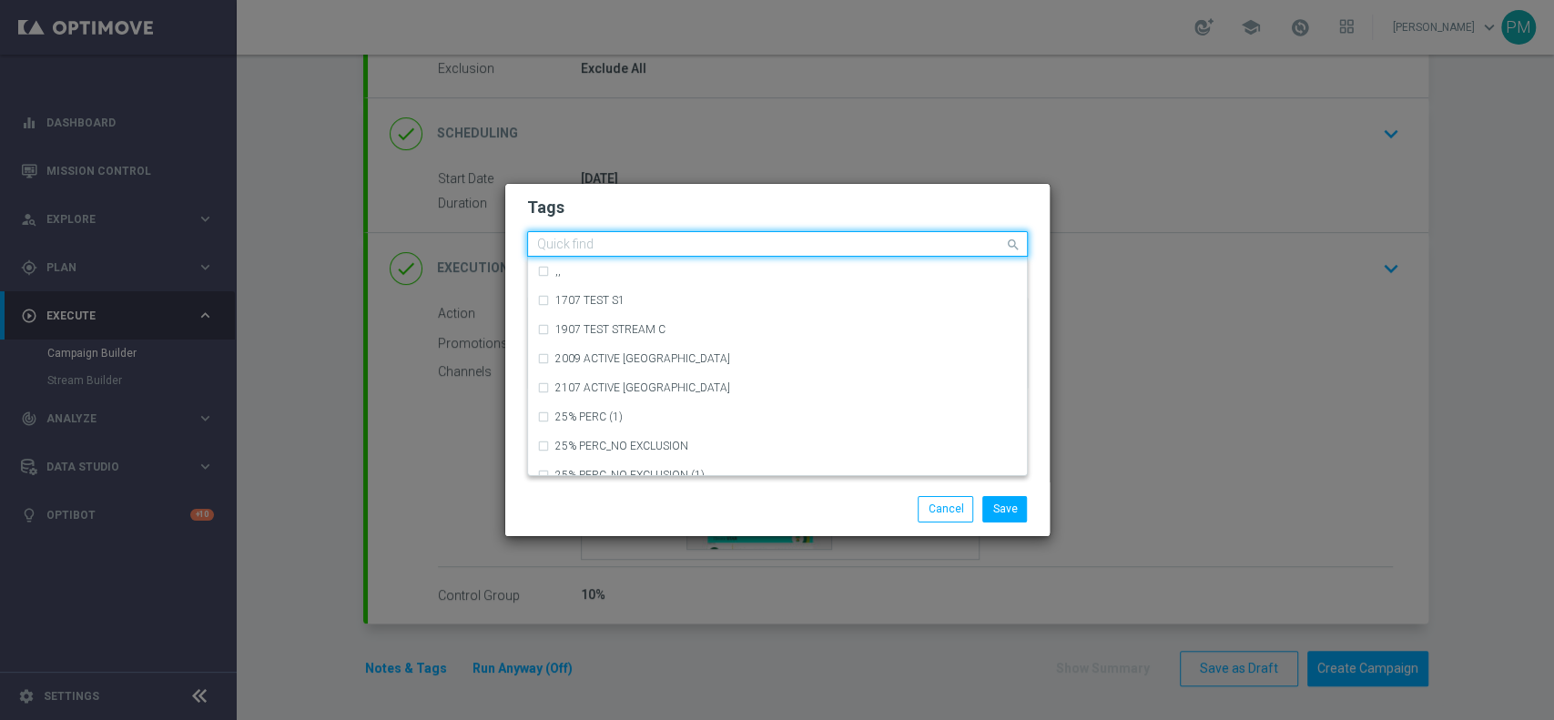
click at [616, 233] on div "Quick find" at bounding box center [766, 244] width 476 height 23
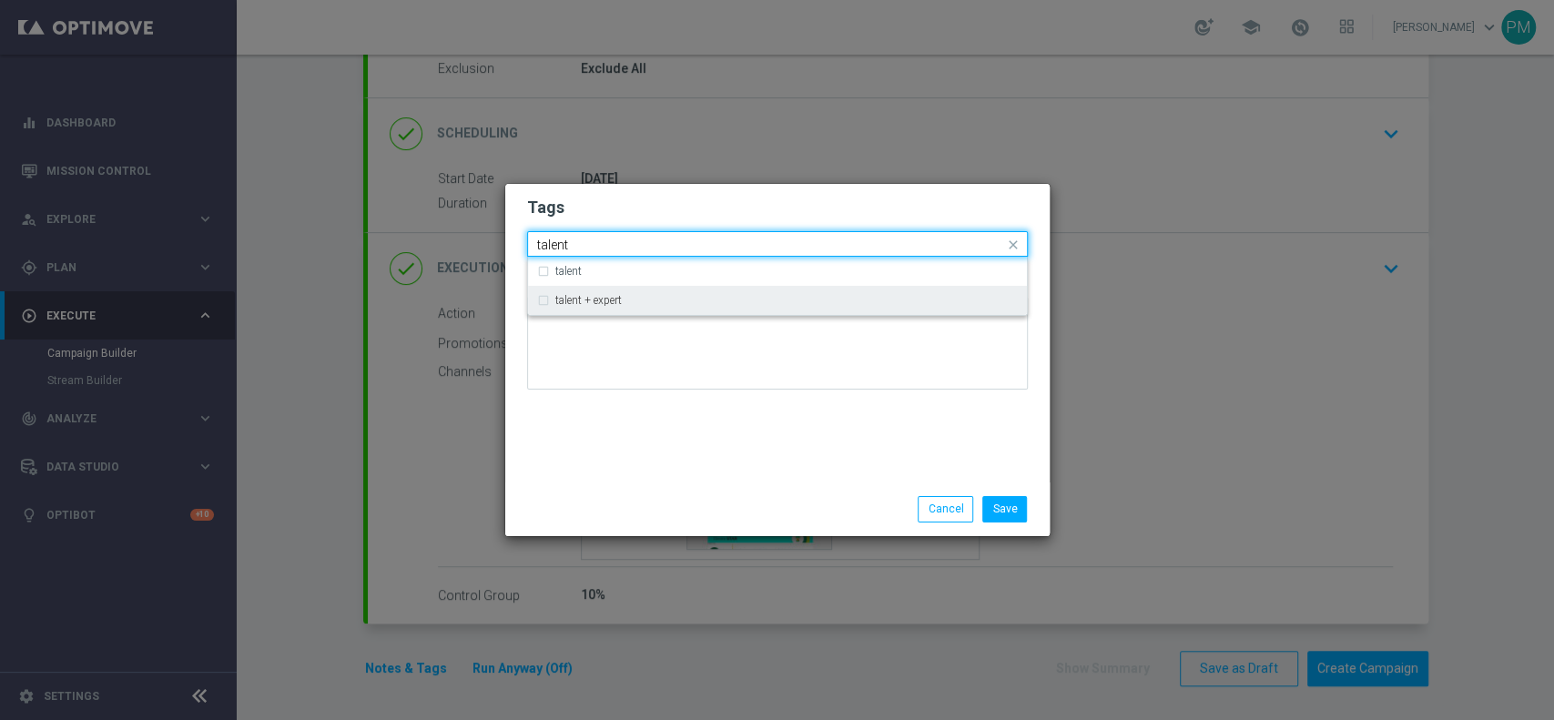
click at [615, 313] on div "talent + expert" at bounding box center [777, 300] width 481 height 29
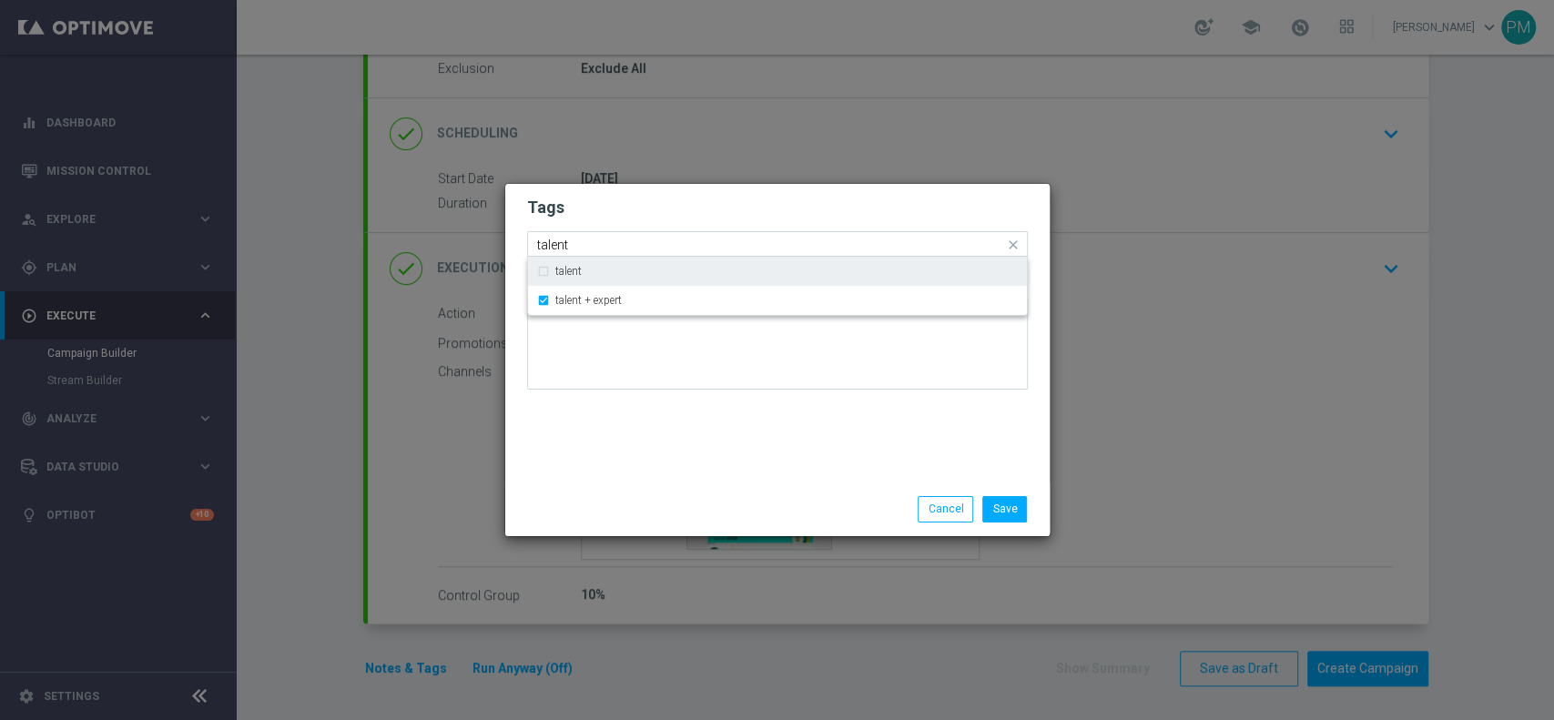
click at [558, 244] on input "talent" at bounding box center [770, 245] width 467 height 15
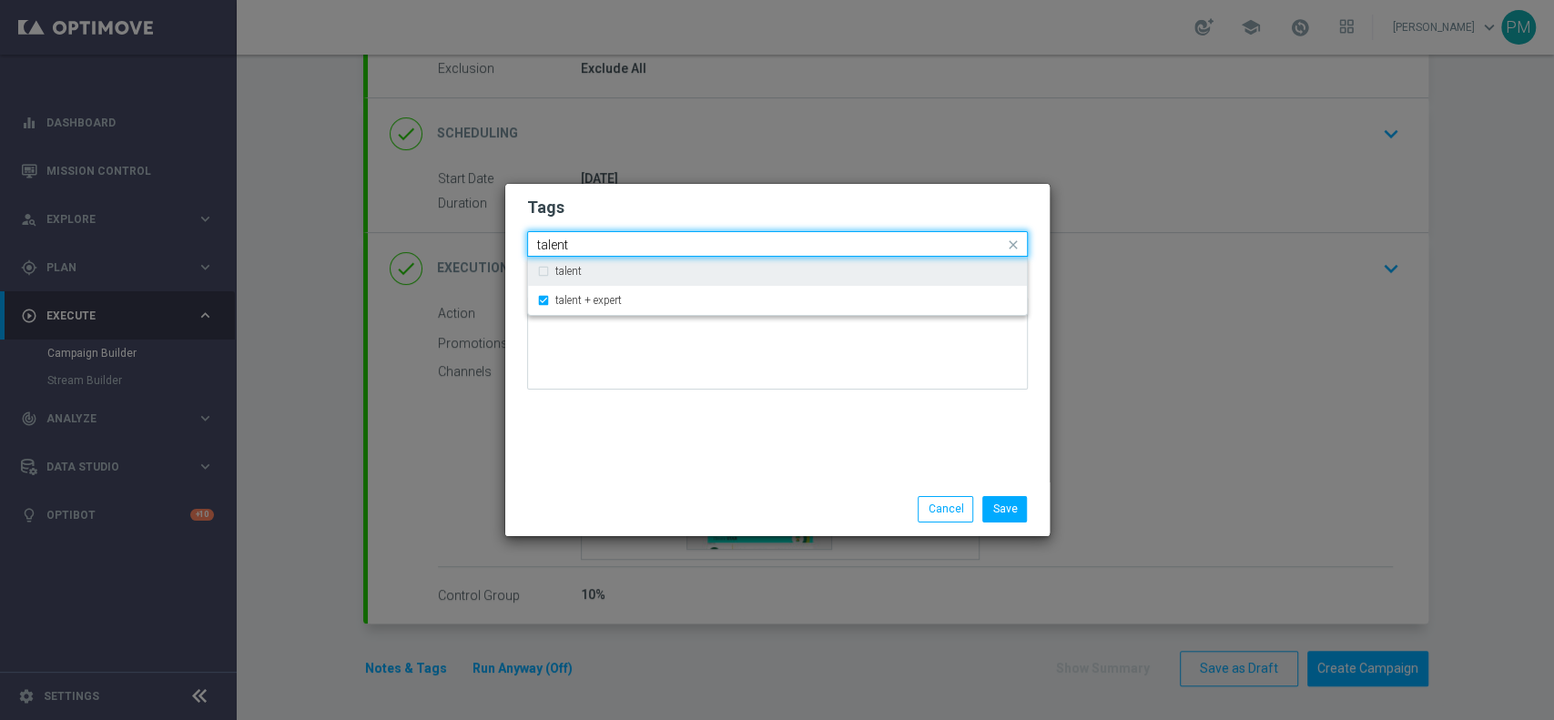
click at [557, 245] on input "talent" at bounding box center [770, 245] width 467 height 15
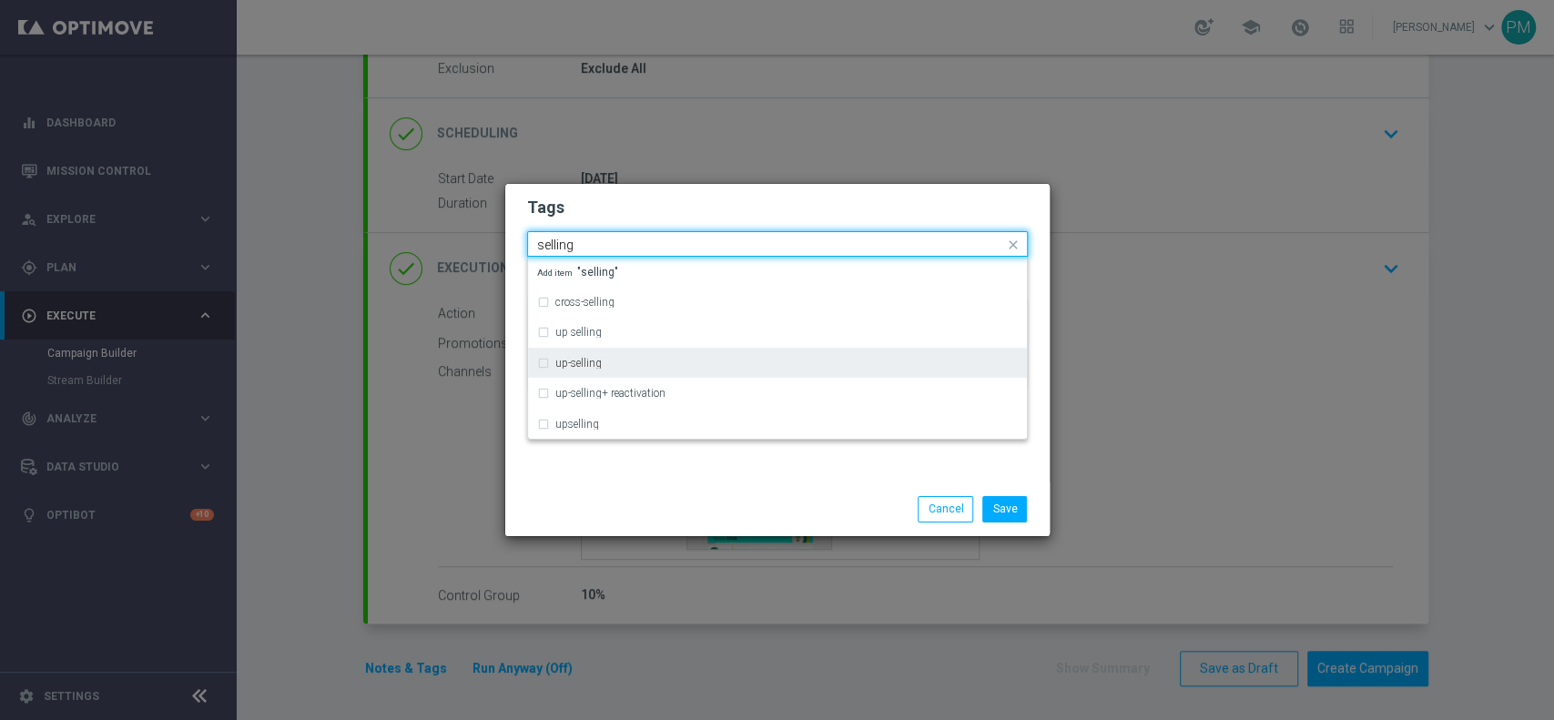
click at [580, 359] on label "up-selling" at bounding box center [578, 363] width 46 height 11
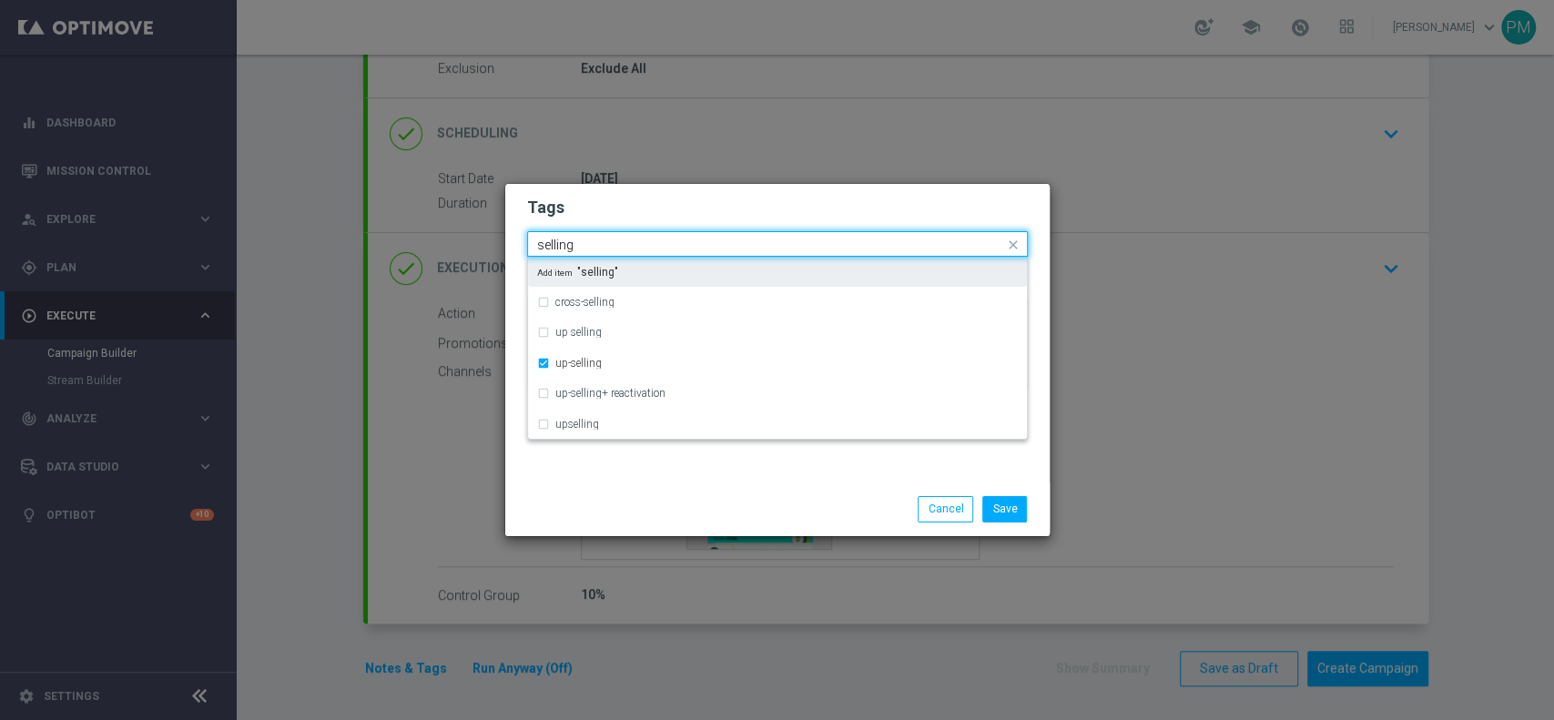
click at [560, 250] on input "selling" at bounding box center [770, 245] width 467 height 15
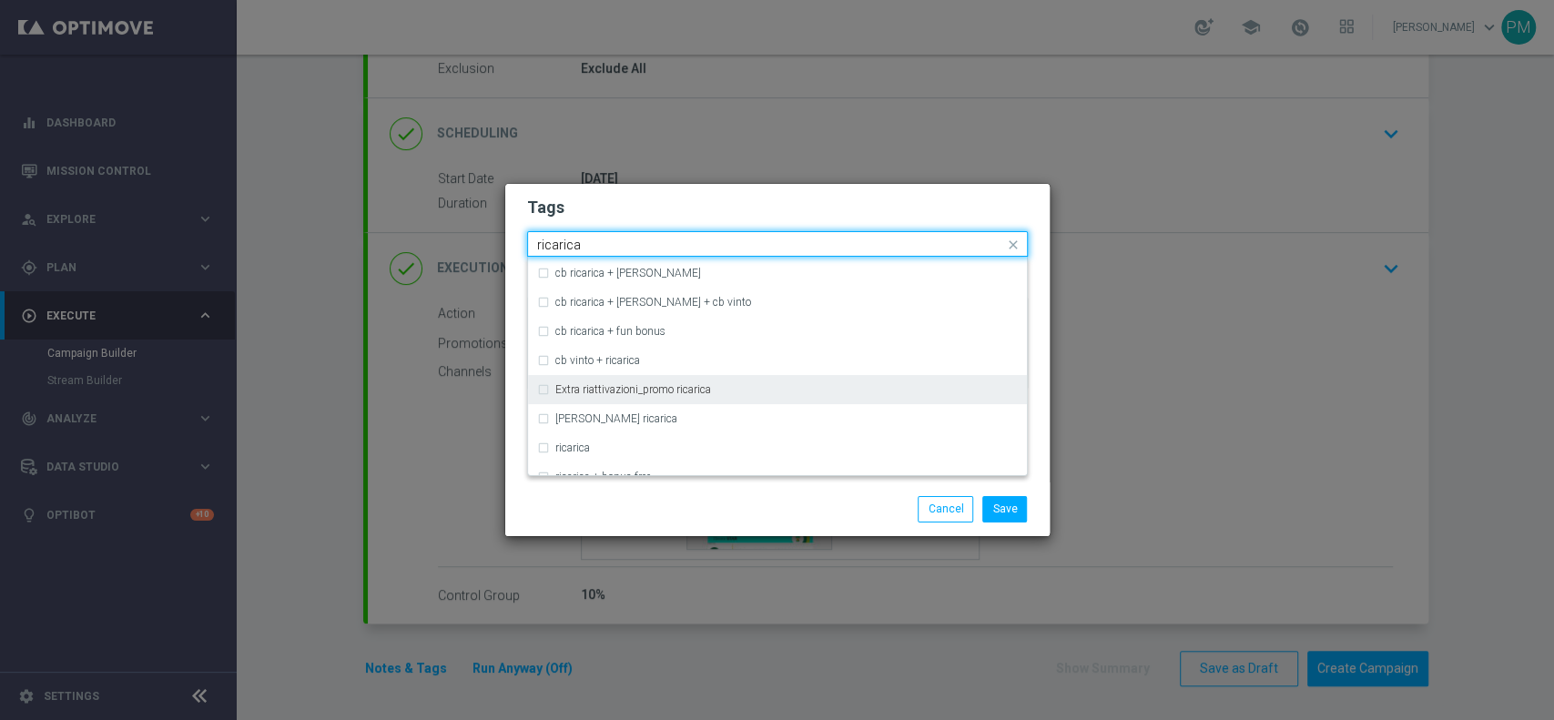
scroll to position [485, 0]
click at [651, 390] on div "ricarica" at bounding box center [777, 397] width 481 height 29
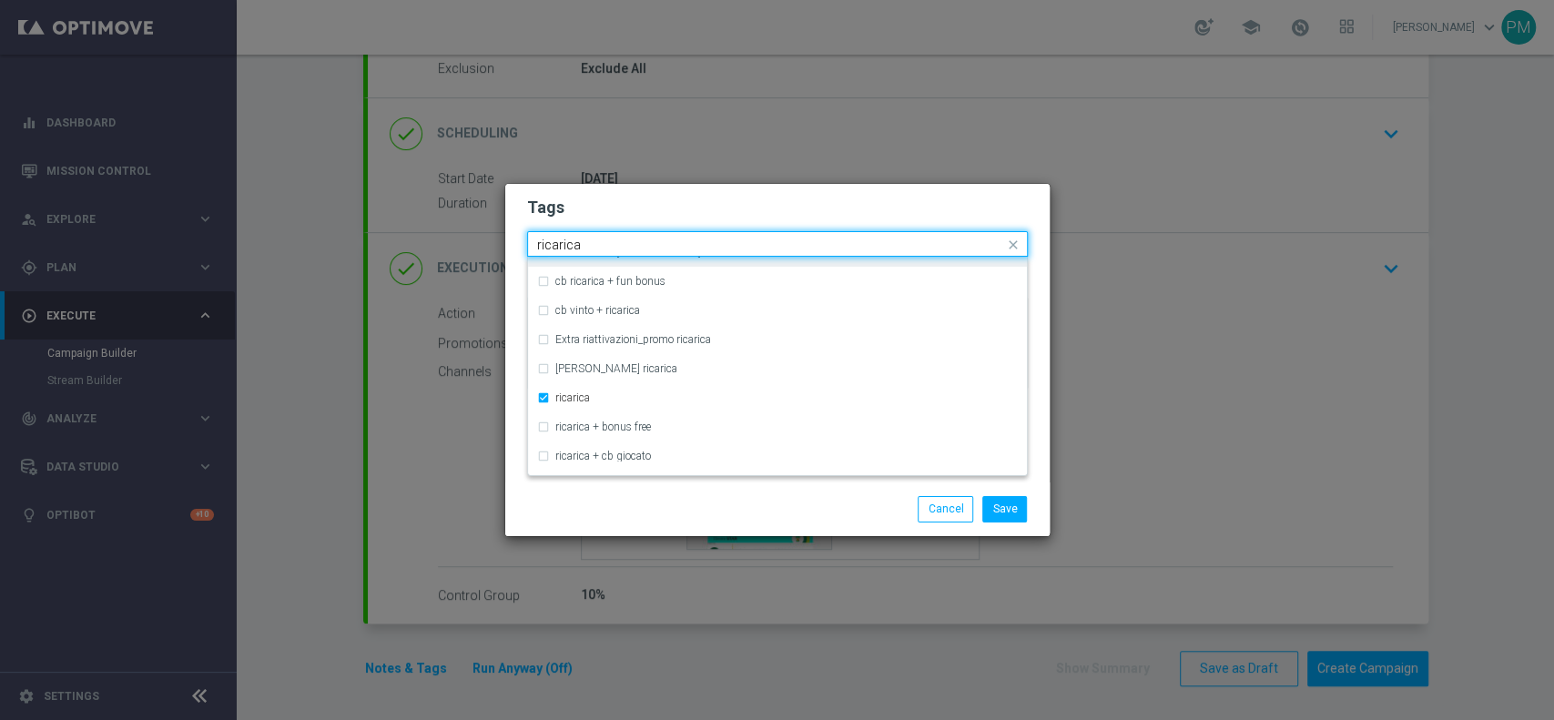
click at [570, 244] on input "ricarica" at bounding box center [770, 245] width 467 height 15
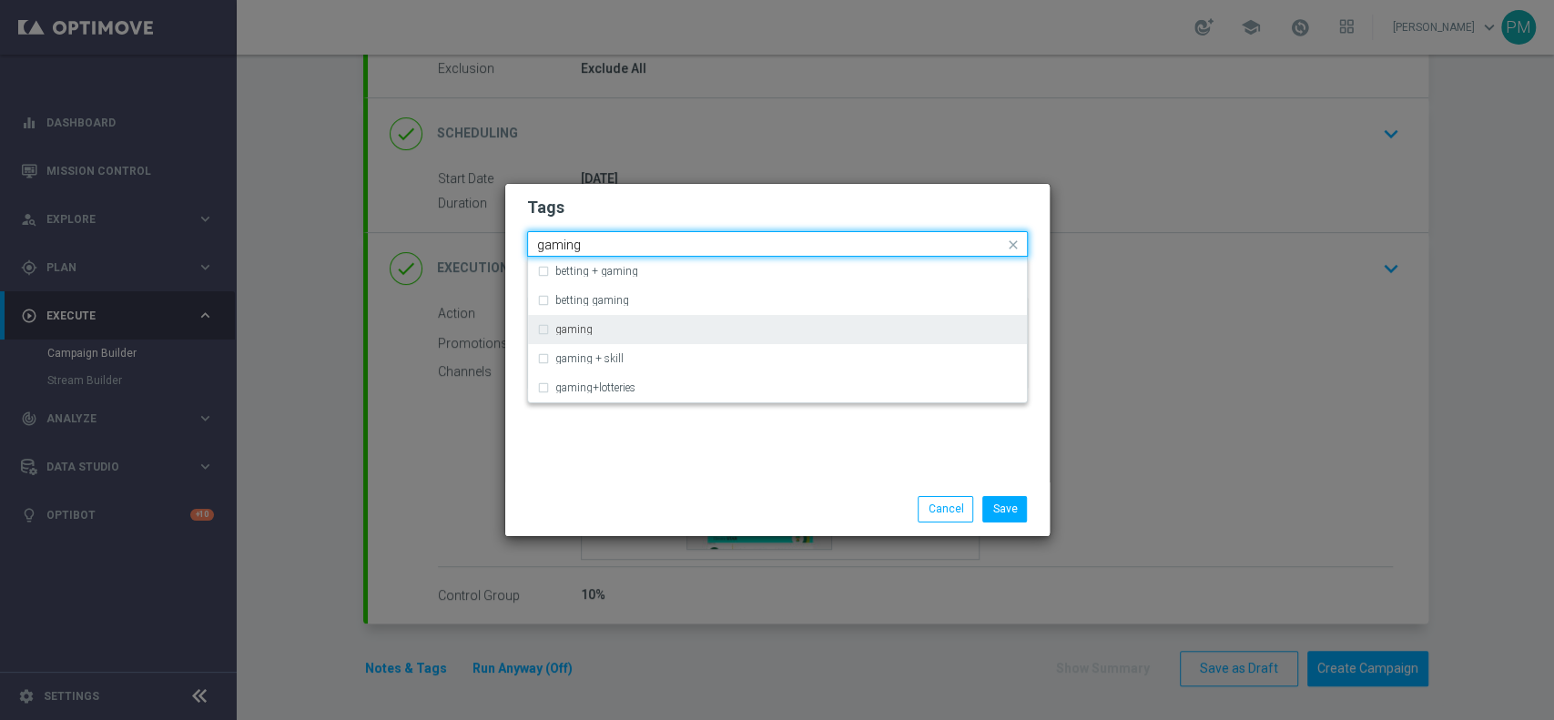
click at [583, 326] on label "gaming" at bounding box center [573, 329] width 37 height 11
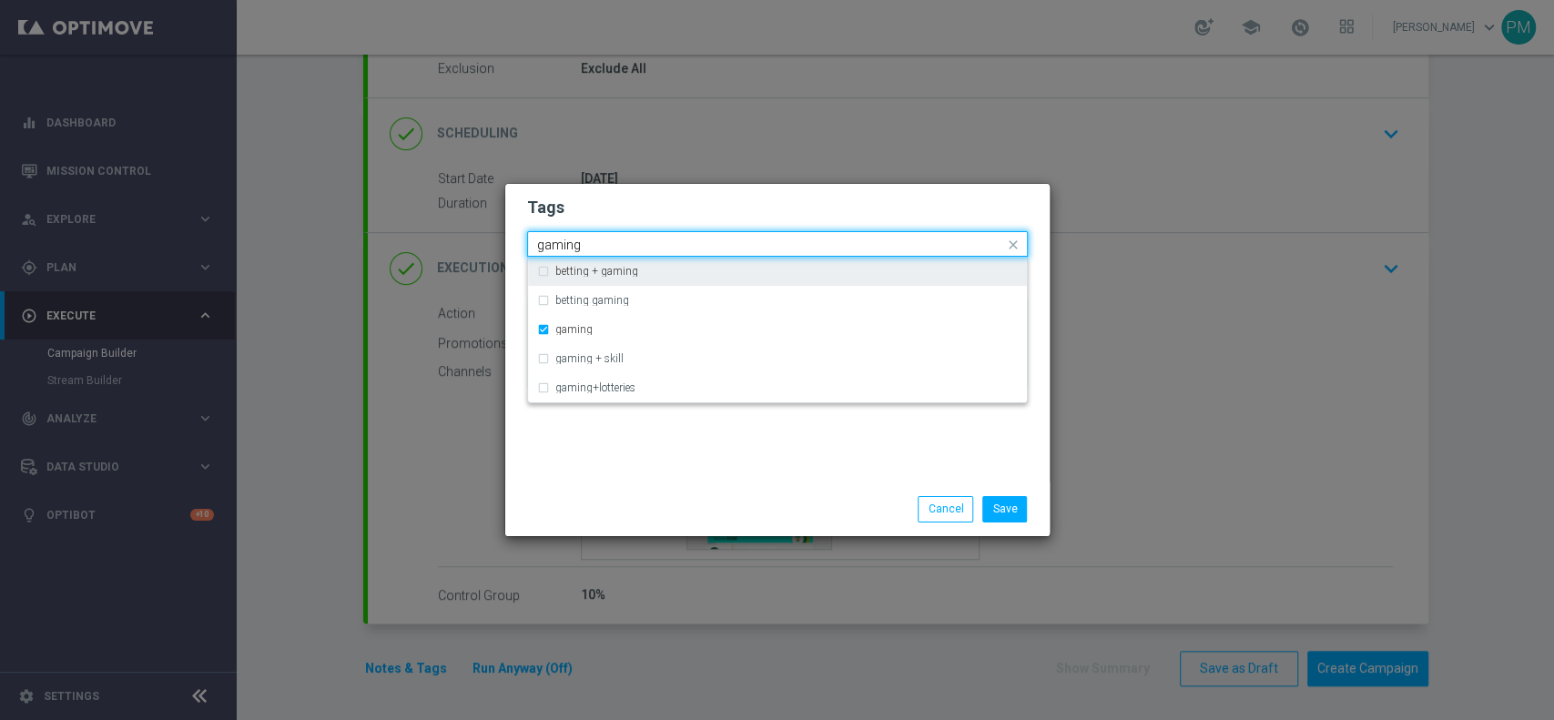
click at [557, 246] on input "gaming" at bounding box center [770, 245] width 467 height 15
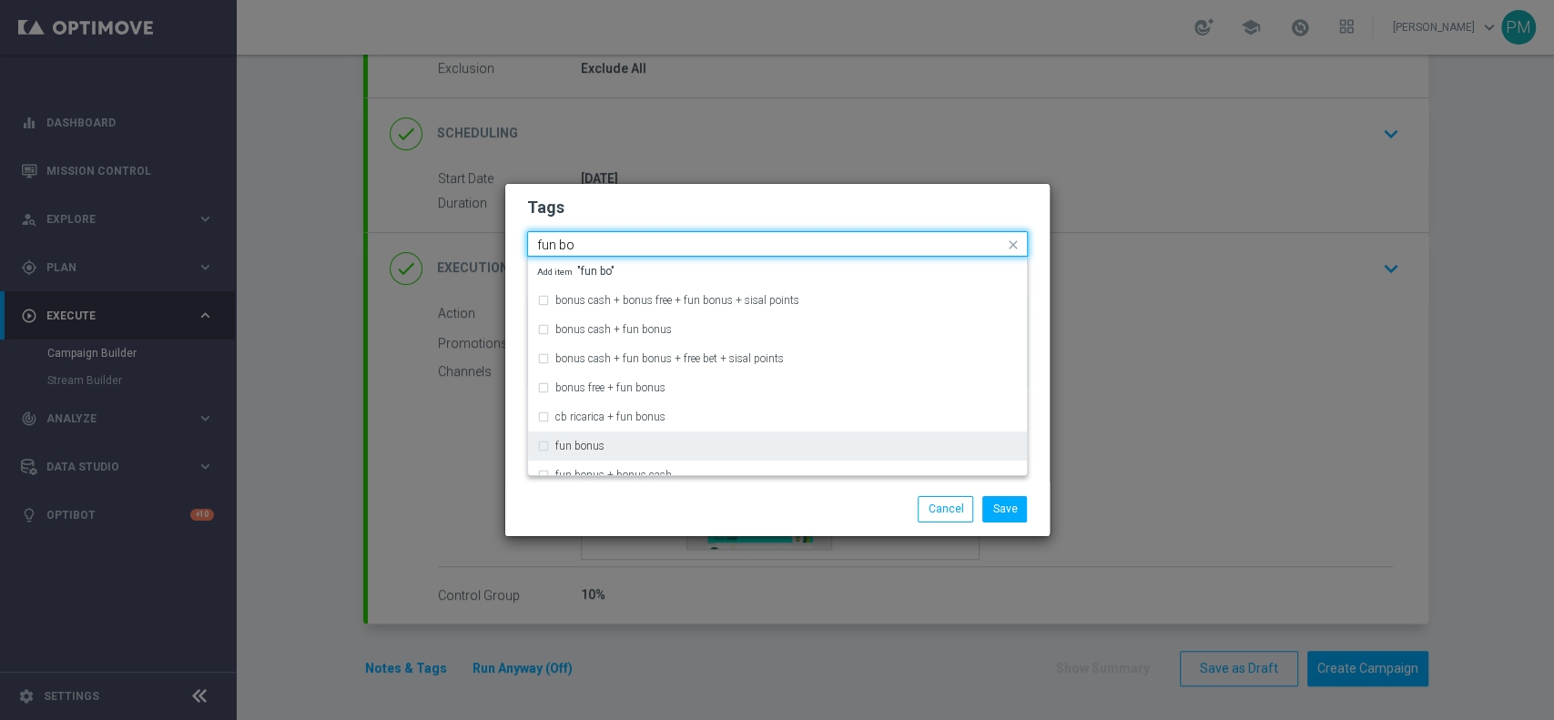
click at [626, 450] on div "fun bonus" at bounding box center [786, 446] width 463 height 11
type input "fun bo"
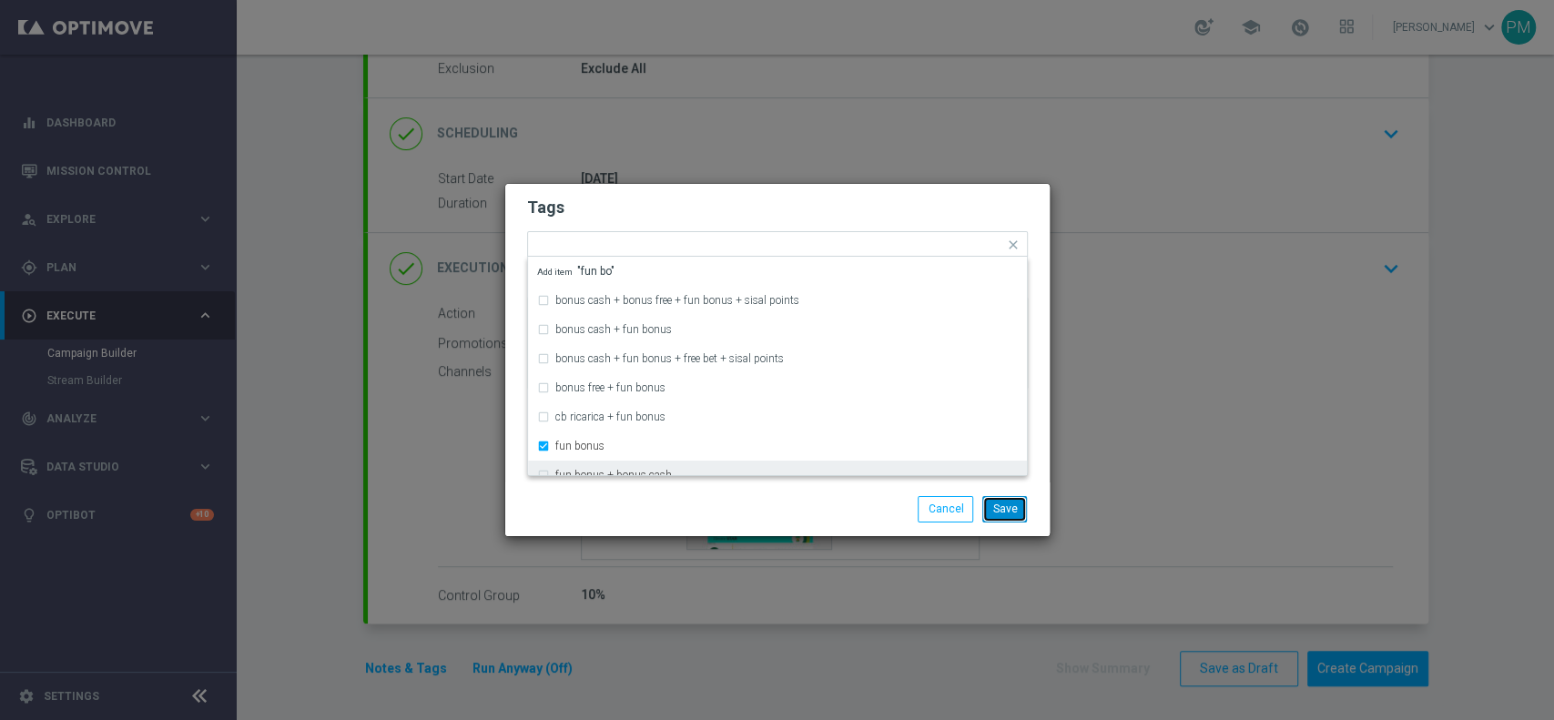
click at [1002, 508] on button "Save" at bounding box center [1004, 508] width 45 height 25
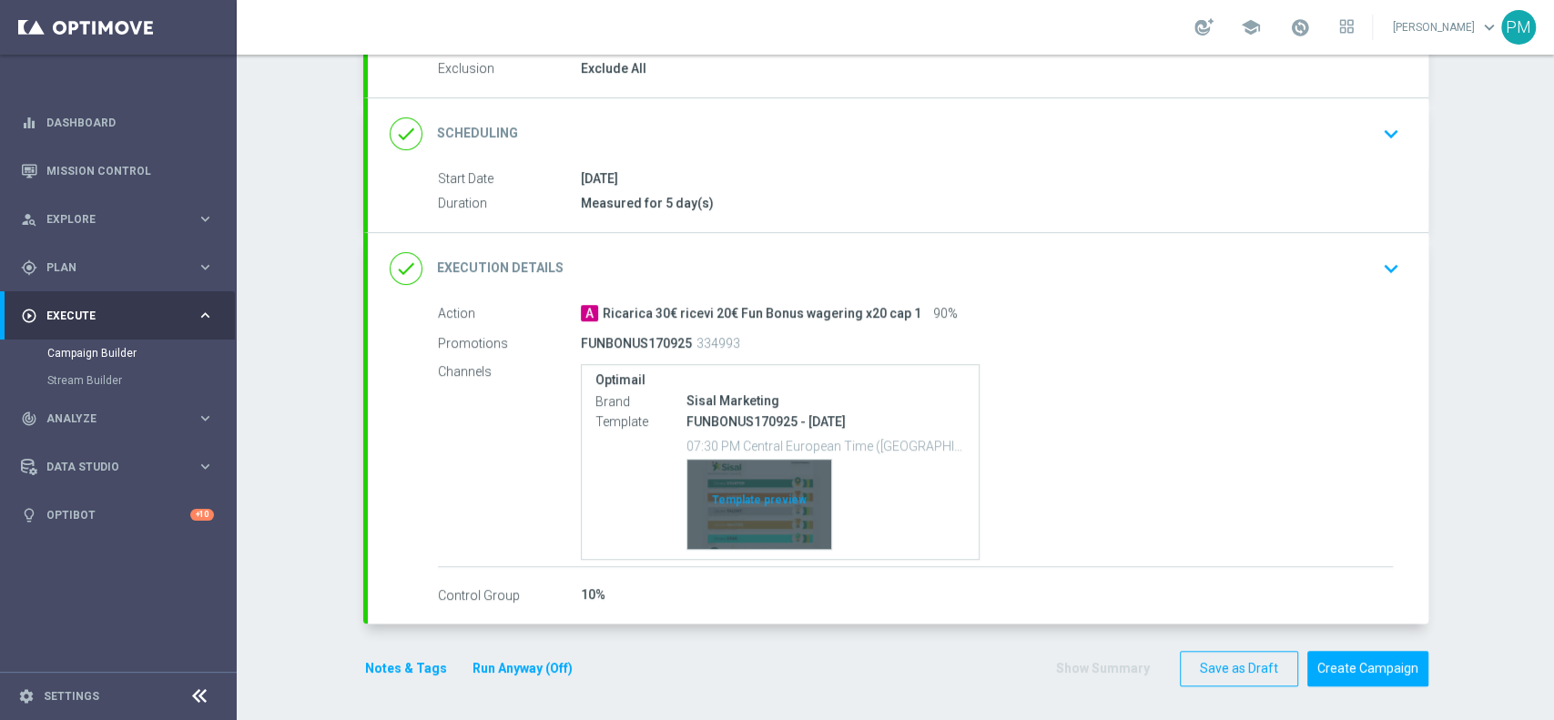
click at [782, 515] on div "Template preview" at bounding box center [759, 504] width 144 height 89
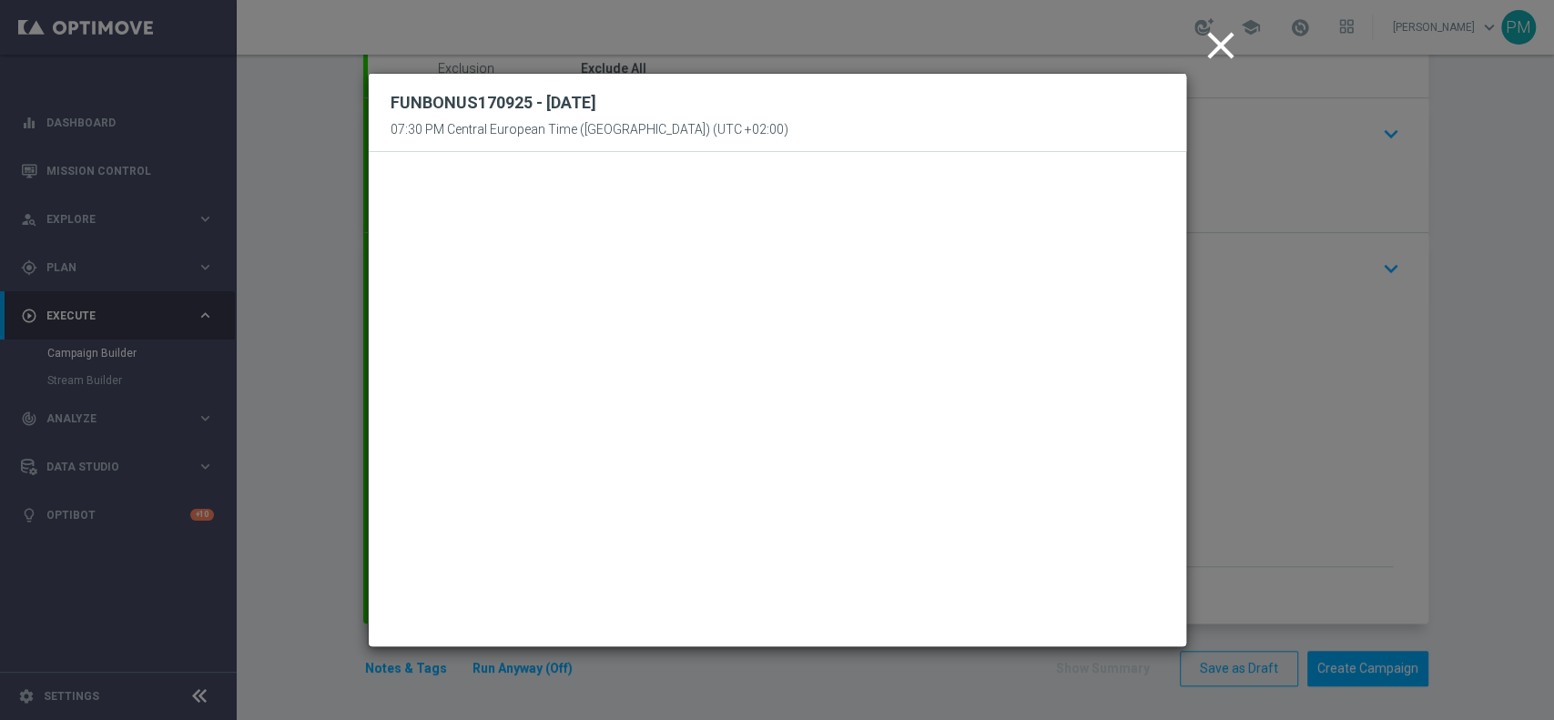
click at [1227, 47] on icon "close" at bounding box center [1221, 46] width 46 height 46
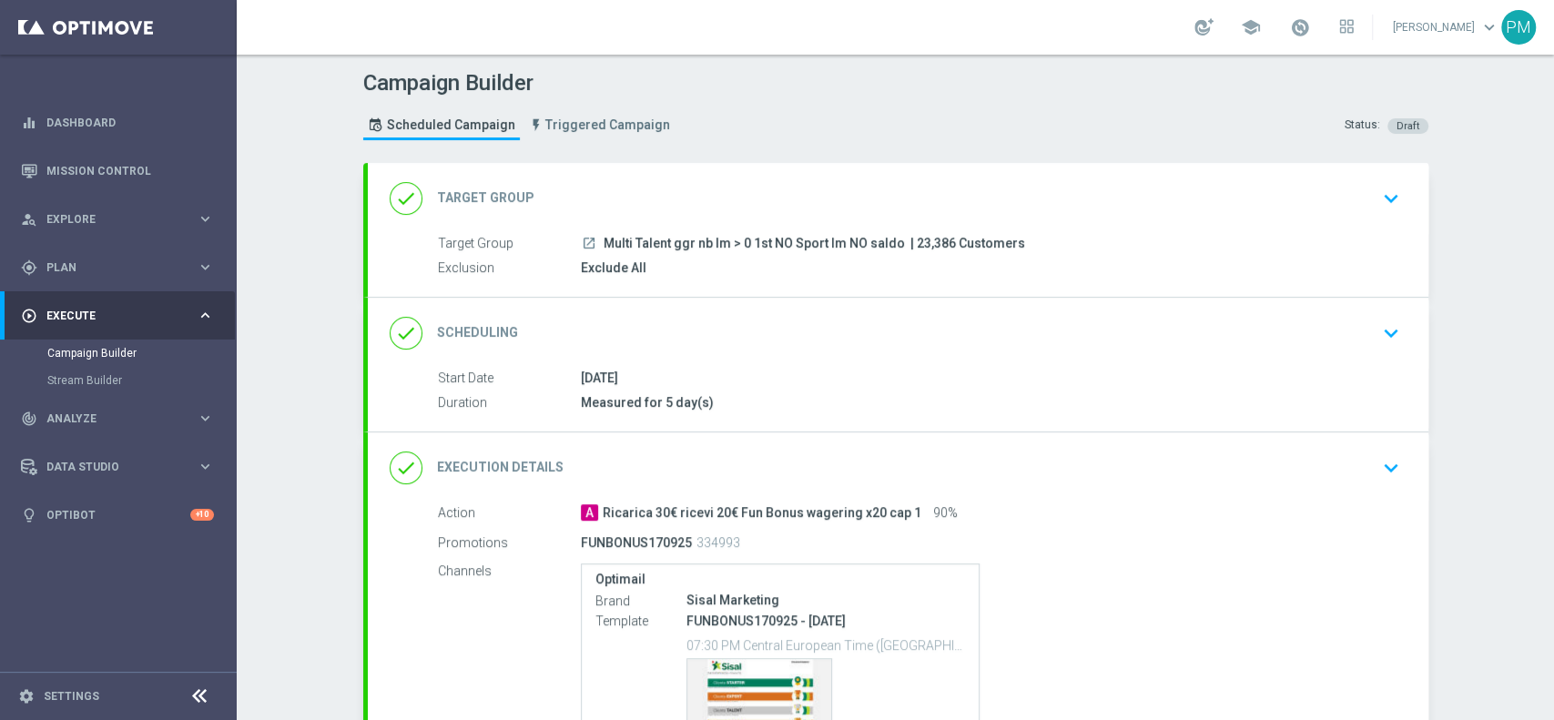
click at [1015, 335] on div "done Scheduling keyboard_arrow_down" at bounding box center [898, 333] width 1017 height 35
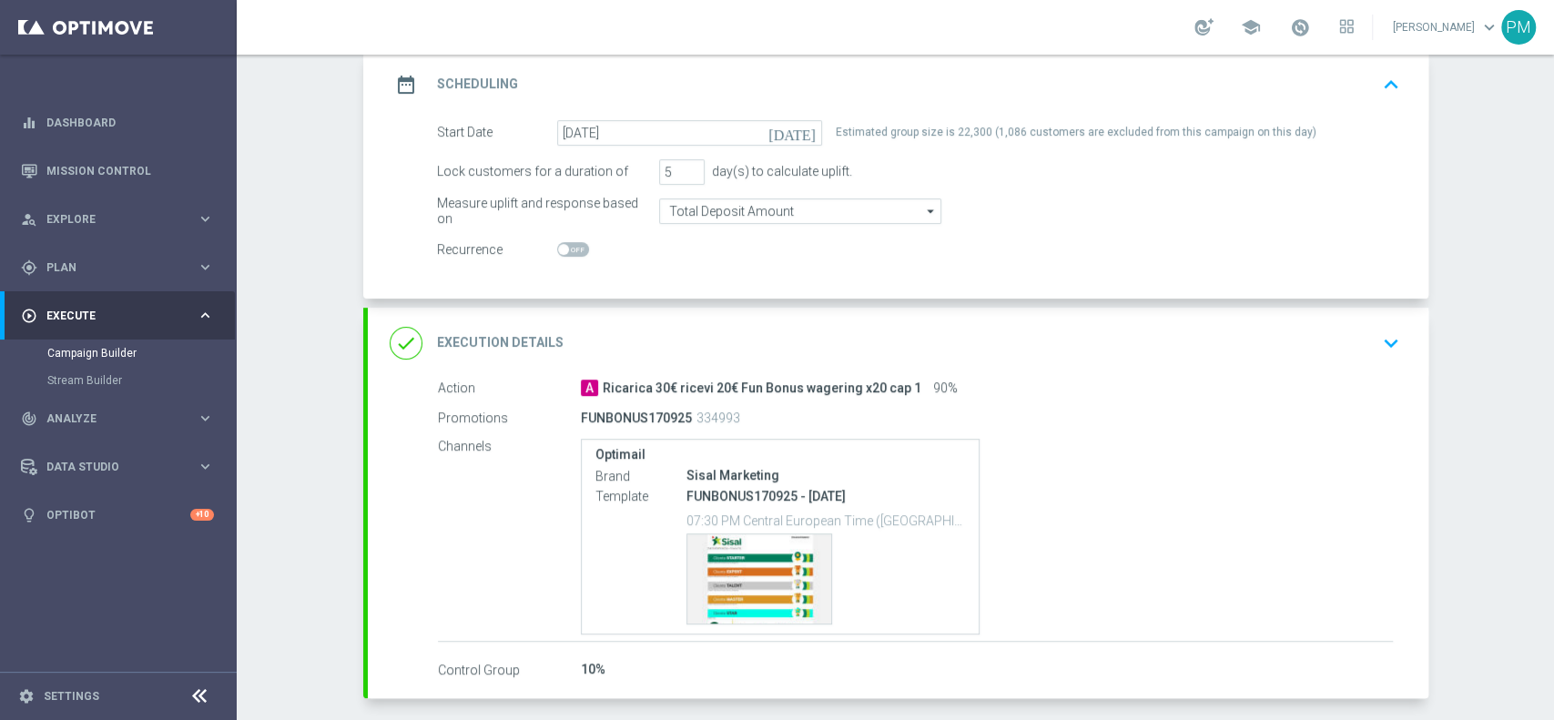
scroll to position [331, 0]
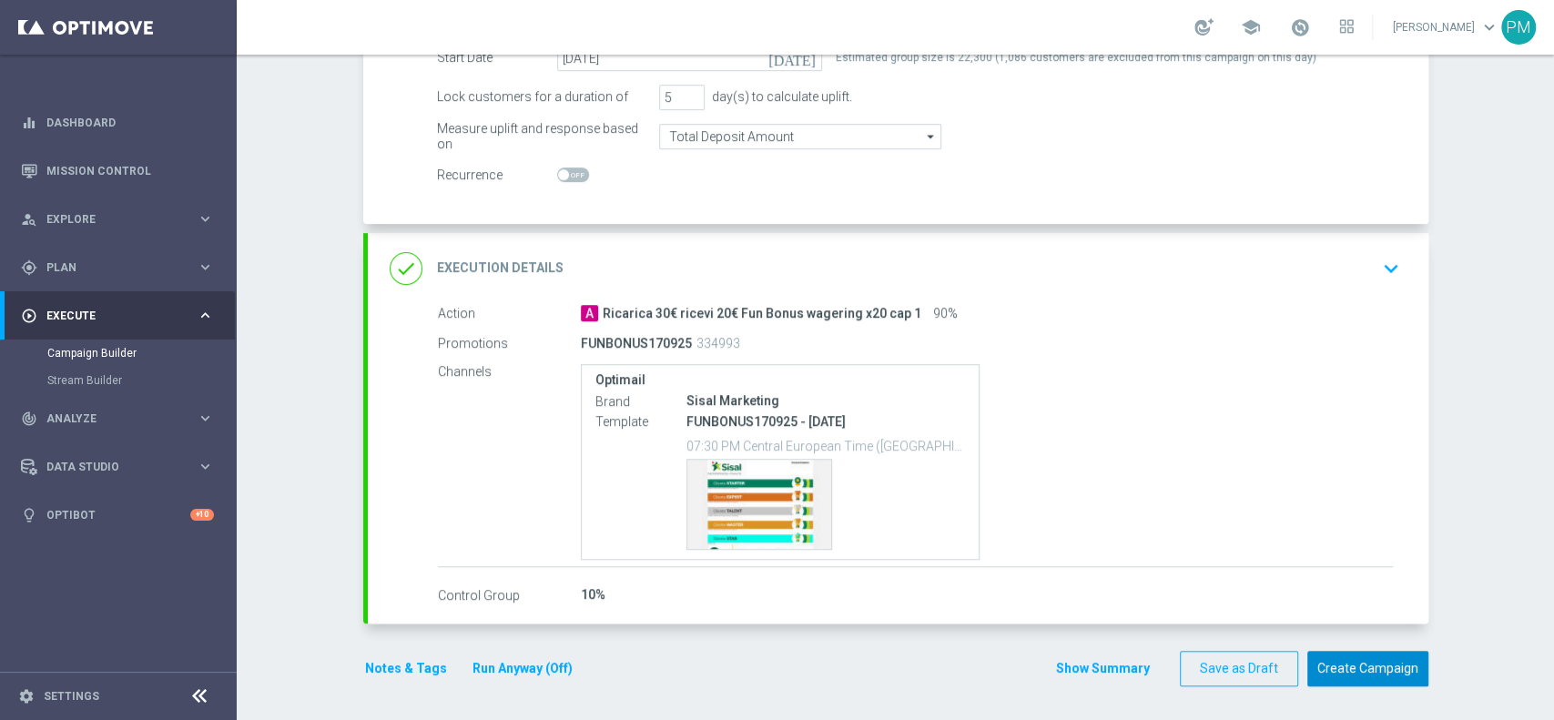
click at [1358, 673] on button "Create Campaign" at bounding box center [1368, 669] width 121 height 36
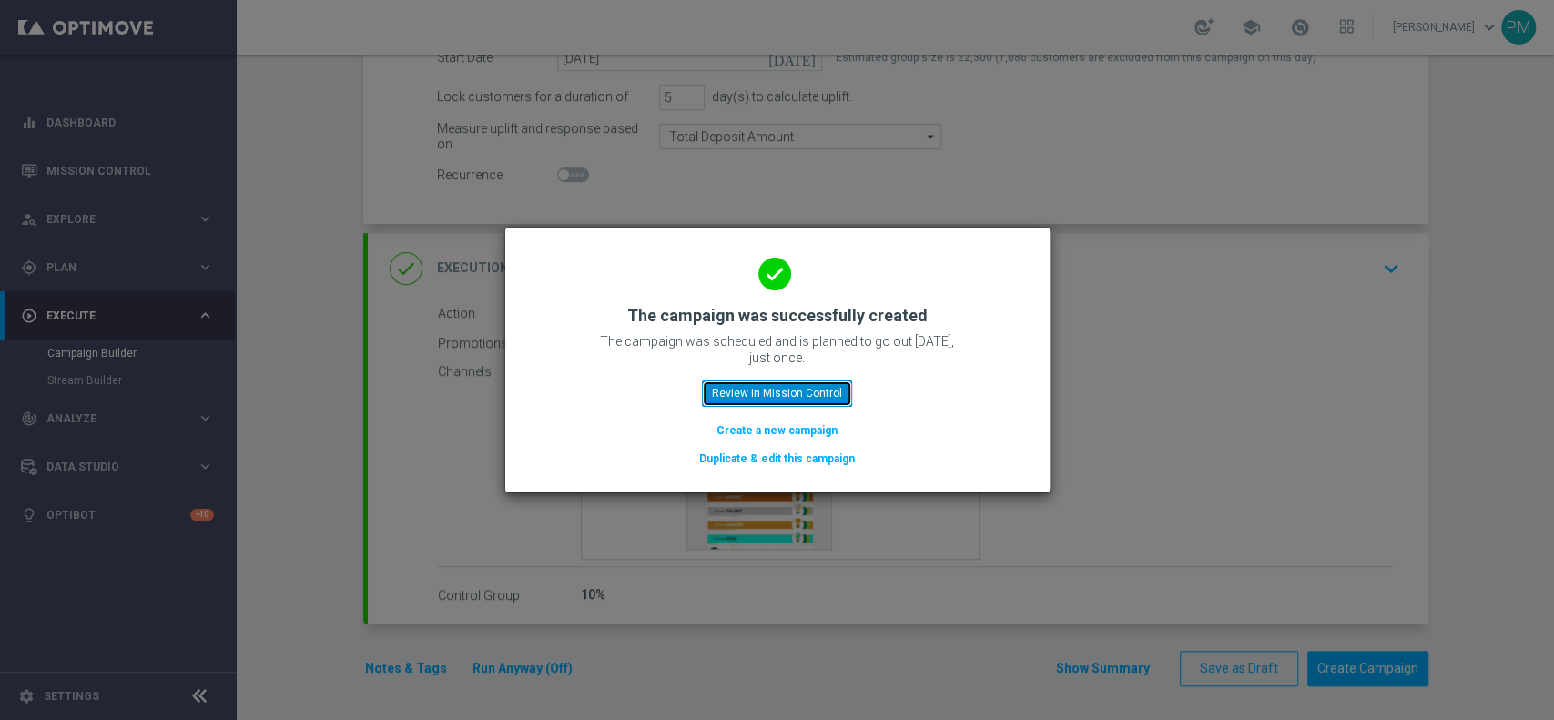
click at [743, 382] on button "Review in Mission Control" at bounding box center [777, 393] width 150 height 25
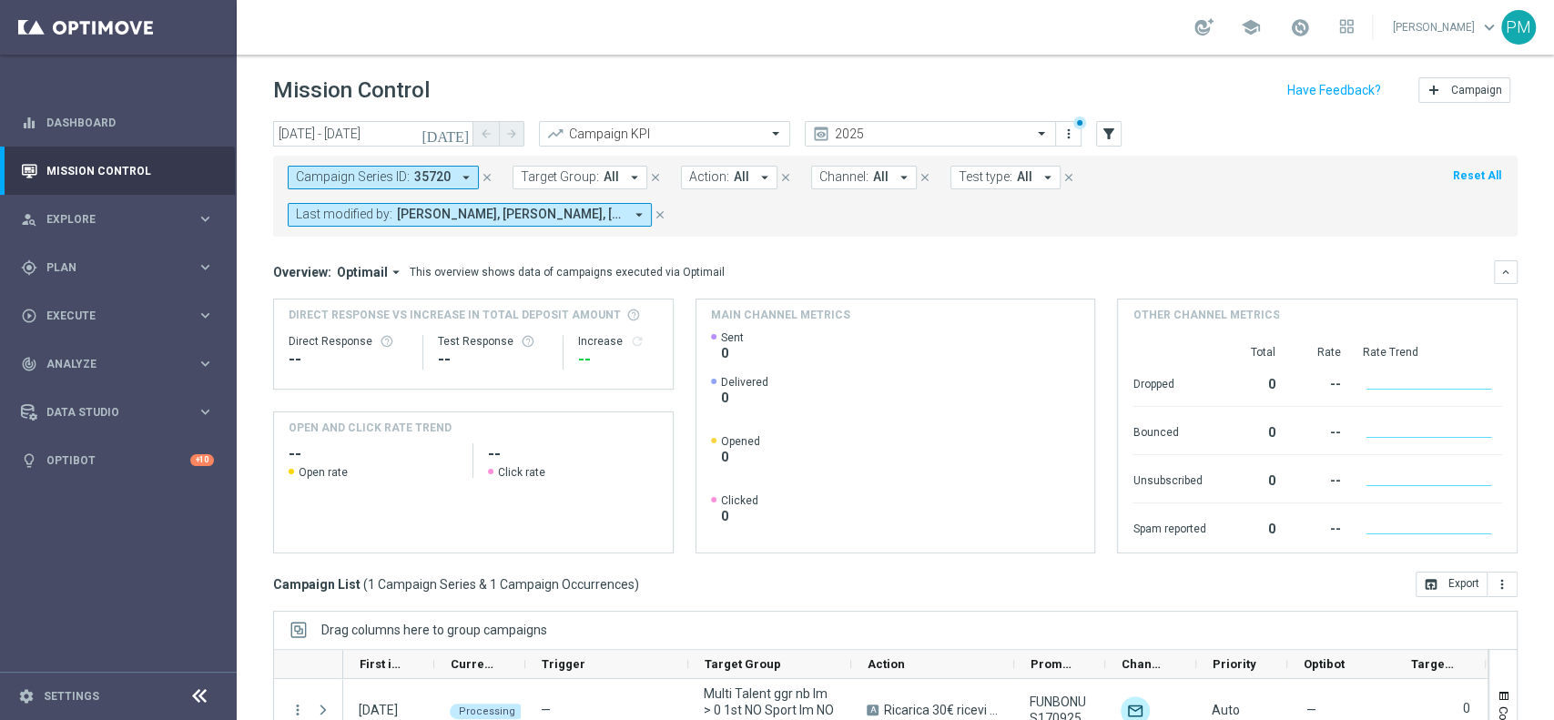
click at [484, 173] on icon "close" at bounding box center [487, 177] width 13 height 13
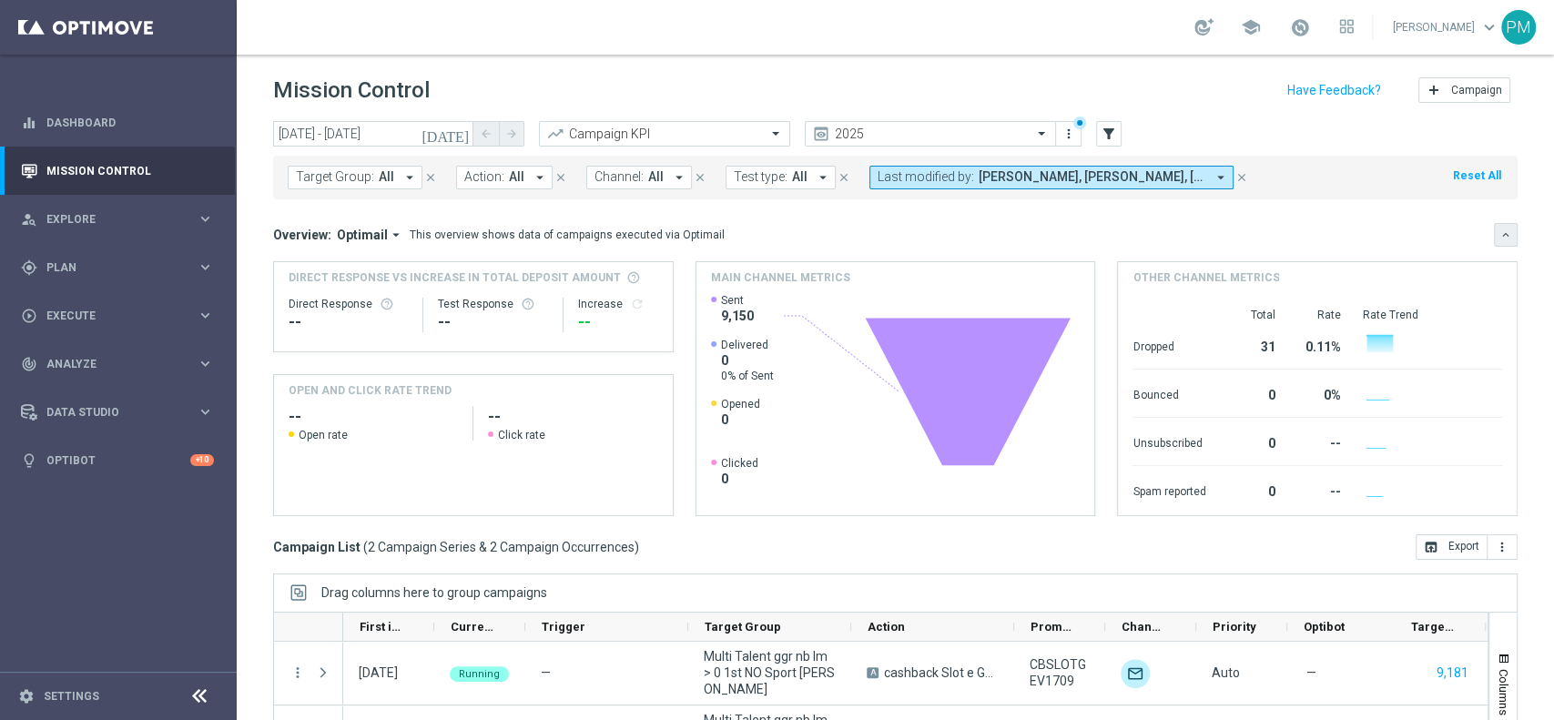
click at [1500, 229] on icon "keyboard_arrow_down" at bounding box center [1506, 235] width 13 height 13
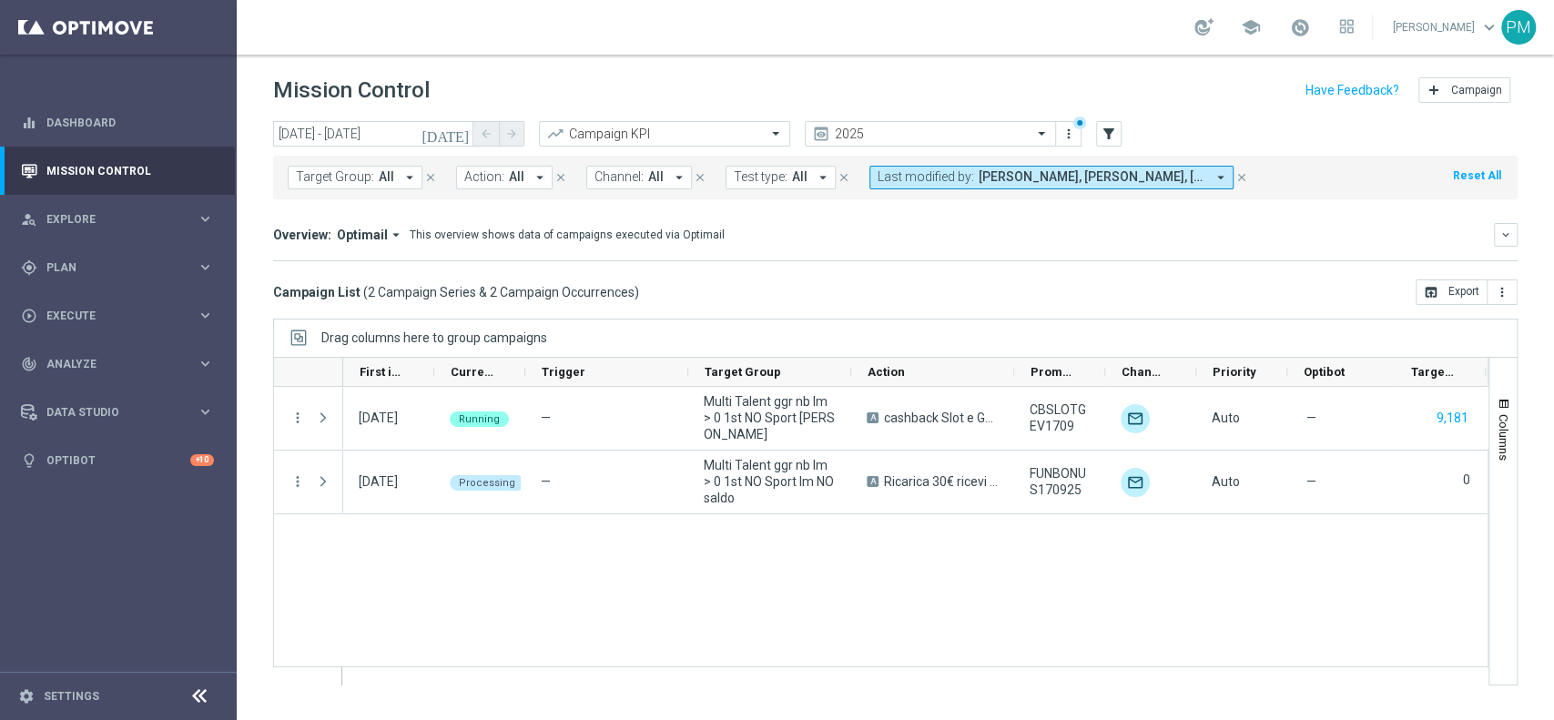
click at [1214, 174] on icon "arrow_drop_down" at bounding box center [1221, 177] width 16 height 16
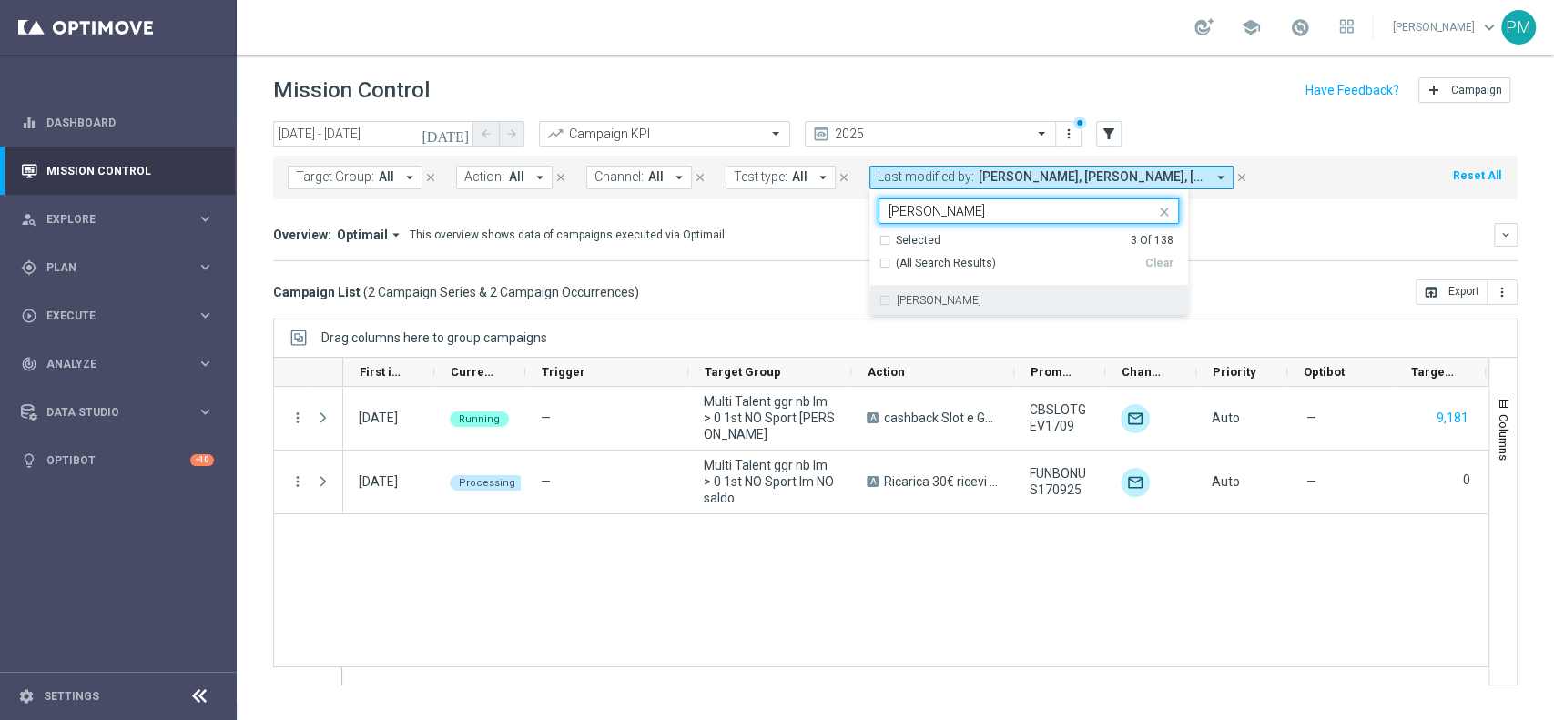
click at [980, 295] on label "Carlos Eduardo Raffosalazar" at bounding box center [939, 300] width 85 height 11
type input "CARLOS"
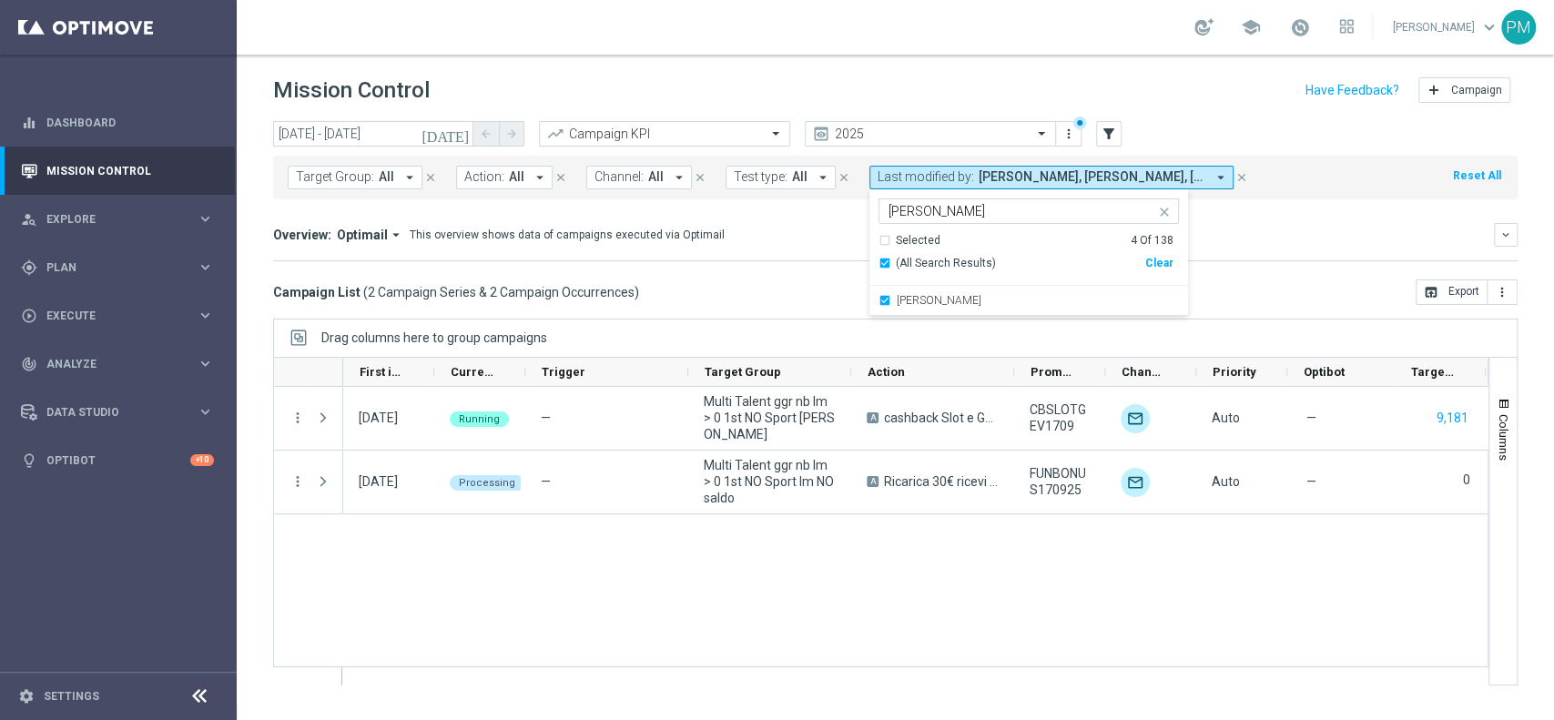
click at [1257, 230] on div "Overview: Optimail arrow_drop_down This overview shows data of campaigns execut…" at bounding box center [883, 235] width 1221 height 16
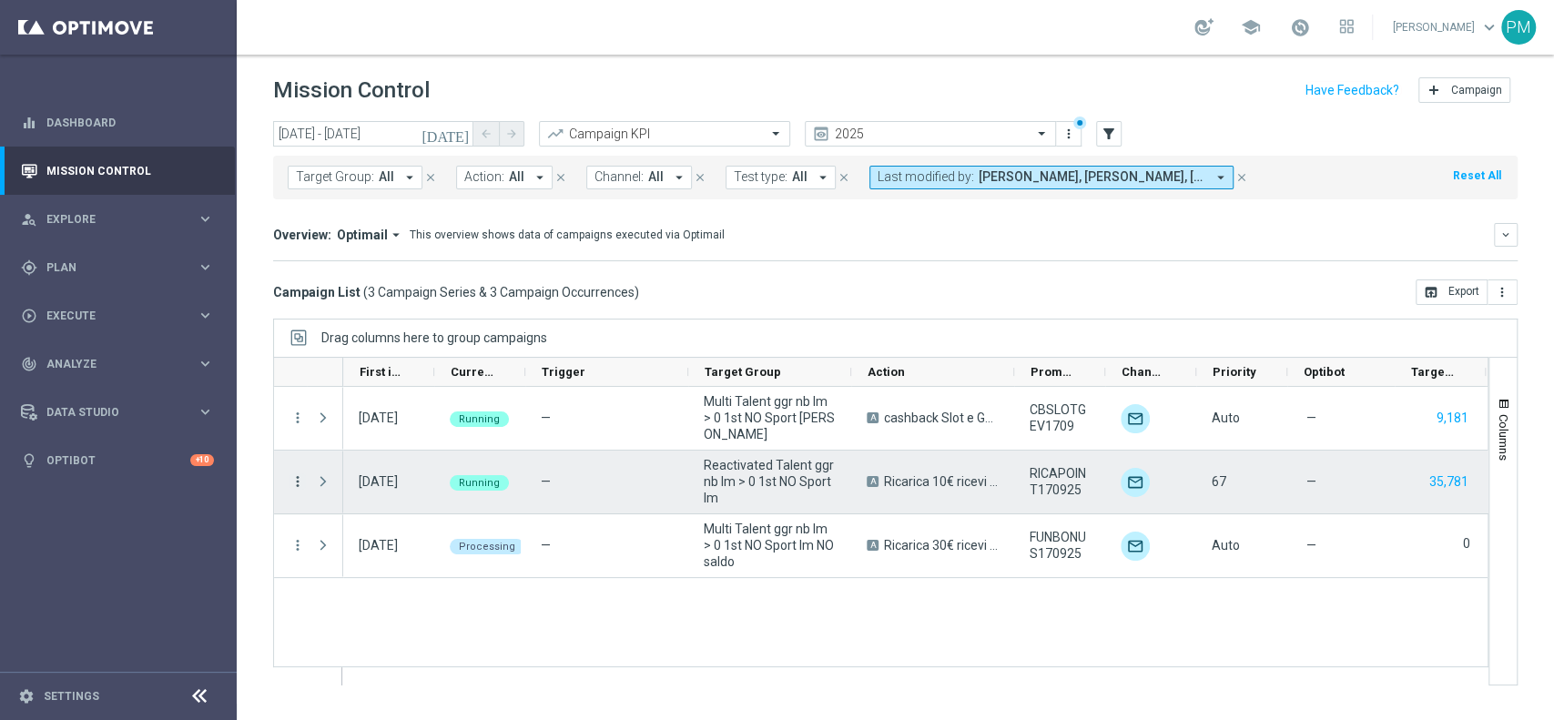
click at [297, 488] on overflow-menu "more_vert" at bounding box center [298, 482] width 16 height 15
click at [299, 479] on icon "more_vert" at bounding box center [298, 481] width 16 height 16
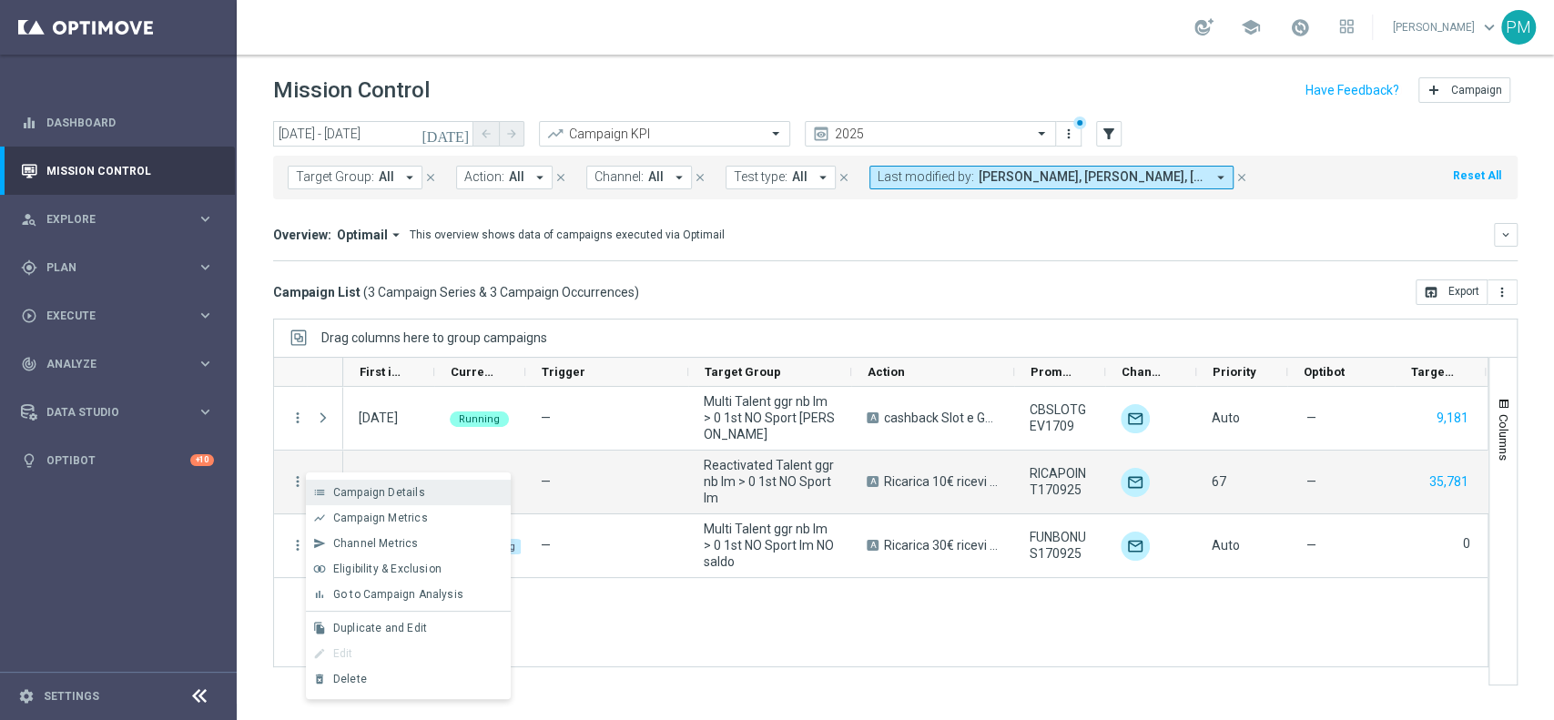
click at [341, 494] on span "Campaign Details" at bounding box center [379, 492] width 92 height 13
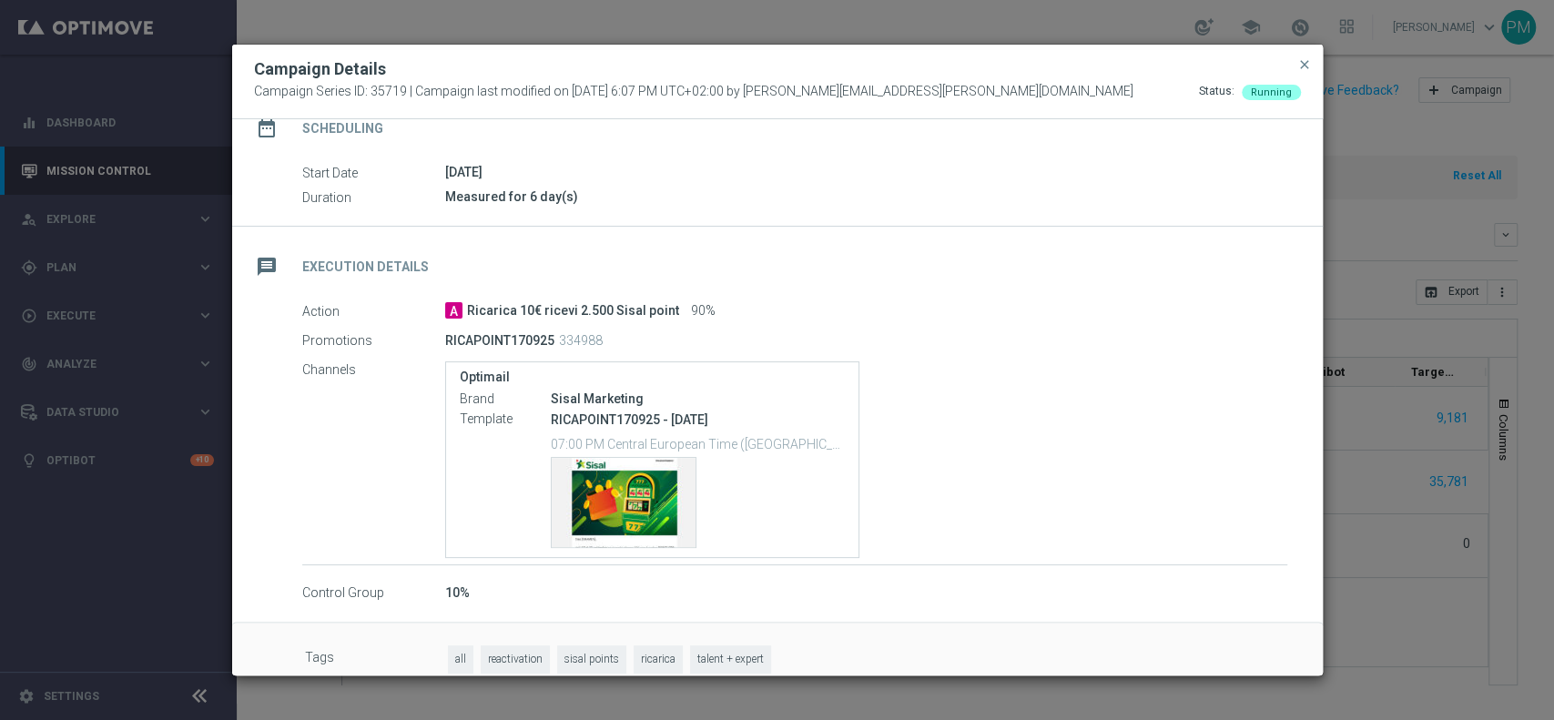
scroll to position [193, 0]
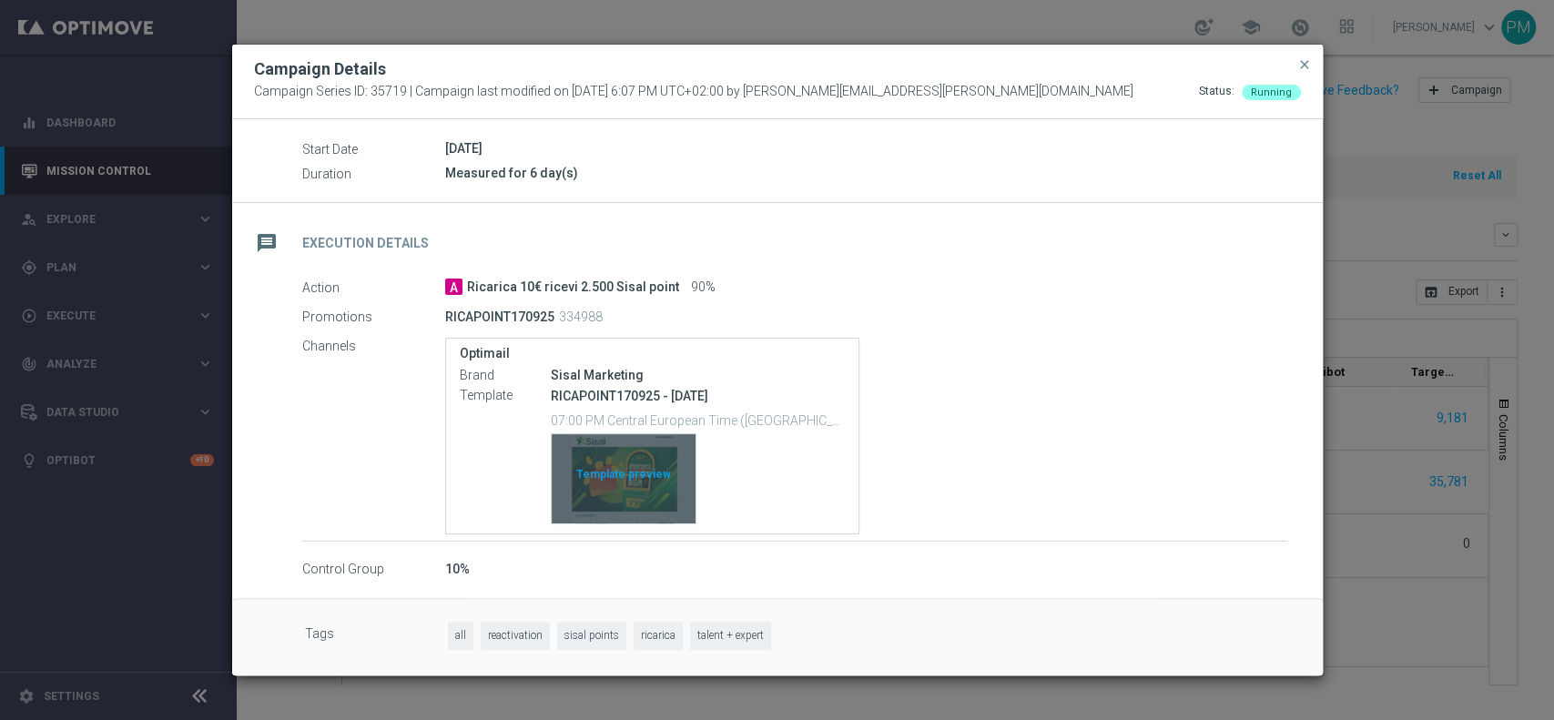
click at [647, 462] on div "Template preview" at bounding box center [624, 478] width 144 height 89
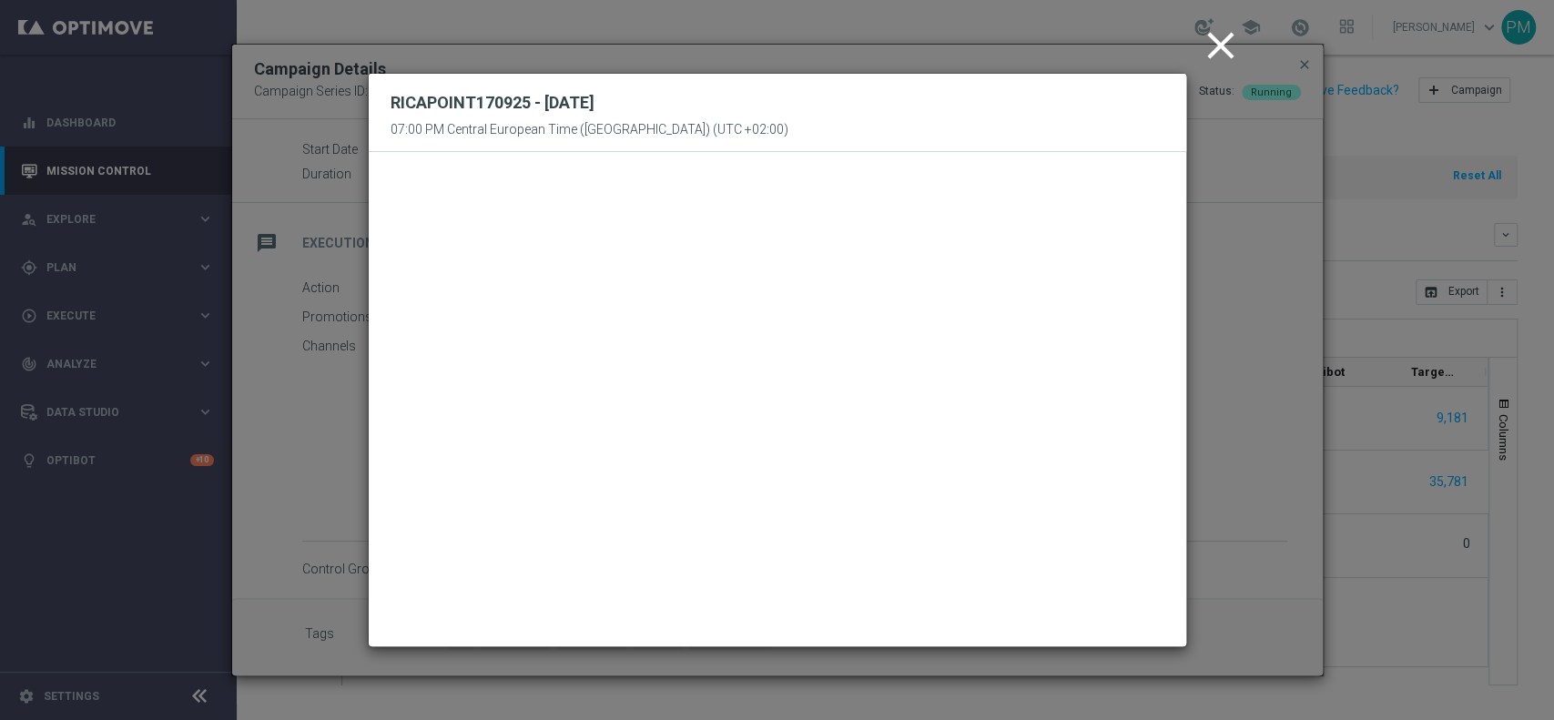
click at [1220, 45] on icon "close" at bounding box center [1221, 46] width 46 height 46
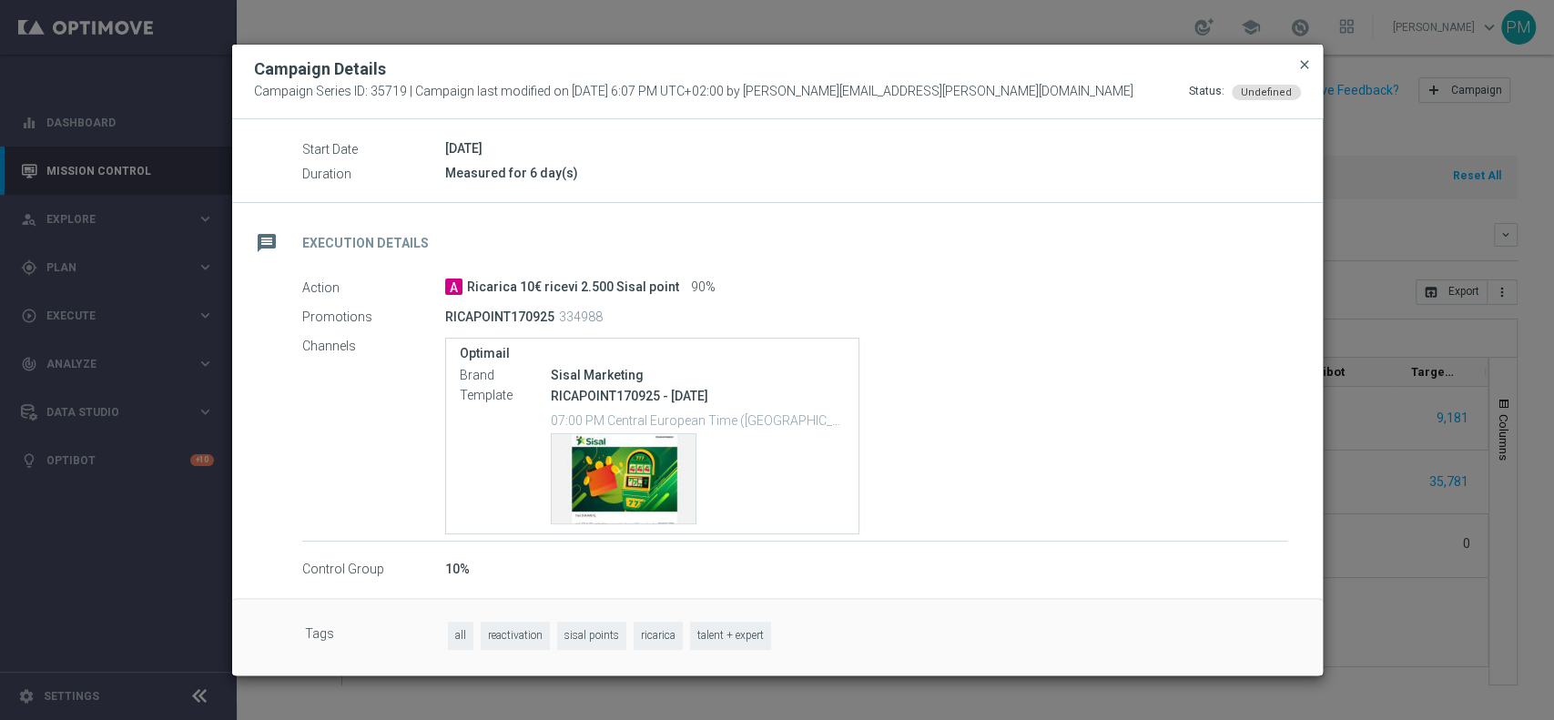
click at [1305, 63] on span "close" at bounding box center [1305, 64] width 15 height 15
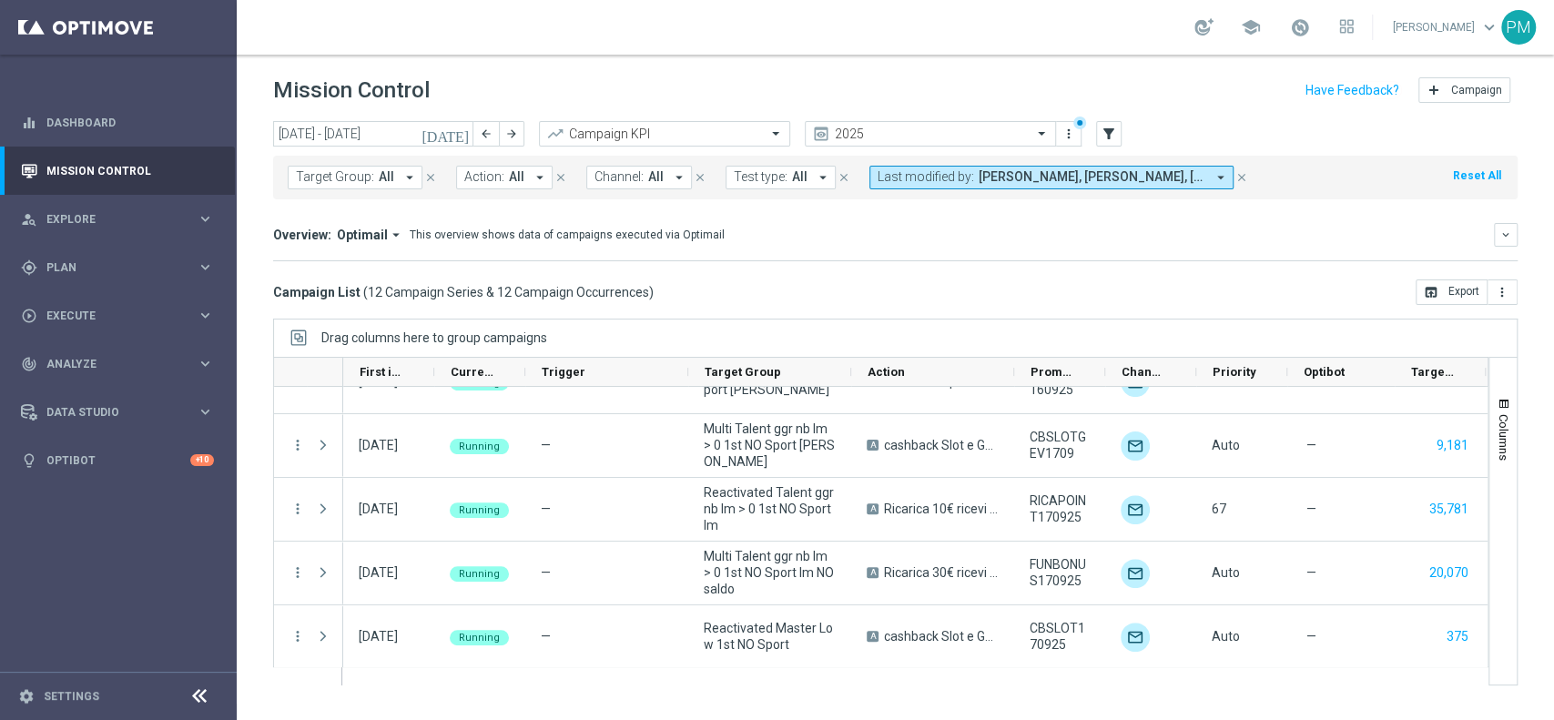
scroll to position [484, 0]
